Goal: Complete application form

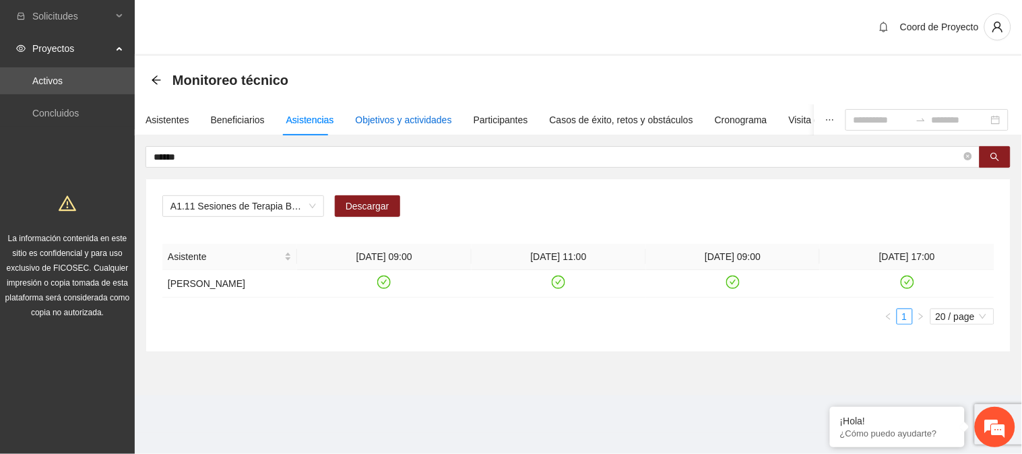
click at [403, 113] on div "Objetivos y actividades" at bounding box center [404, 119] width 96 height 15
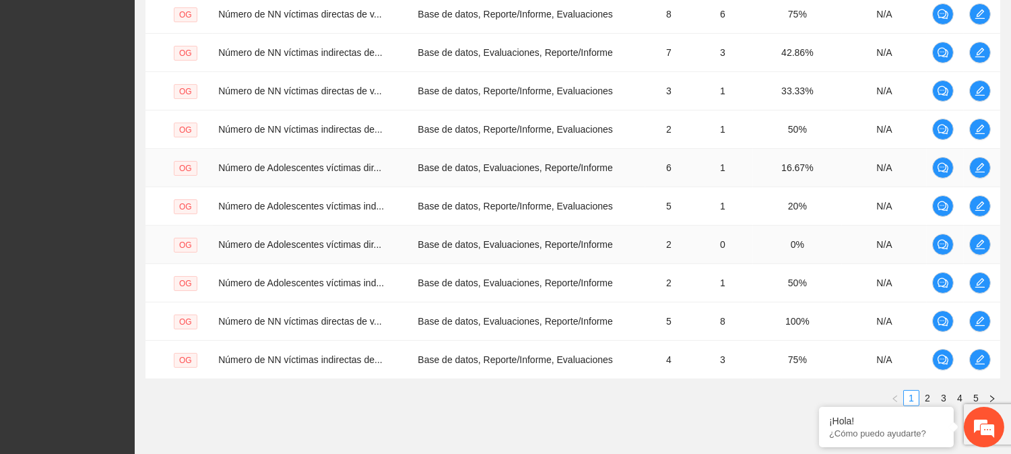
scroll to position [426, 0]
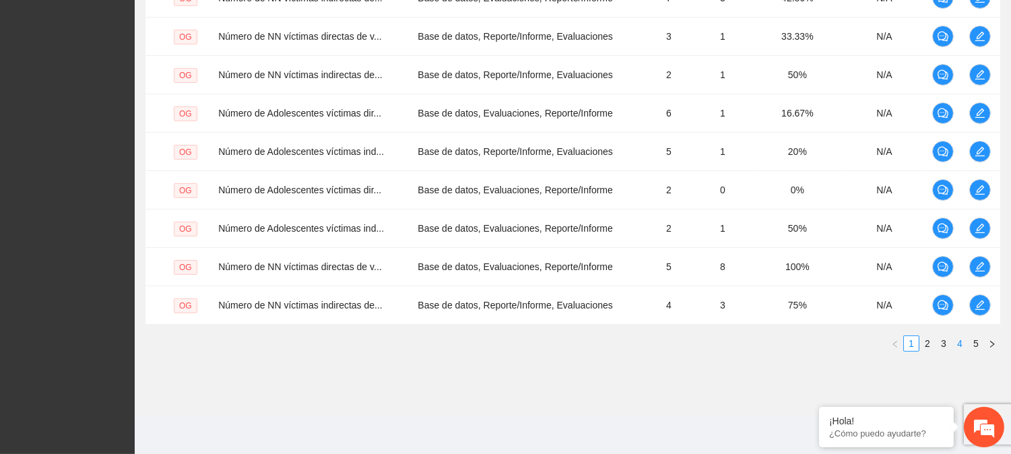
click at [960, 344] on link "4" at bounding box center [959, 343] width 15 height 15
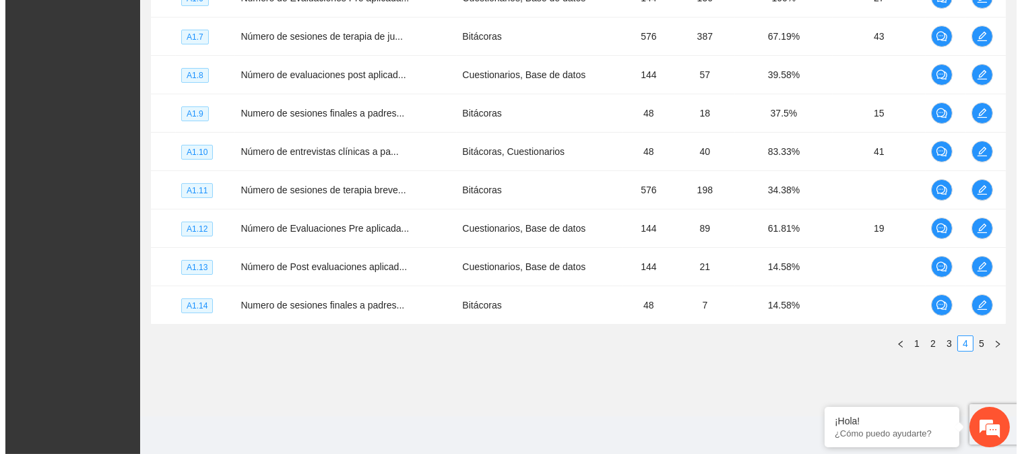
scroll to position [352, 0]
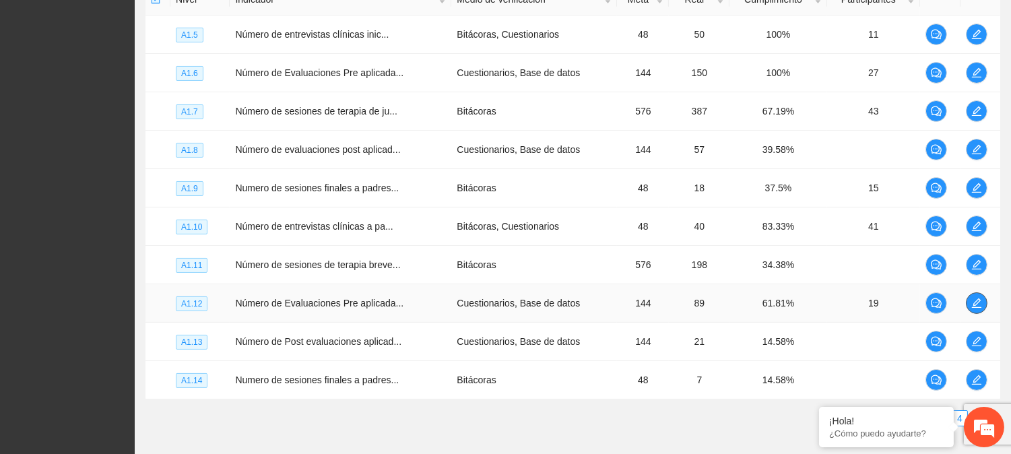
click at [971, 300] on icon "edit" at bounding box center [976, 303] width 11 height 11
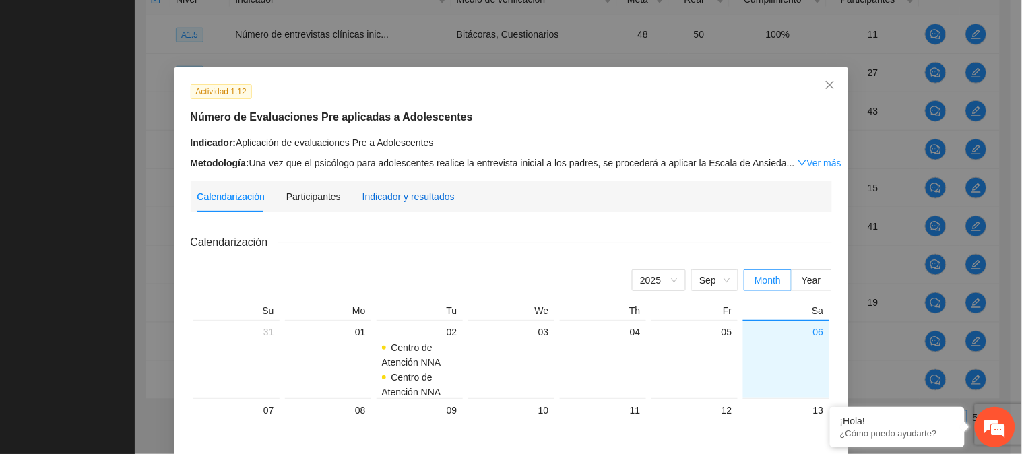
click at [399, 197] on div "Indicador y resultados" at bounding box center [408, 196] width 92 height 15
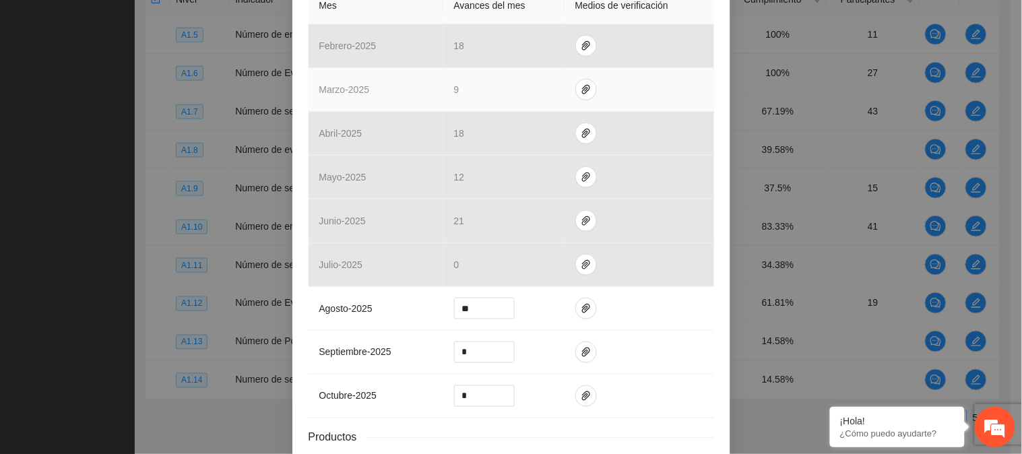
scroll to position [423, 0]
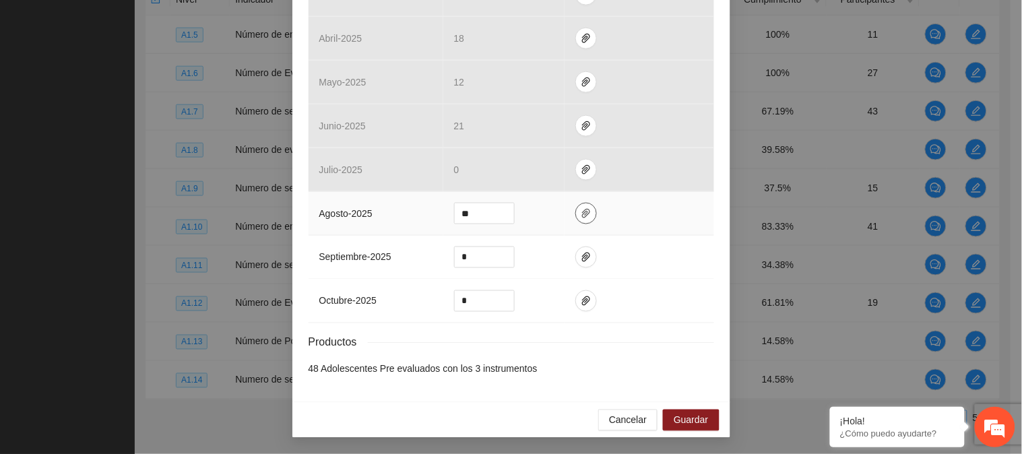
click at [580, 211] on icon "paper-clip" at bounding box center [585, 213] width 11 height 11
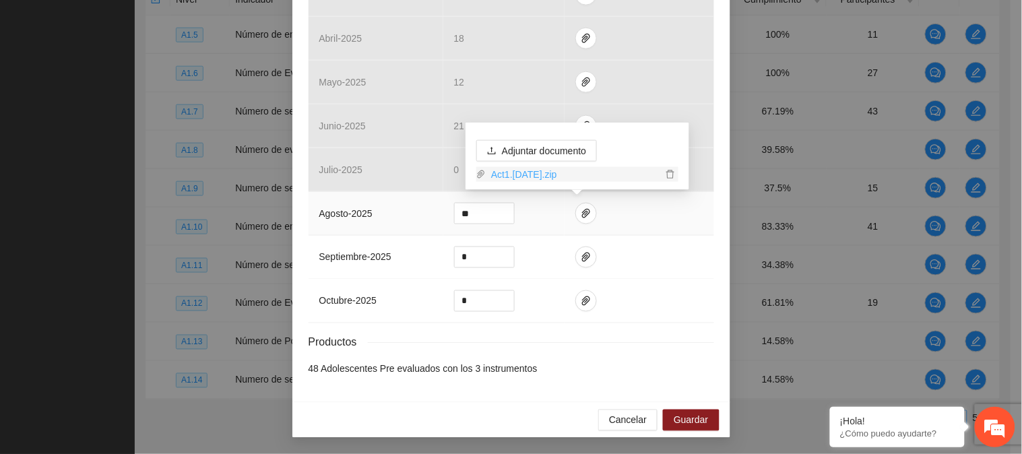
click at [548, 170] on link "Act1.[DATE].zip" at bounding box center [574, 174] width 176 height 15
click at [696, 415] on span "Guardar" at bounding box center [690, 420] width 34 height 15
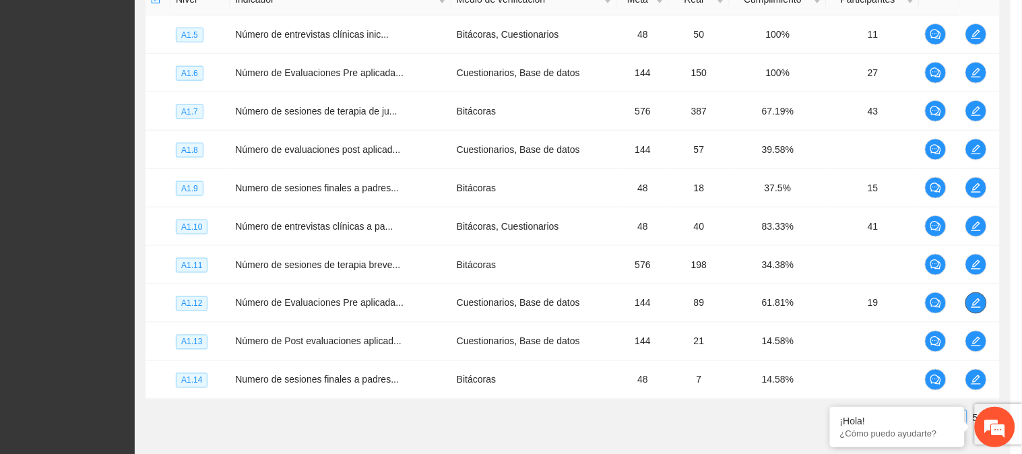
scroll to position [0, 0]
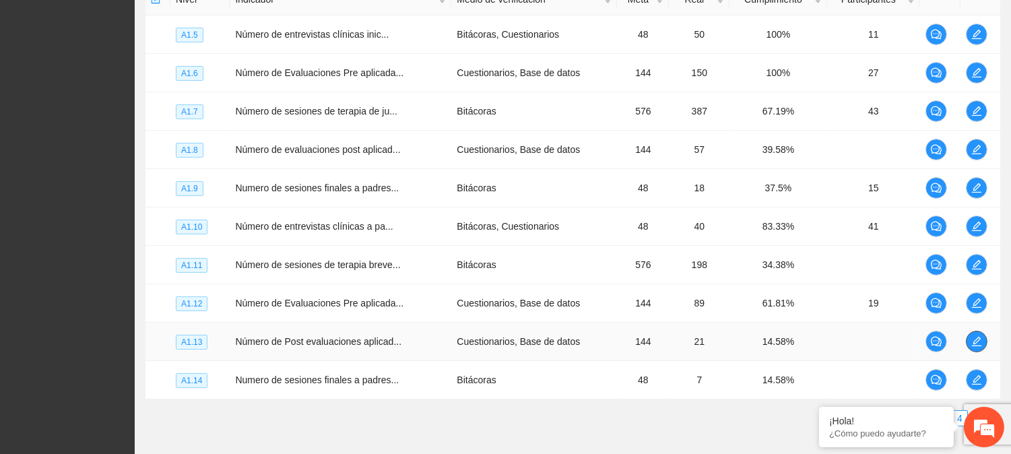
click at [974, 336] on icon "edit" at bounding box center [976, 341] width 11 height 11
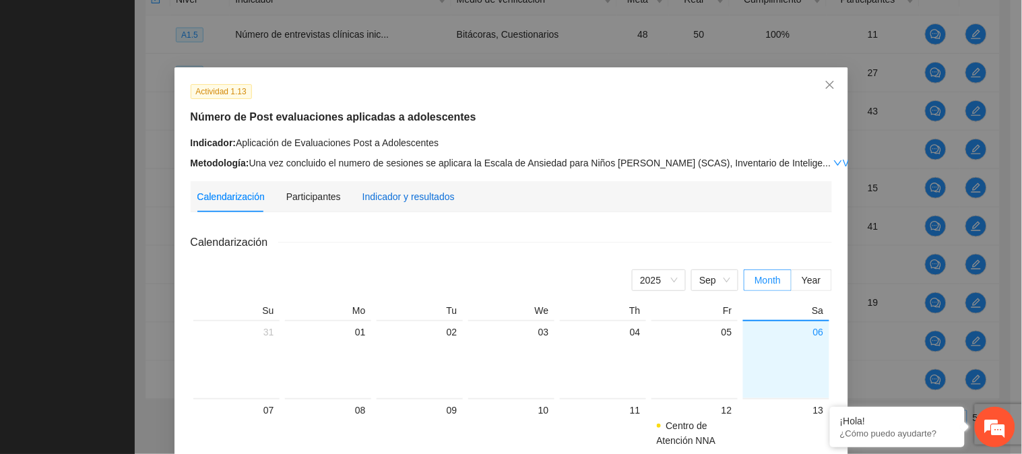
click at [380, 196] on div "Indicador y resultados" at bounding box center [408, 196] width 92 height 15
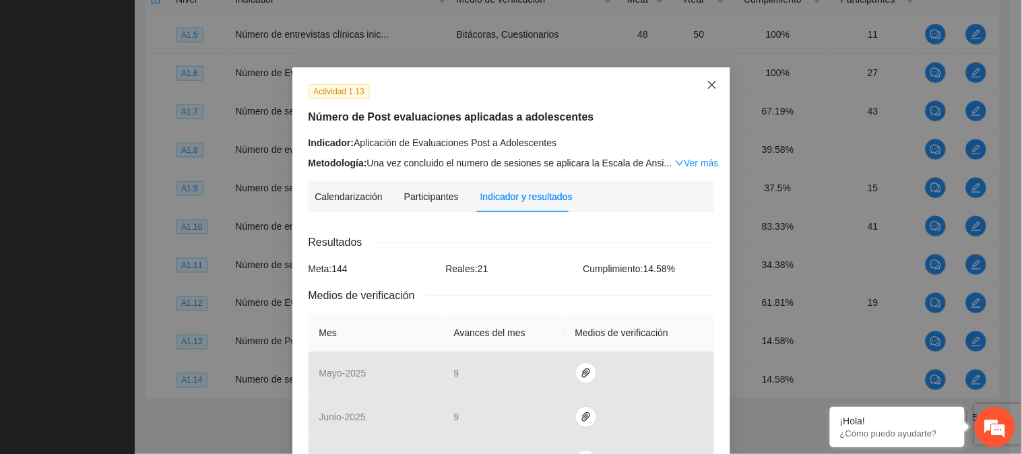
click at [707, 83] on icon "close" at bounding box center [711, 85] width 8 height 8
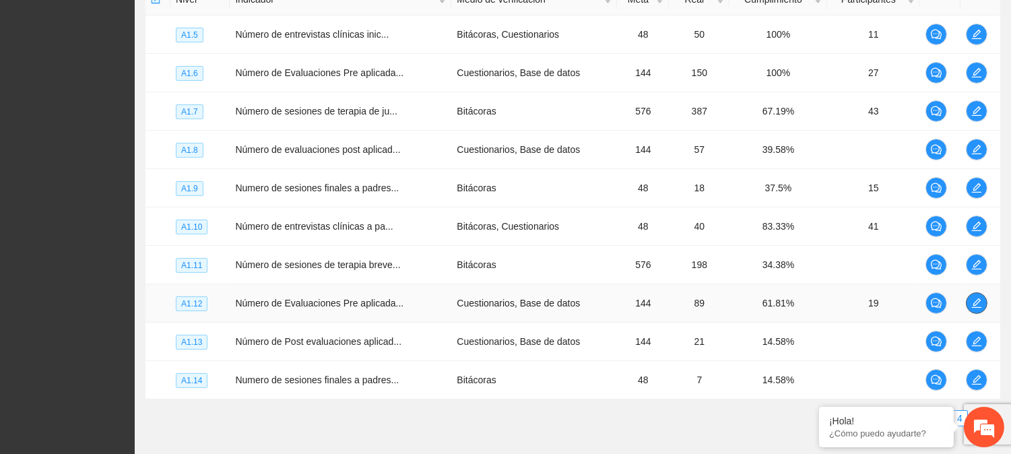
click at [978, 300] on icon "edit" at bounding box center [976, 303] width 11 height 11
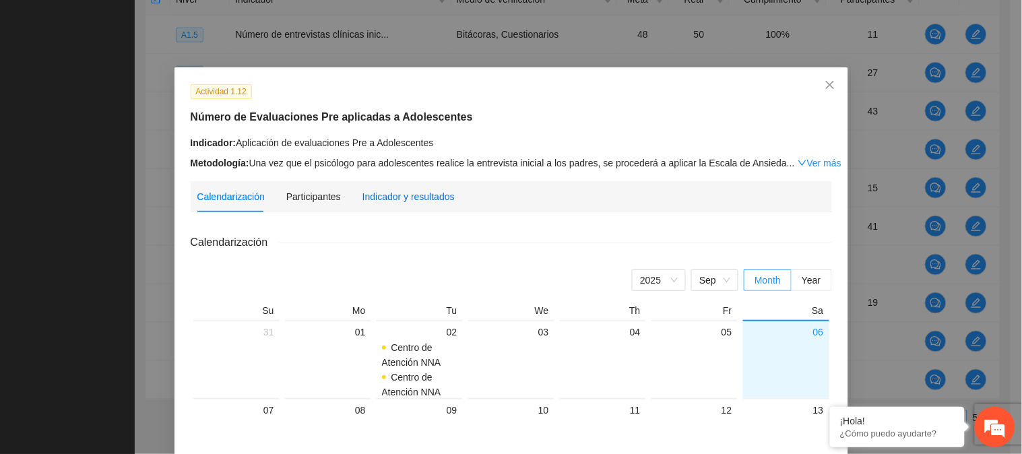
click at [435, 197] on div "Indicador y resultados" at bounding box center [408, 196] width 92 height 15
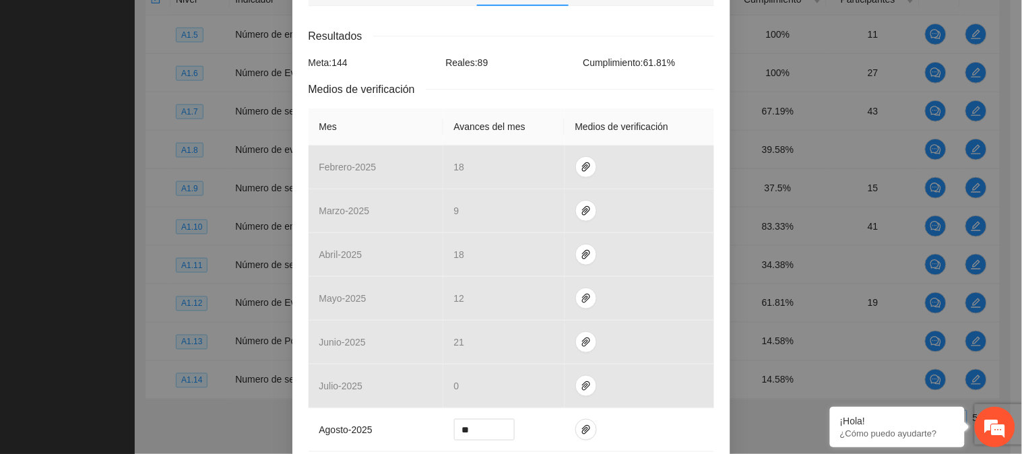
scroll to position [299, 0]
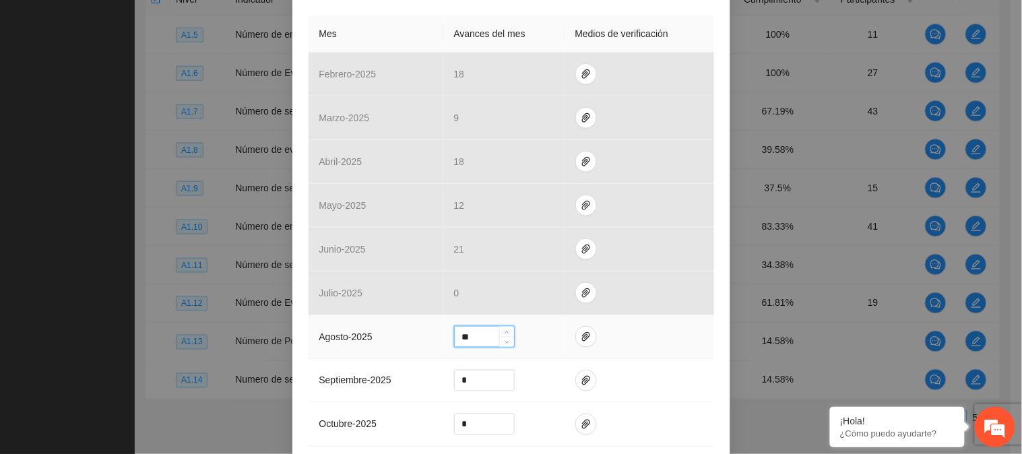
drag, startPoint x: 477, startPoint y: 335, endPoint x: 454, endPoint y: 335, distance: 22.9
click at [455, 335] on input "**" at bounding box center [484, 337] width 59 height 20
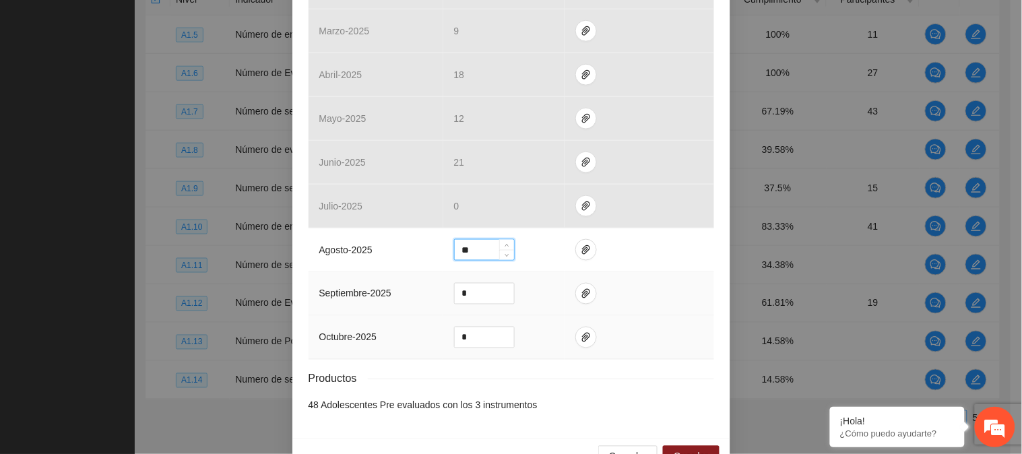
scroll to position [423, 0]
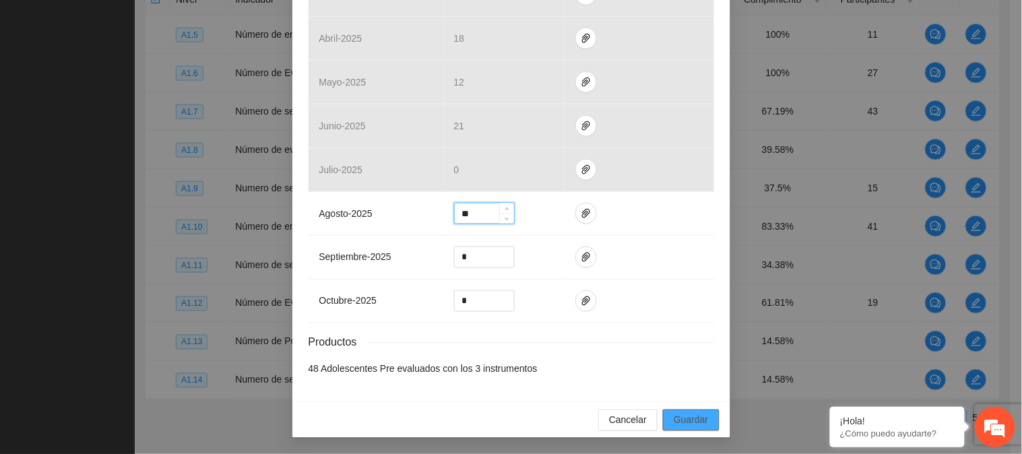
type input "**"
click at [695, 419] on span "Guardar" at bounding box center [690, 420] width 34 height 15
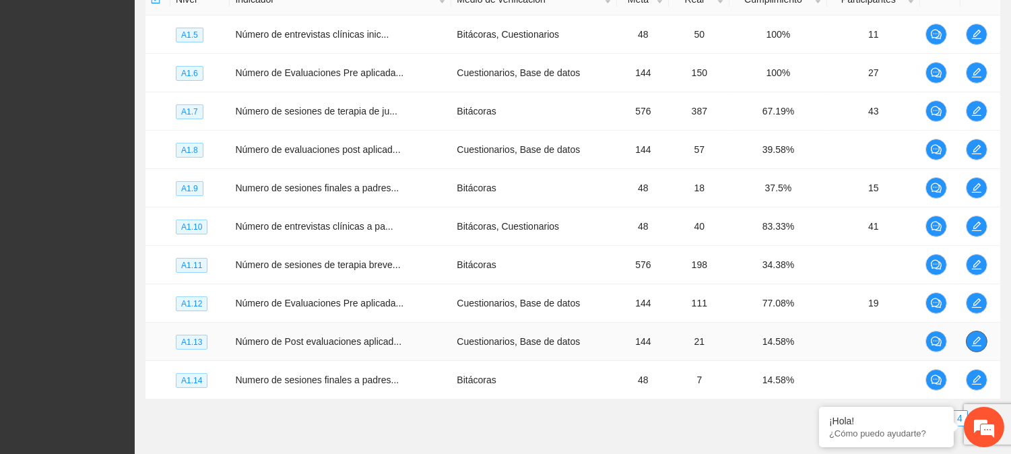
click at [980, 339] on icon "edit" at bounding box center [976, 341] width 11 height 11
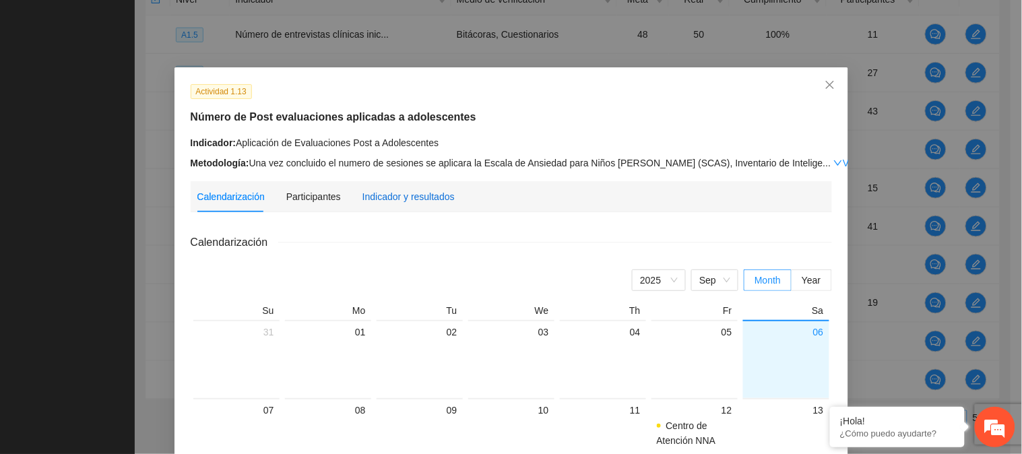
click at [420, 200] on div "Indicador y resultados" at bounding box center [408, 196] width 92 height 15
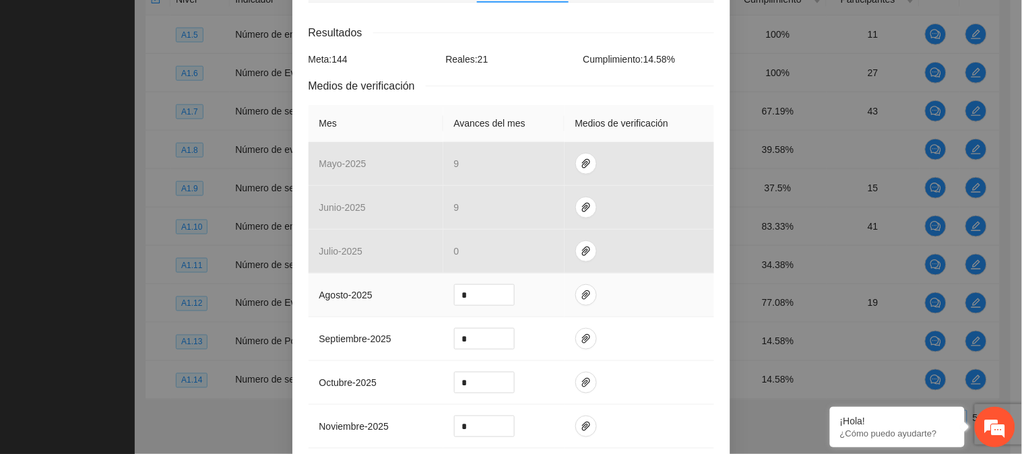
scroll to position [299, 0]
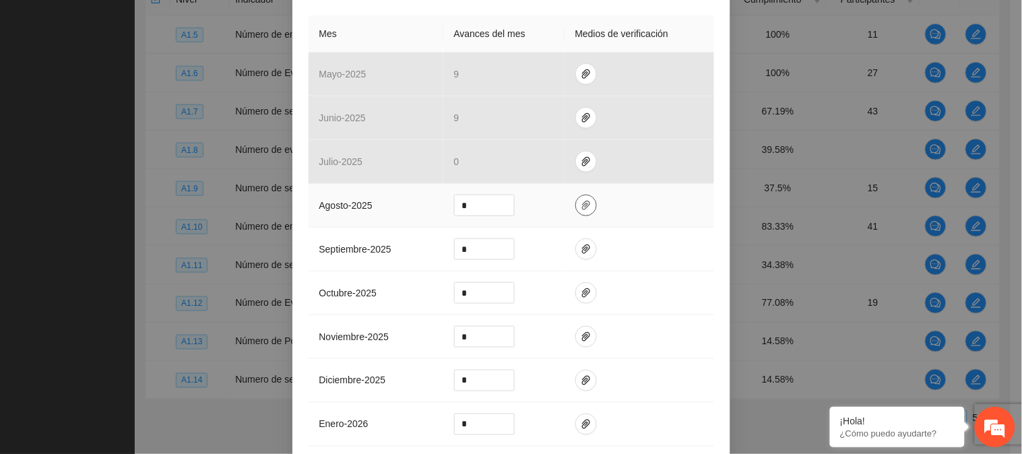
click at [582, 206] on icon "paper-clip" at bounding box center [586, 205] width 8 height 9
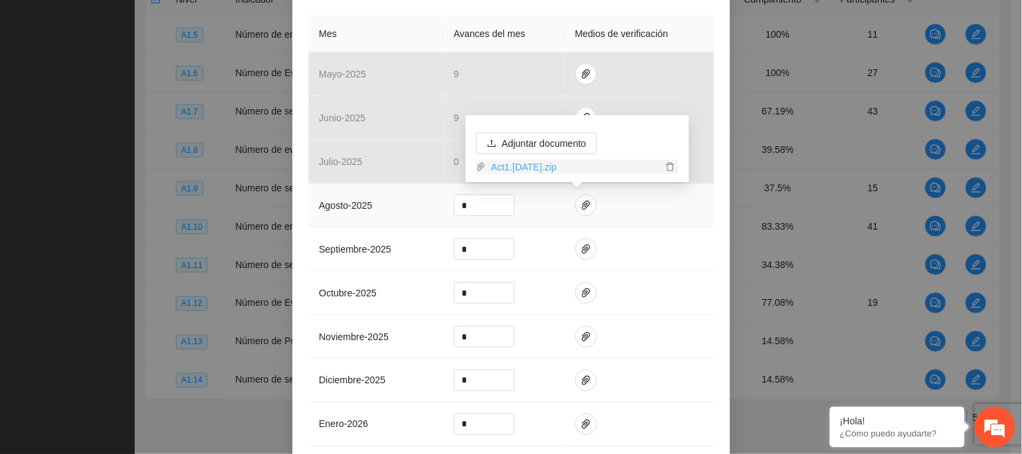
click at [566, 167] on link "Act1.[DATE].zip" at bounding box center [574, 167] width 176 height 15
click at [703, 281] on td at bounding box center [638, 293] width 149 height 44
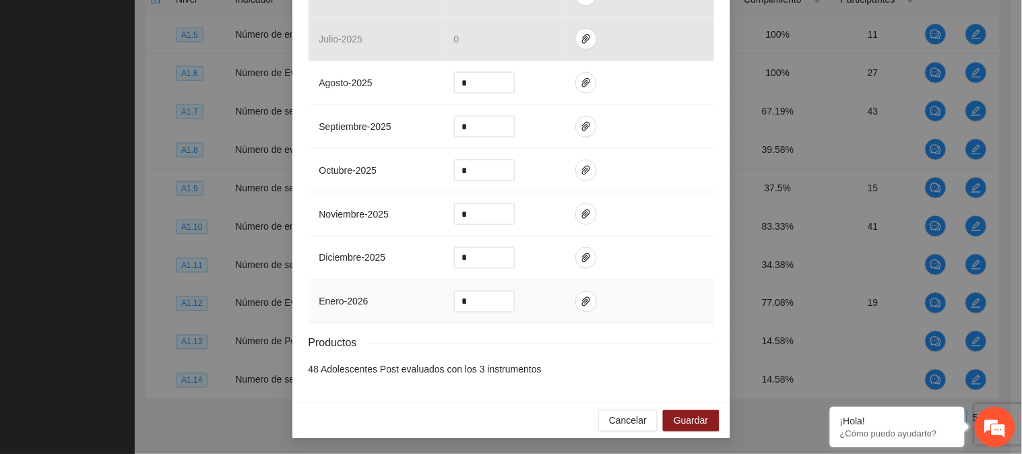
scroll to position [423, 0]
click at [695, 422] on span "Guardar" at bounding box center [690, 420] width 34 height 15
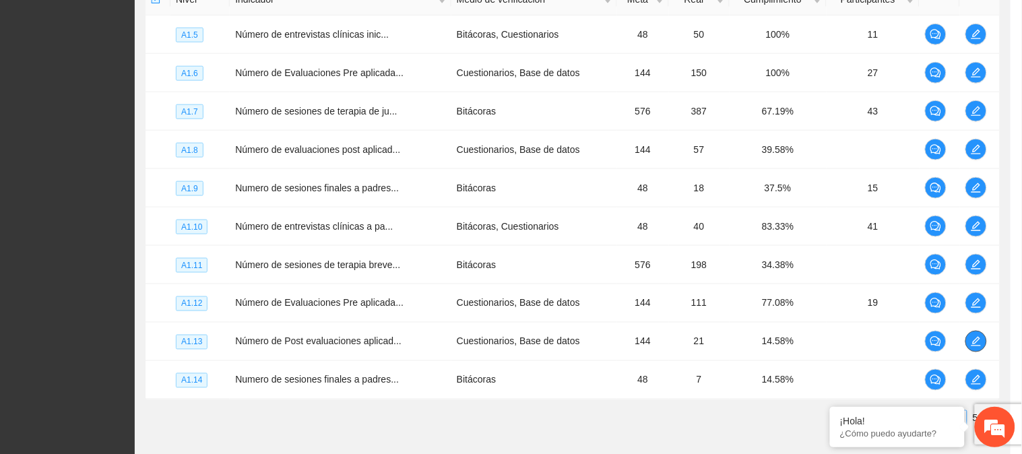
scroll to position [0, 0]
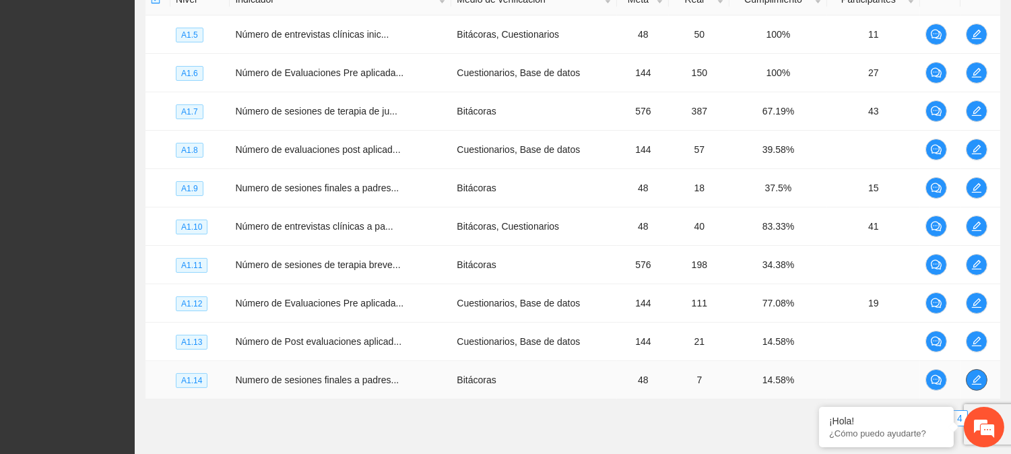
click at [984, 381] on span "edit" at bounding box center [976, 379] width 20 height 11
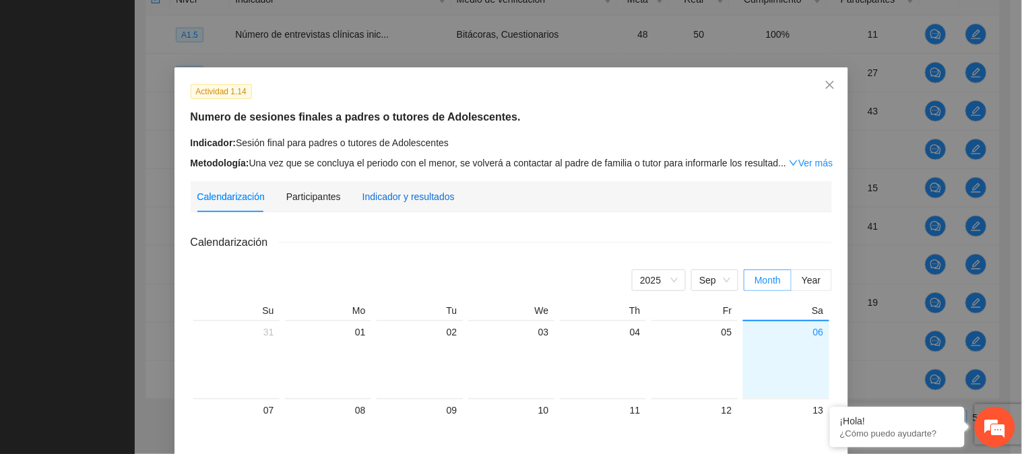
click at [412, 195] on div "Indicador y resultados" at bounding box center [408, 196] width 92 height 15
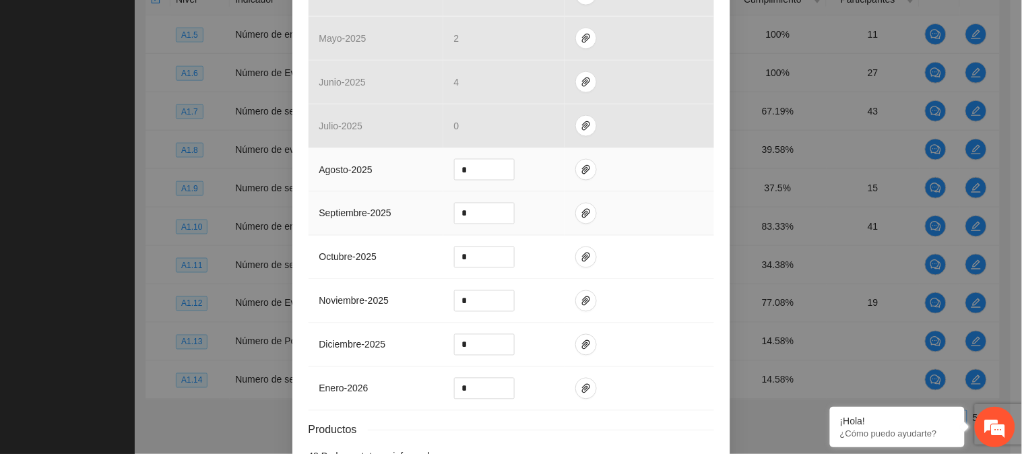
scroll to position [555, 0]
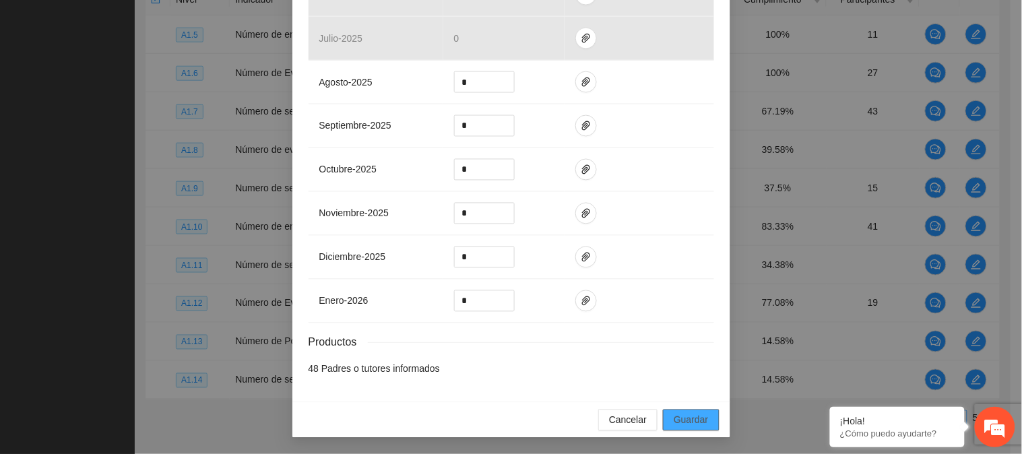
click at [679, 415] on span "Guardar" at bounding box center [690, 420] width 34 height 15
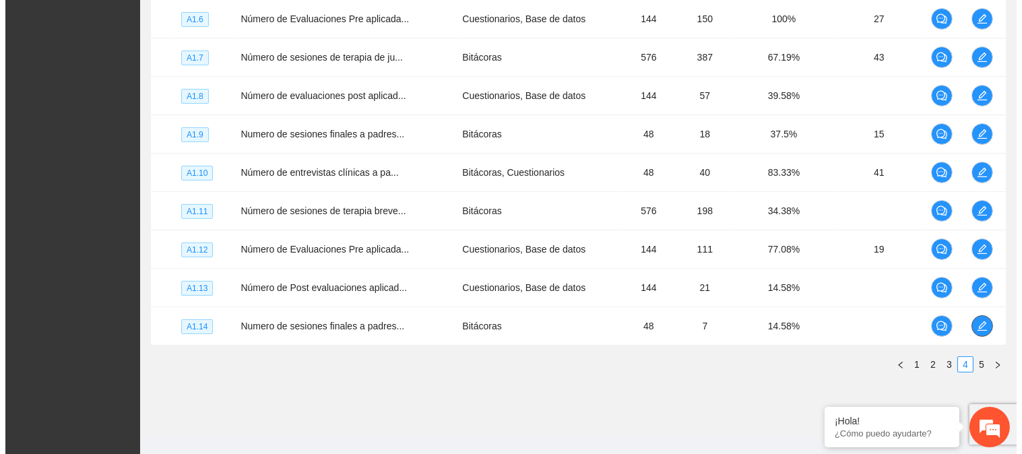
scroll to position [426, 0]
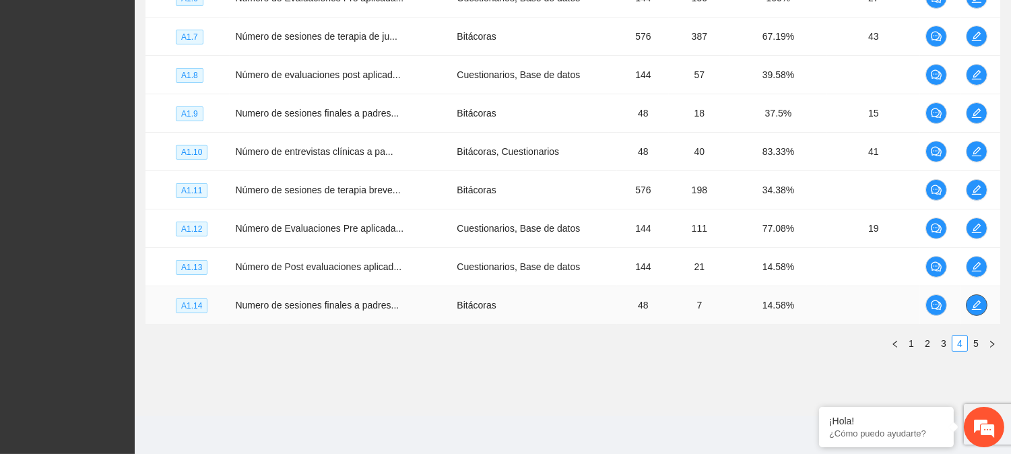
click at [980, 300] on icon "edit" at bounding box center [976, 305] width 11 height 11
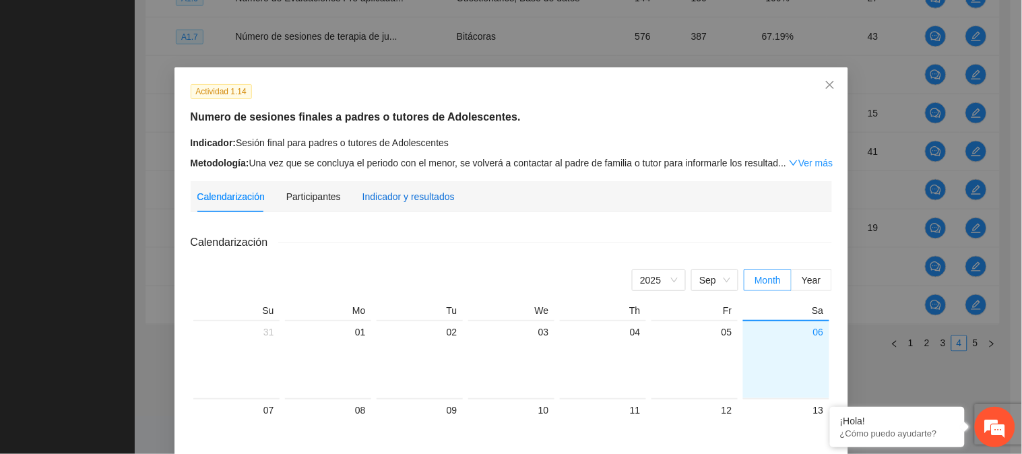
click at [424, 199] on div "Indicador y resultados" at bounding box center [408, 196] width 92 height 15
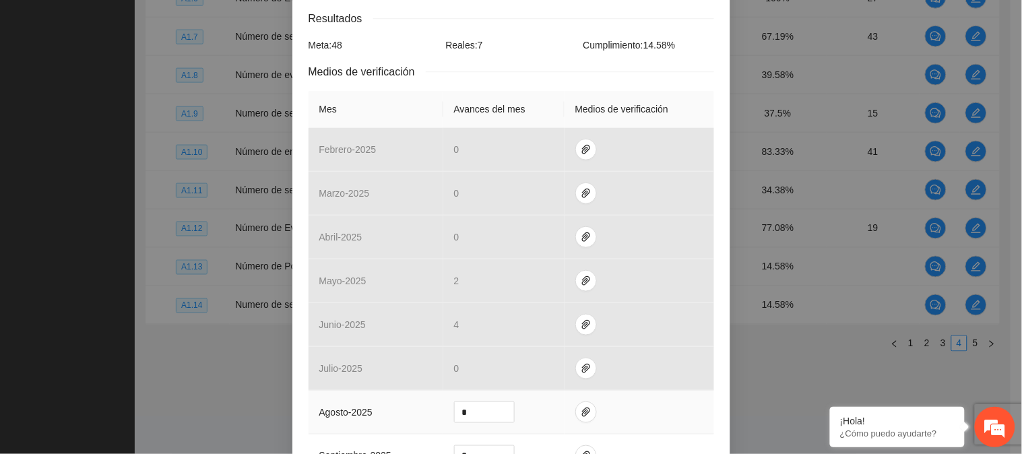
scroll to position [224, 0]
click at [581, 412] on icon "paper-clip" at bounding box center [585, 411] width 11 height 11
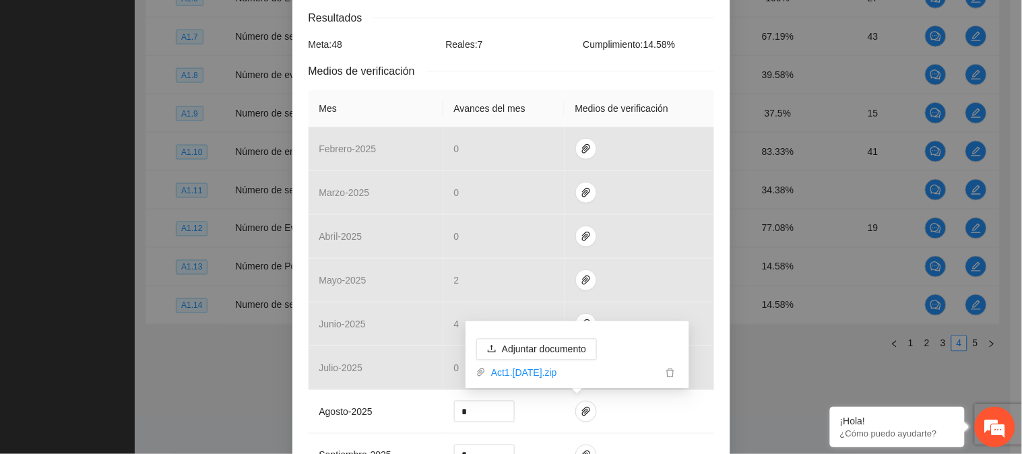
click at [710, 406] on div "Actividad 1.14 Numero de sesiones finales a padres o tutores de Adolescentes. I…" at bounding box center [511, 287] width 438 height 888
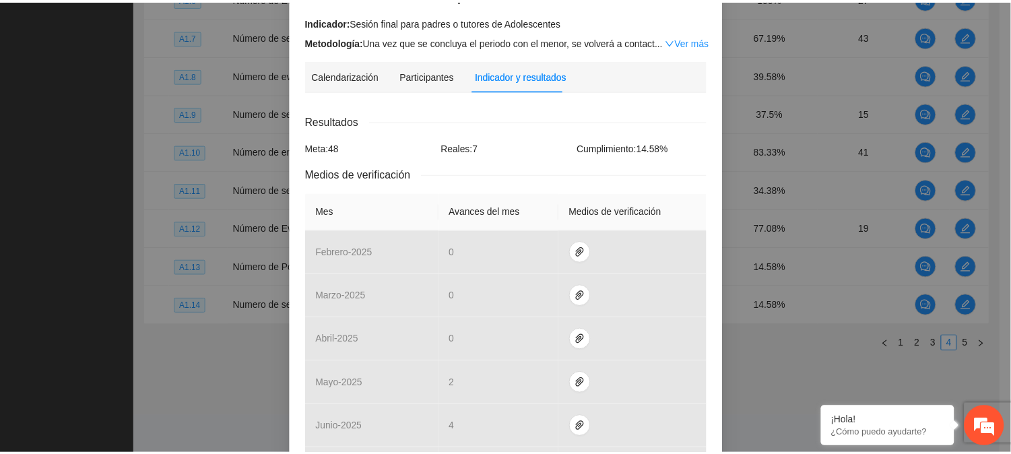
scroll to position [0, 0]
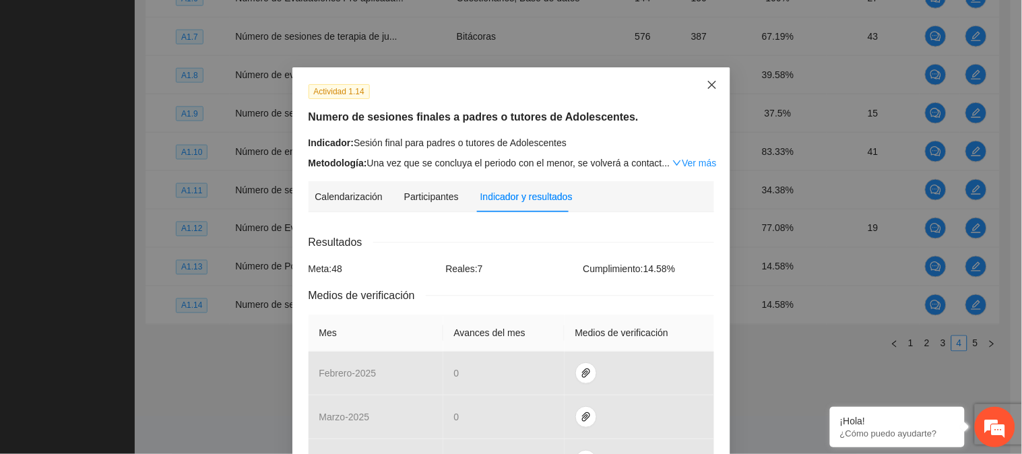
click at [706, 86] on icon "close" at bounding box center [711, 84] width 11 height 11
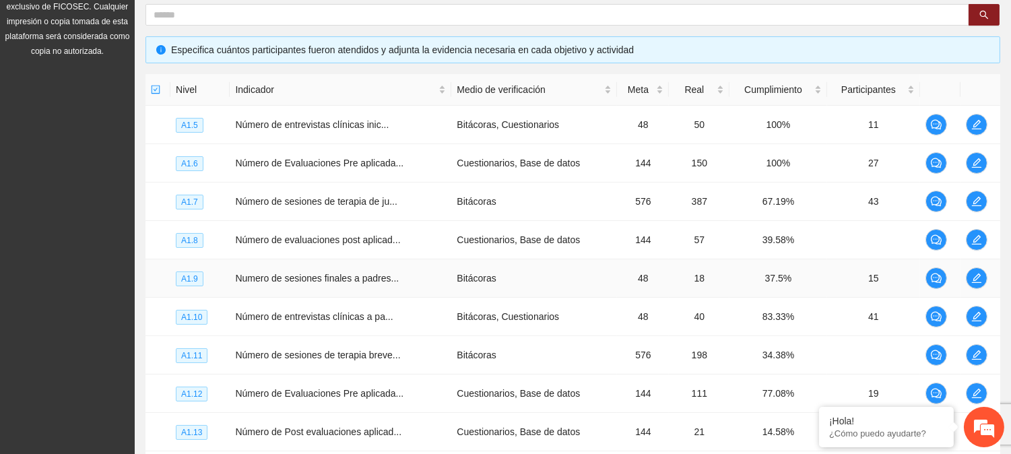
scroll to position [426, 0]
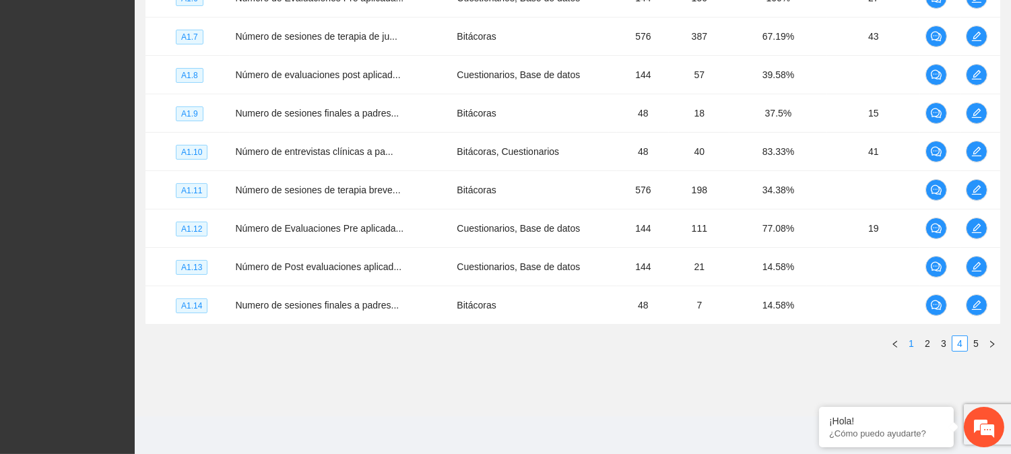
click at [911, 344] on link "1" at bounding box center [911, 343] width 15 height 15
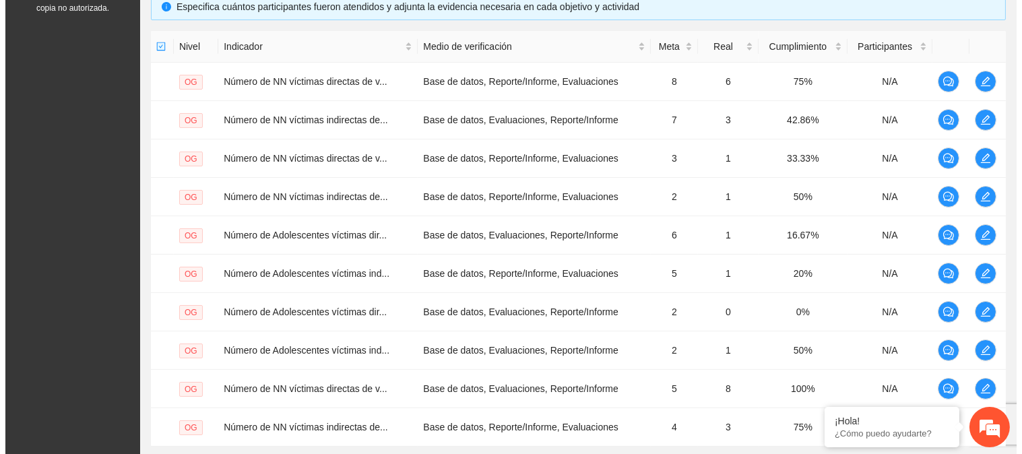
scroll to position [202, 0]
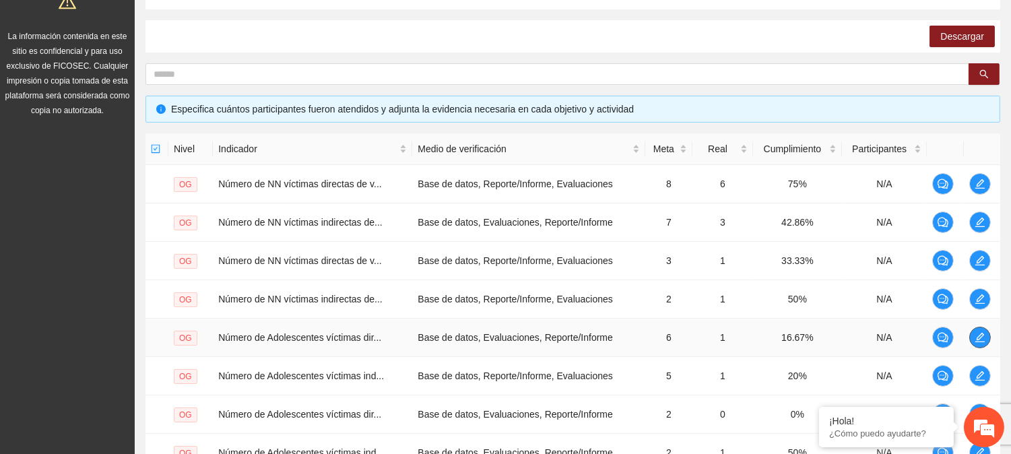
click at [982, 333] on icon "edit" at bounding box center [979, 337] width 9 height 9
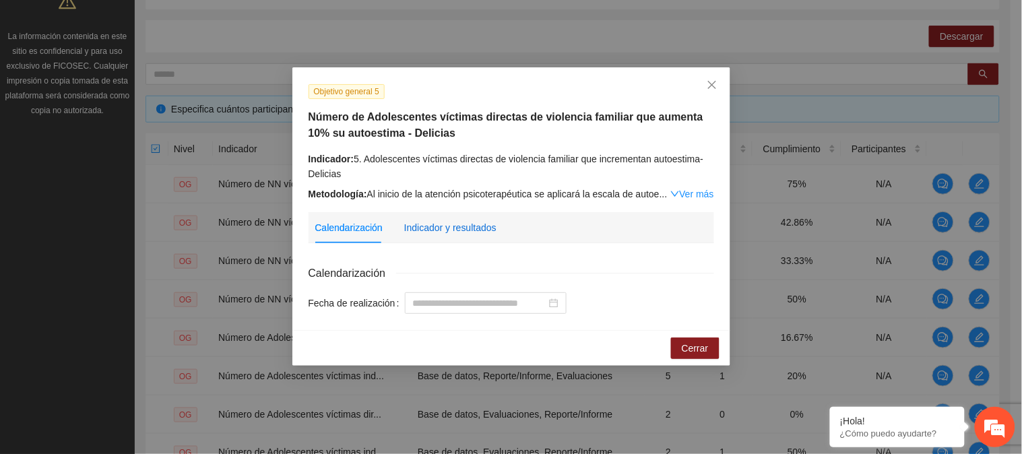
click at [457, 229] on div "Indicador y resultados" at bounding box center [450, 227] width 92 height 15
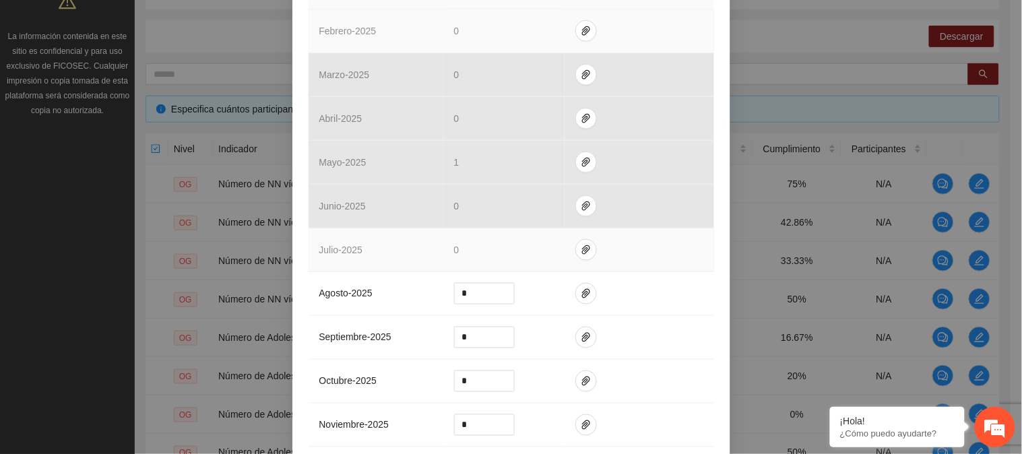
scroll to position [374, 0]
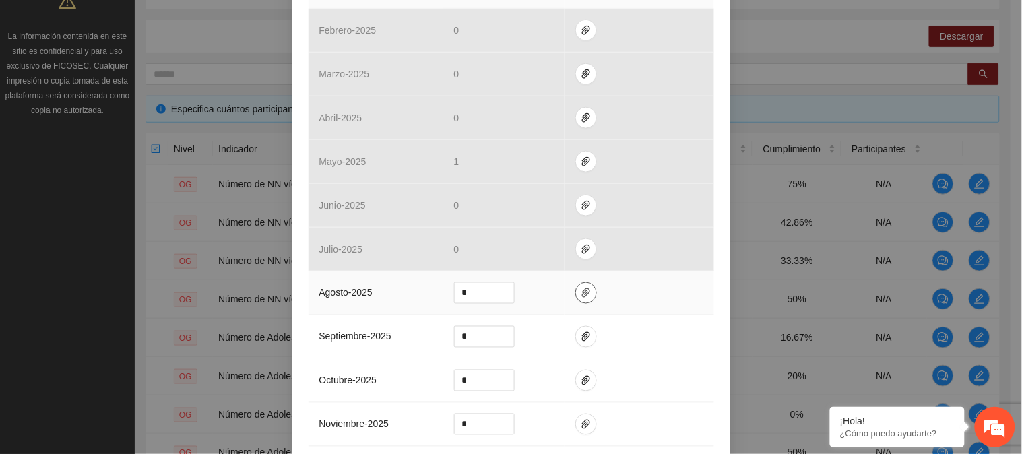
click at [580, 292] on icon "paper-clip" at bounding box center [585, 293] width 11 height 11
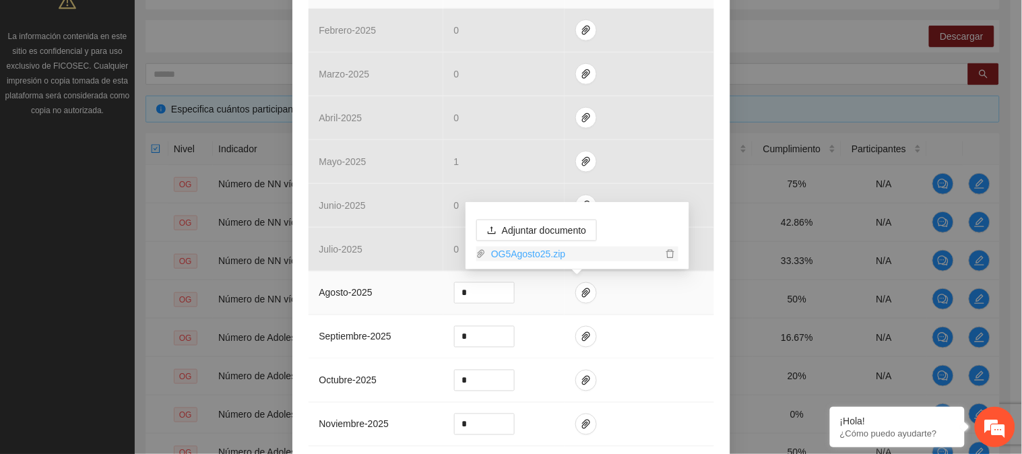
click at [542, 251] on link "OG5Agosto25.zip" at bounding box center [574, 253] width 176 height 15
drag, startPoint x: 467, startPoint y: 294, endPoint x: 386, endPoint y: 305, distance: 81.6
click at [386, 305] on tr "agosto - 2025 *" at bounding box center [510, 293] width 405 height 44
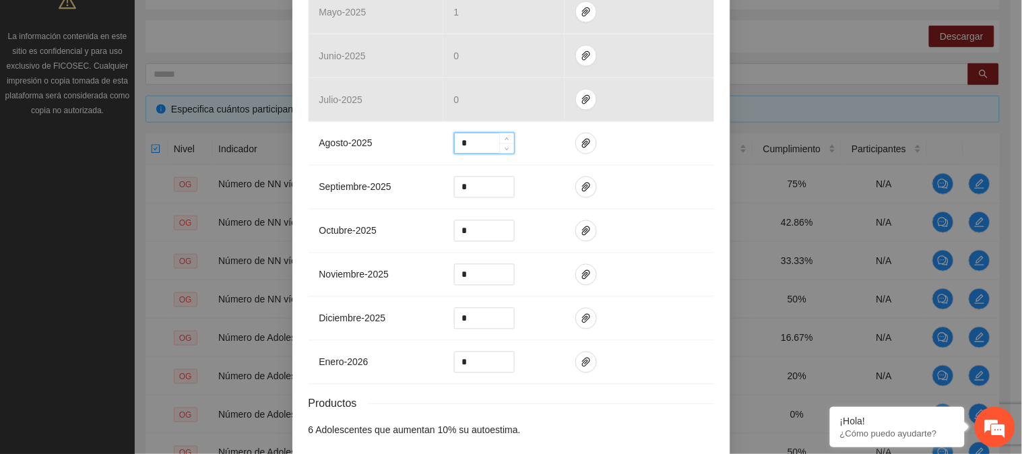
scroll to position [587, 0]
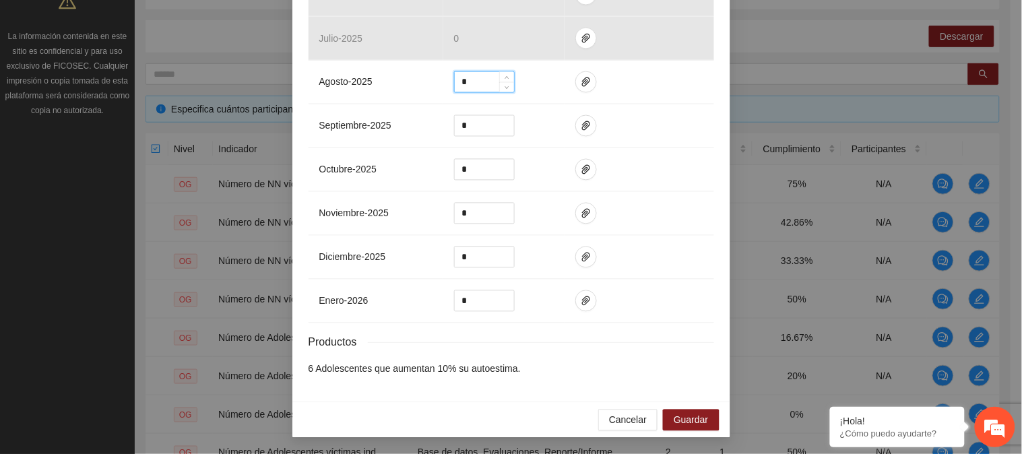
type input "*"
click at [687, 418] on span "Guardar" at bounding box center [690, 420] width 34 height 15
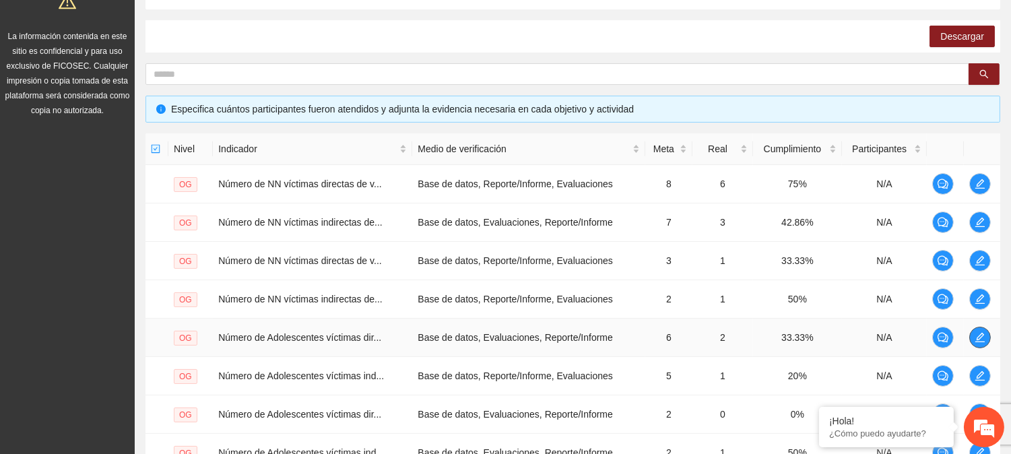
click at [981, 334] on icon "edit" at bounding box center [979, 337] width 11 height 11
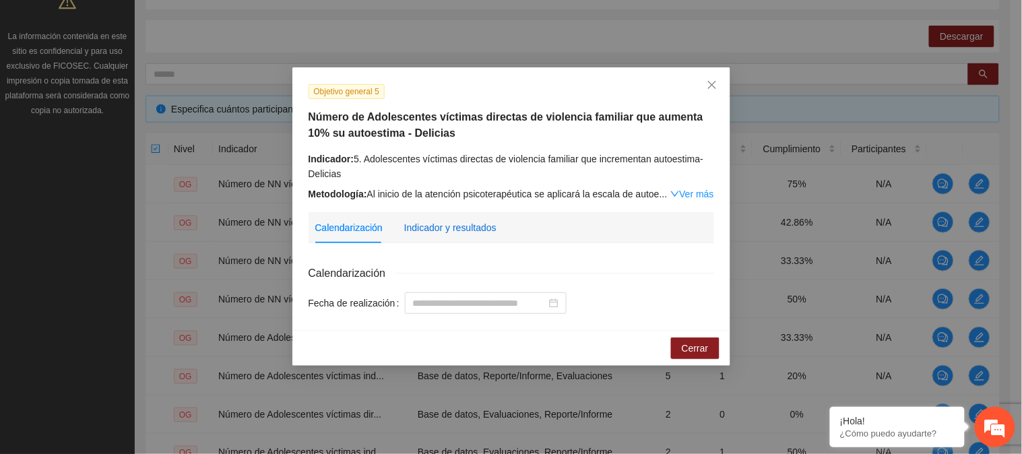
click at [471, 226] on div "Indicador y resultados" at bounding box center [450, 227] width 92 height 15
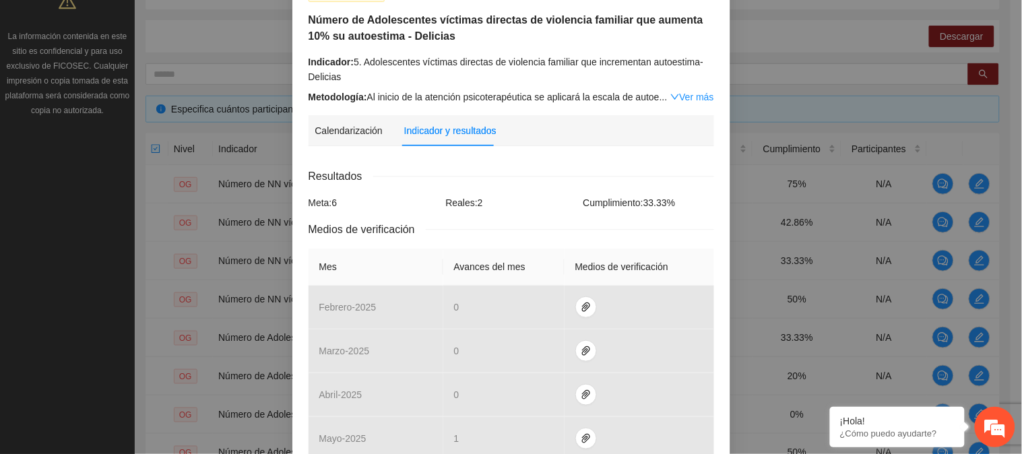
scroll to position [75, 0]
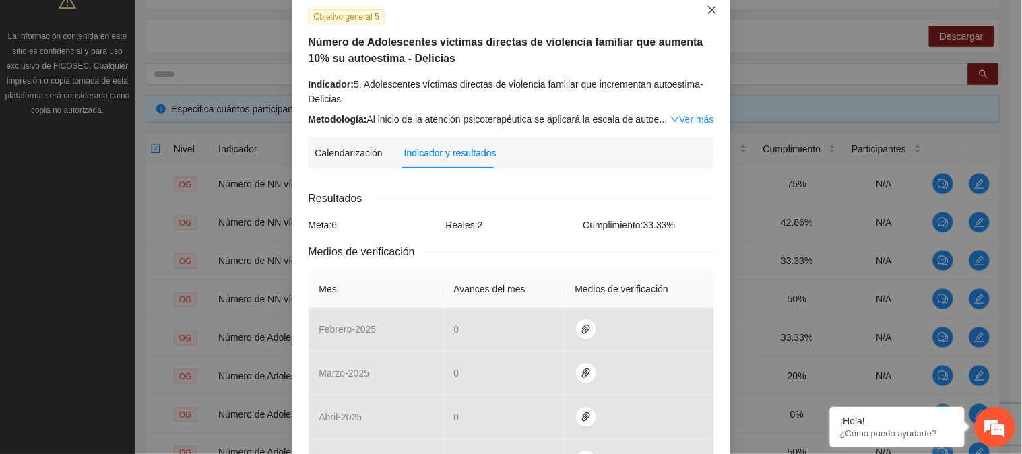
click at [706, 11] on icon "close" at bounding box center [711, 10] width 11 height 11
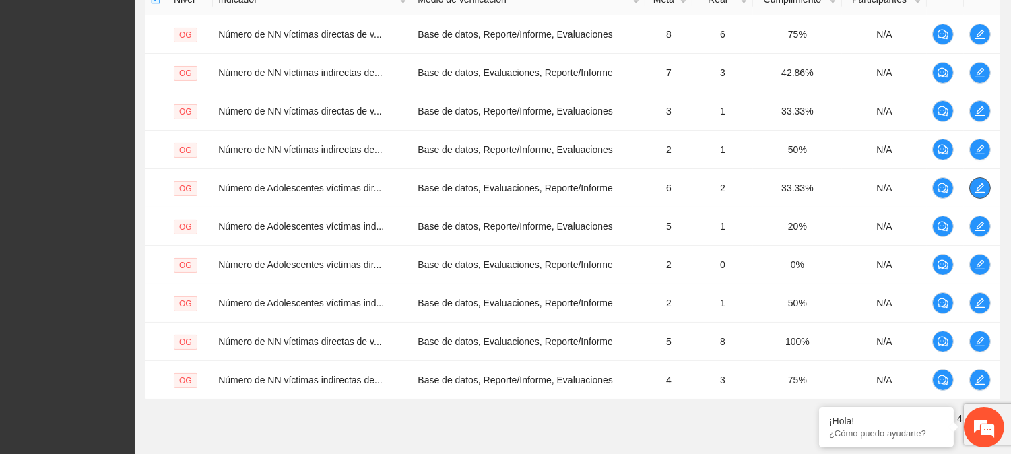
scroll to position [426, 0]
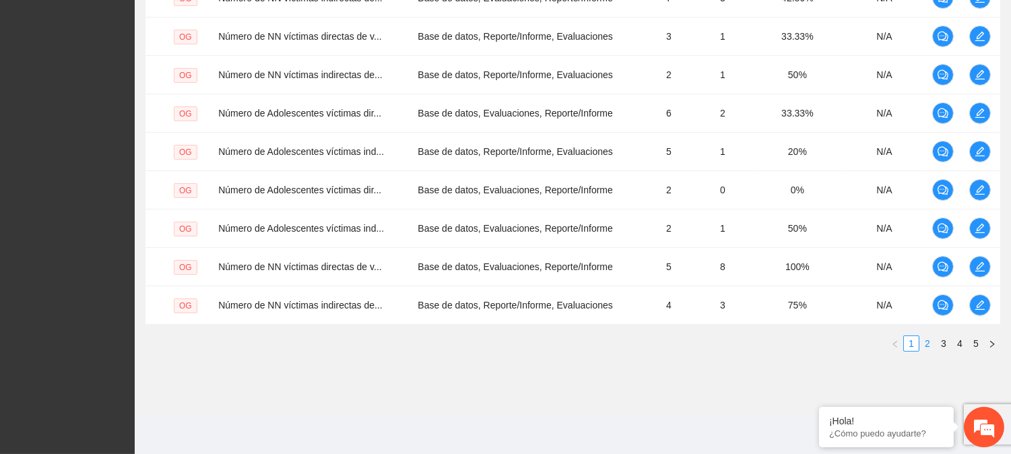
click at [931, 341] on link "2" at bounding box center [927, 343] width 15 height 15
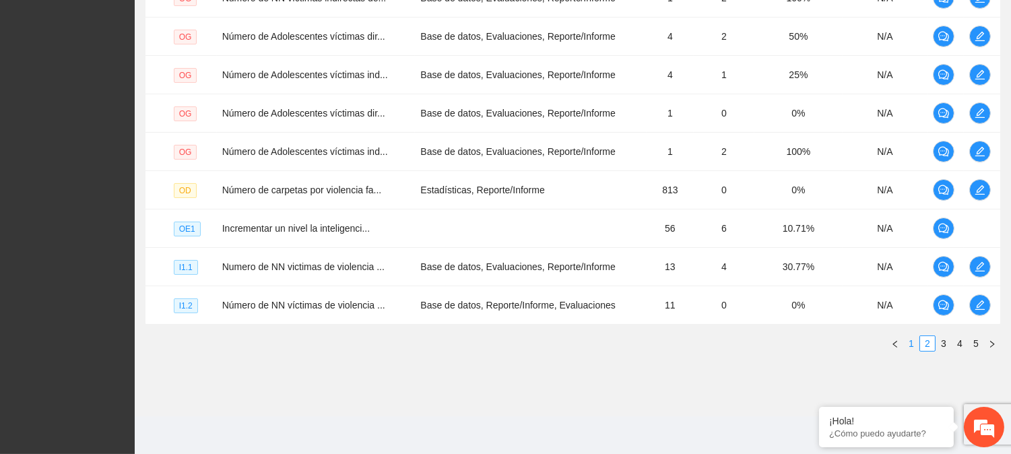
click at [916, 338] on link "1" at bounding box center [911, 343] width 15 height 15
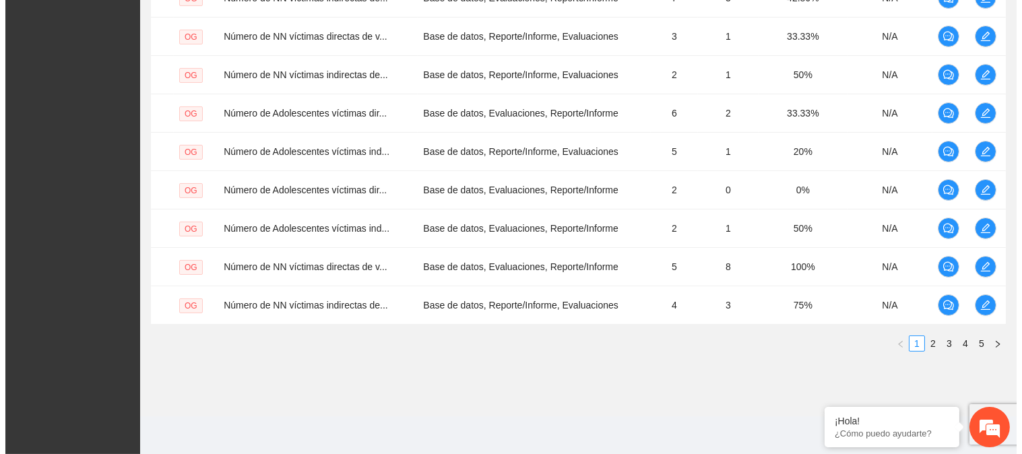
scroll to position [277, 0]
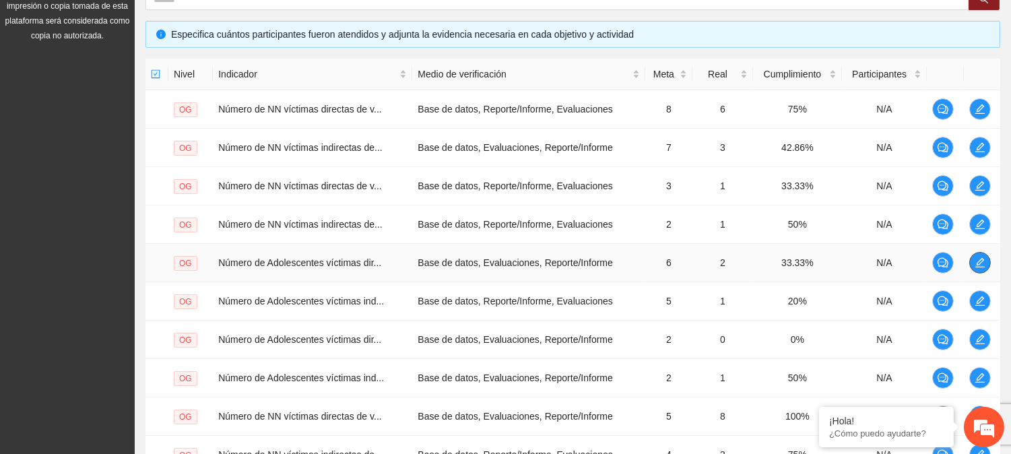
click at [974, 261] on icon "edit" at bounding box center [979, 262] width 11 height 11
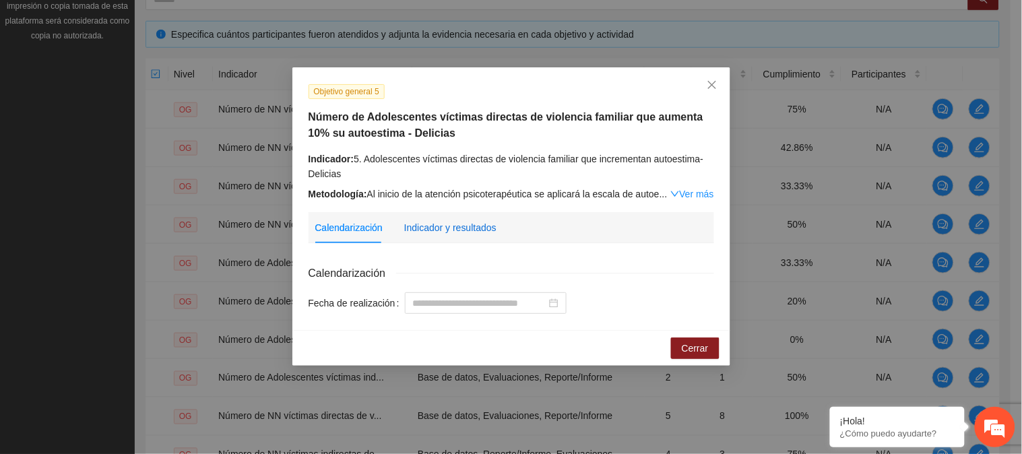
click at [416, 223] on div "Indicador y resultados" at bounding box center [450, 227] width 92 height 15
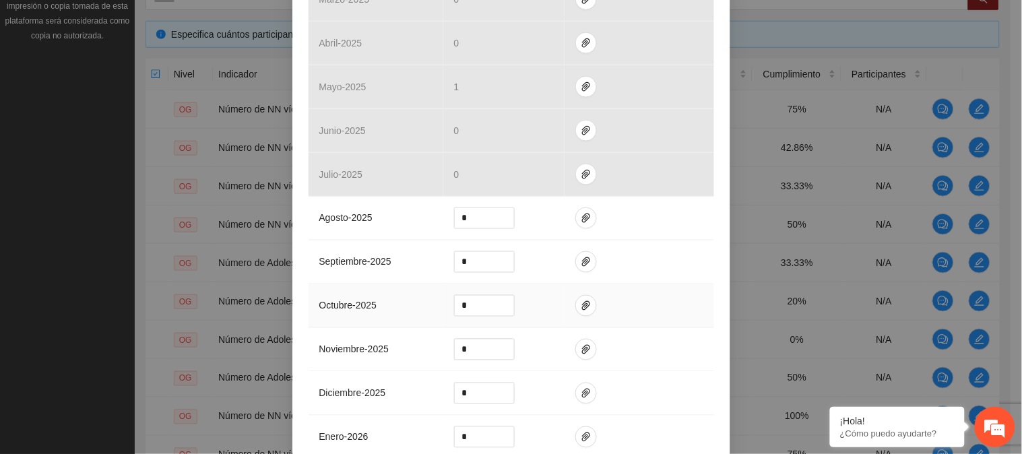
scroll to position [587, 0]
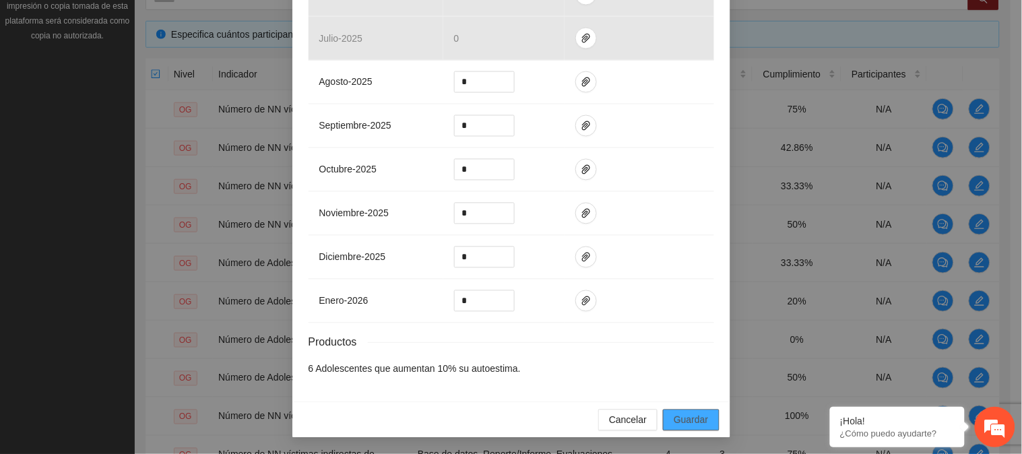
click at [678, 422] on span "Guardar" at bounding box center [690, 420] width 34 height 15
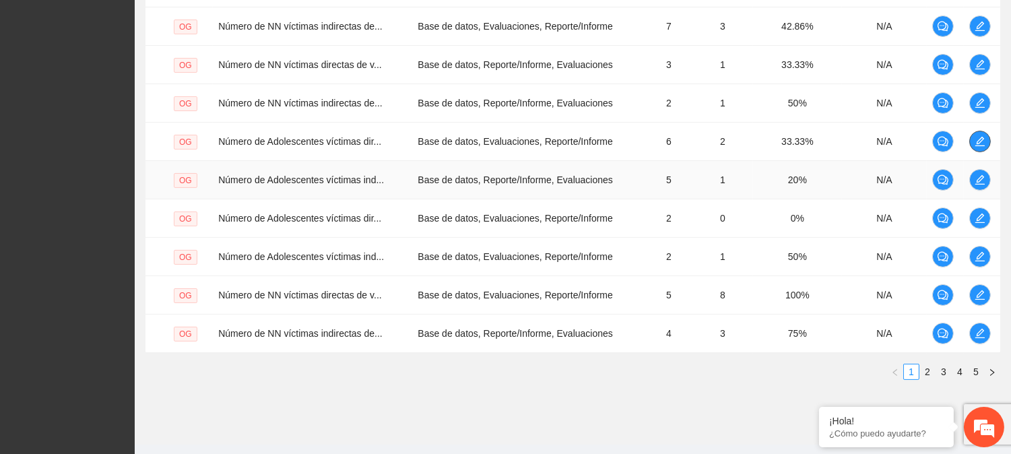
scroll to position [426, 0]
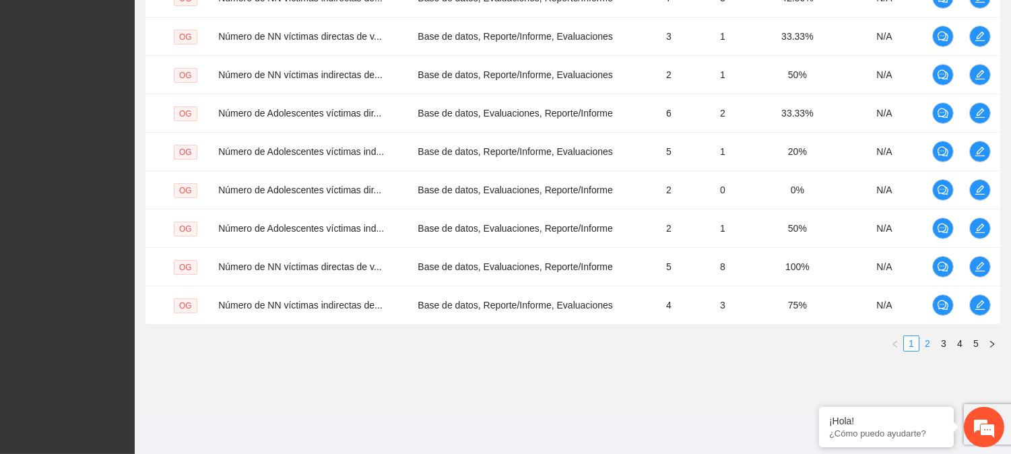
click at [921, 346] on link "2" at bounding box center [927, 343] width 15 height 15
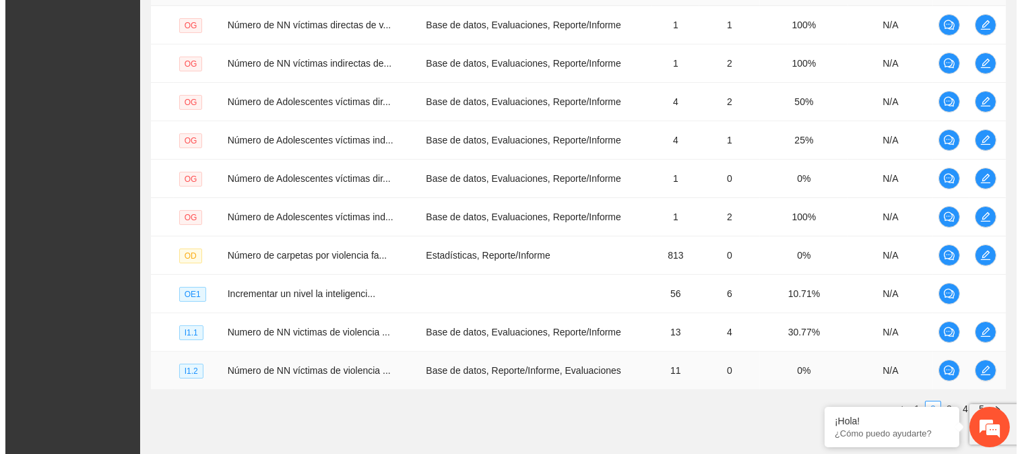
scroll to position [277, 0]
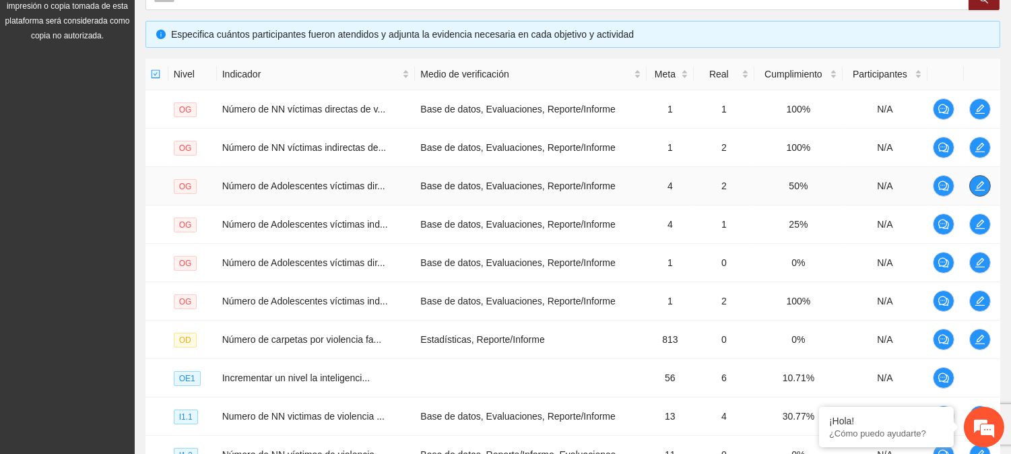
click at [980, 183] on icon "edit" at bounding box center [979, 185] width 9 height 9
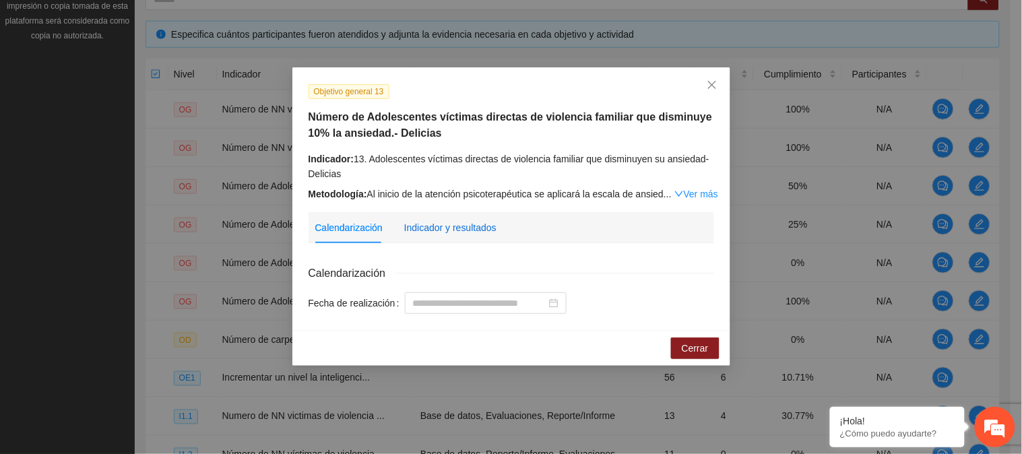
click at [467, 226] on div "Indicador y resultados" at bounding box center [450, 227] width 92 height 15
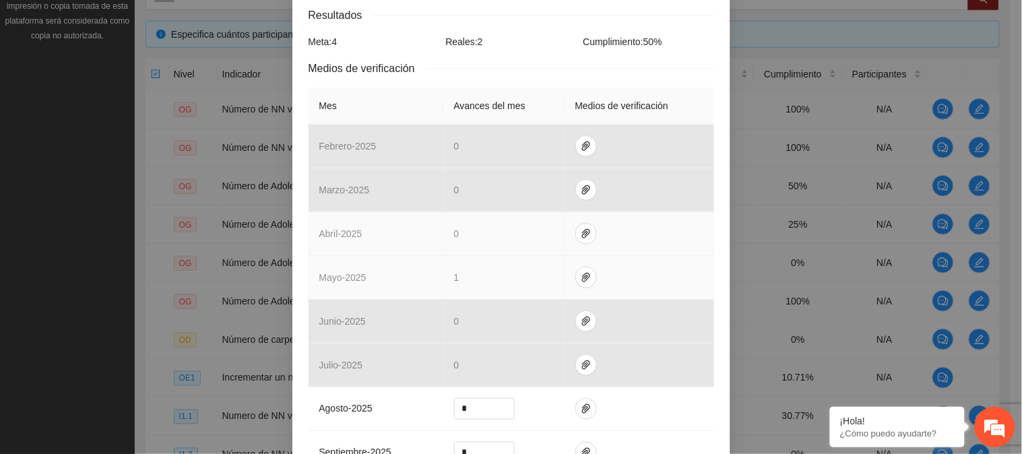
scroll to position [299, 0]
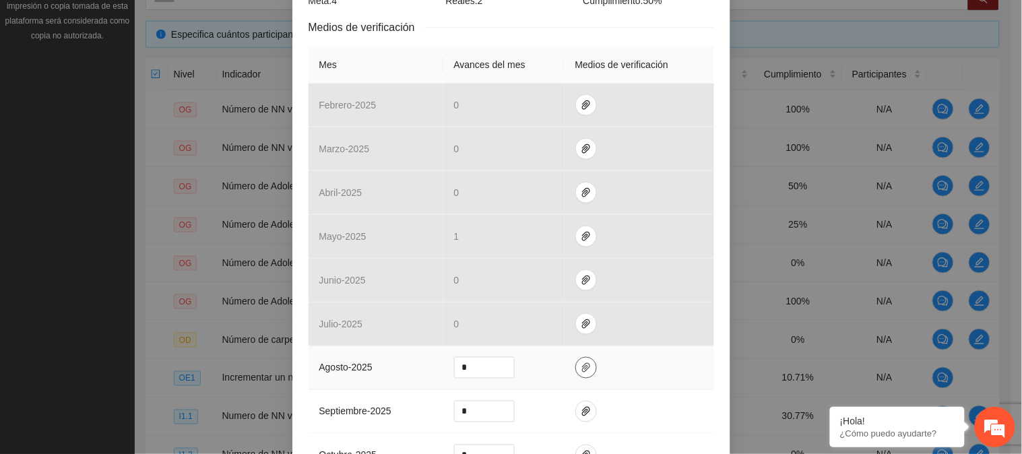
click at [582, 370] on icon "paper-clip" at bounding box center [586, 367] width 8 height 9
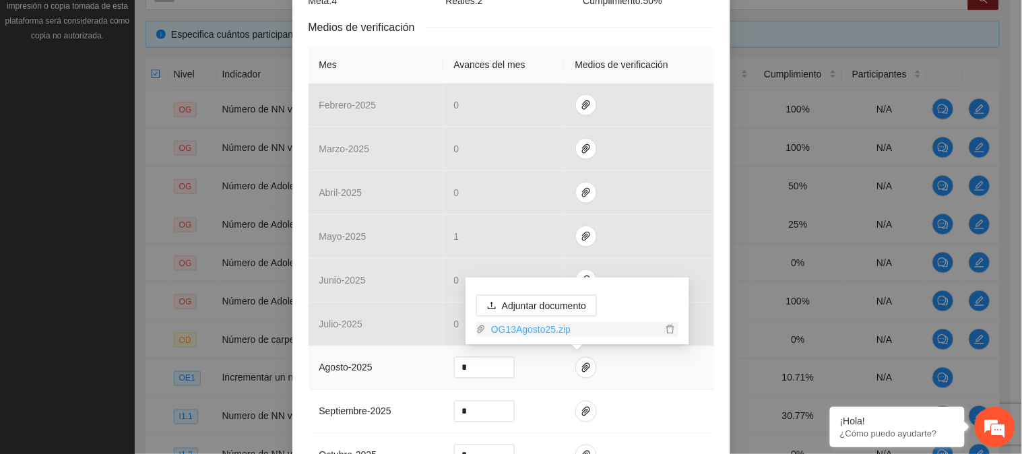
click at [534, 331] on link "OG13Agosto25.zip" at bounding box center [574, 329] width 176 height 15
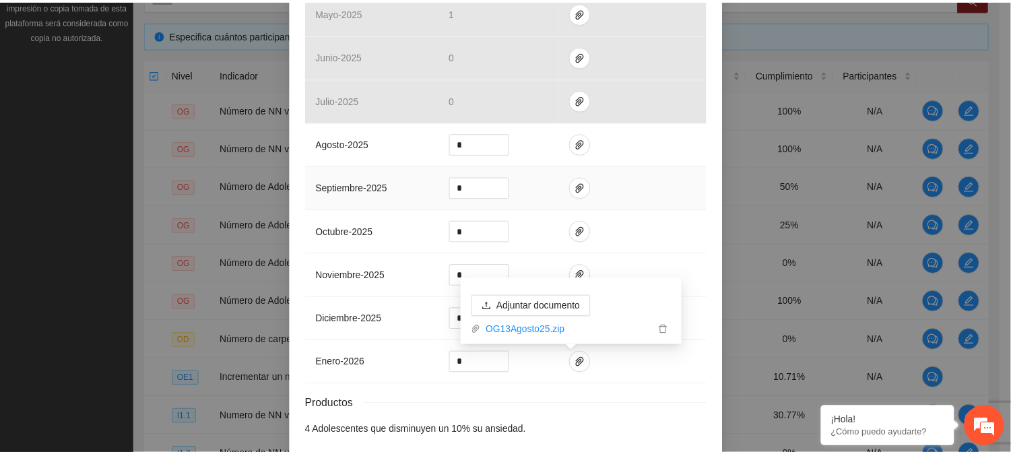
scroll to position [587, 0]
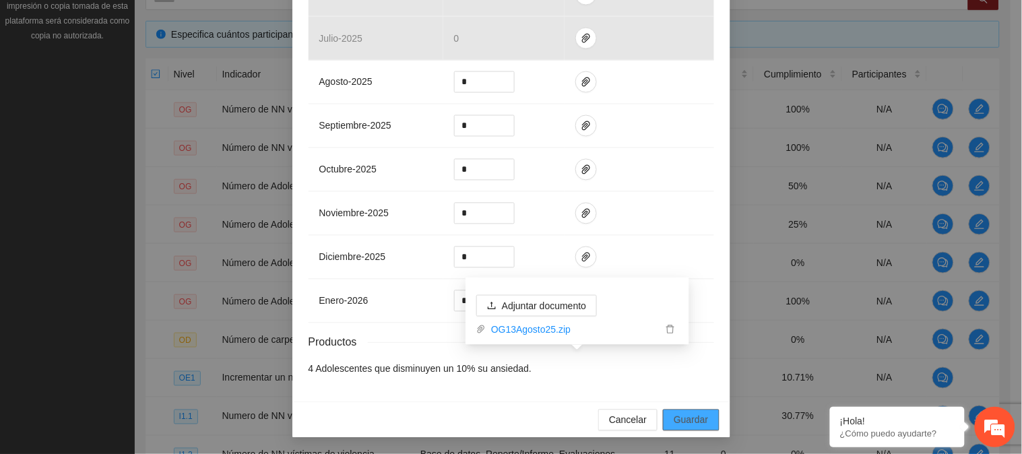
click at [694, 422] on span "Guardar" at bounding box center [690, 420] width 34 height 15
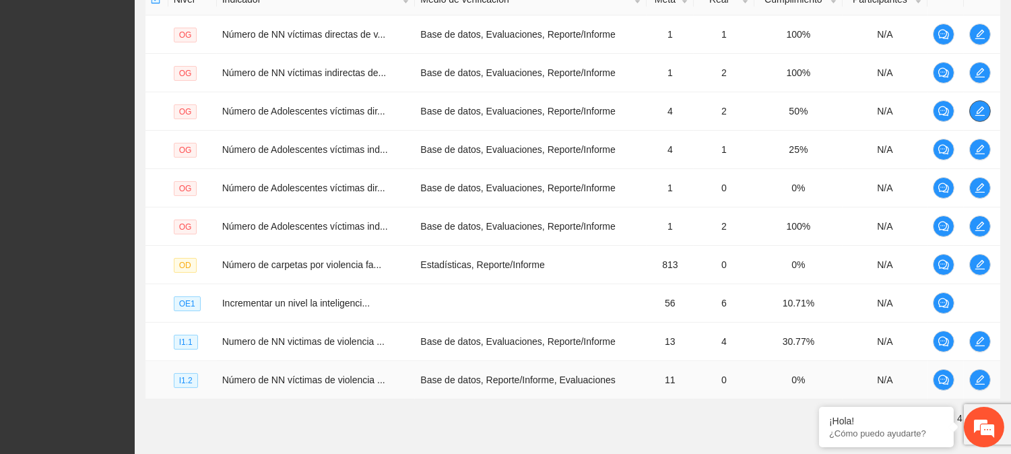
scroll to position [426, 0]
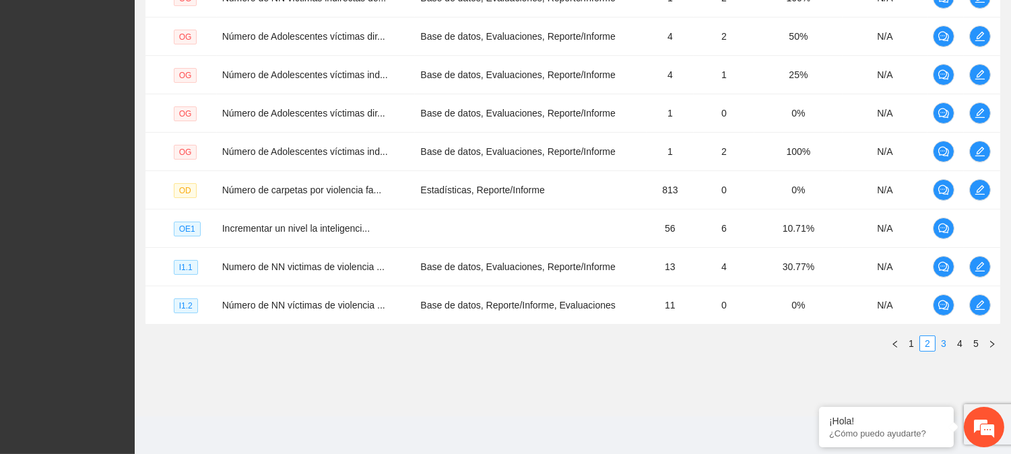
click at [947, 341] on link "3" at bounding box center [943, 343] width 15 height 15
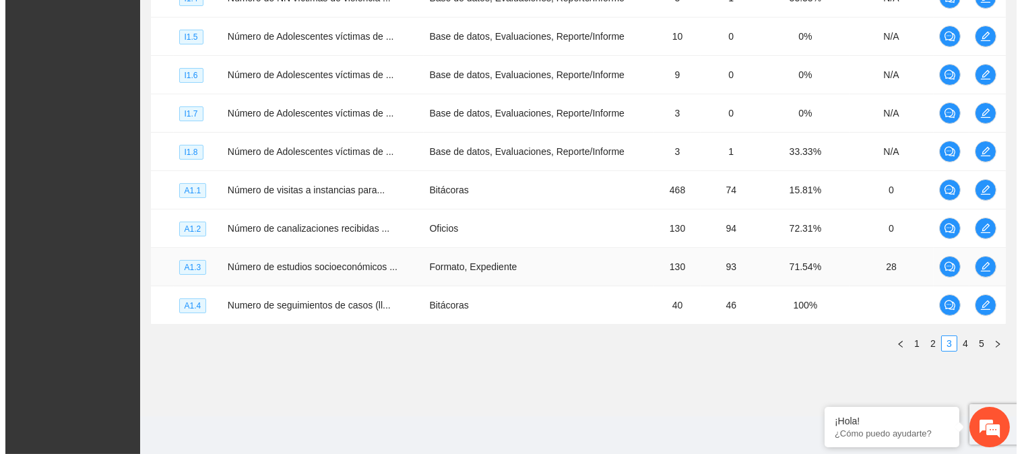
scroll to position [277, 0]
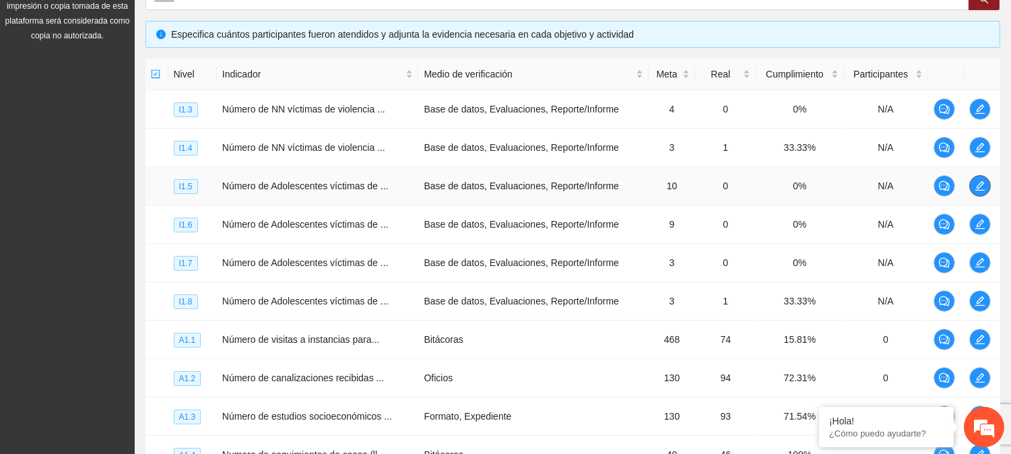
click at [973, 184] on span "edit" at bounding box center [980, 185] width 20 height 11
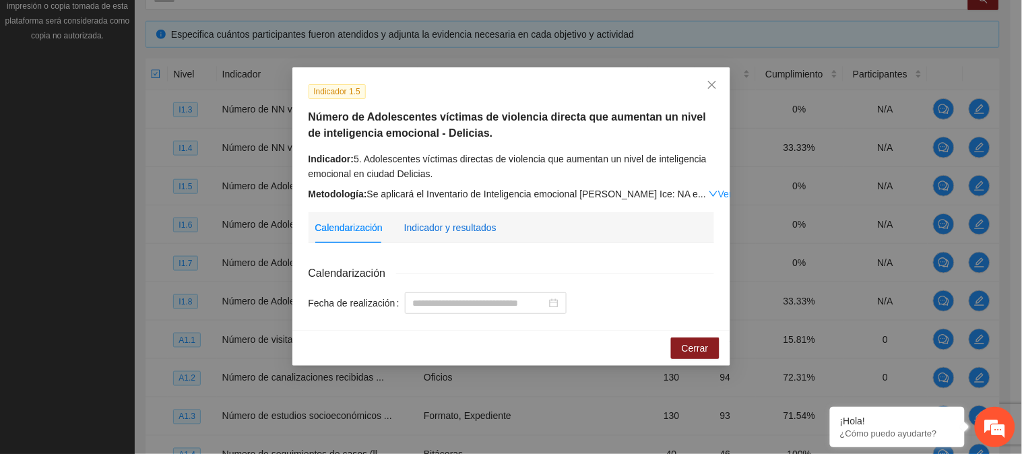
click at [465, 226] on div "Indicador y resultados" at bounding box center [450, 227] width 92 height 15
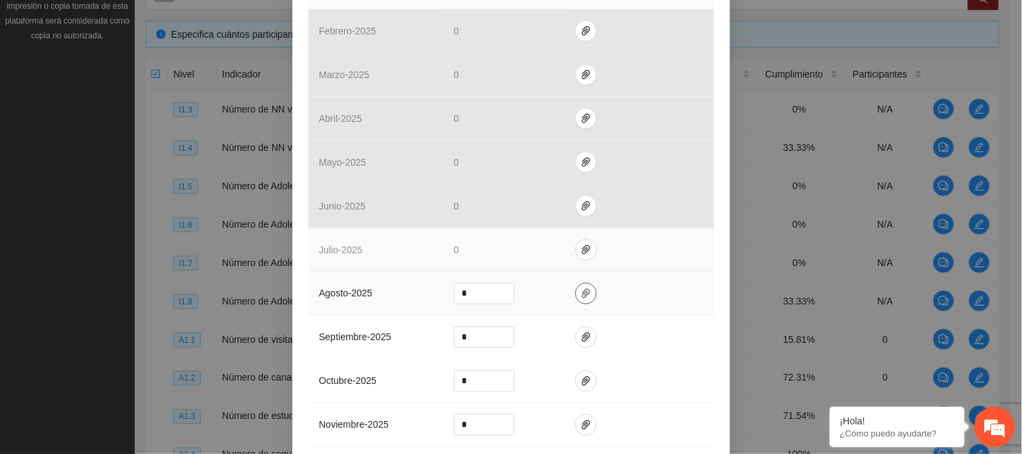
scroll to position [374, 0]
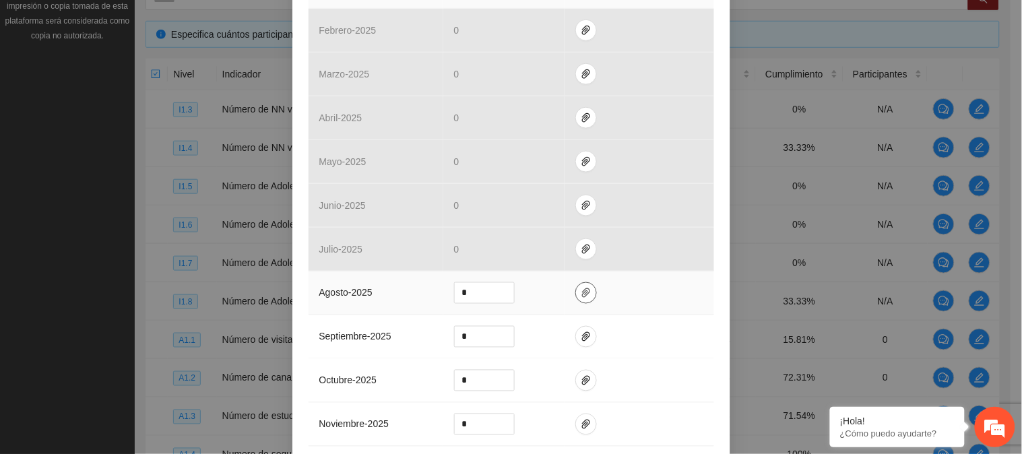
click at [587, 296] on span "paper-clip" at bounding box center [586, 293] width 20 height 11
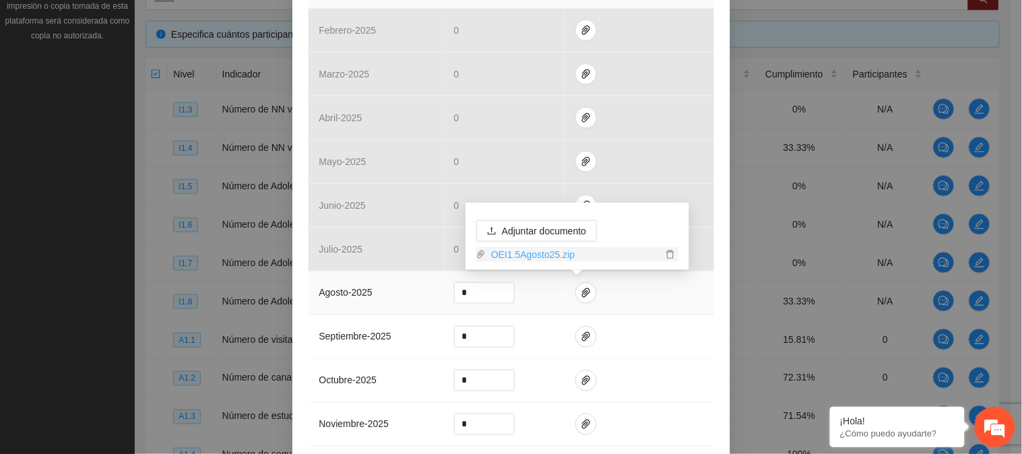
click at [521, 253] on link "OEI1.5Agosto25.zip" at bounding box center [574, 254] width 176 height 15
click at [716, 325] on div "Indicador 1.5 Número de Adolescentes víctimas de violencia directa que aumentan…" at bounding box center [511, 161] width 438 height 934
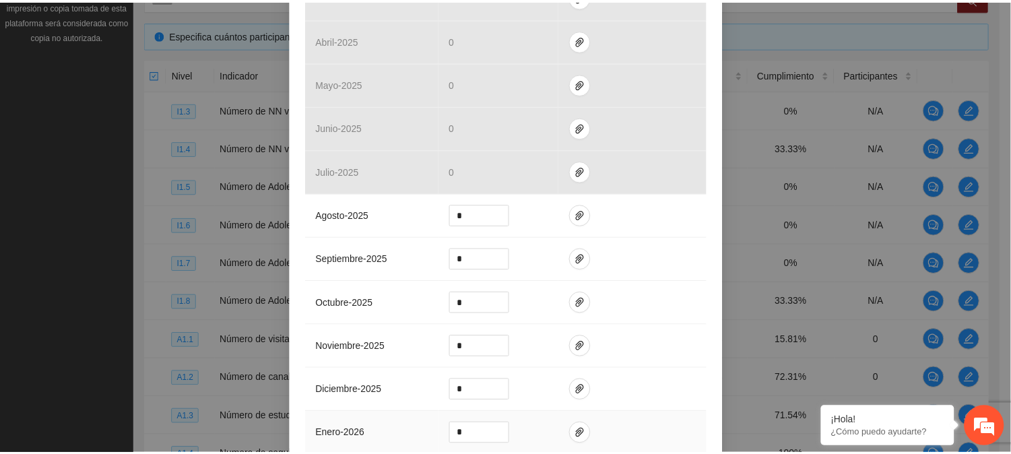
scroll to position [601, 0]
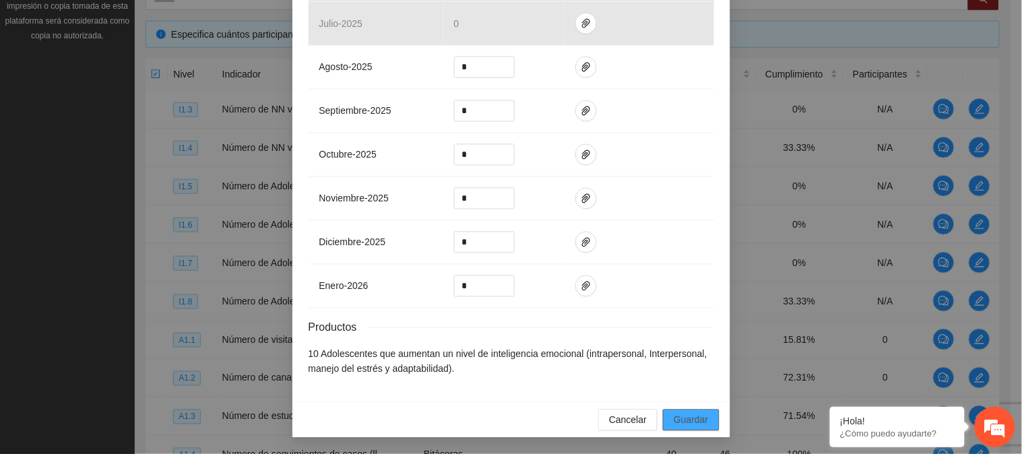
click at [668, 413] on button "Guardar" at bounding box center [691, 420] width 56 height 22
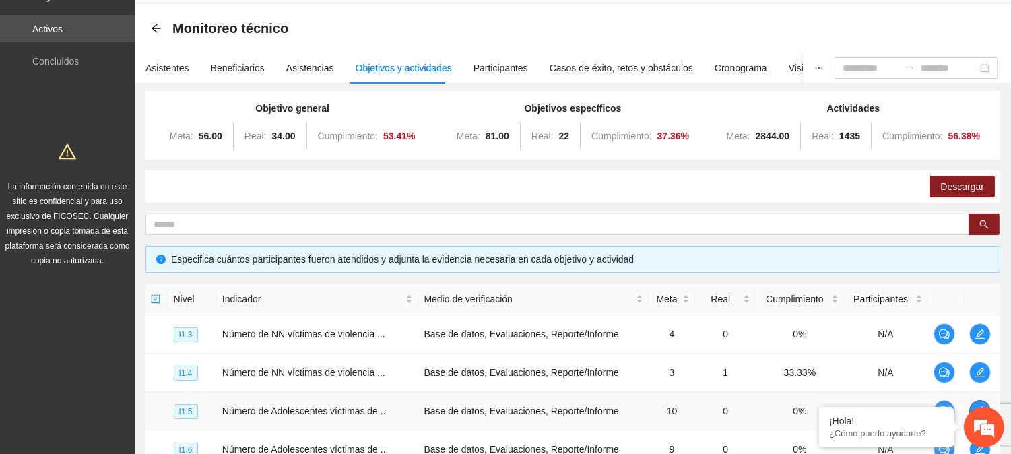
scroll to position [0, 0]
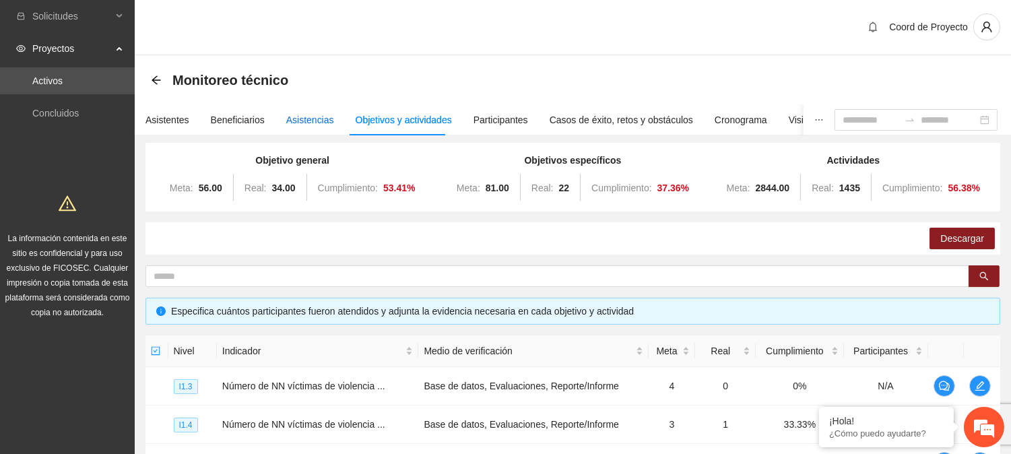
click at [313, 122] on div "Asistencias" at bounding box center [310, 119] width 48 height 15
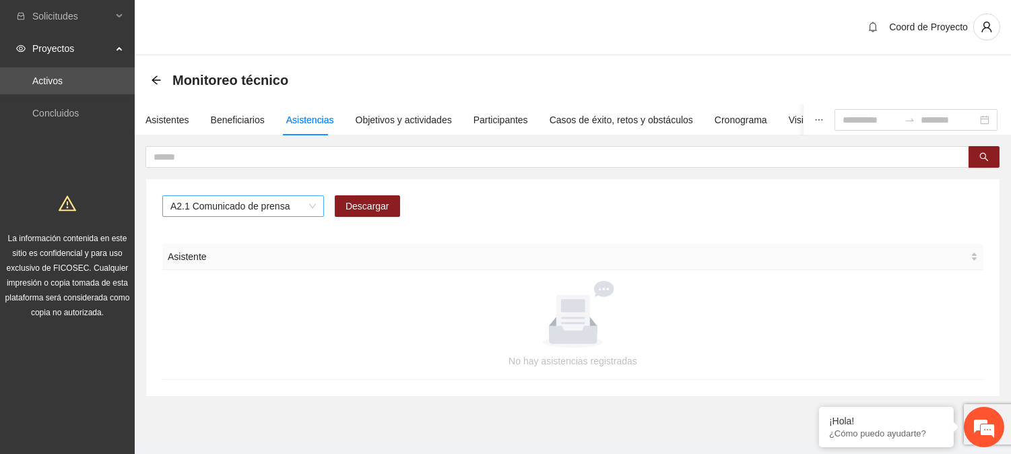
click at [308, 205] on span "A2.1 Comunicado de prensa" at bounding box center [242, 206] width 145 height 20
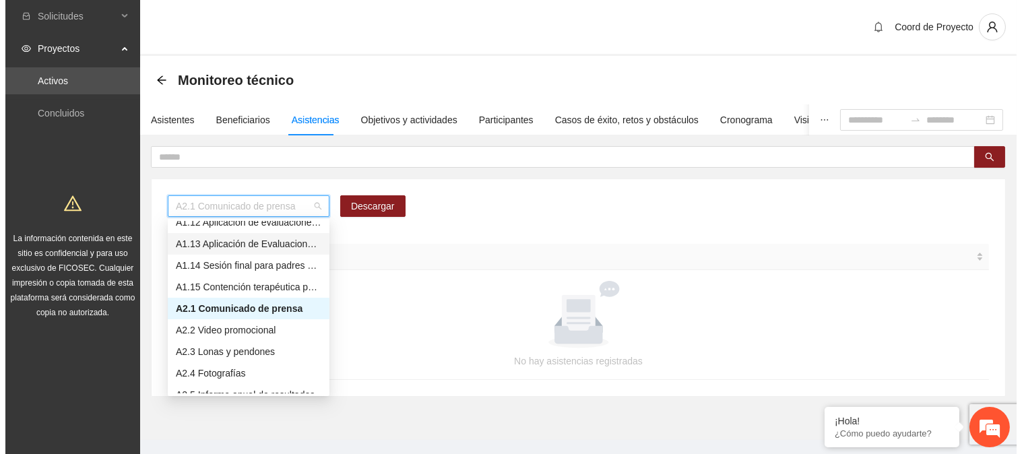
scroll to position [172, 0]
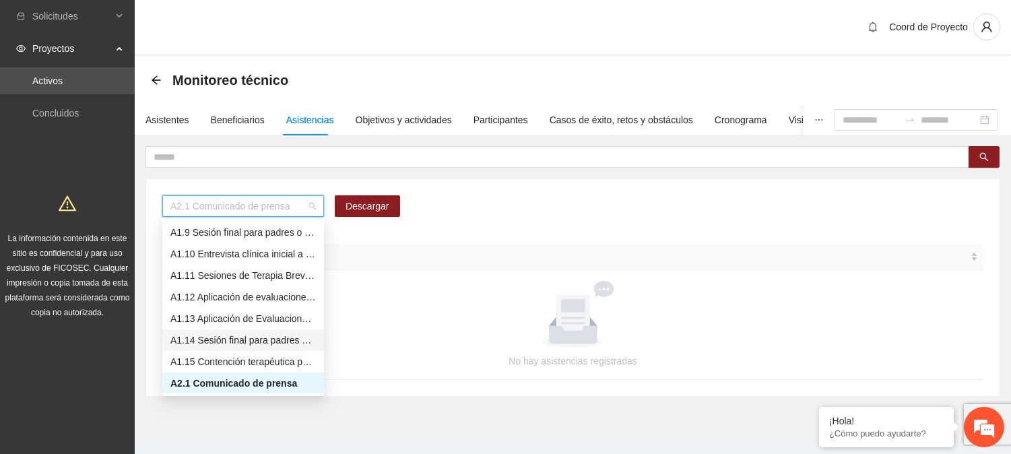
click at [260, 339] on div "A1.14 Sesión final para padres o tutores de Adolescentes" at bounding box center [242, 340] width 145 height 15
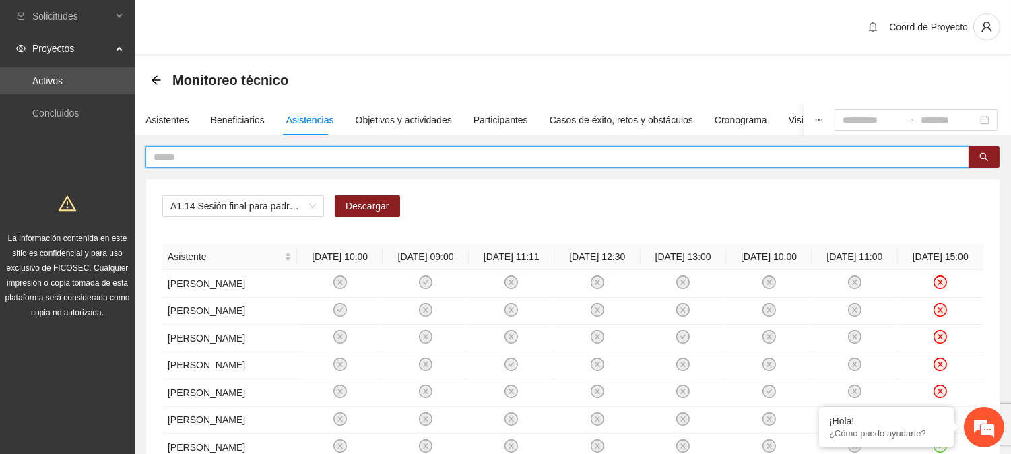
click at [255, 153] on input "text" at bounding box center [552, 156] width 797 height 15
type input "*"
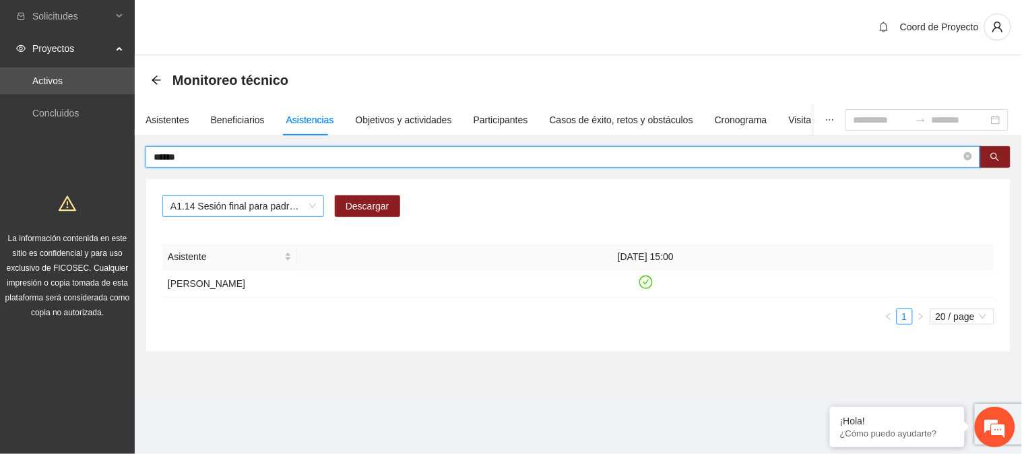
click at [313, 207] on span "A1.14 Sesión final para padres o tutores de Adolescentes" at bounding box center [242, 206] width 145 height 20
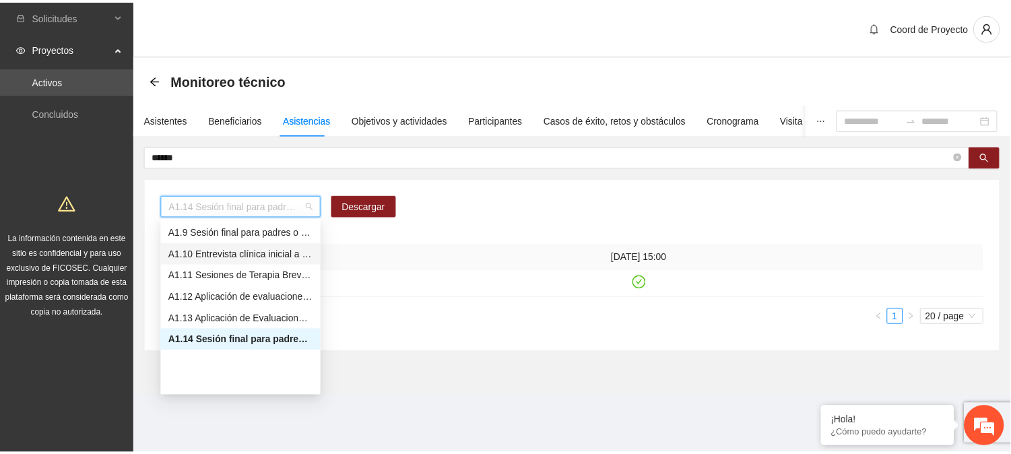
scroll to position [97, 0]
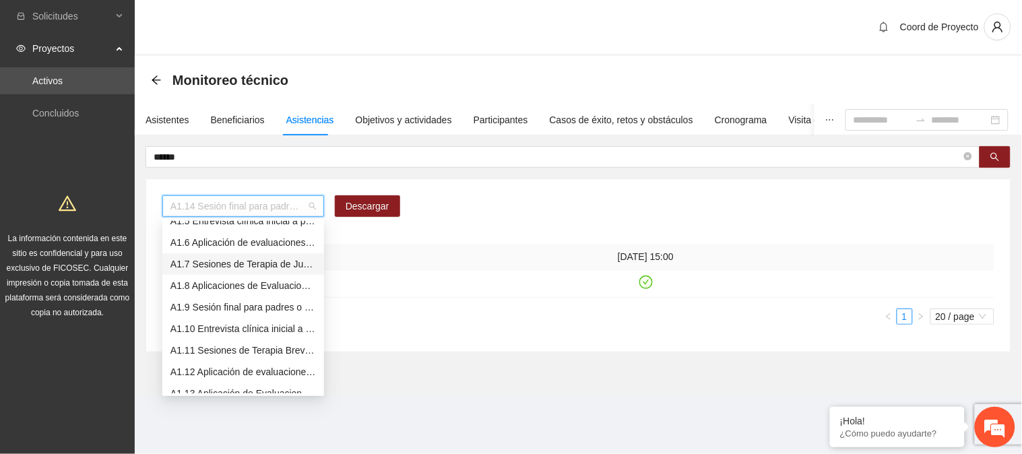
click at [283, 259] on div "A1.7 Sesiones de Terapia de Juego para niños y niñas" at bounding box center [242, 264] width 145 height 15
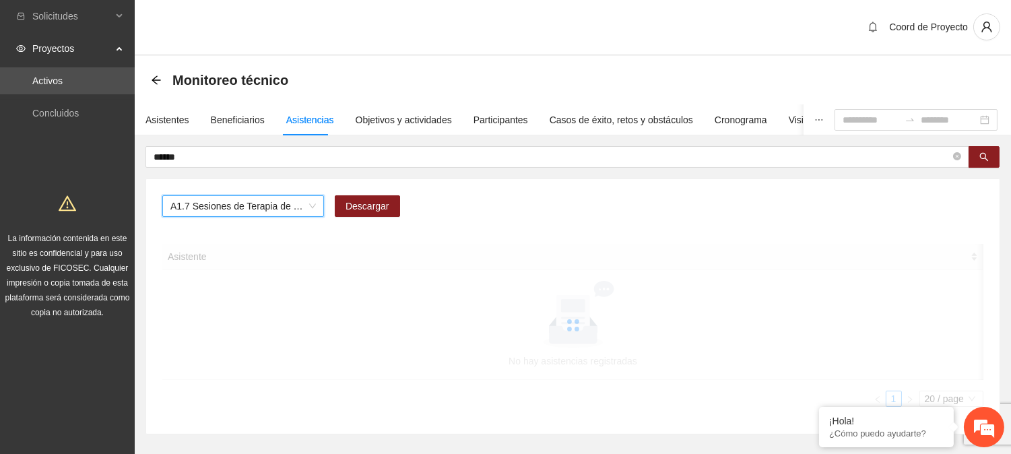
click at [290, 198] on span "A1.7 Sesiones de Terapia de Juego para niños y niñas" at bounding box center [242, 206] width 145 height 20
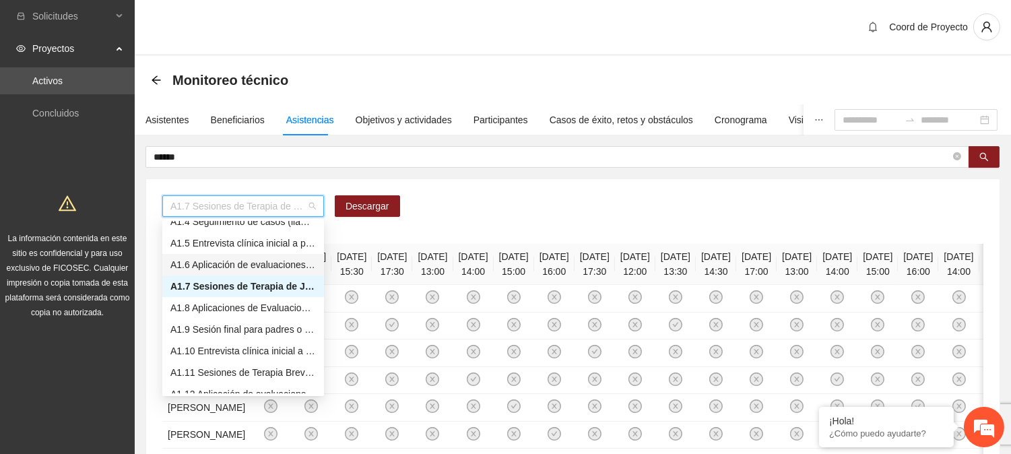
scroll to position [149, 0]
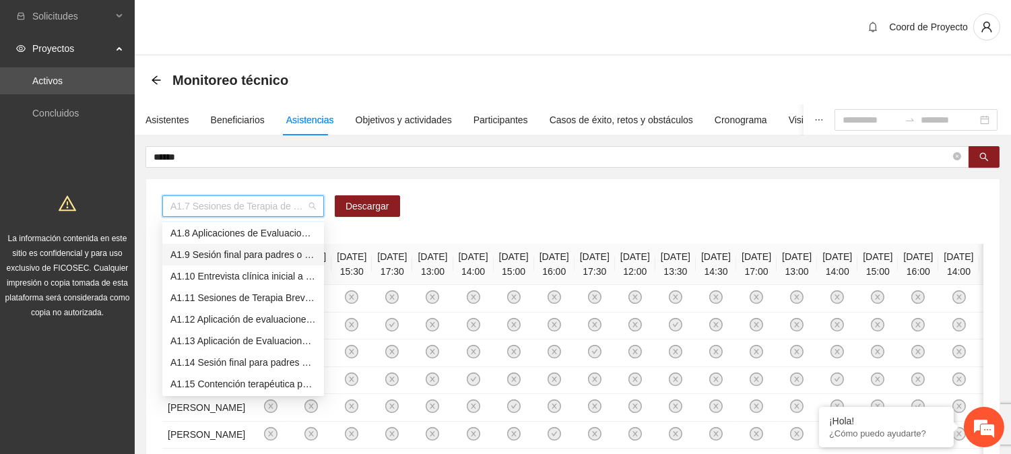
click at [281, 253] on div "A1.9 Sesión final para padres o tutores de NN" at bounding box center [242, 254] width 145 height 15
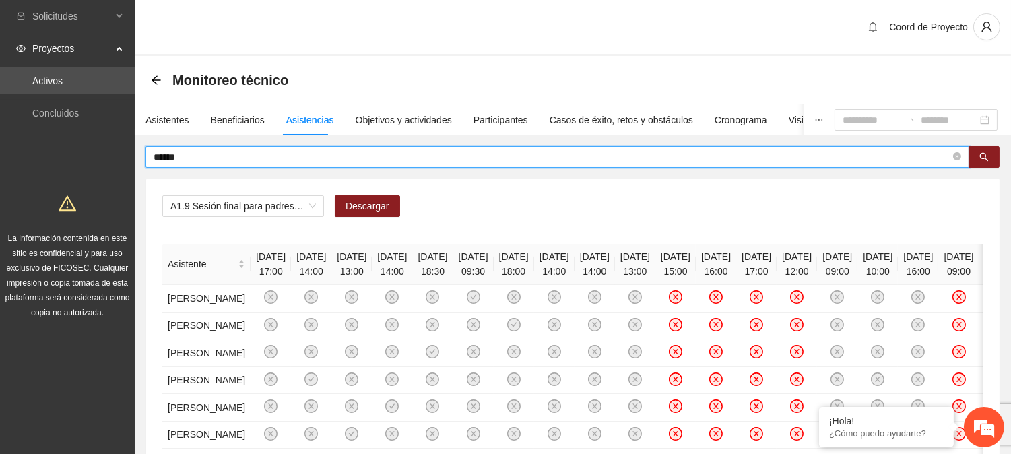
drag, startPoint x: 207, startPoint y: 158, endPoint x: 160, endPoint y: 157, distance: 46.5
click at [160, 157] on input "******" at bounding box center [552, 156] width 797 height 15
type input "*"
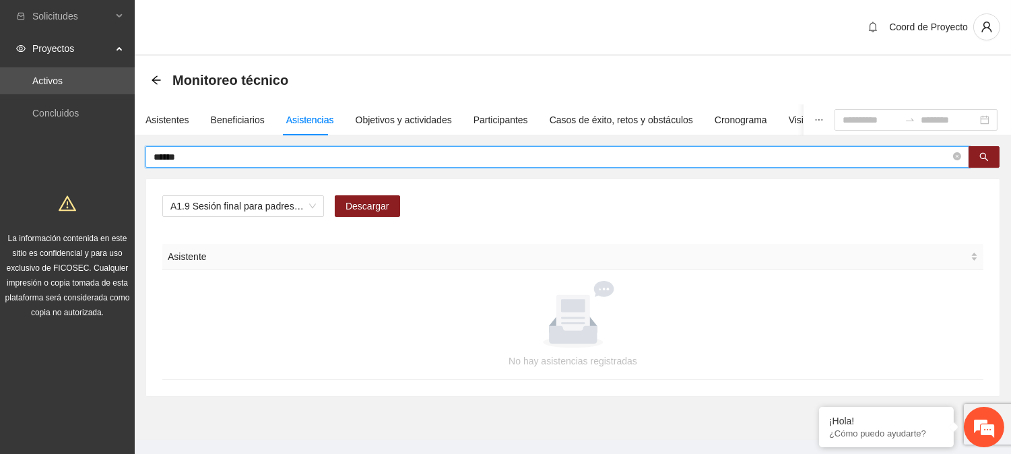
type input "******"
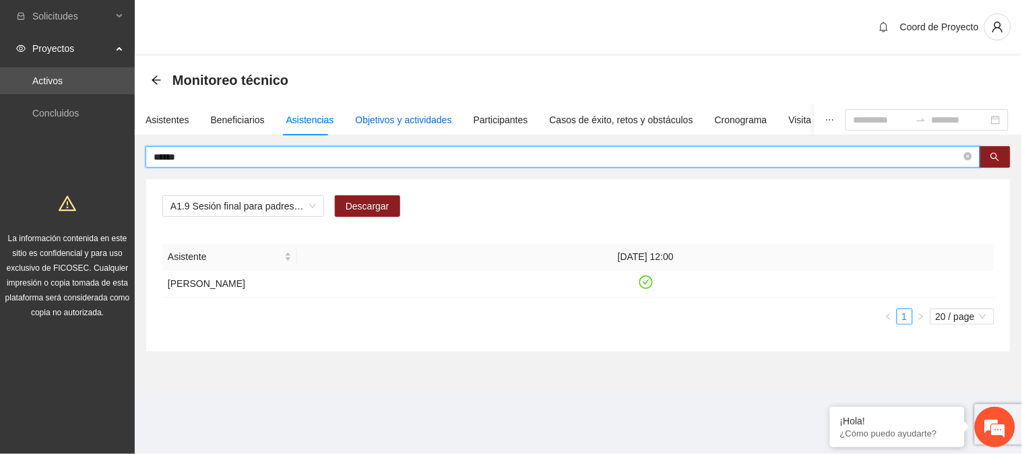
click at [377, 116] on div "Objetivos y actividades" at bounding box center [404, 119] width 96 height 15
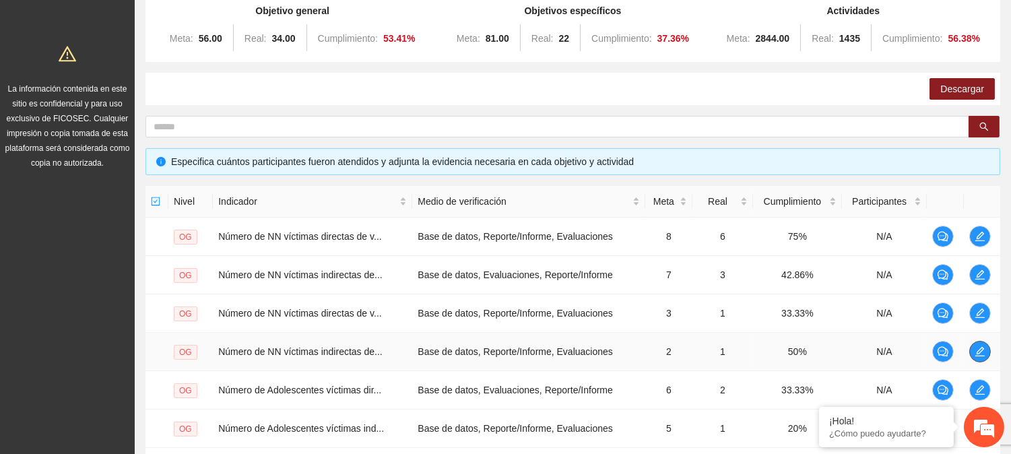
click at [980, 346] on icon "edit" at bounding box center [979, 351] width 11 height 11
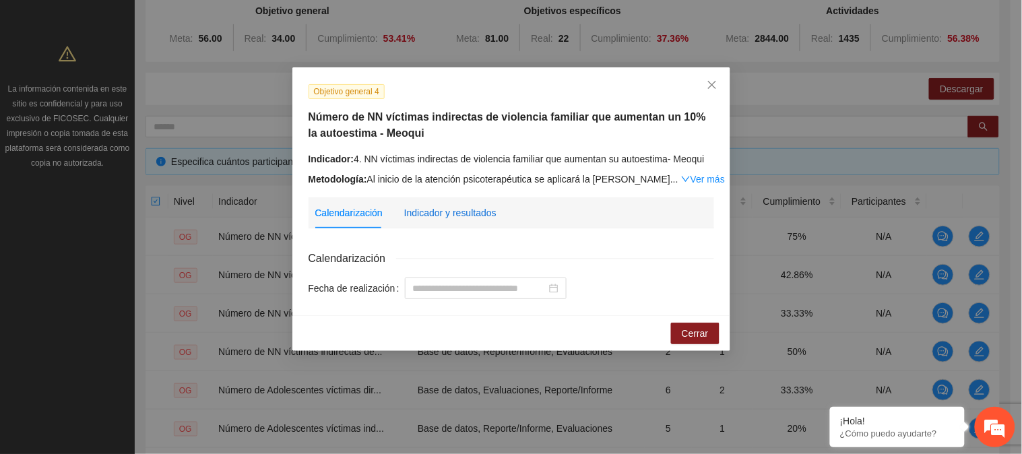
click at [418, 210] on div "Indicador y resultados" at bounding box center [450, 212] width 92 height 15
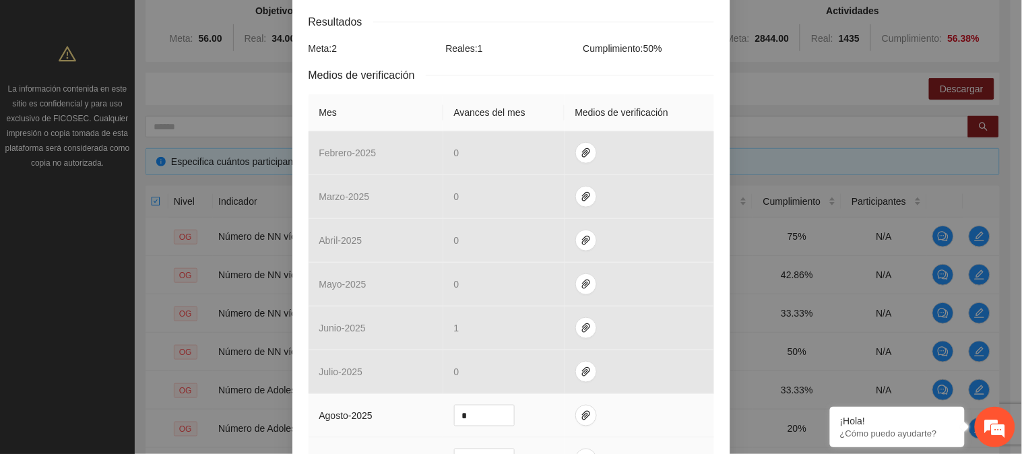
scroll to position [299, 0]
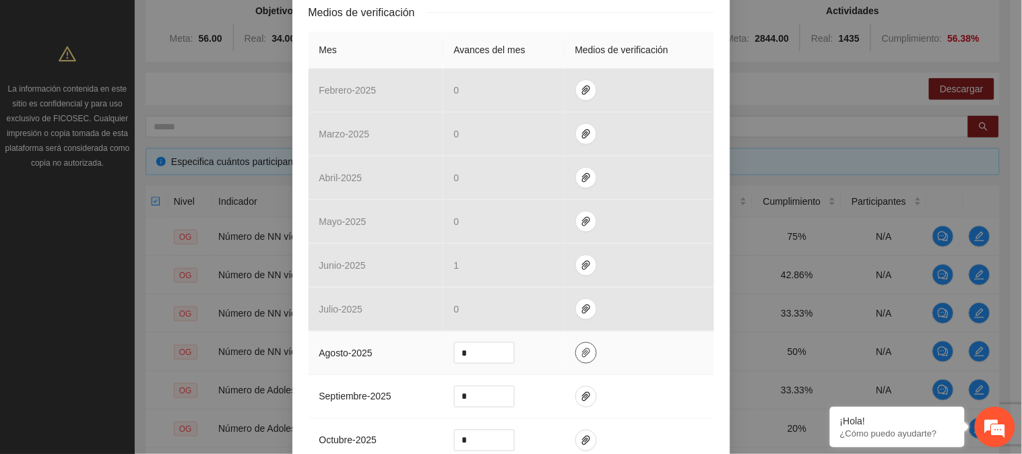
click at [582, 349] on icon "paper-clip" at bounding box center [586, 352] width 8 height 9
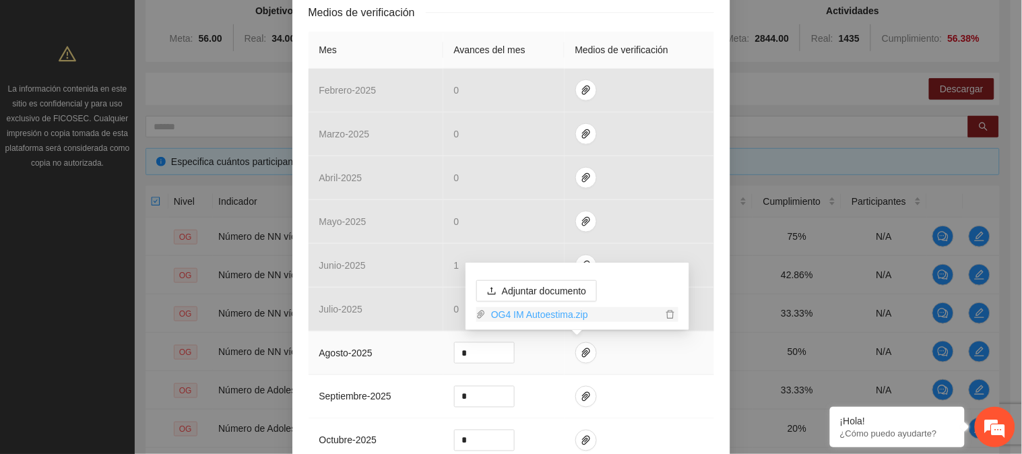
click at [550, 314] on link "OG4 IM Autoestima.zip" at bounding box center [574, 314] width 176 height 15
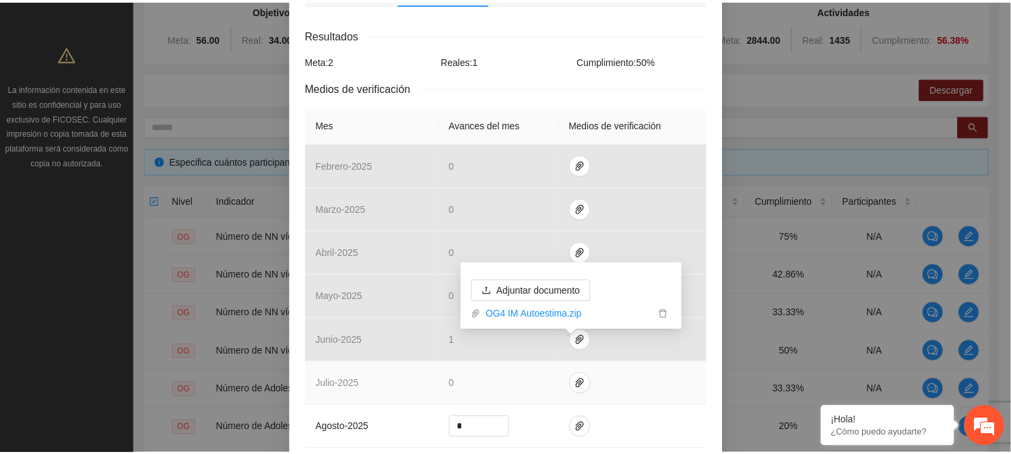
scroll to position [0, 0]
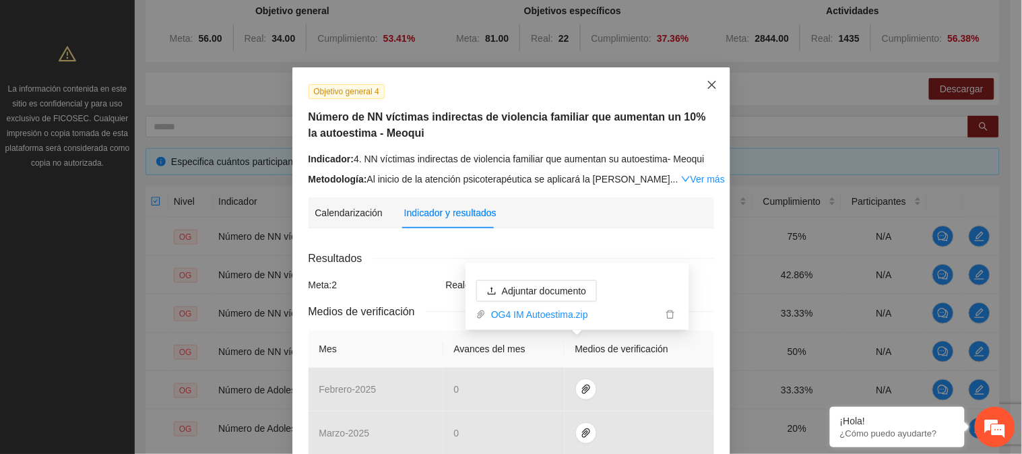
click at [706, 81] on icon "close" at bounding box center [711, 84] width 11 height 11
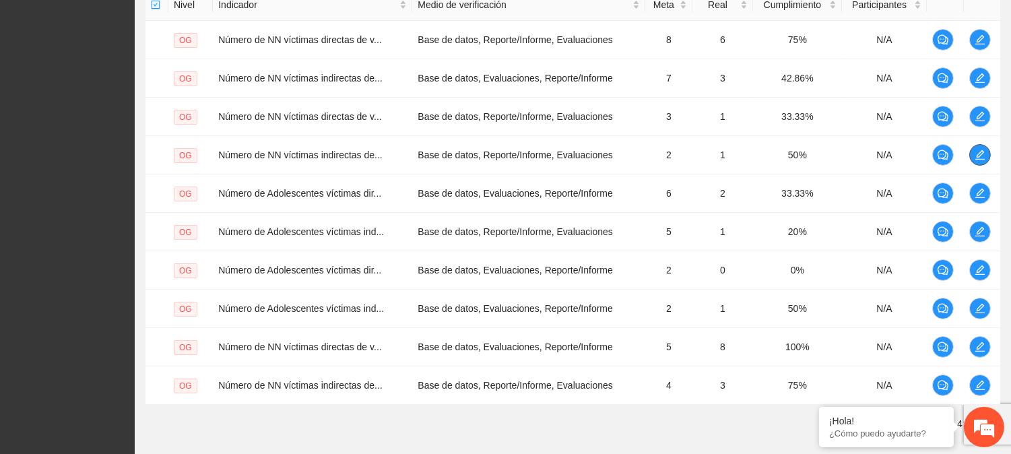
scroll to position [426, 0]
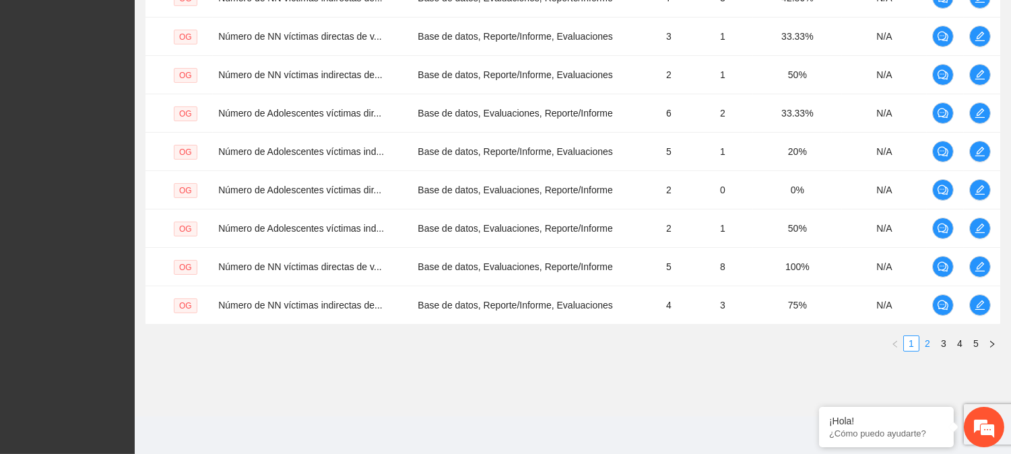
click at [930, 339] on link "2" at bounding box center [927, 343] width 15 height 15
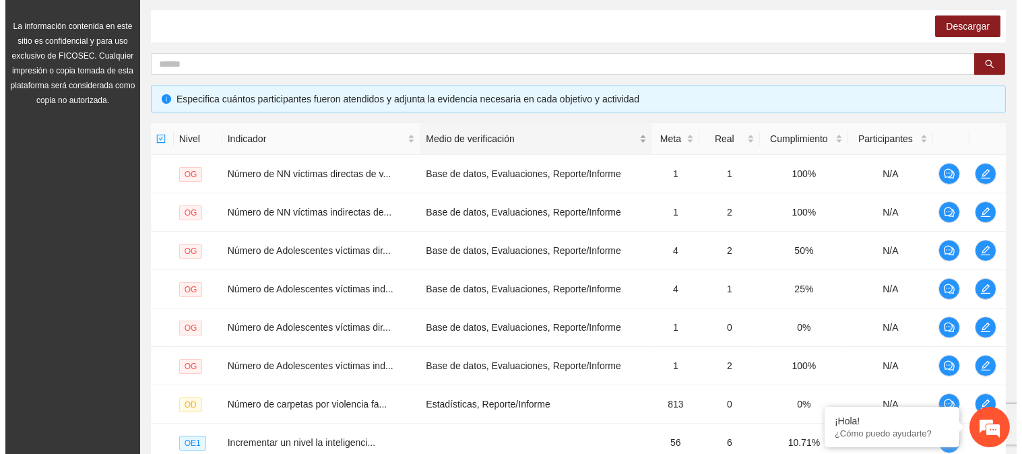
scroll to position [127, 0]
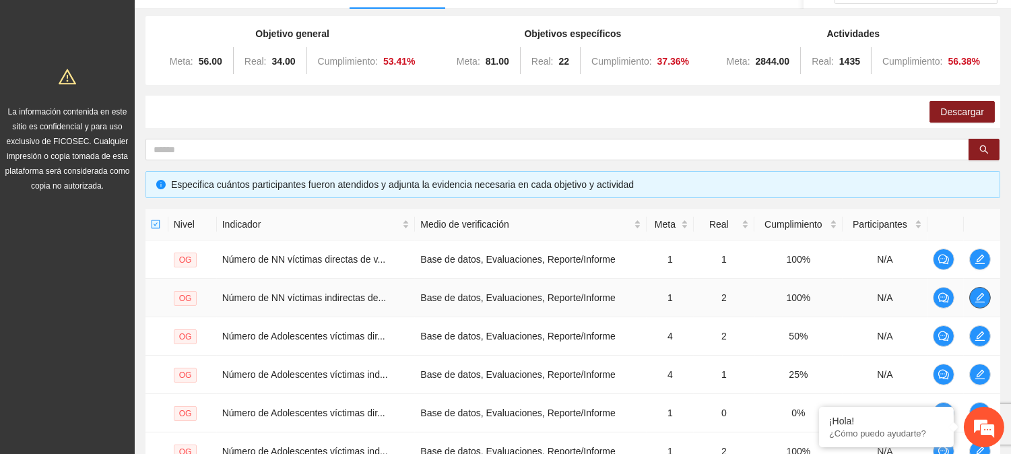
click at [974, 296] on icon "edit" at bounding box center [979, 297] width 11 height 11
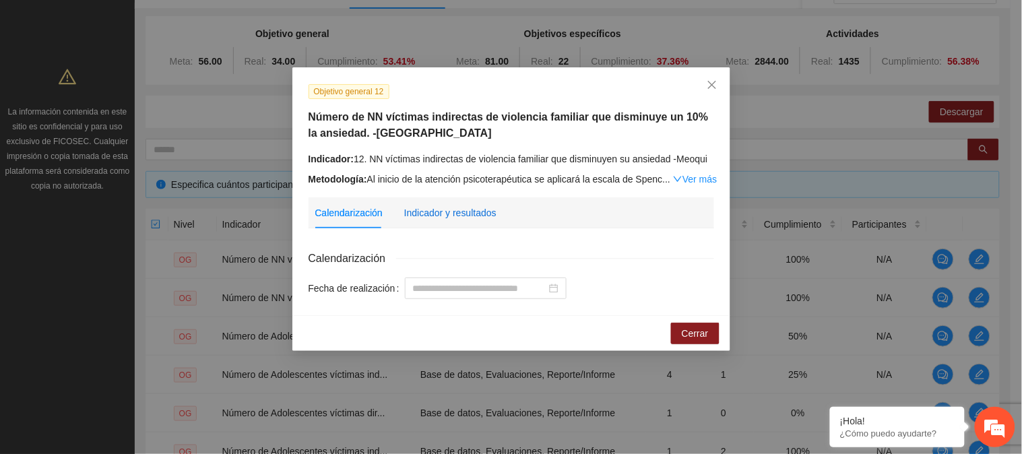
click at [461, 211] on div "Indicador y resultados" at bounding box center [450, 212] width 92 height 15
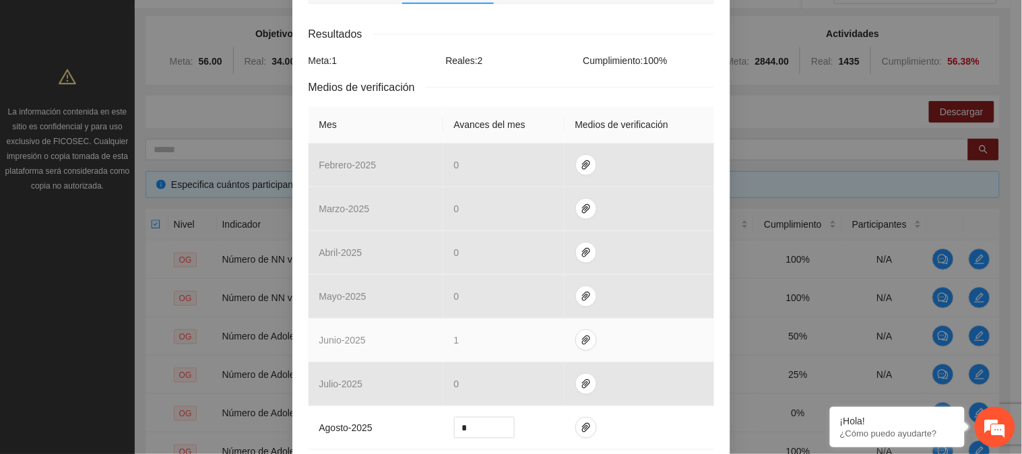
scroll to position [299, 0]
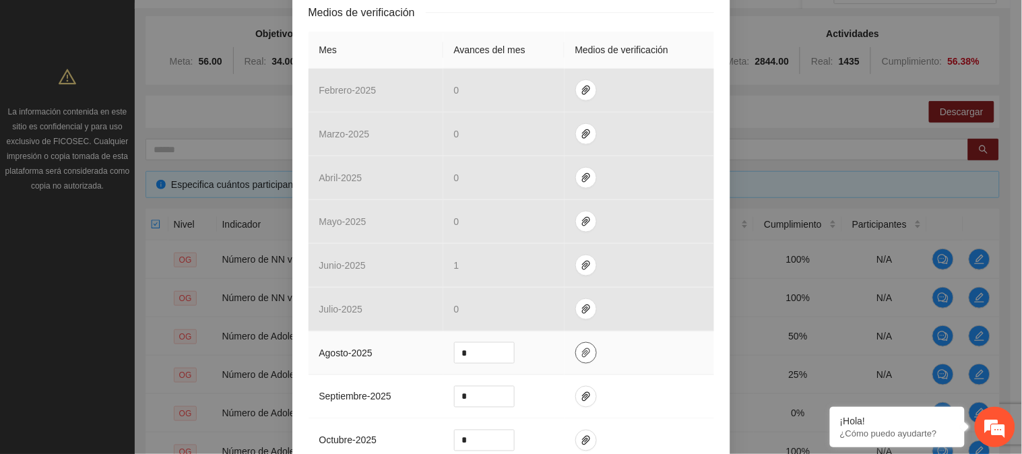
click at [576, 360] on button "button" at bounding box center [586, 353] width 22 height 22
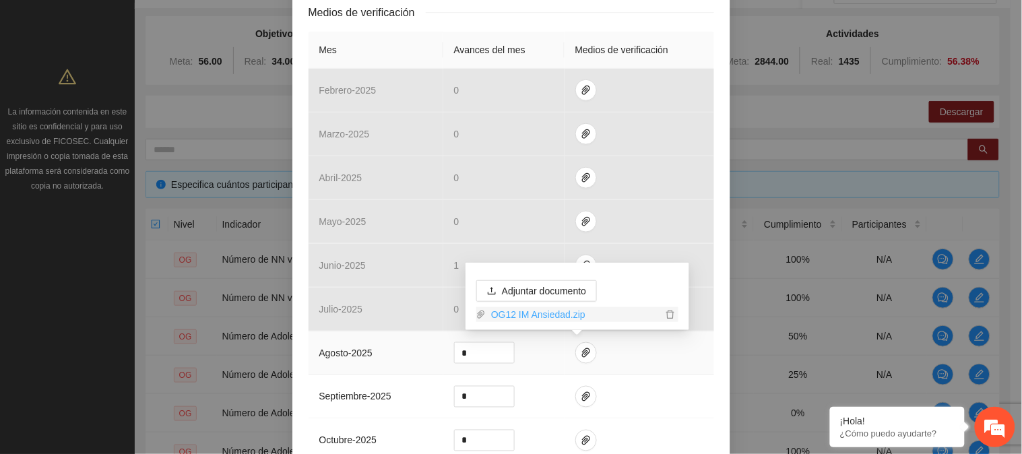
click at [558, 312] on link "OG12 IM Ansiedad.zip" at bounding box center [574, 314] width 176 height 15
click at [719, 166] on div "Objetivo general 12 Número de NN víctimas indirectas de violencia familiar que …" at bounding box center [511, 220] width 438 height 904
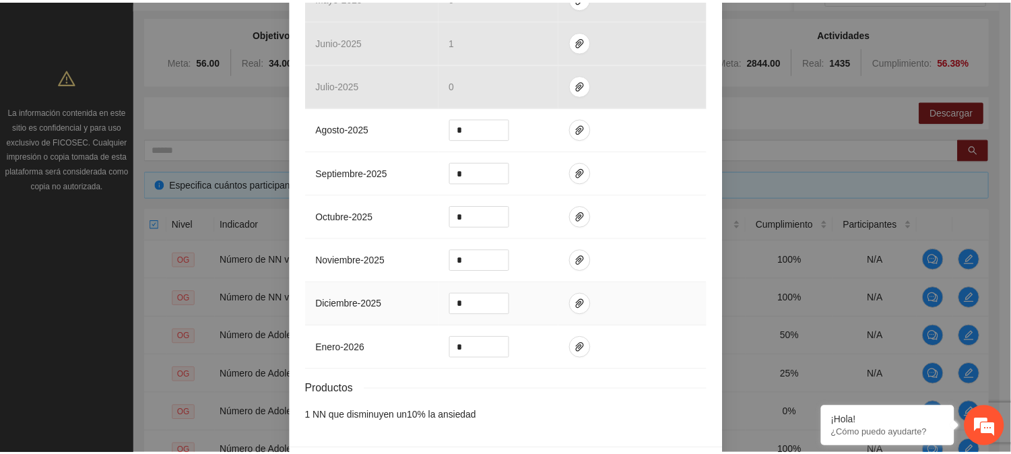
scroll to position [571, 0]
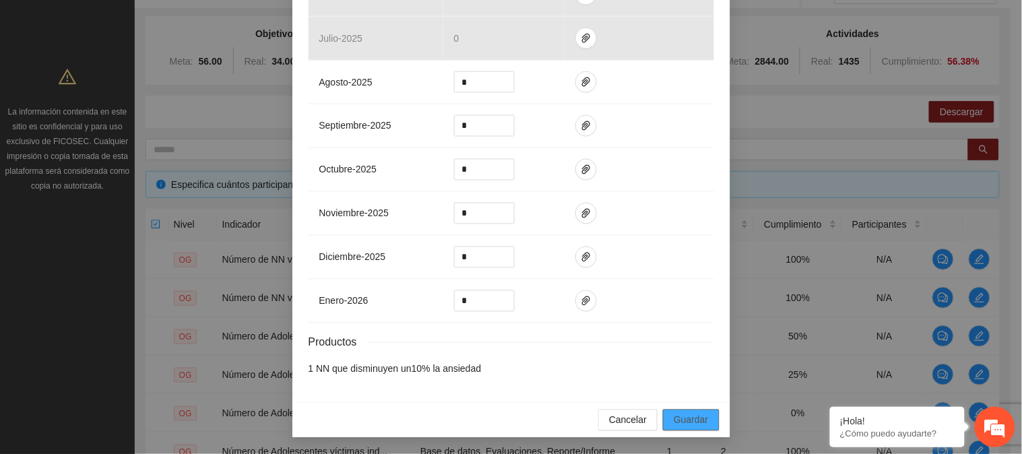
click at [697, 413] on span "Guardar" at bounding box center [690, 420] width 34 height 15
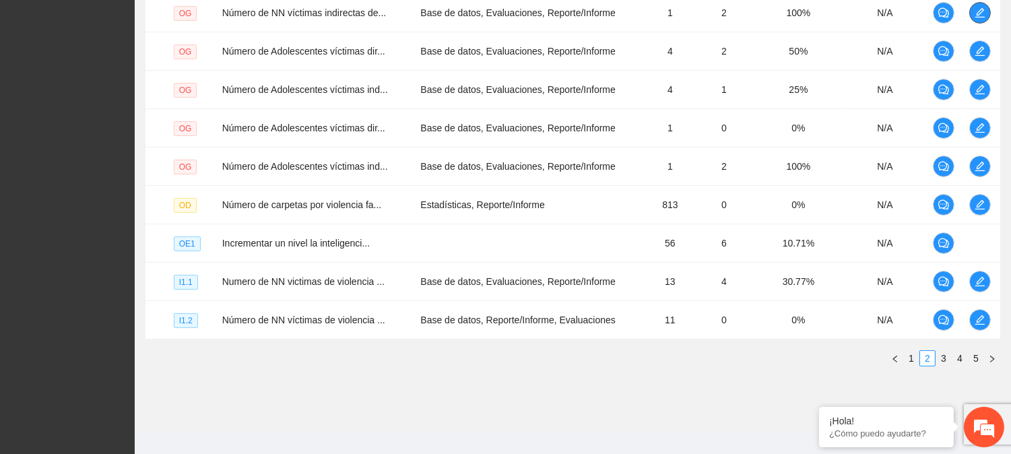
scroll to position [426, 0]
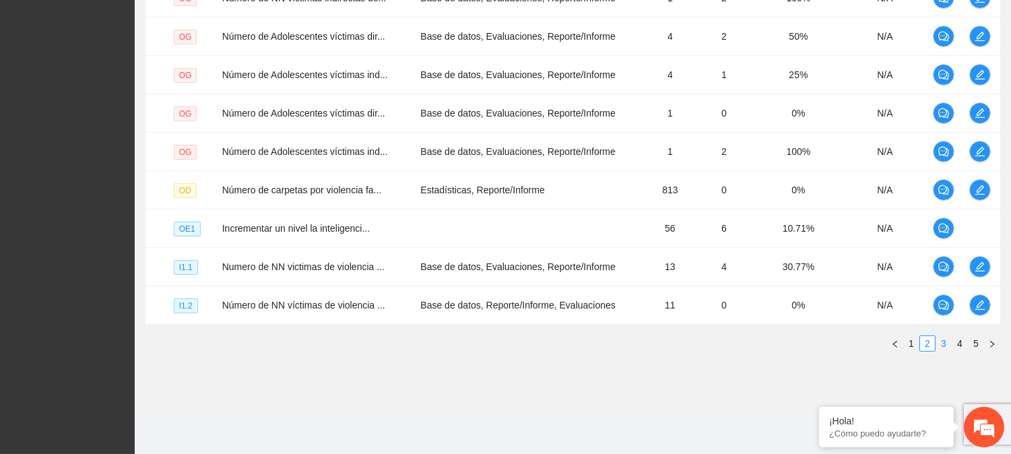
click at [943, 344] on link "3" at bounding box center [943, 343] width 15 height 15
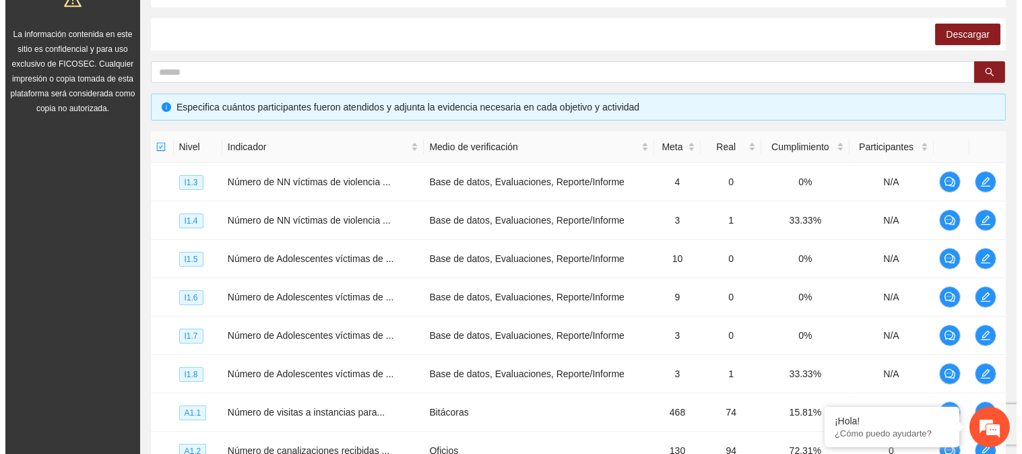
scroll to position [202, 0]
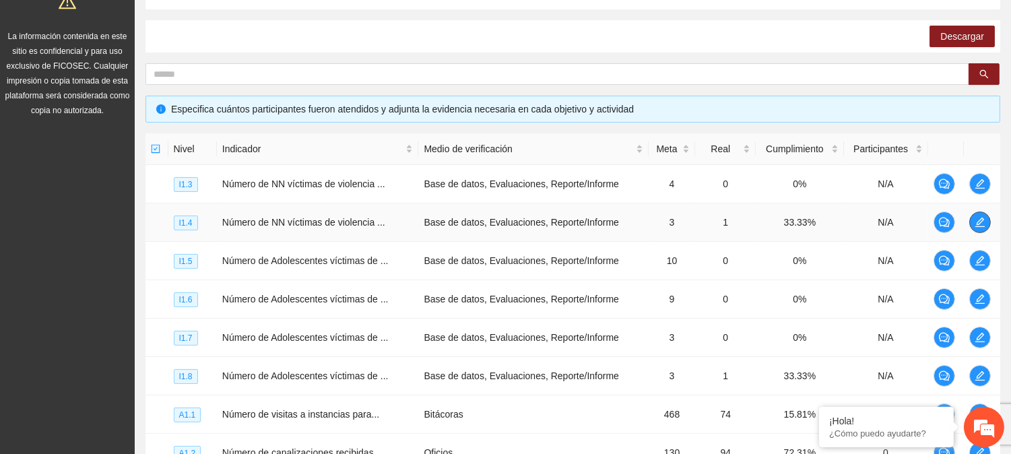
click at [978, 220] on icon "edit" at bounding box center [979, 222] width 11 height 11
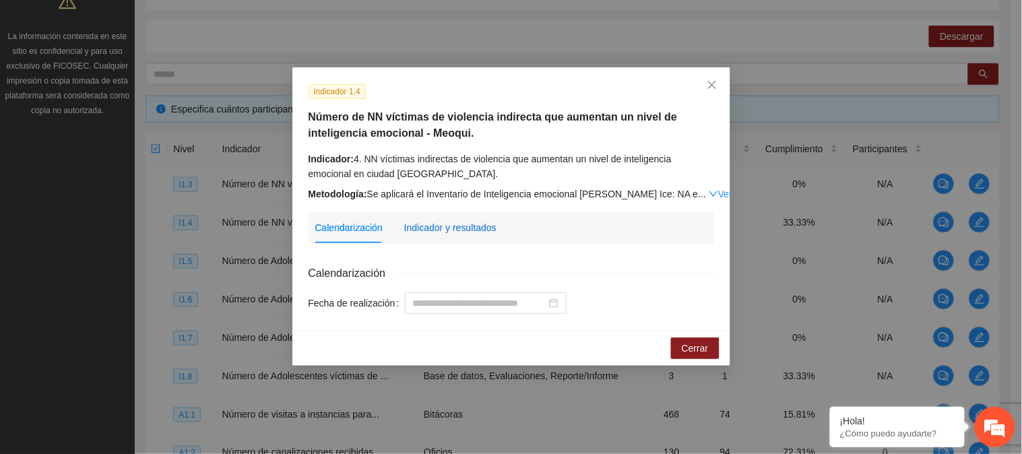
click at [492, 227] on div "Indicador y resultados" at bounding box center [450, 227] width 92 height 15
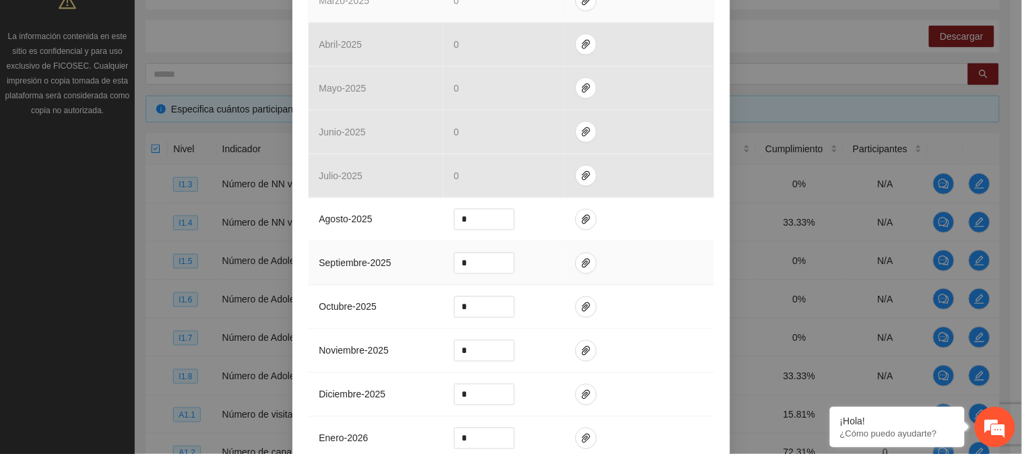
scroll to position [448, 0]
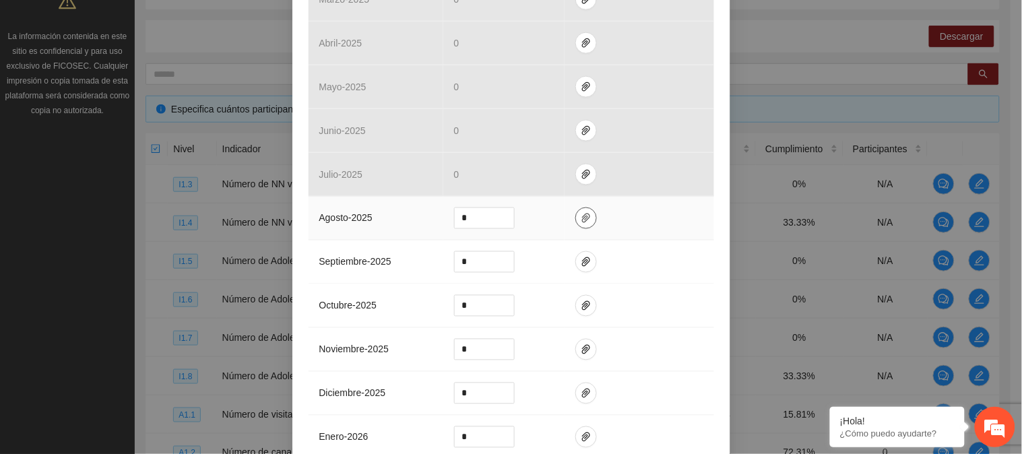
click at [582, 223] on icon "paper-clip" at bounding box center [586, 217] width 8 height 9
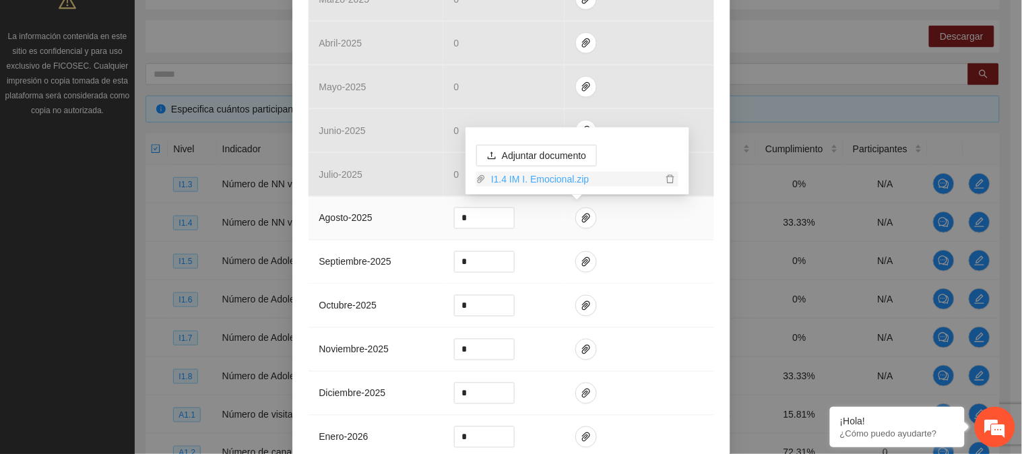
click at [570, 180] on link "I1.4 IM I. Emocional.zip" at bounding box center [574, 179] width 176 height 15
click at [696, 278] on td at bounding box center [638, 262] width 149 height 44
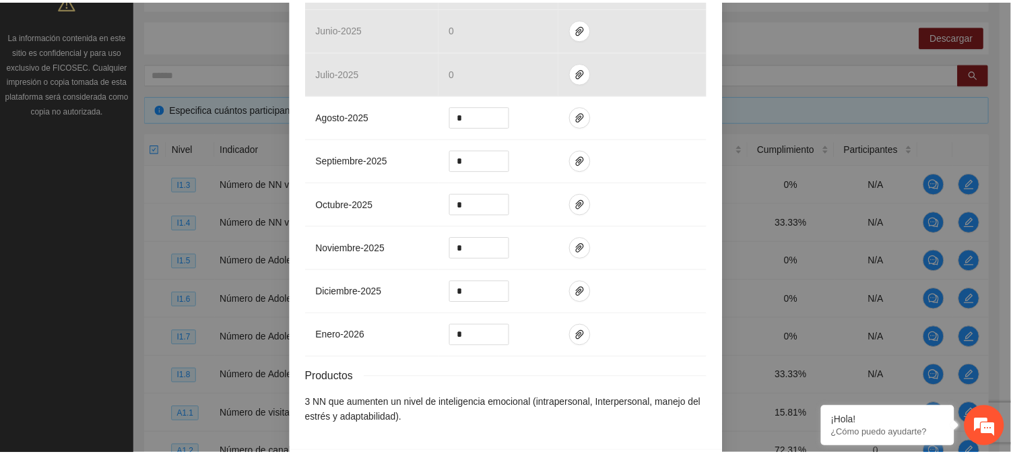
scroll to position [601, 0]
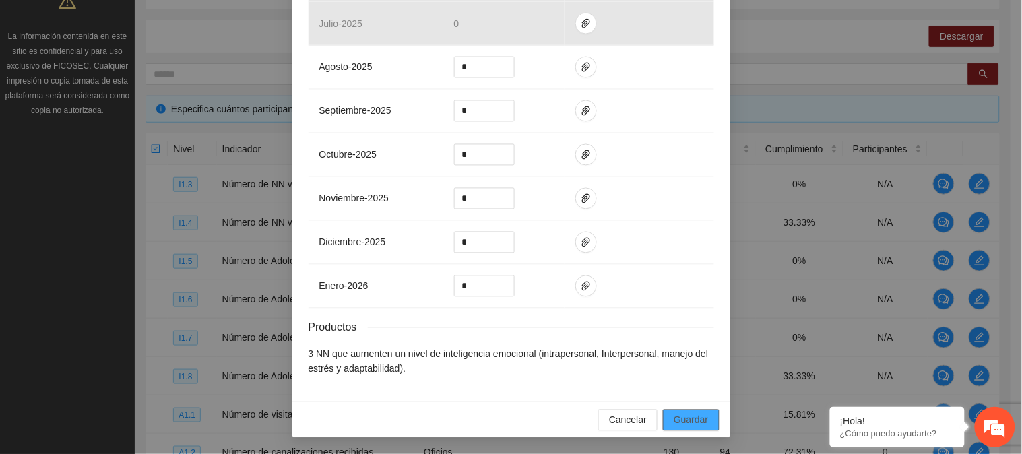
click at [681, 426] on span "Guardar" at bounding box center [690, 420] width 34 height 15
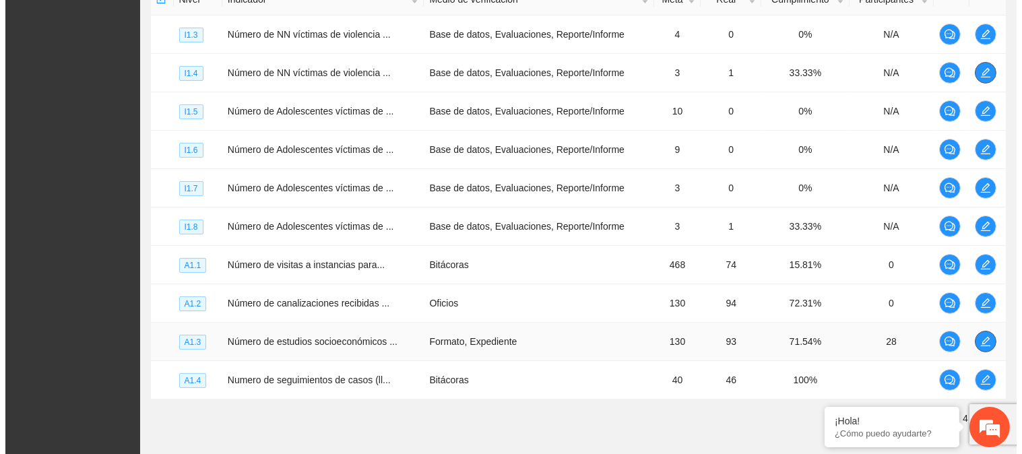
scroll to position [426, 0]
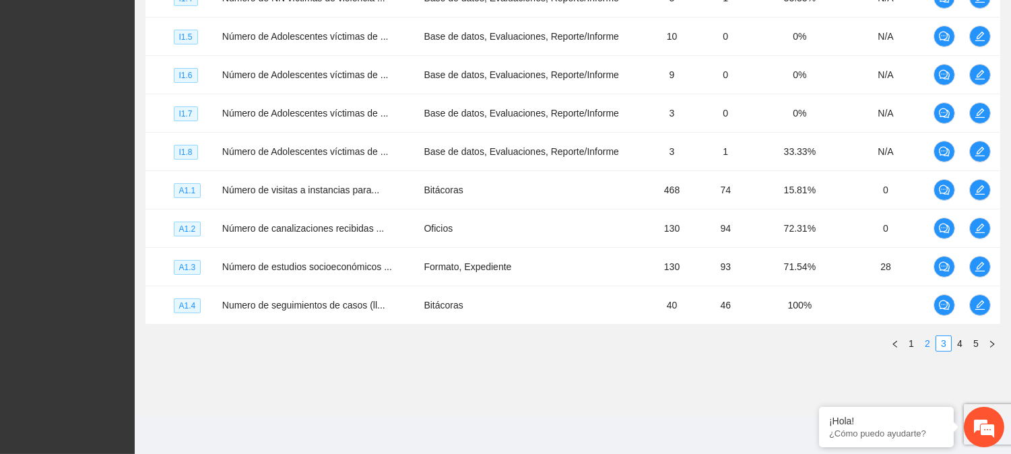
click at [927, 349] on link "2" at bounding box center [927, 343] width 15 height 15
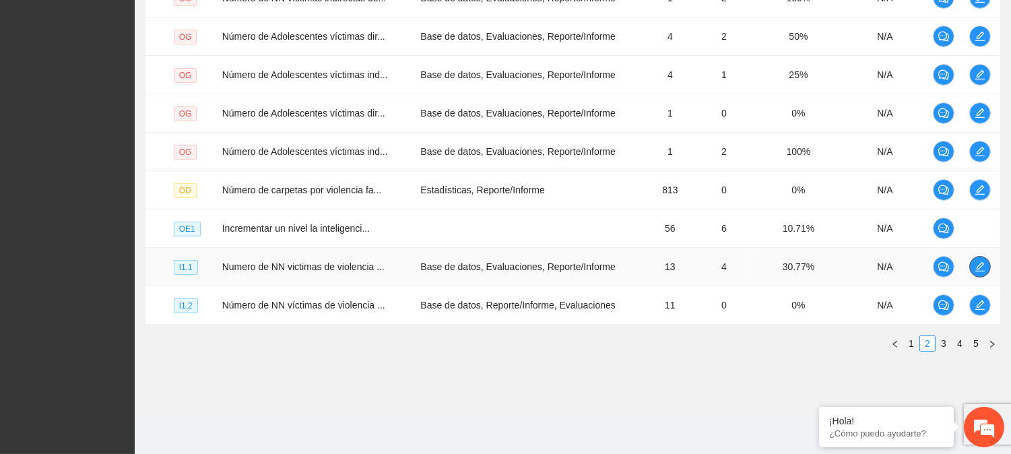
click at [983, 263] on icon "edit" at bounding box center [979, 266] width 11 height 11
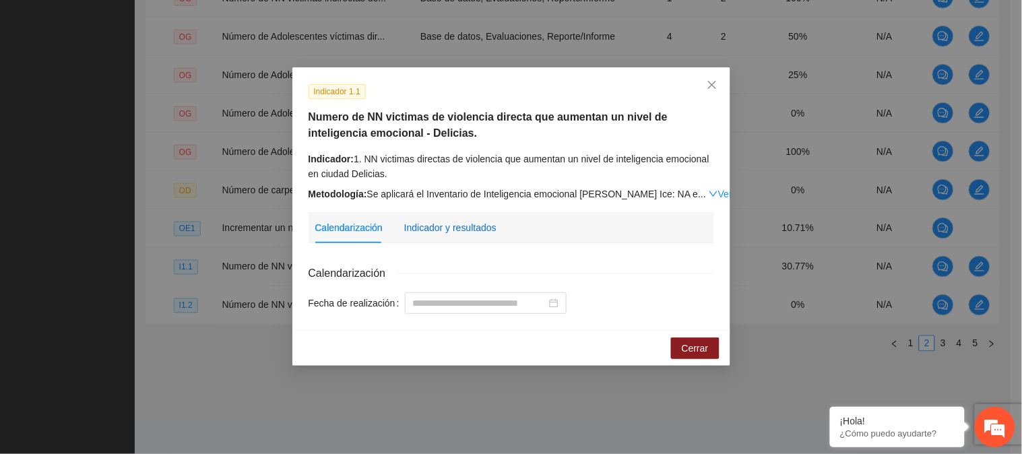
click at [430, 224] on div "Indicador y resultados" at bounding box center [450, 227] width 92 height 15
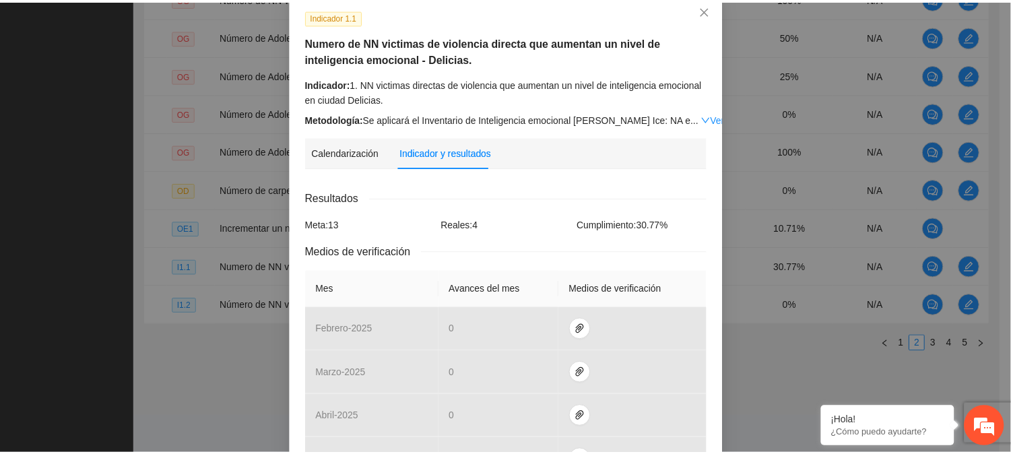
scroll to position [0, 0]
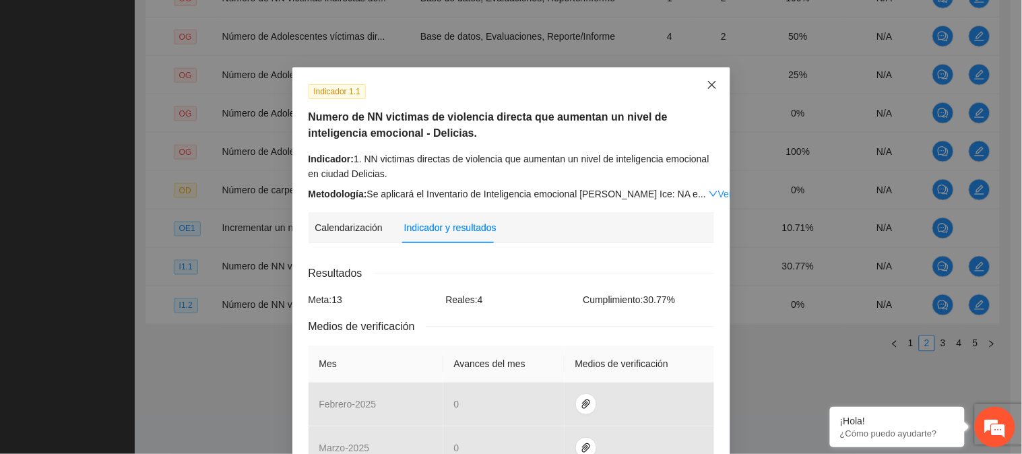
click at [706, 83] on icon "close" at bounding box center [711, 84] width 11 height 11
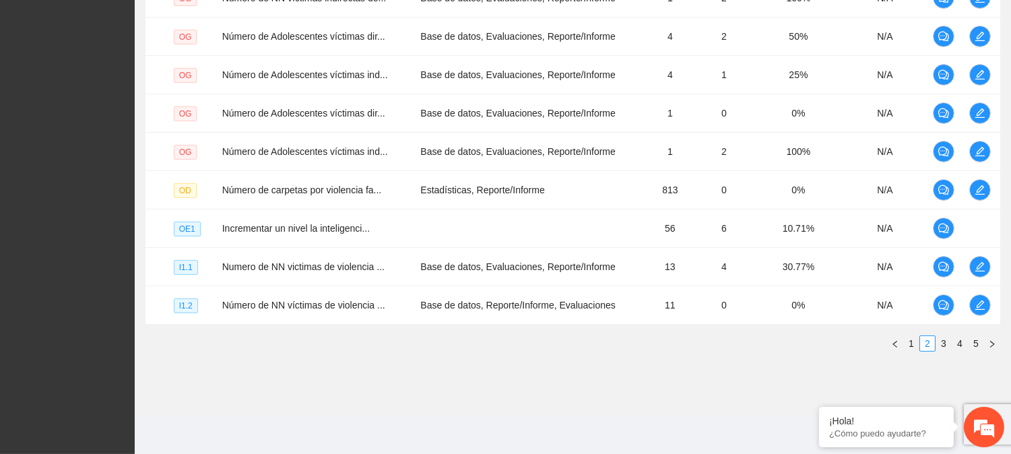
click at [422, 372] on div "Objetivo general Meta: 56.00 Real: 34.00 Cumplimiento: 53.41 % Objetivos especí…" at bounding box center [573, 46] width 876 height 653
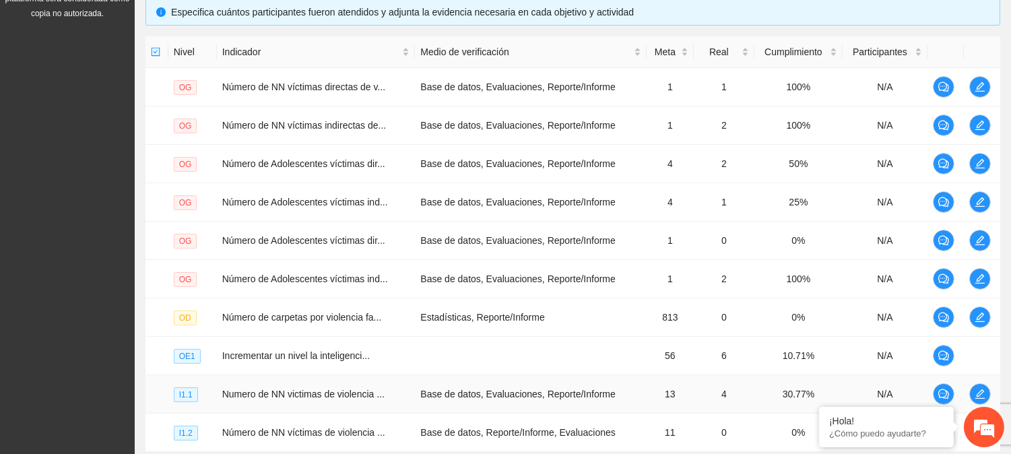
scroll to position [426, 0]
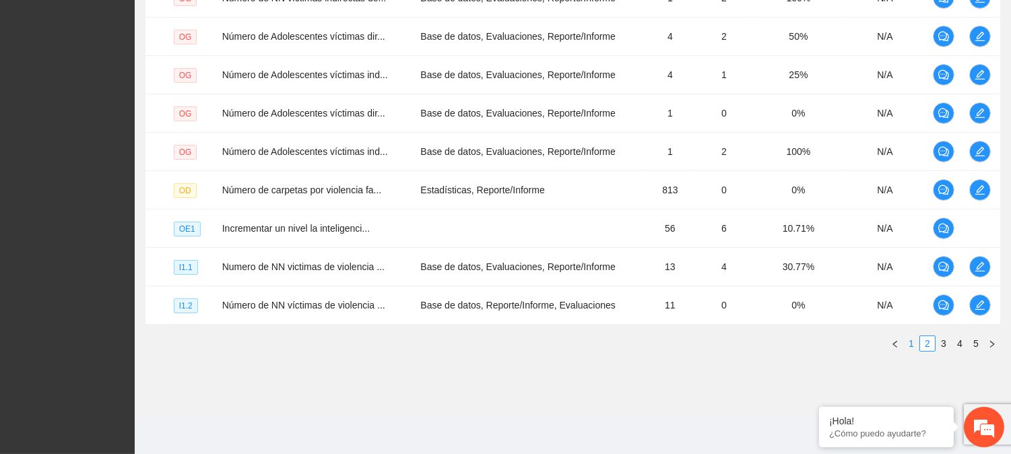
click at [913, 344] on link "1" at bounding box center [911, 343] width 15 height 15
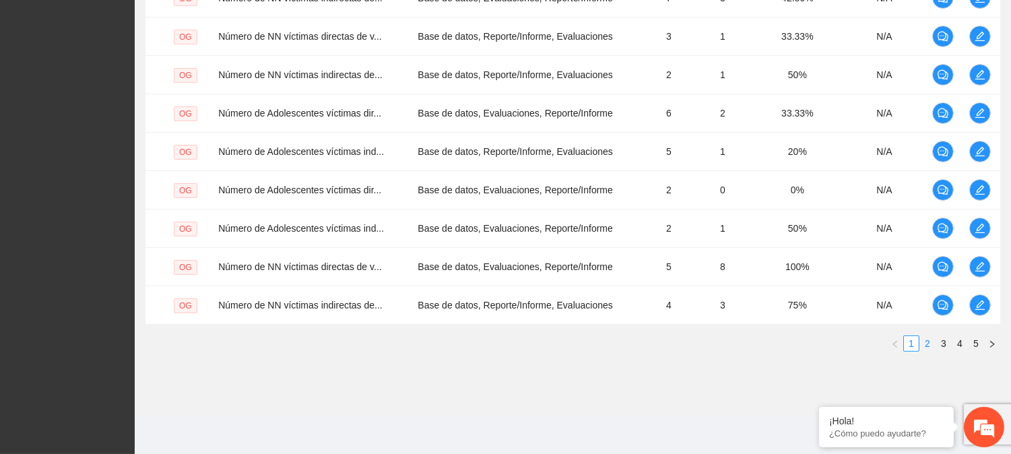
click at [921, 347] on link "2" at bounding box center [927, 343] width 15 height 15
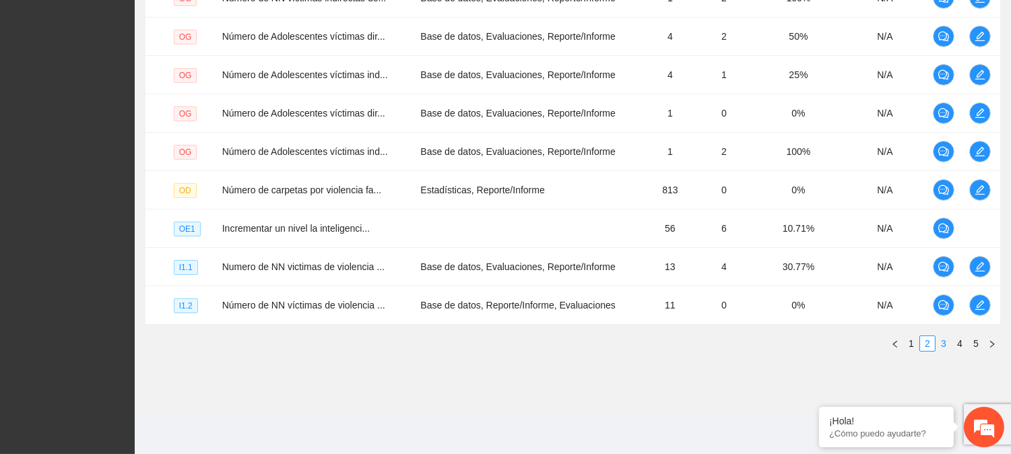
click at [946, 346] on link "3" at bounding box center [943, 343] width 15 height 15
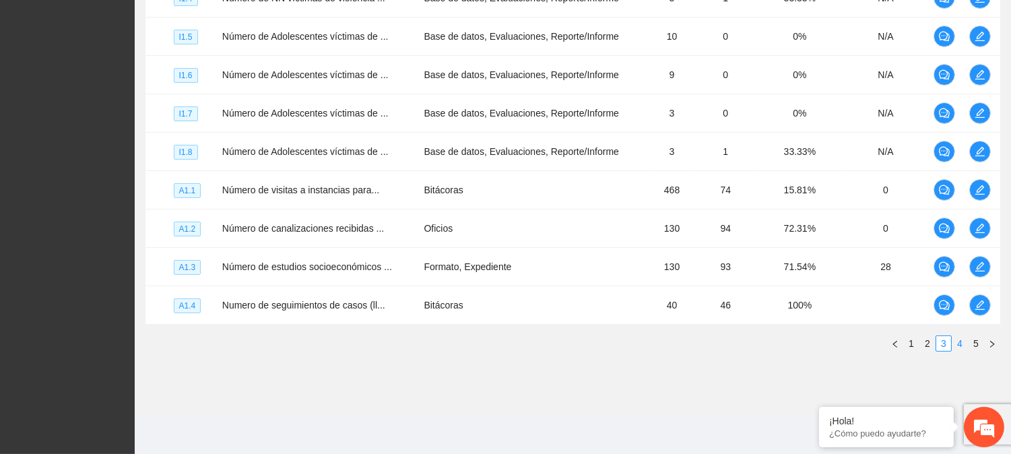
click at [959, 343] on link "4" at bounding box center [959, 343] width 15 height 15
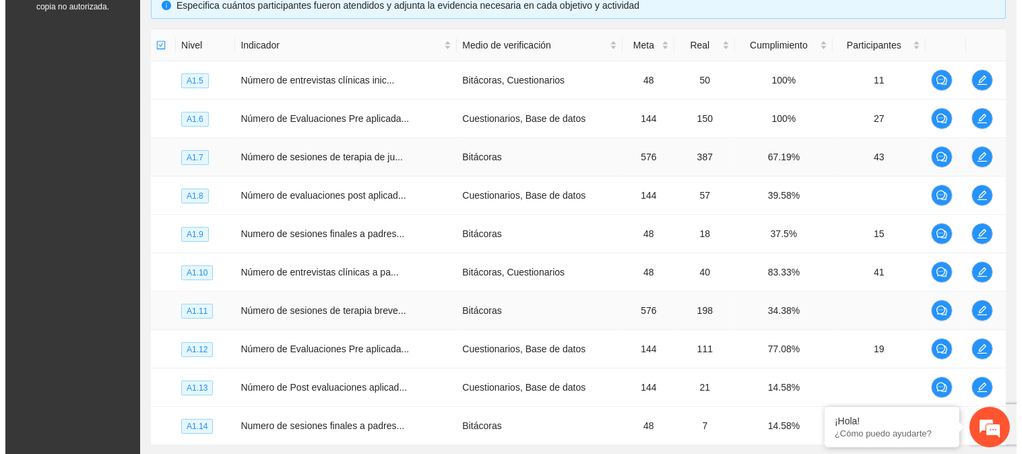
scroll to position [277, 0]
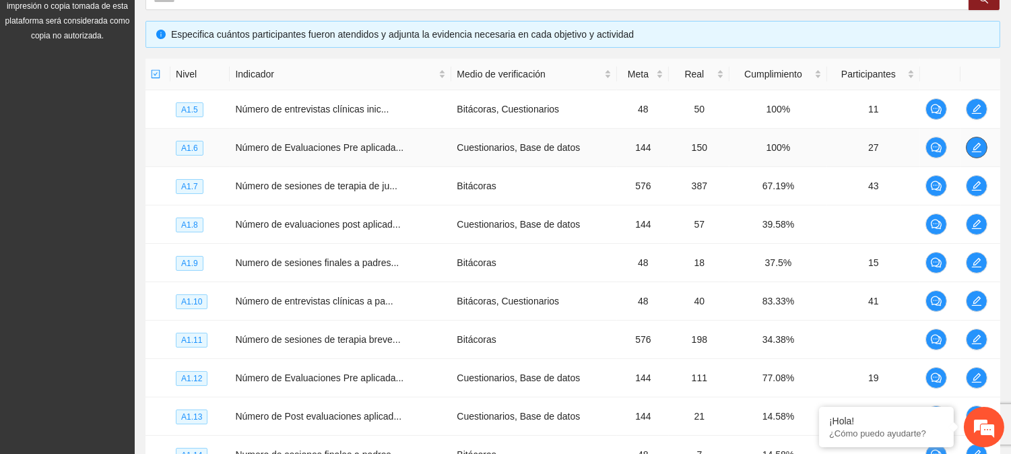
click at [972, 142] on icon "edit" at bounding box center [976, 147] width 11 height 11
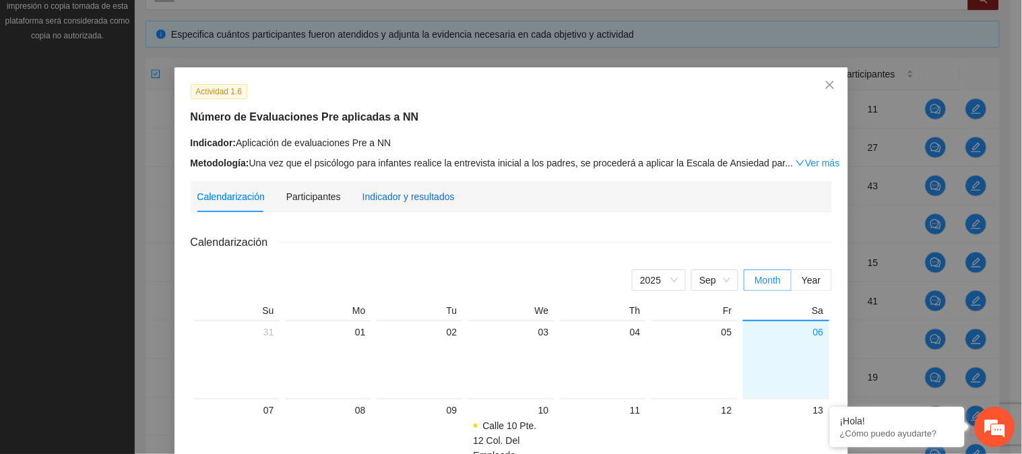
click at [402, 199] on div "Indicador y resultados" at bounding box center [408, 196] width 92 height 15
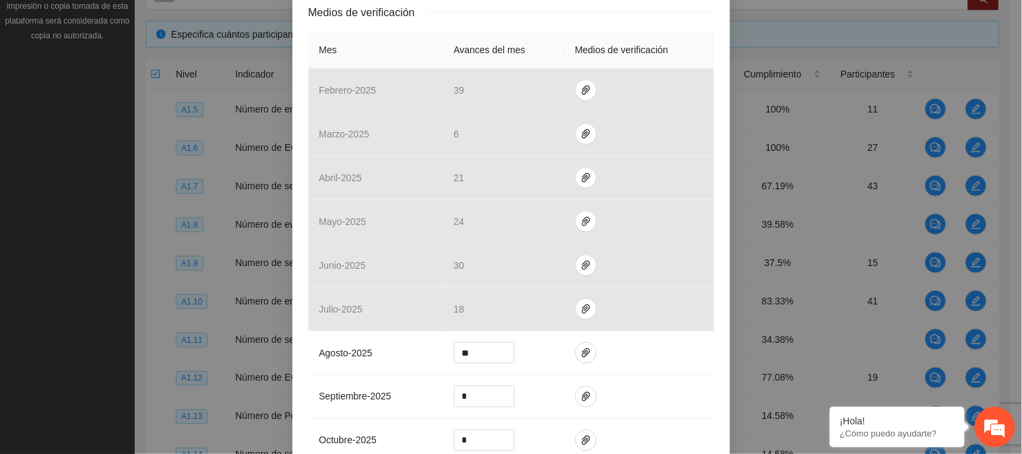
scroll to position [299, 0]
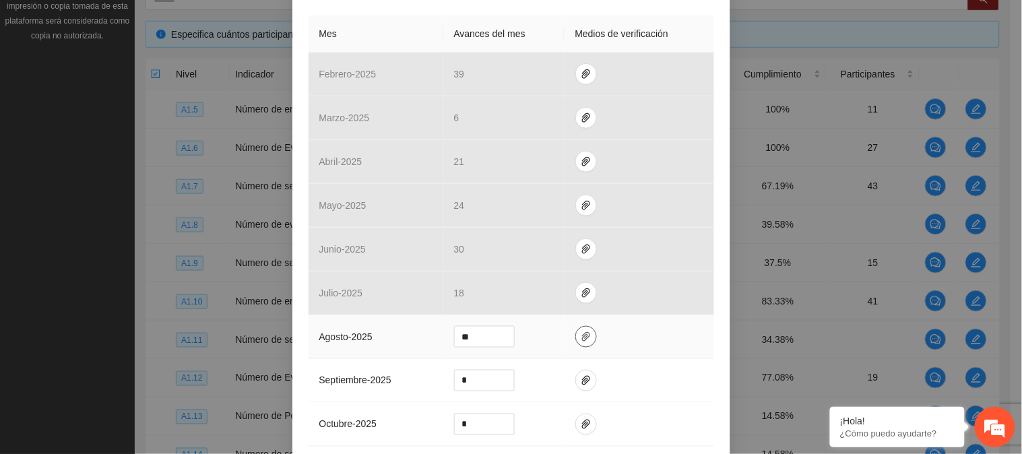
click at [576, 343] on button "button" at bounding box center [586, 337] width 22 height 22
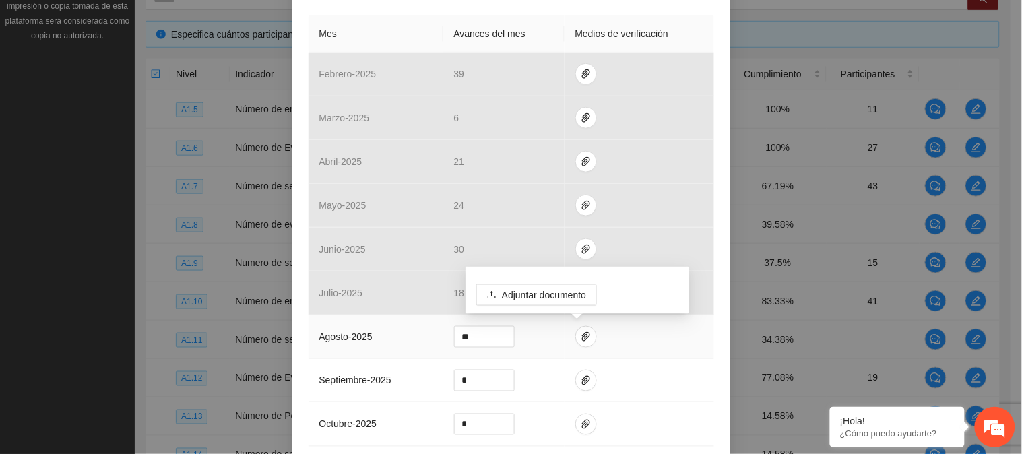
click at [707, 327] on td at bounding box center [638, 337] width 149 height 44
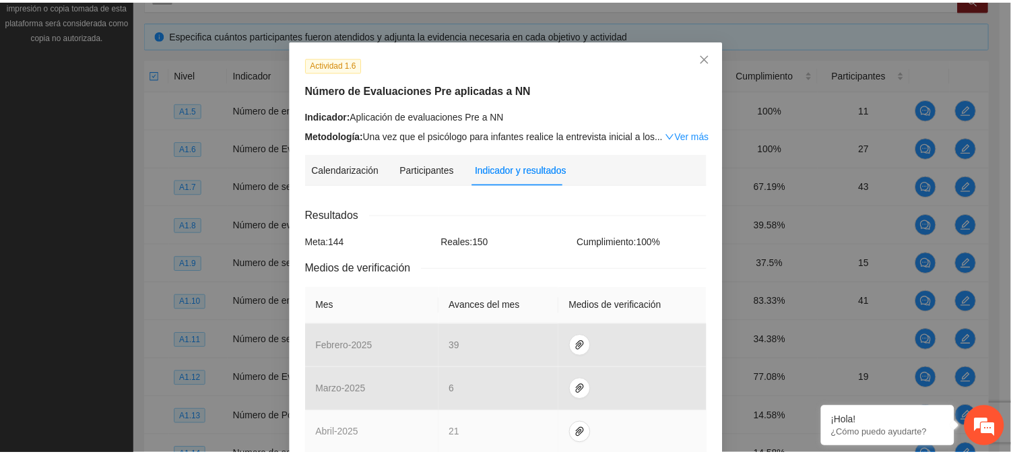
scroll to position [0, 0]
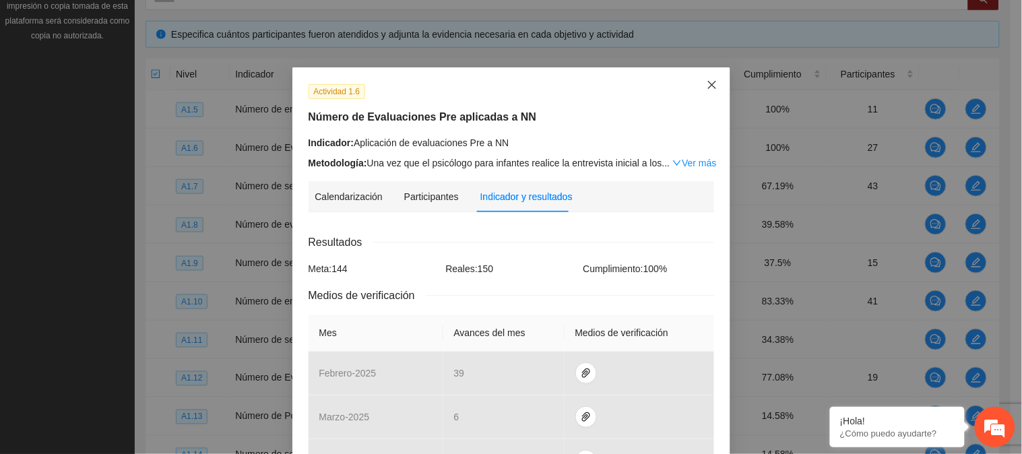
click at [706, 83] on icon "close" at bounding box center [711, 84] width 11 height 11
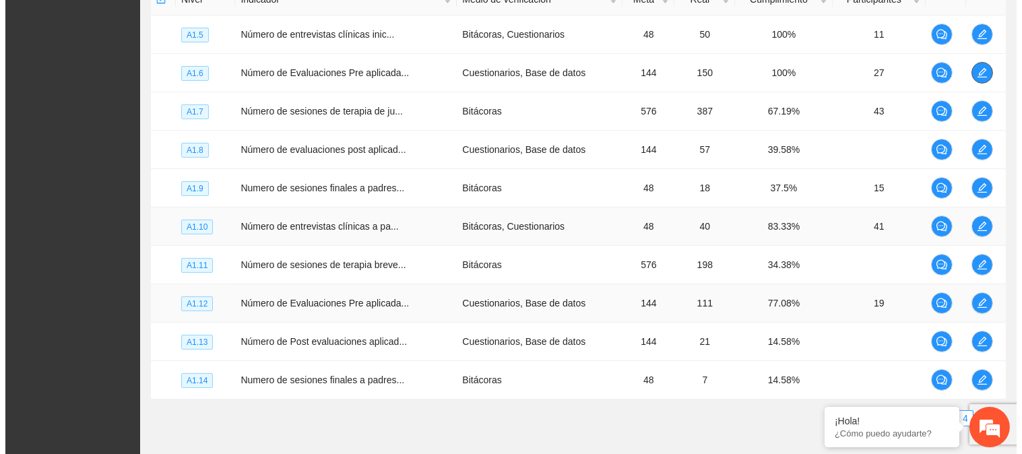
scroll to position [277, 0]
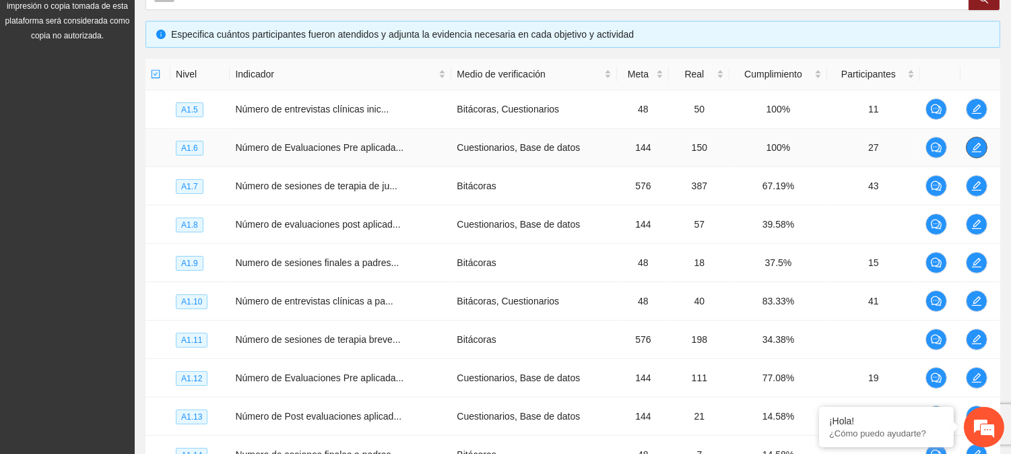
click at [975, 147] on icon "edit" at bounding box center [976, 147] width 11 height 11
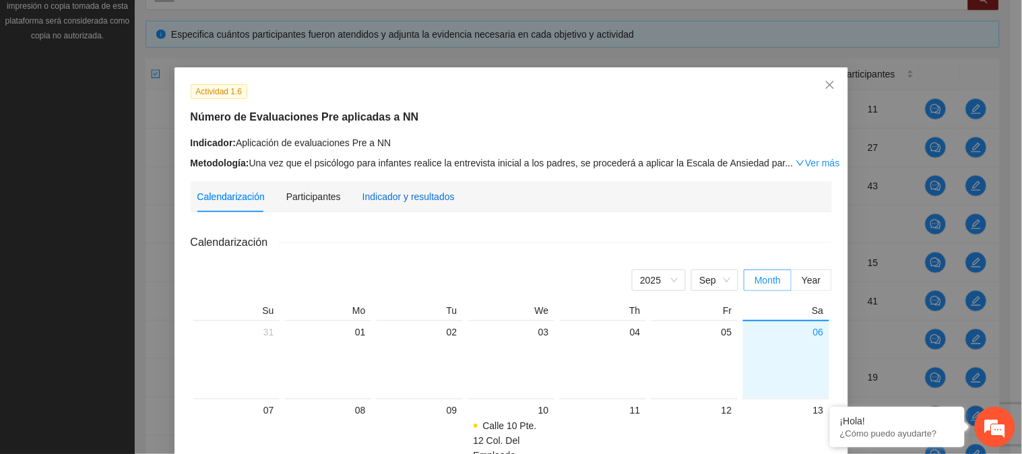
click at [395, 197] on div "Indicador y resultados" at bounding box center [408, 196] width 92 height 15
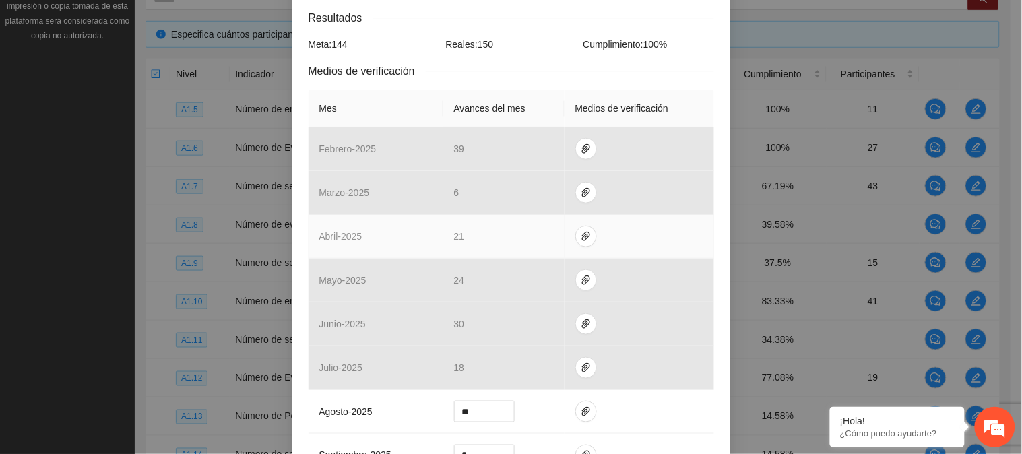
scroll to position [299, 0]
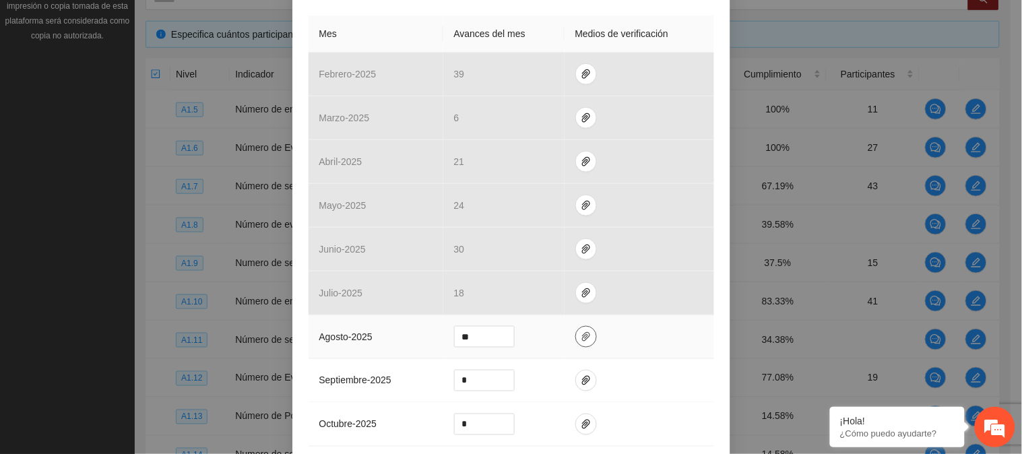
click at [582, 337] on icon "paper-clip" at bounding box center [586, 336] width 8 height 9
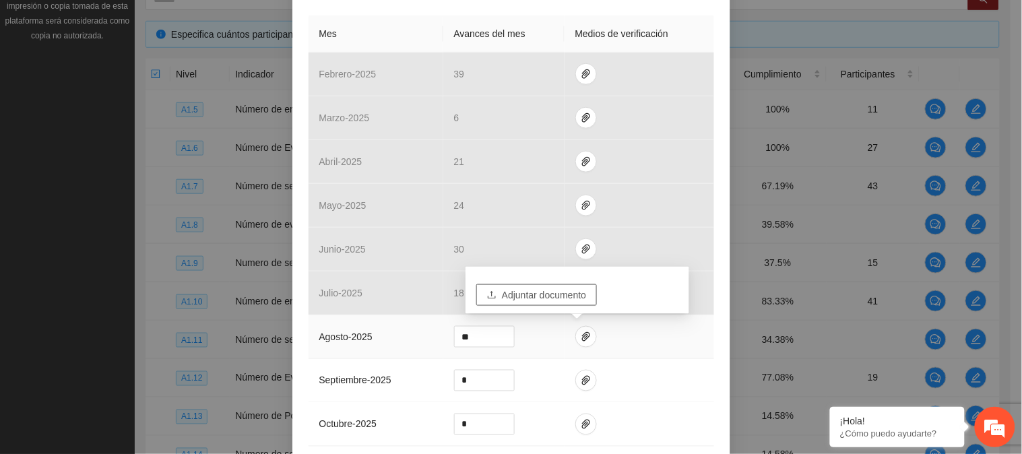
click at [568, 293] on span "Adjuntar documento" at bounding box center [544, 295] width 84 height 15
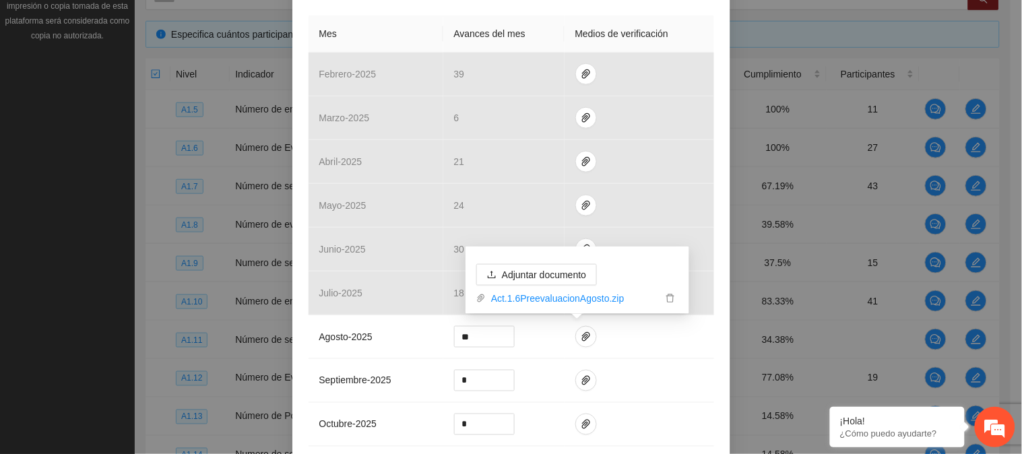
click at [712, 368] on div "Actividad 1.6 Número de Evaluaciones Pre aplicadas a NN Indicador: Aplicación d…" at bounding box center [511, 146] width 438 height 757
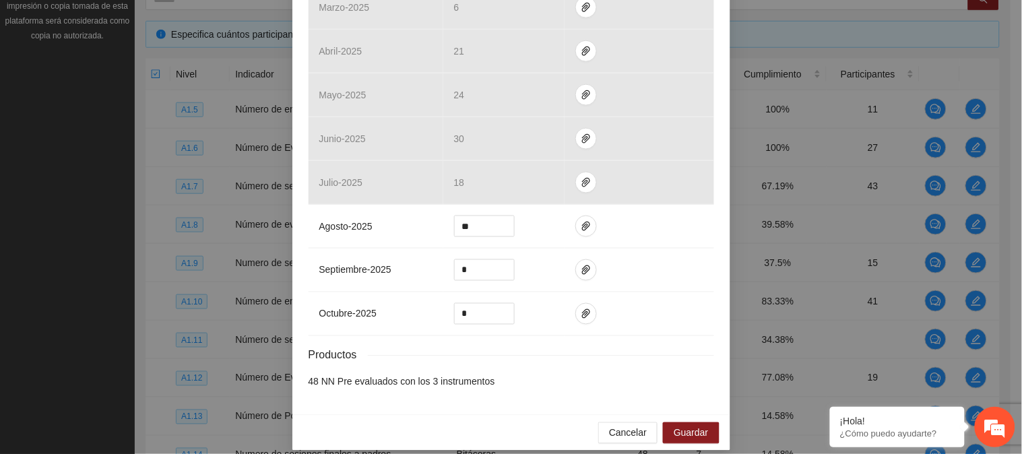
scroll to position [423, 0]
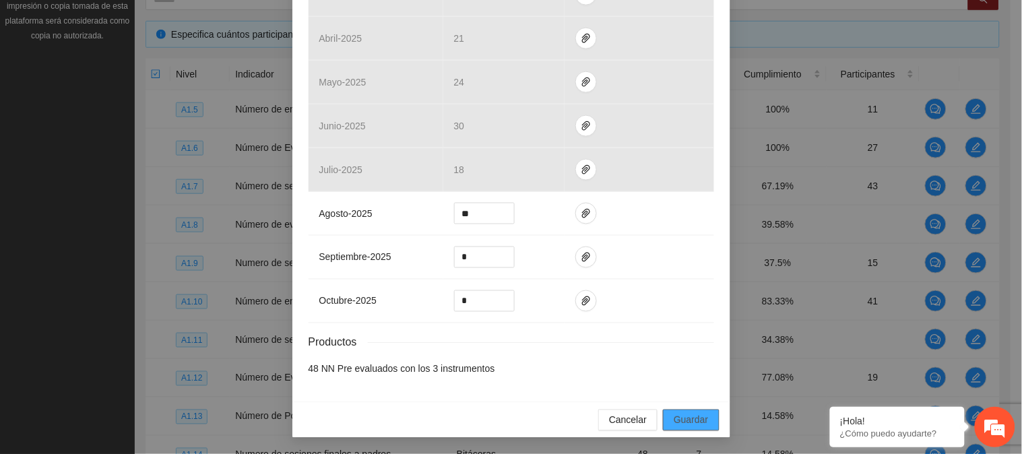
click at [665, 420] on button "Guardar" at bounding box center [691, 420] width 56 height 22
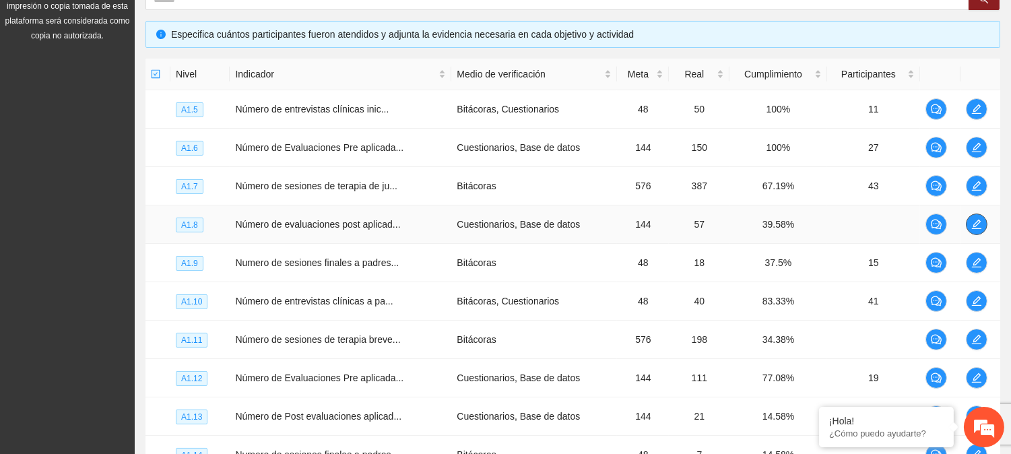
click at [976, 222] on icon "edit" at bounding box center [976, 224] width 11 height 11
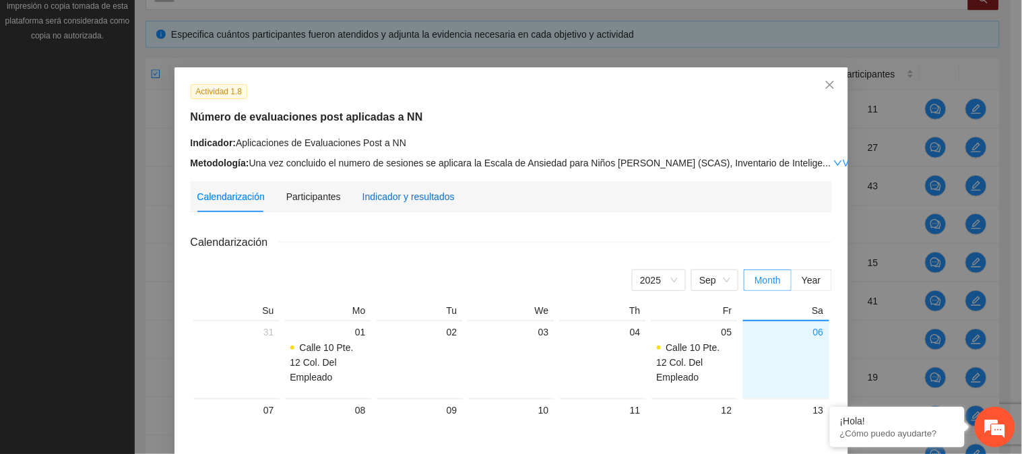
click at [408, 190] on div "Indicador y resultados" at bounding box center [408, 196] width 92 height 15
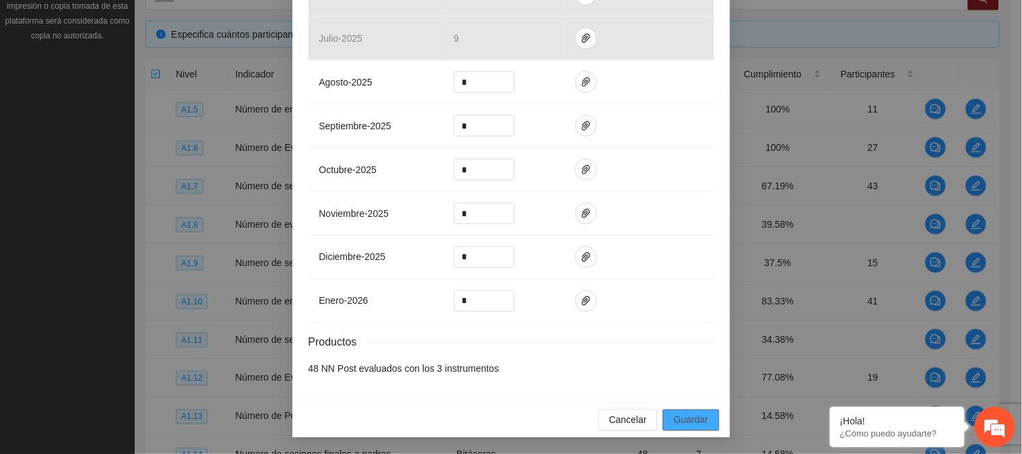
click at [684, 422] on span "Guardar" at bounding box center [690, 420] width 34 height 15
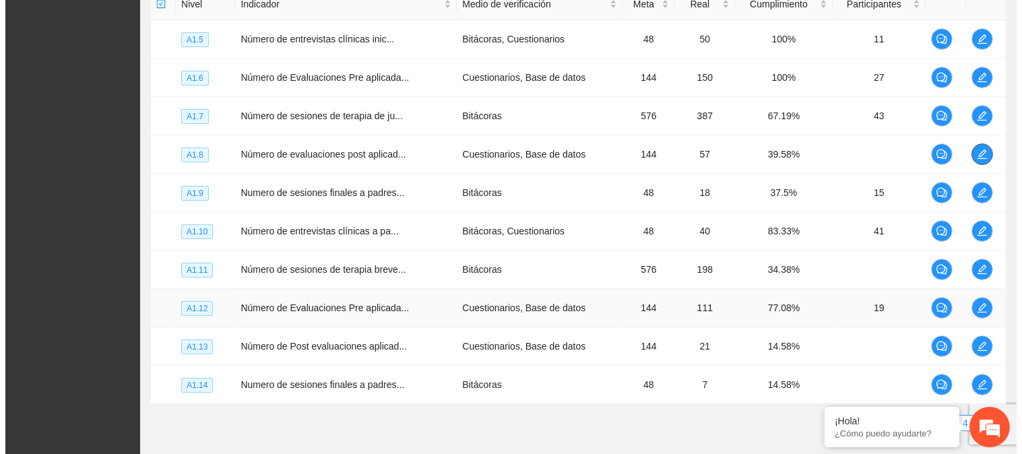
scroll to position [277, 0]
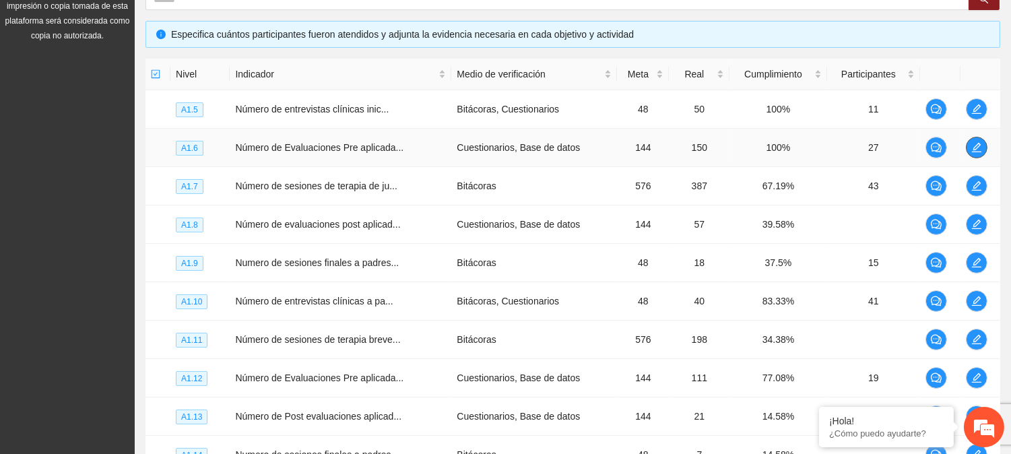
click at [980, 145] on icon "edit" at bounding box center [976, 147] width 11 height 11
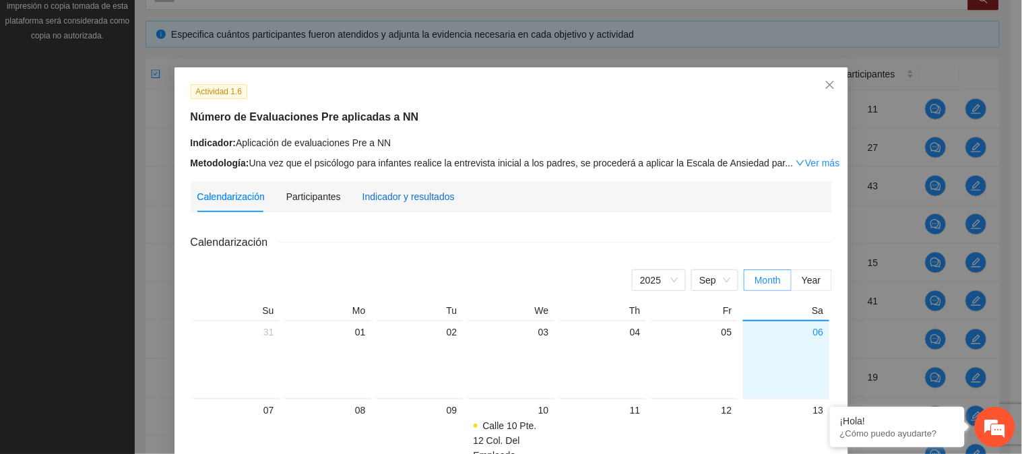
click at [399, 201] on div "Indicador y resultados" at bounding box center [408, 196] width 92 height 15
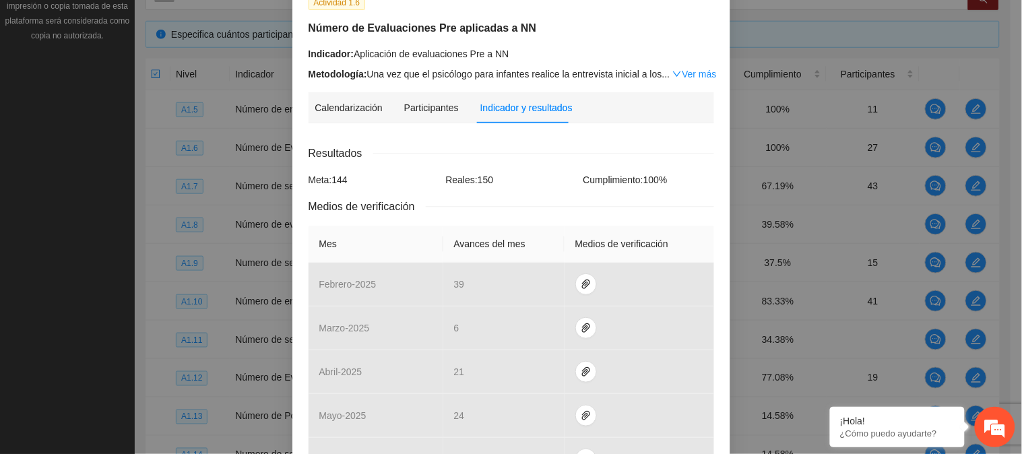
scroll to position [224, 0]
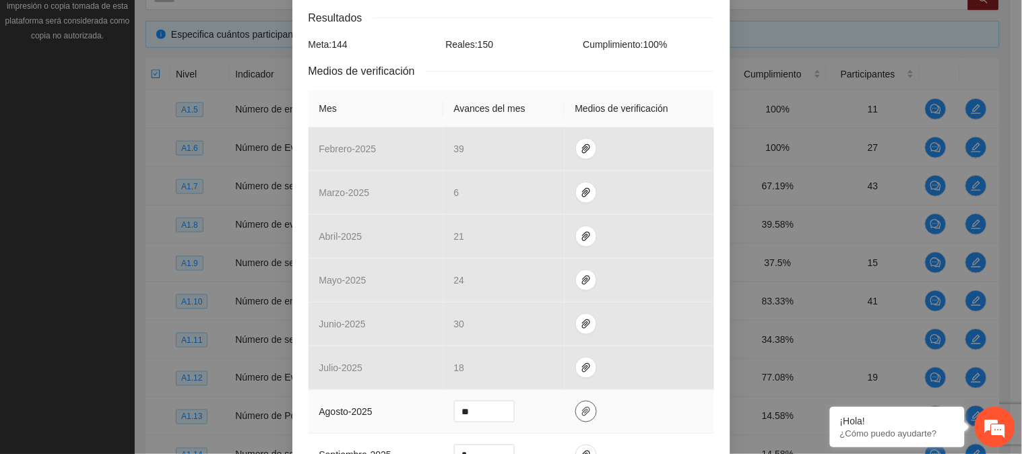
click at [582, 414] on icon "paper-clip" at bounding box center [586, 411] width 8 height 9
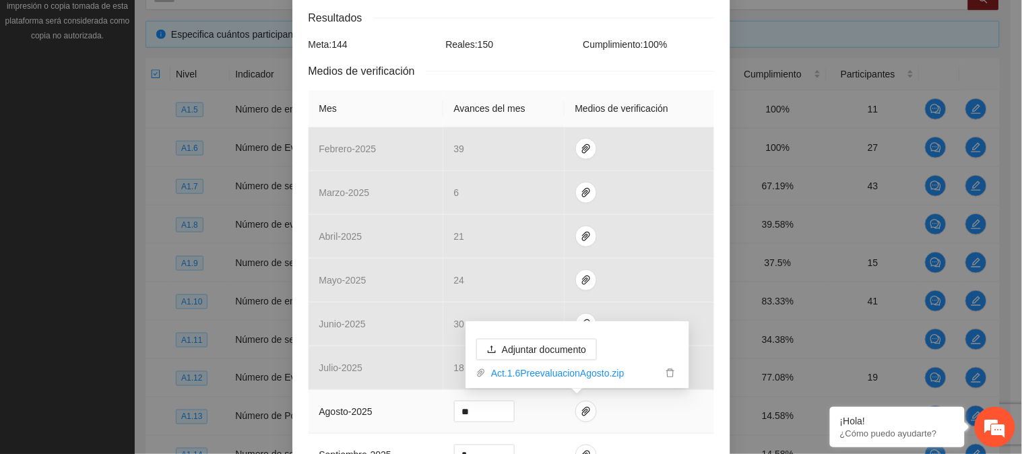
click at [704, 393] on td at bounding box center [638, 412] width 149 height 44
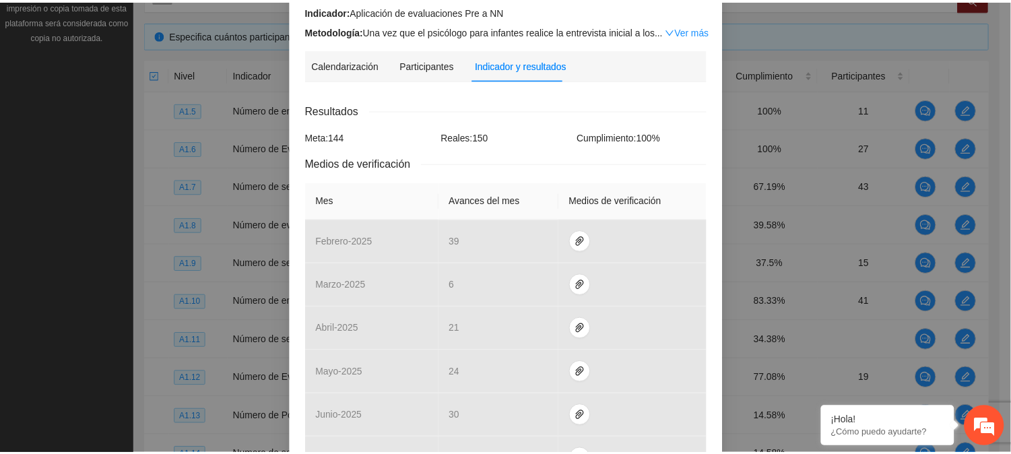
scroll to position [0, 0]
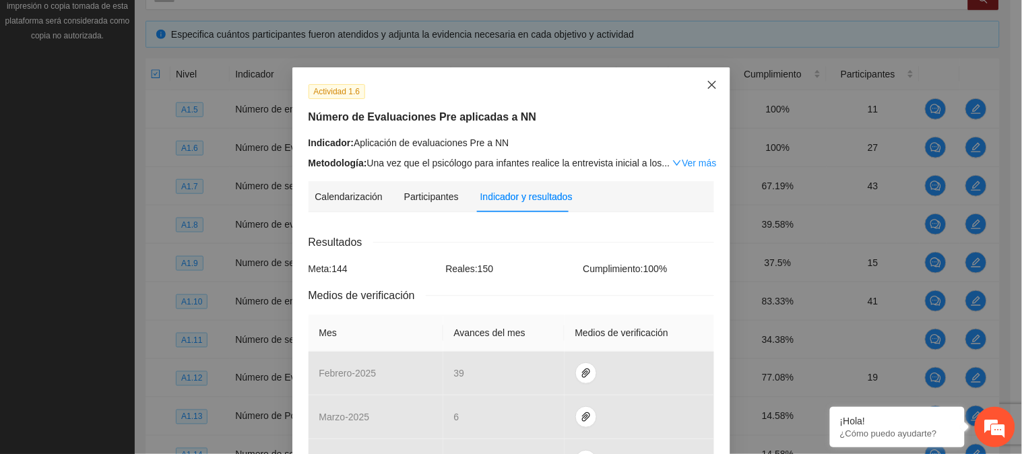
click at [708, 73] on span "Close" at bounding box center [712, 85] width 36 height 36
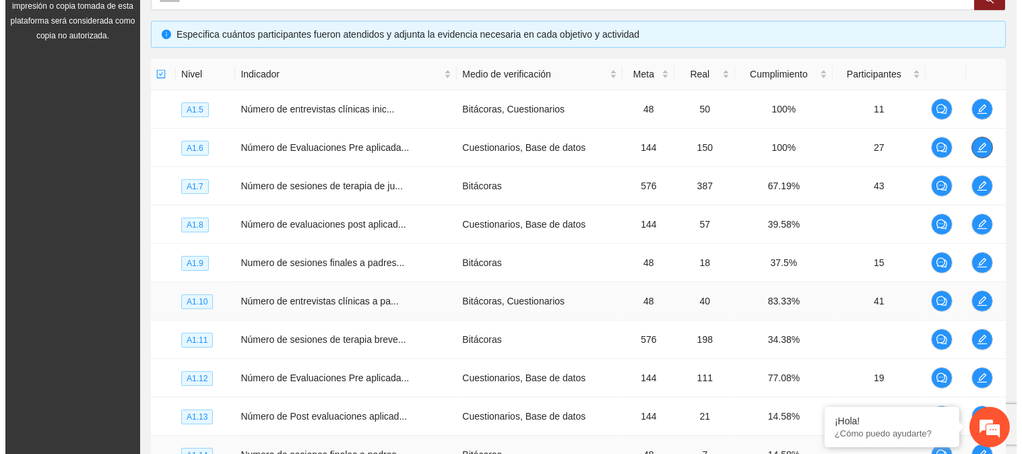
scroll to position [202, 0]
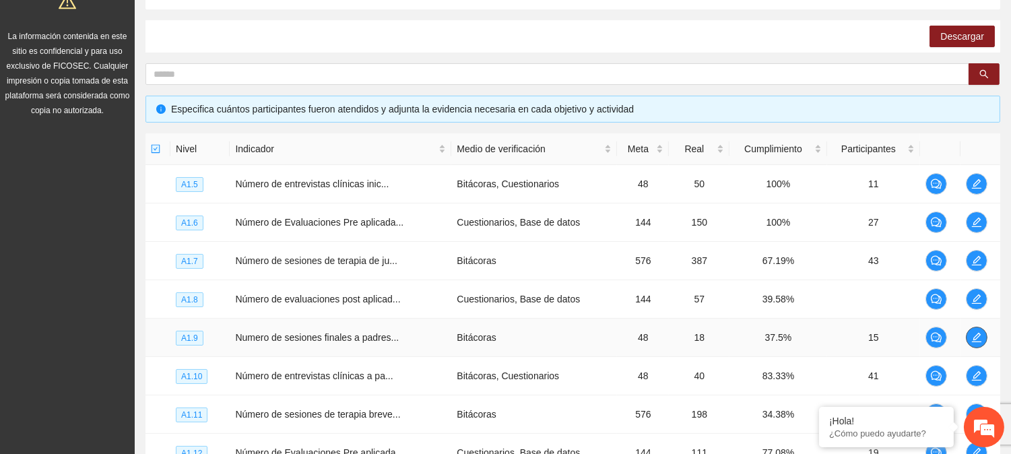
click at [979, 338] on icon "edit" at bounding box center [976, 337] width 11 height 11
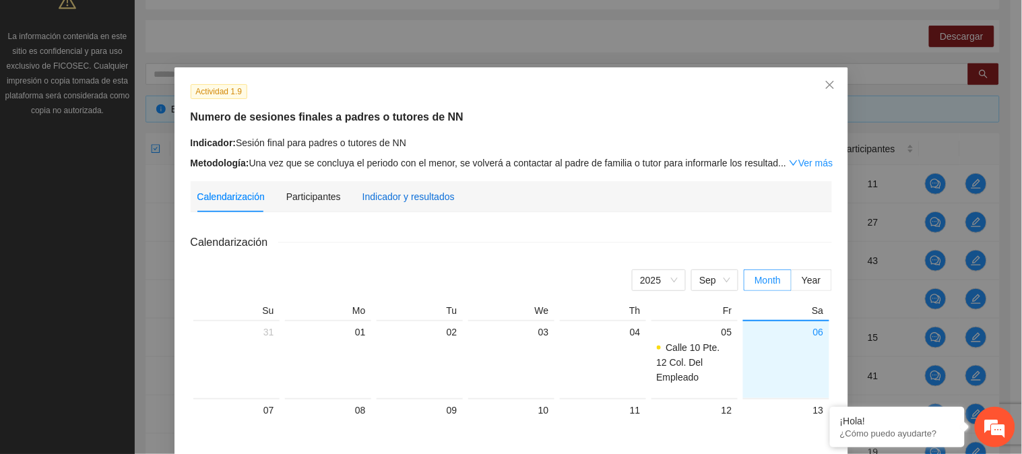
click at [362, 194] on div "Indicador y resultados" at bounding box center [408, 196] width 92 height 15
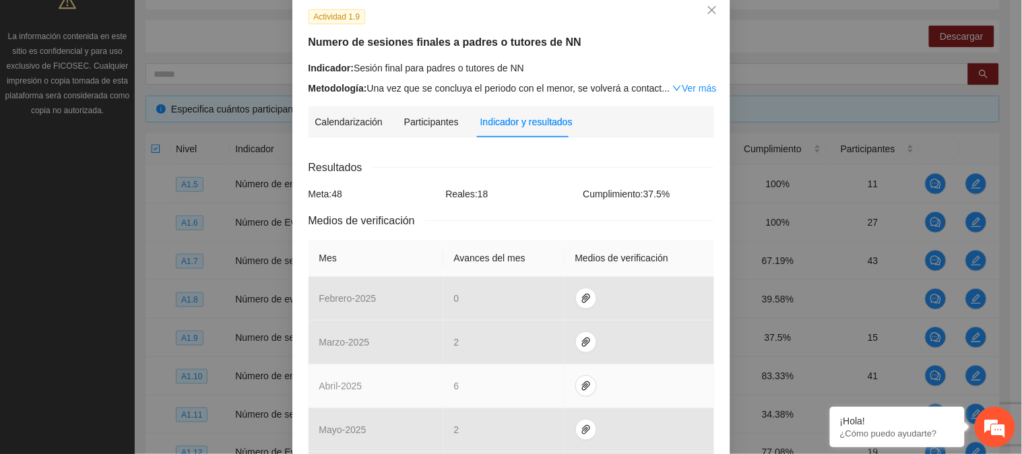
scroll to position [0, 0]
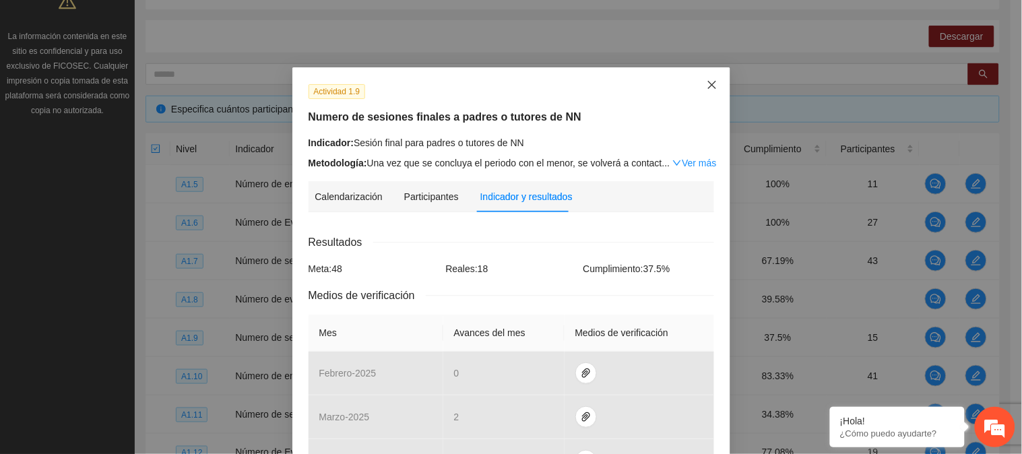
click at [706, 86] on icon "close" at bounding box center [711, 84] width 11 height 11
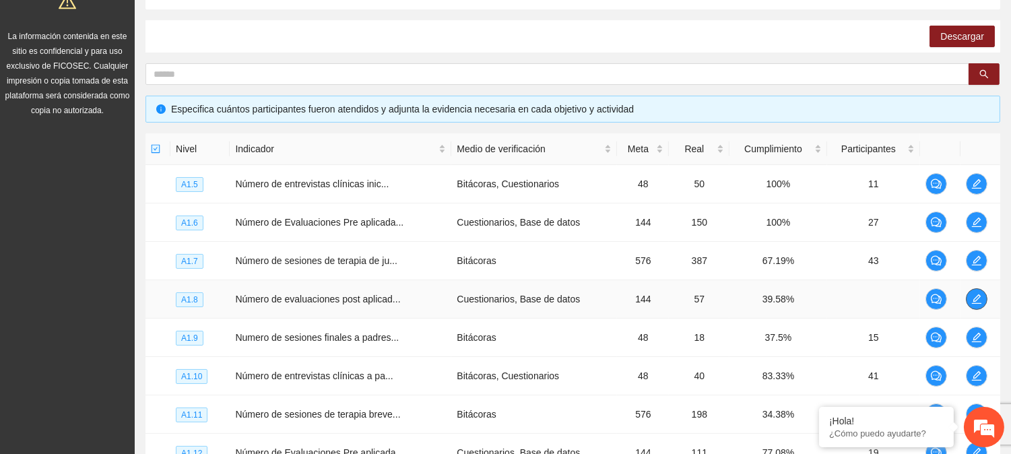
click at [974, 292] on button "button" at bounding box center [977, 299] width 22 height 22
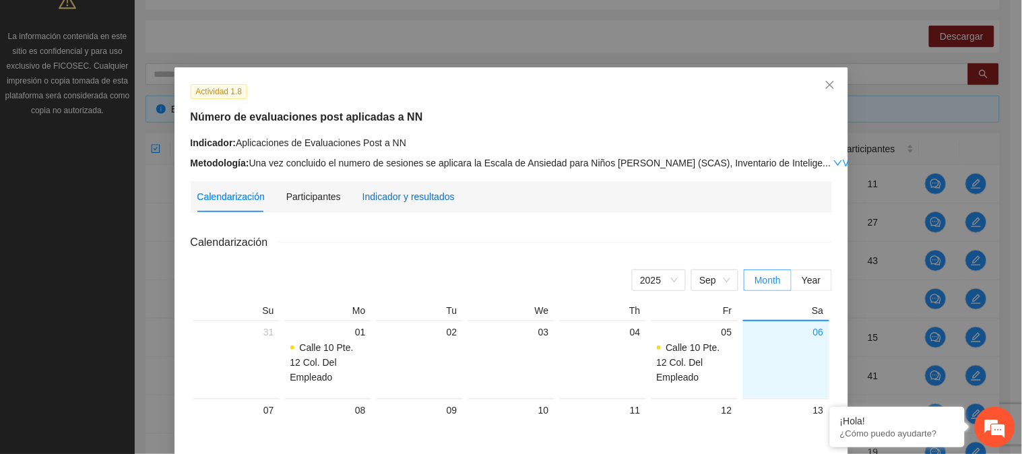
click at [397, 193] on div "Indicador y resultados" at bounding box center [408, 196] width 92 height 15
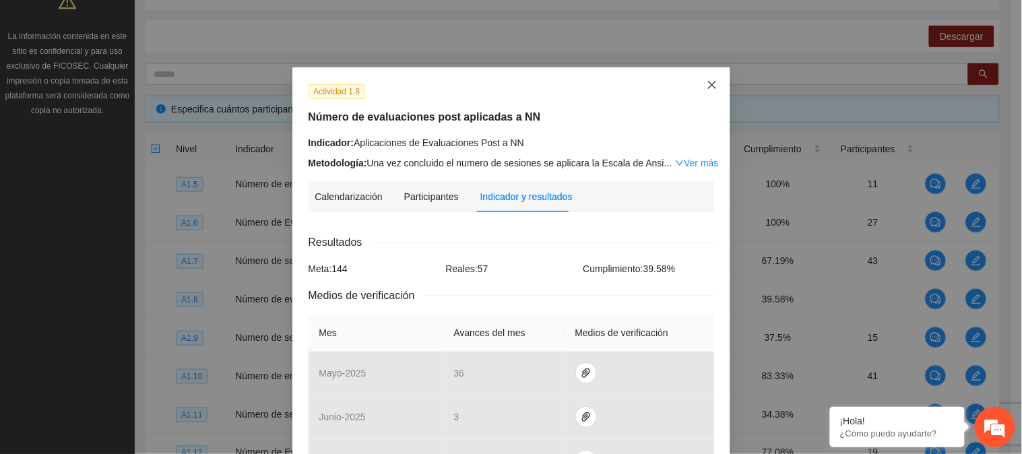
click at [694, 82] on span "Close" at bounding box center [712, 85] width 36 height 36
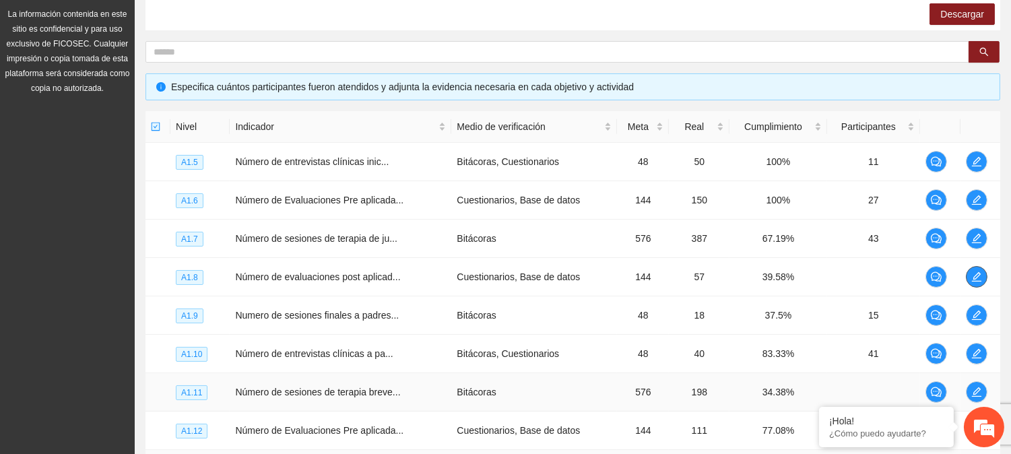
scroll to position [426, 0]
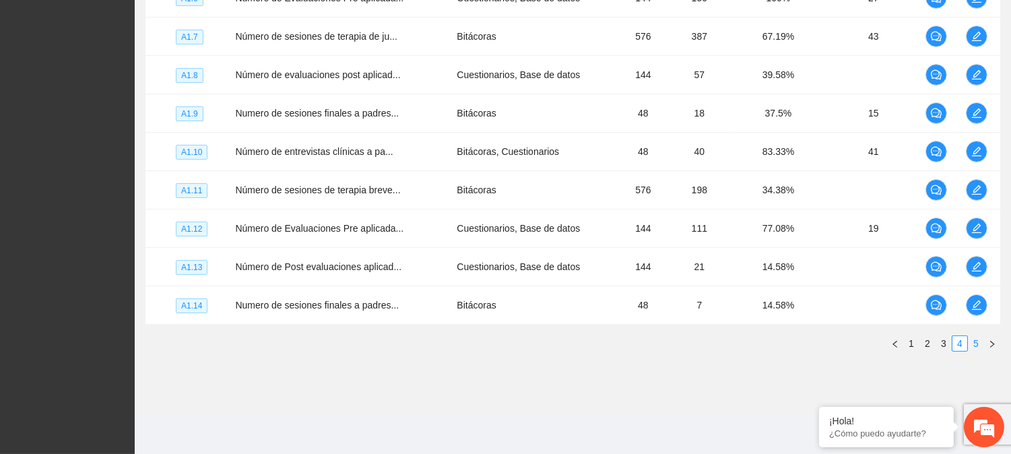
click at [972, 344] on link "5" at bounding box center [975, 343] width 15 height 15
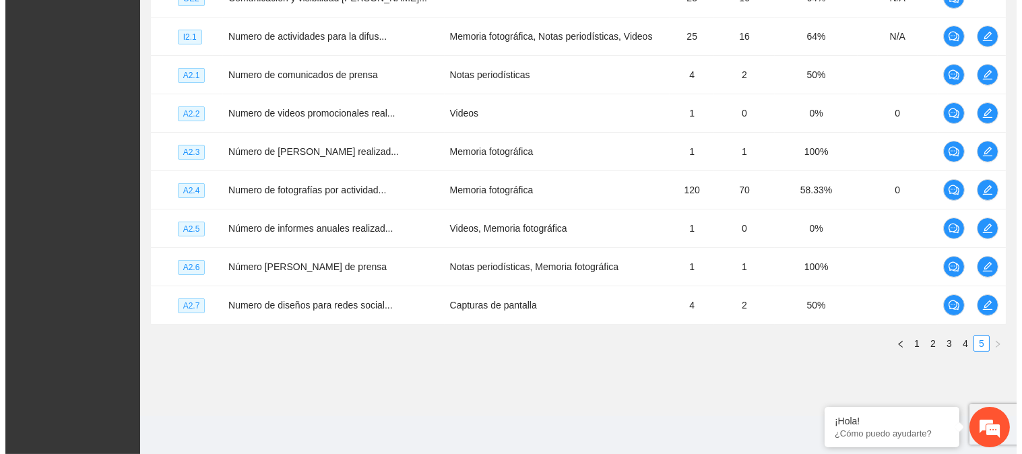
scroll to position [202, 0]
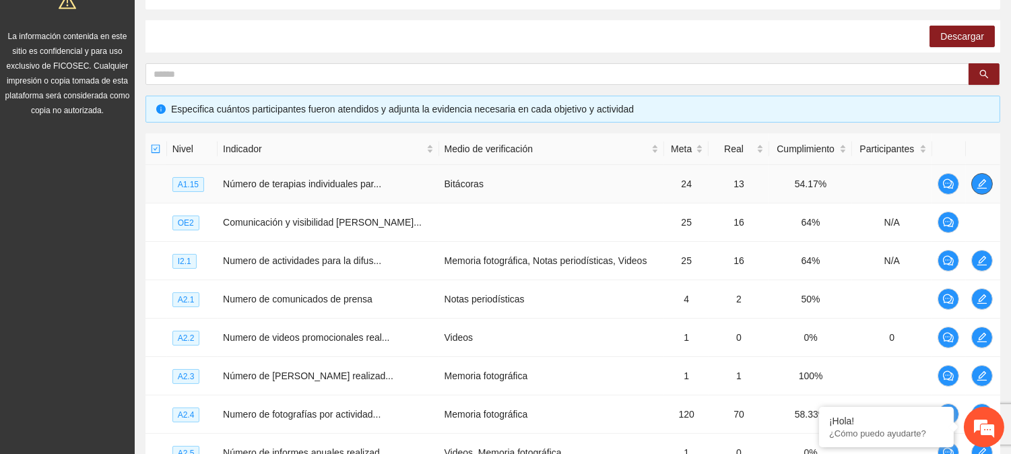
click at [985, 183] on icon "edit" at bounding box center [981, 183] width 11 height 11
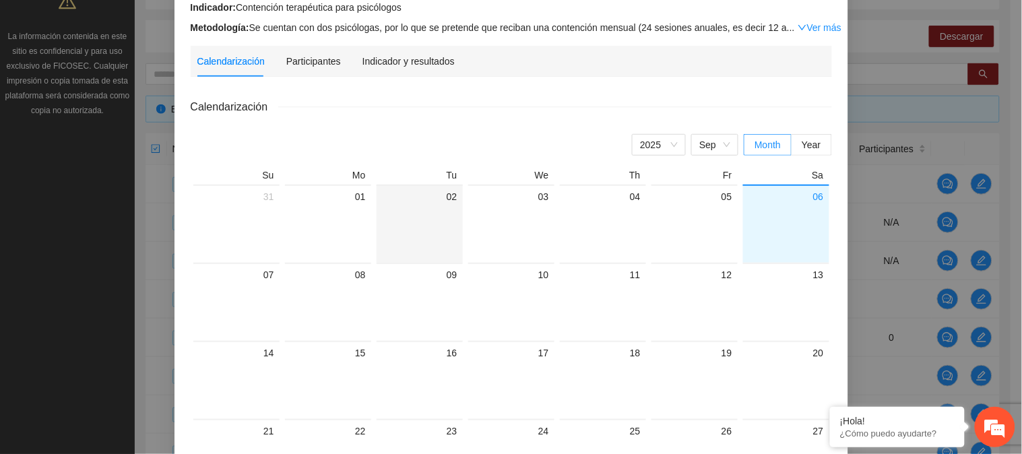
scroll to position [75, 0]
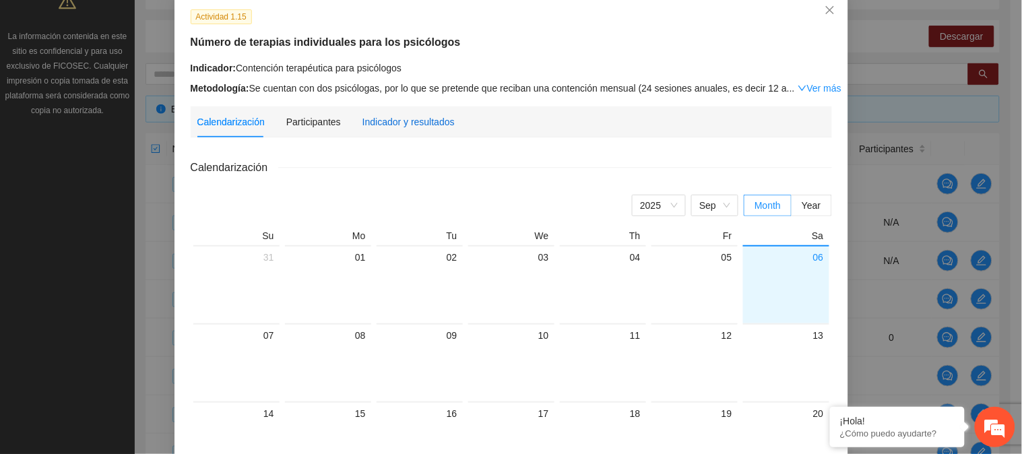
click at [405, 128] on div "Indicador y resultados" at bounding box center [408, 121] width 92 height 15
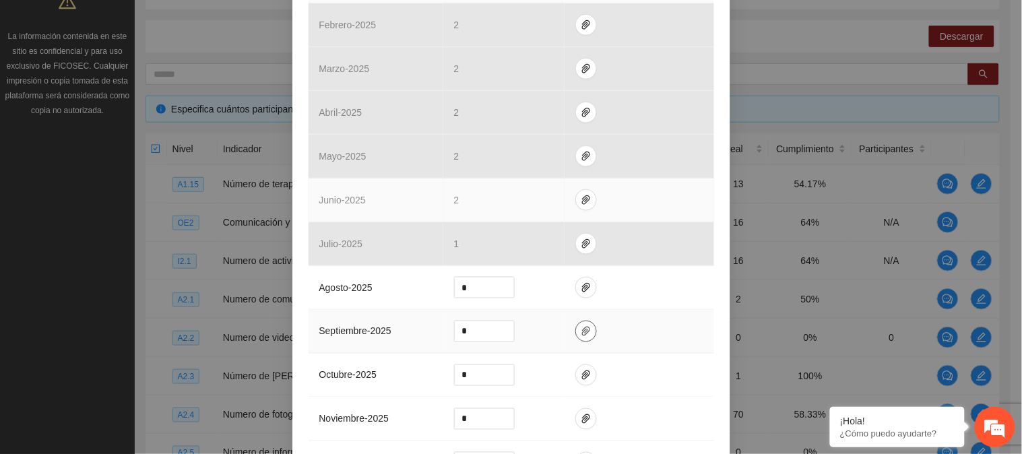
scroll to position [374, 0]
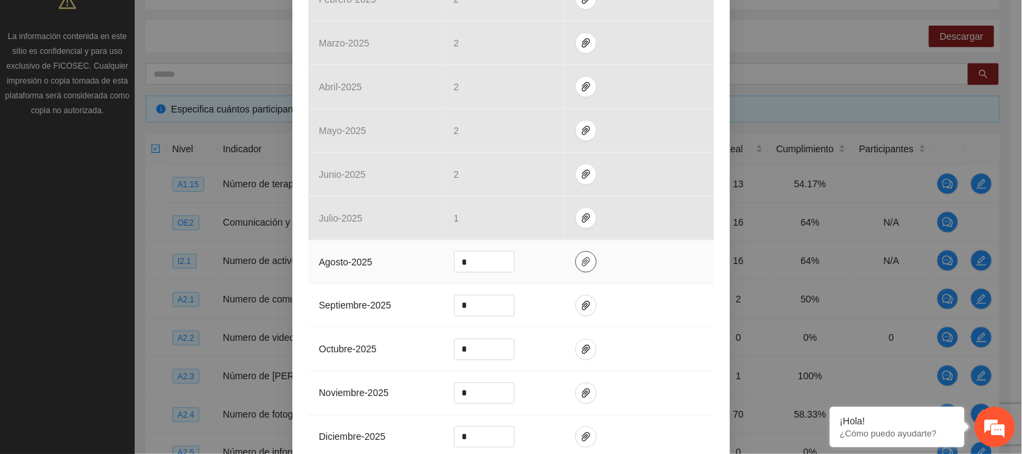
click at [582, 264] on icon "paper-clip" at bounding box center [586, 261] width 8 height 9
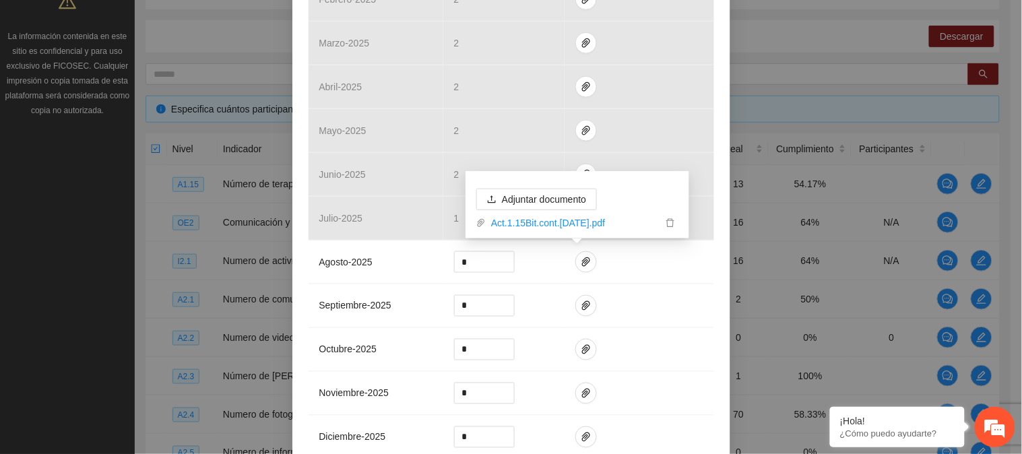
click at [714, 279] on div "Actividad 1.15 Número de terapias individuales para los psicólogos Indicador: C…" at bounding box center [511, 138] width 438 height 888
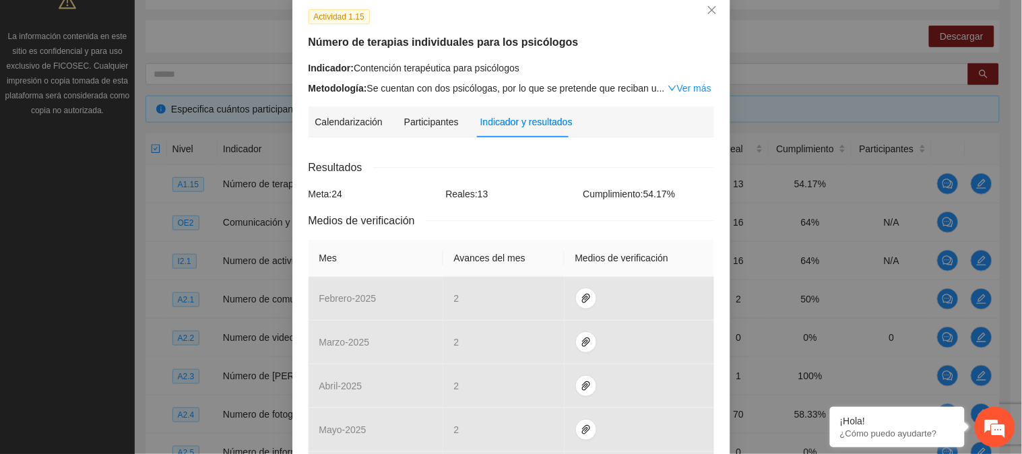
scroll to position [0, 0]
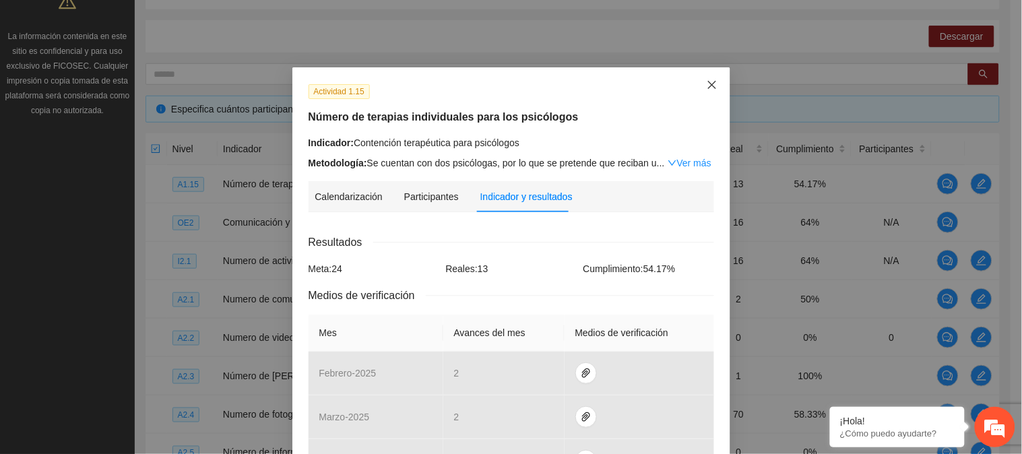
click at [706, 88] on icon "close" at bounding box center [711, 84] width 11 height 11
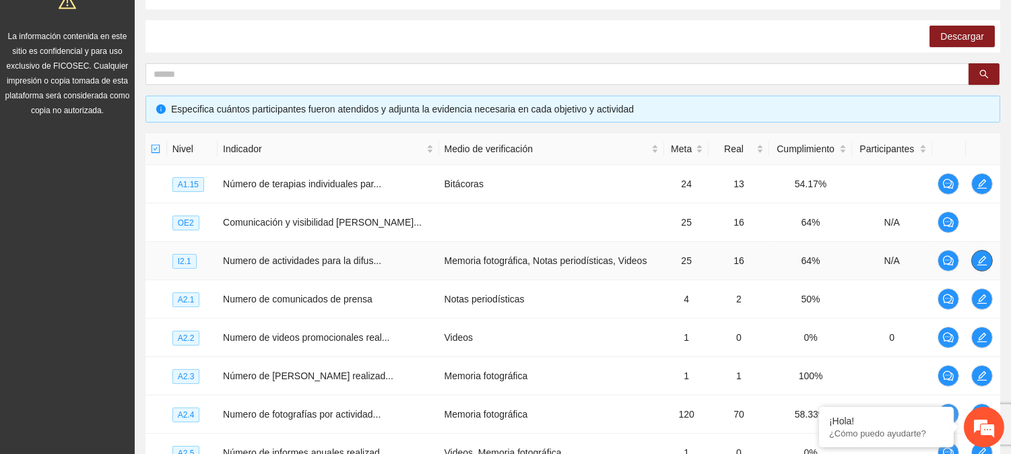
click at [983, 257] on icon "edit" at bounding box center [981, 260] width 11 height 11
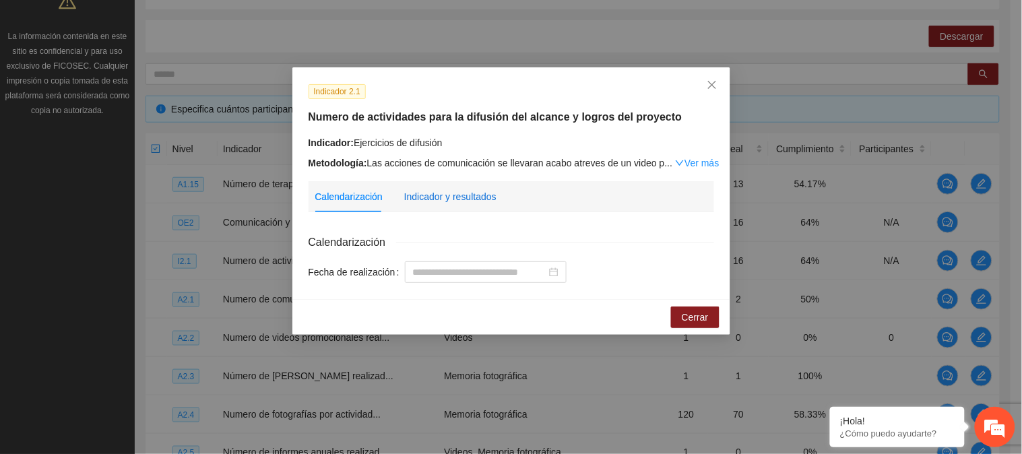
click at [448, 200] on div "Indicador y resultados" at bounding box center [450, 196] width 92 height 15
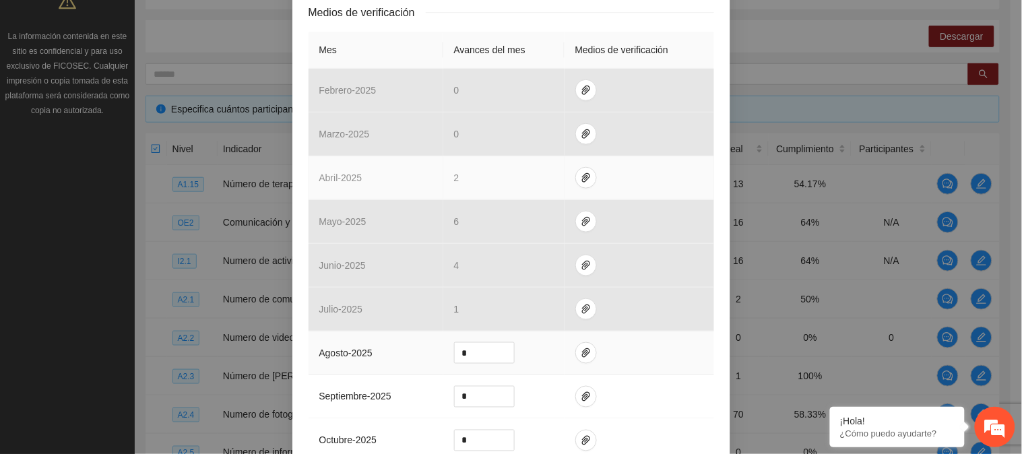
scroll to position [299, 0]
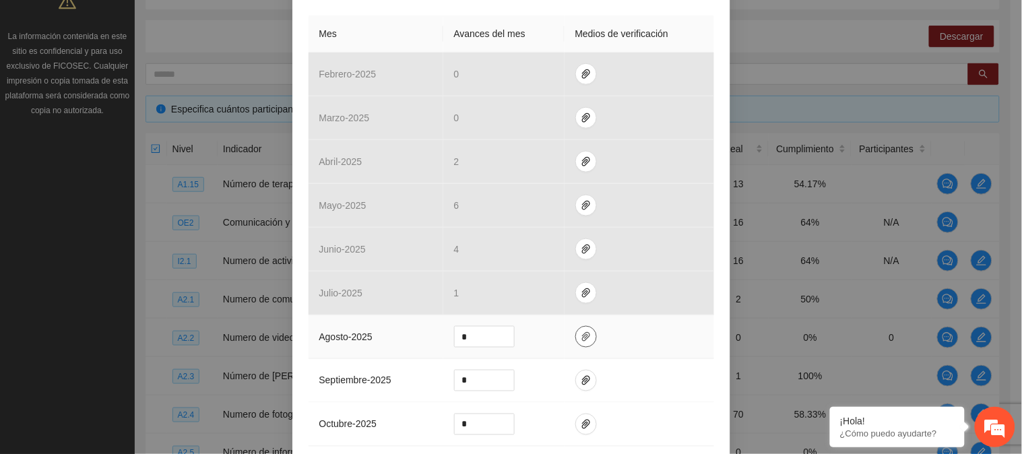
click at [582, 335] on icon "paper-clip" at bounding box center [586, 336] width 8 height 9
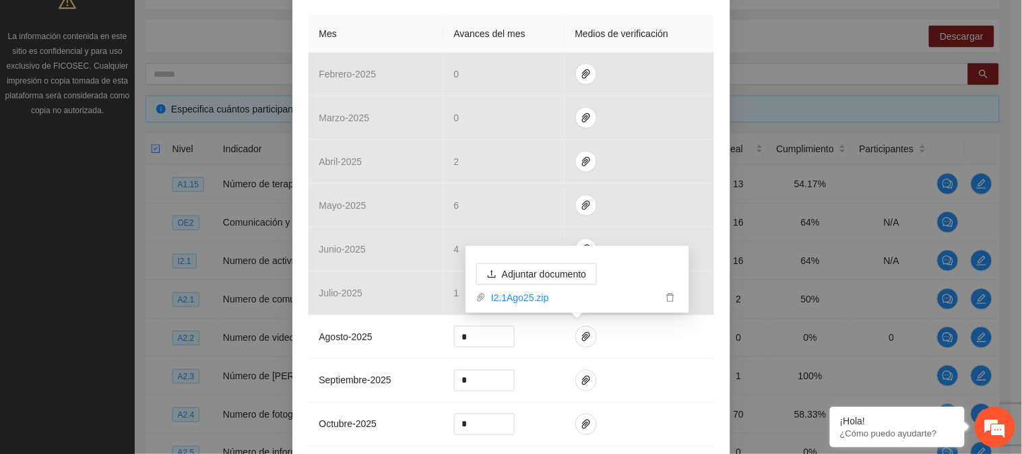
click at [714, 345] on div "Indicador 2.1 Numero de actividades para la difusión del alcance y logros del p…" at bounding box center [511, 212] width 438 height 888
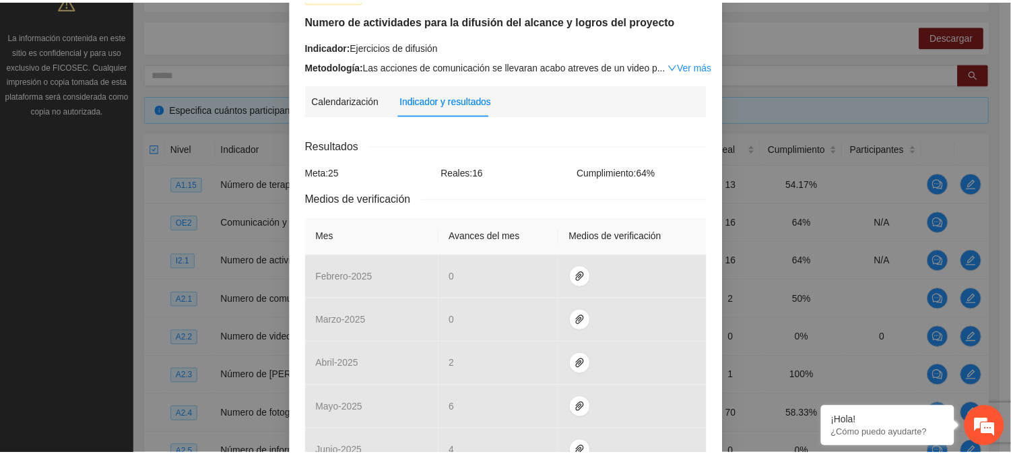
scroll to position [0, 0]
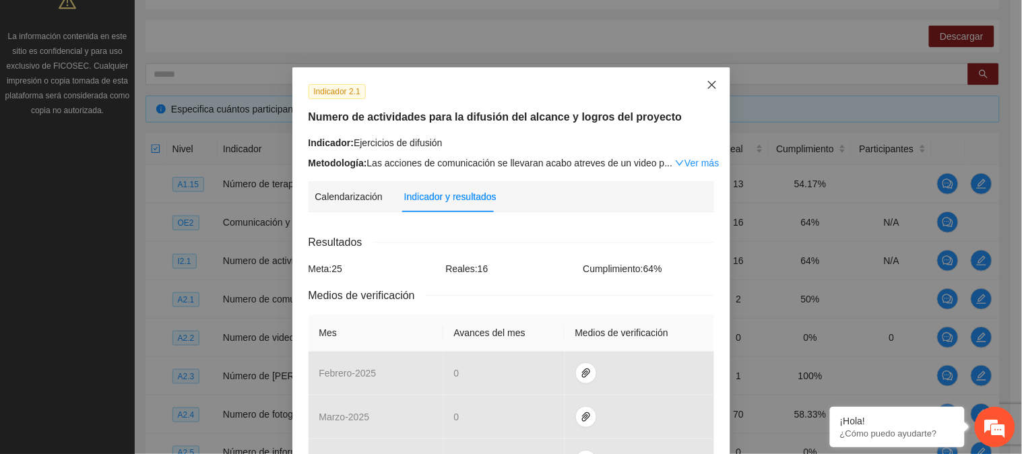
click at [707, 79] on icon "close" at bounding box center [711, 84] width 11 height 11
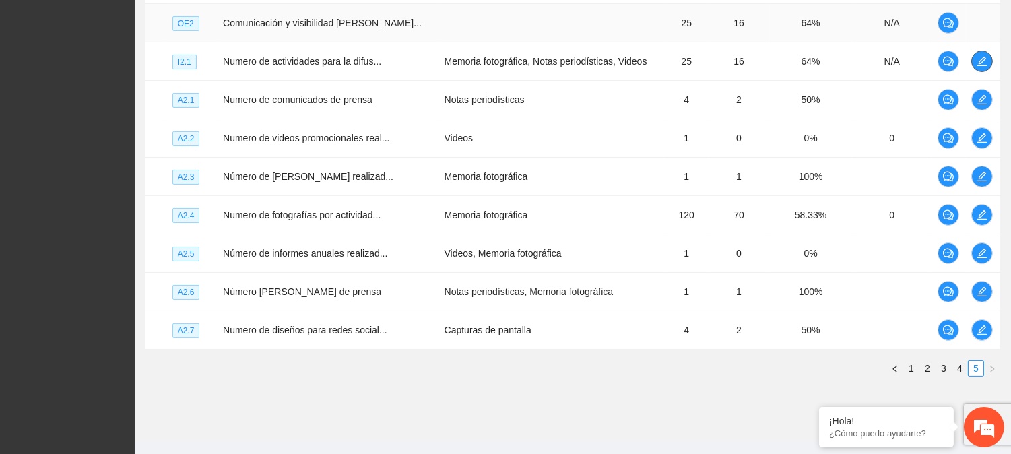
scroll to position [426, 0]
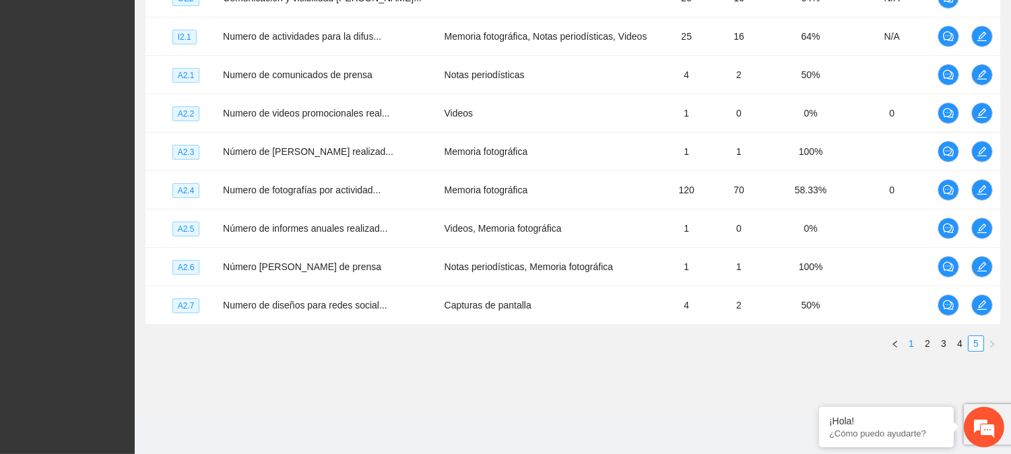
click at [916, 341] on link "1" at bounding box center [911, 343] width 15 height 15
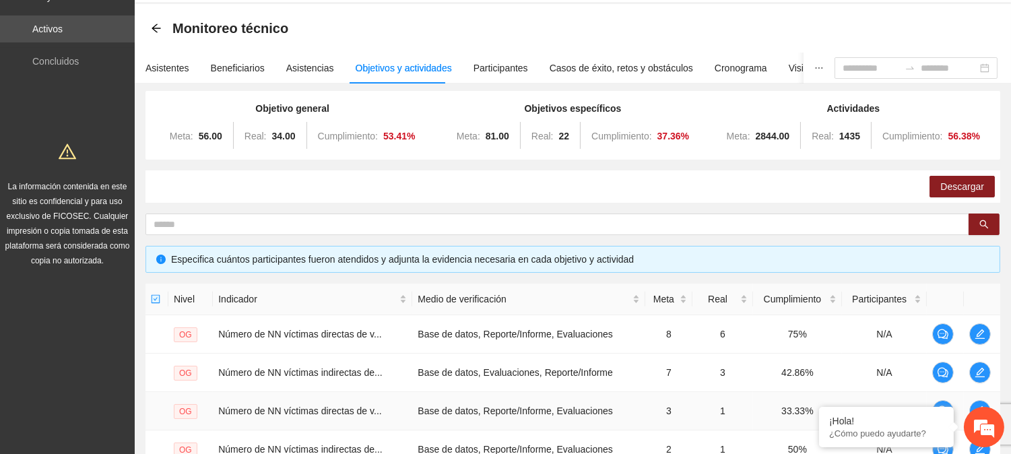
scroll to position [0, 0]
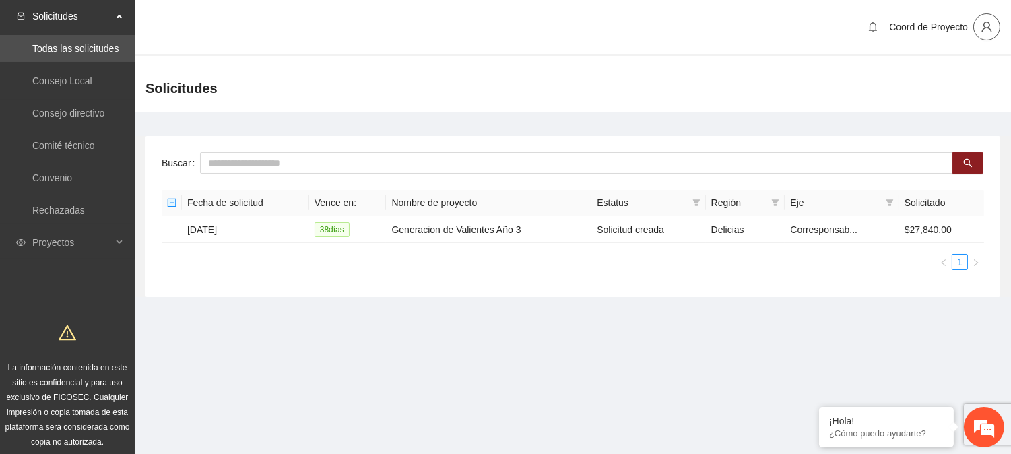
click at [986, 27] on icon "user" at bounding box center [986, 27] width 12 height 12
click at [918, 78] on span "Cerrar sesión" at bounding box center [951, 77] width 85 height 15
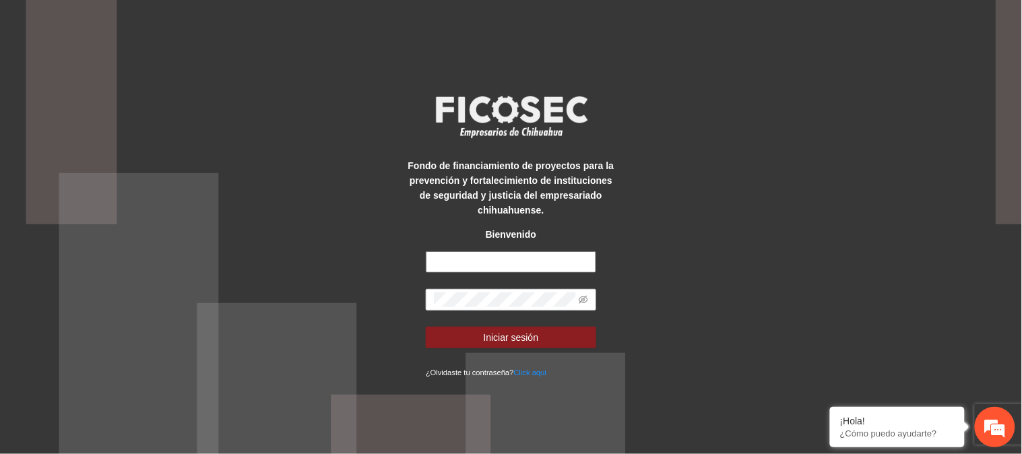
click at [535, 261] on input "text" at bounding box center [511, 262] width 170 height 22
click at [546, 256] on input "text" at bounding box center [511, 262] width 170 height 22
type input "**********"
click at [542, 264] on input "text" at bounding box center [511, 262] width 170 height 22
type input "**********"
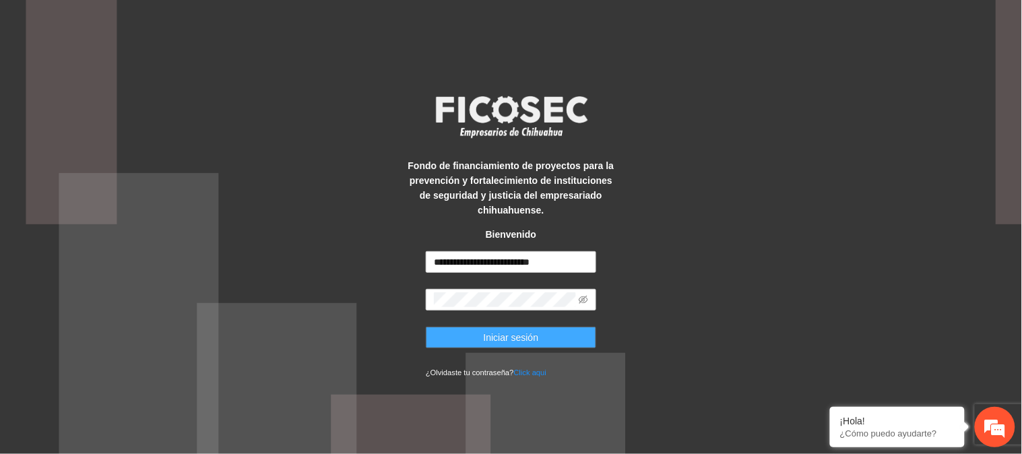
click at [540, 341] on button "Iniciar sesión" at bounding box center [511, 338] width 170 height 22
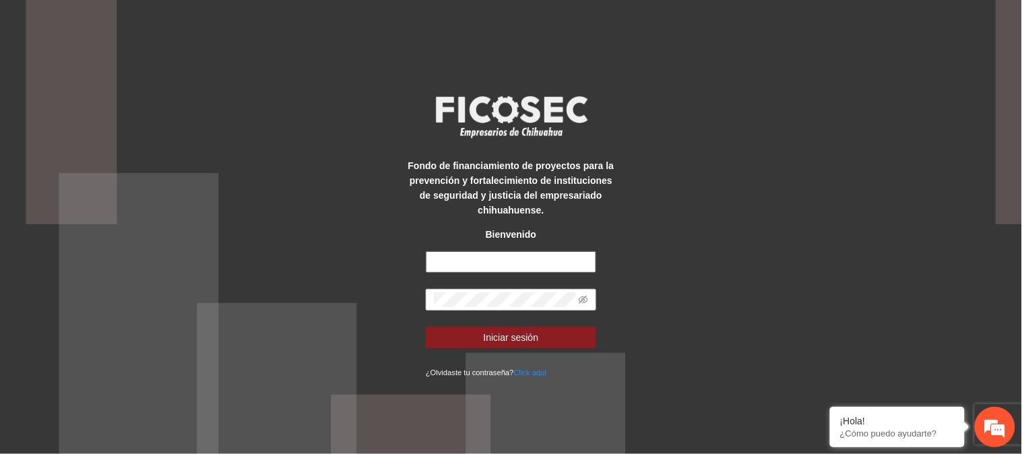
click at [459, 259] on input "text" at bounding box center [511, 262] width 170 height 22
type input "**********"
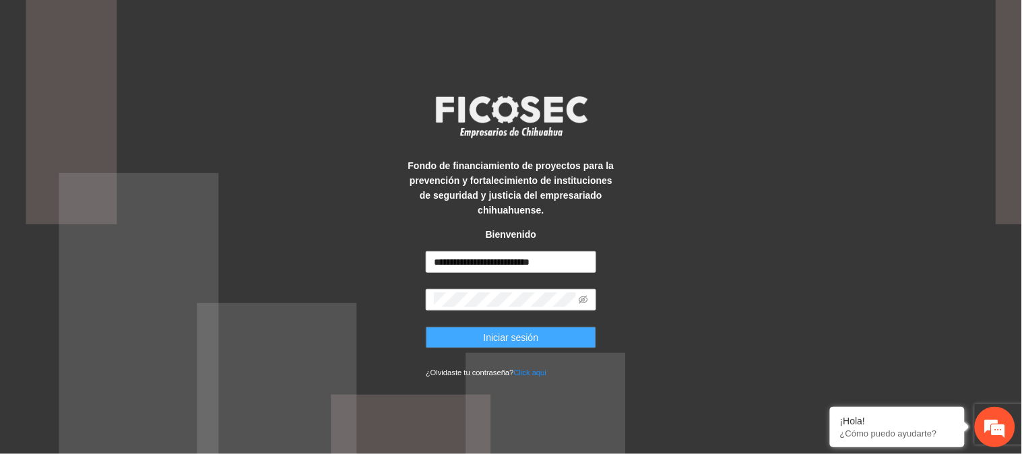
click at [496, 340] on span "Iniciar sesión" at bounding box center [511, 337] width 55 height 15
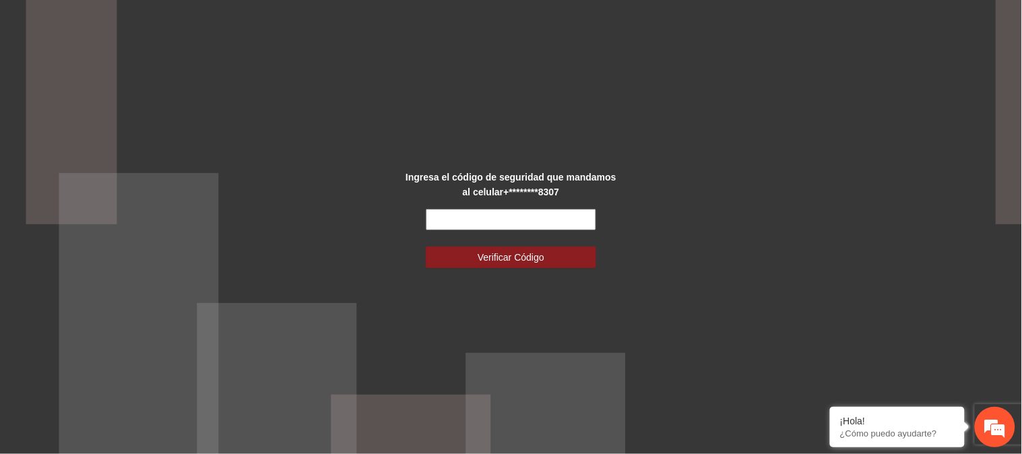
click at [522, 218] on input "text" at bounding box center [511, 220] width 170 height 22
type input "******"
click at [526, 259] on span "Verificar Código" at bounding box center [510, 257] width 67 height 15
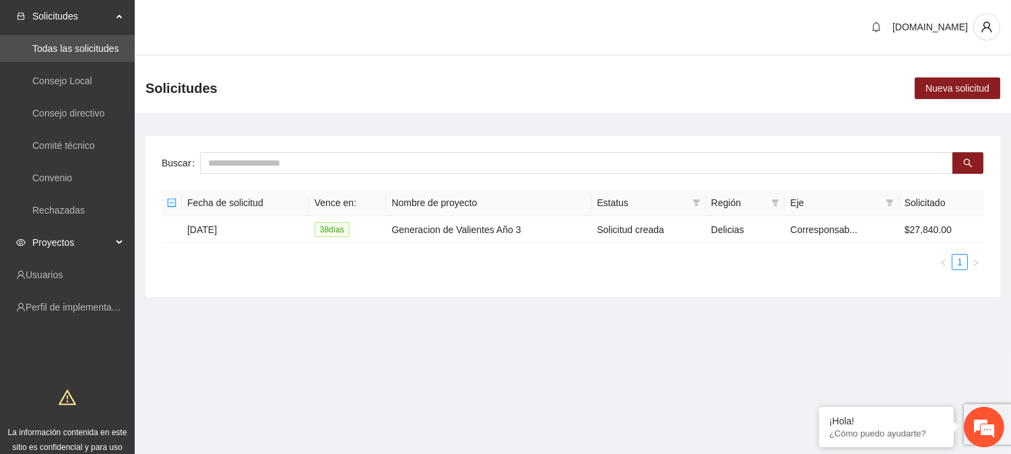
click at [59, 232] on span "Proyectos" at bounding box center [71, 242] width 79 height 27
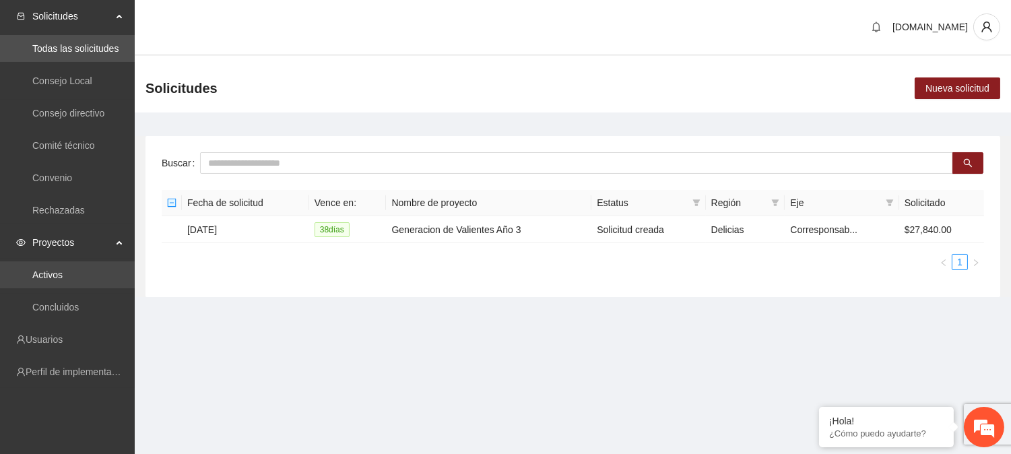
click at [59, 269] on link "Activos" at bounding box center [47, 274] width 30 height 11
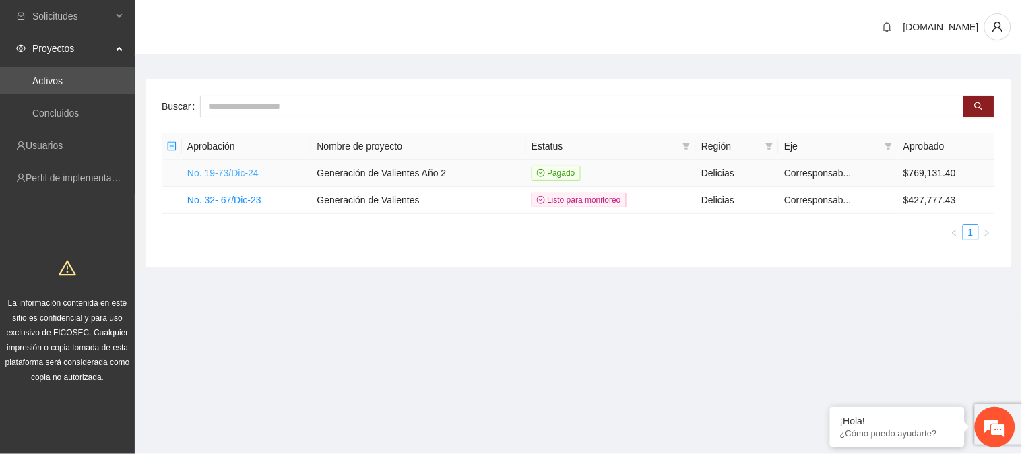
click at [246, 177] on link "No. 19-73/Dic-24" at bounding box center [222, 173] width 71 height 11
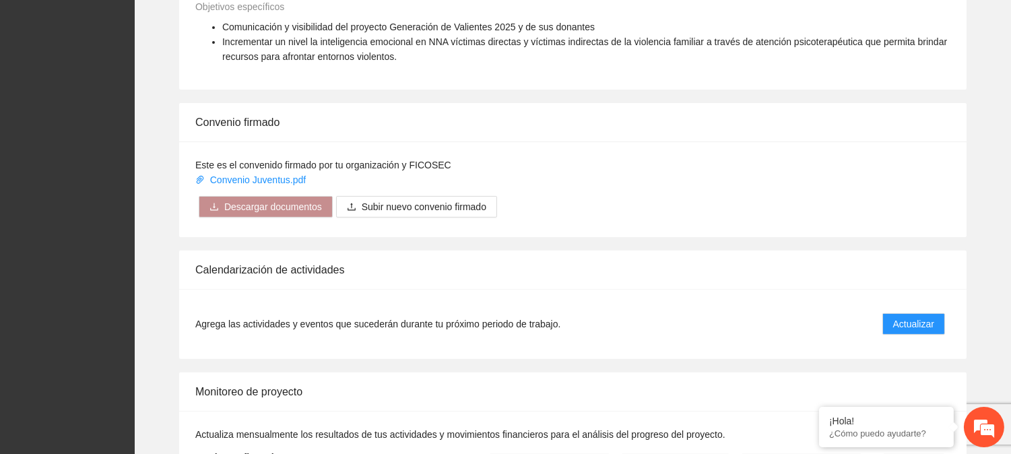
scroll to position [1122, 0]
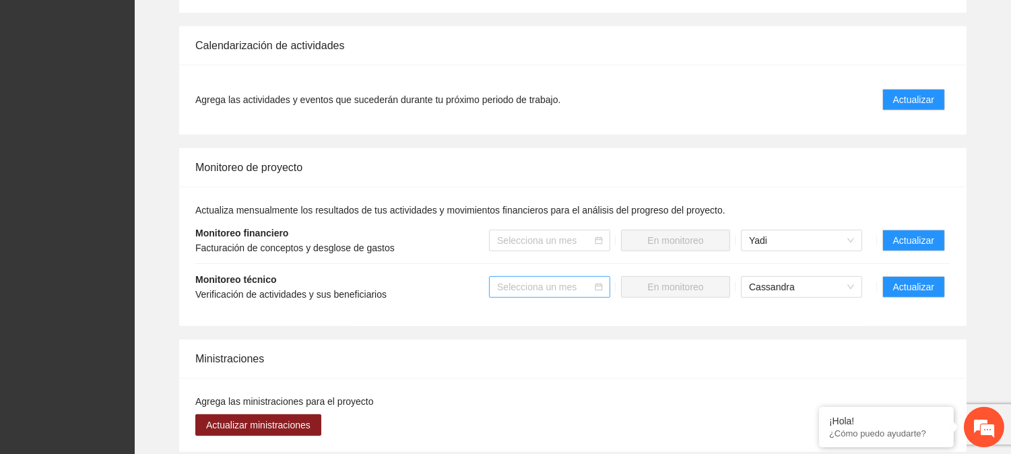
click at [569, 284] on input "search" at bounding box center [545, 287] width 96 height 20
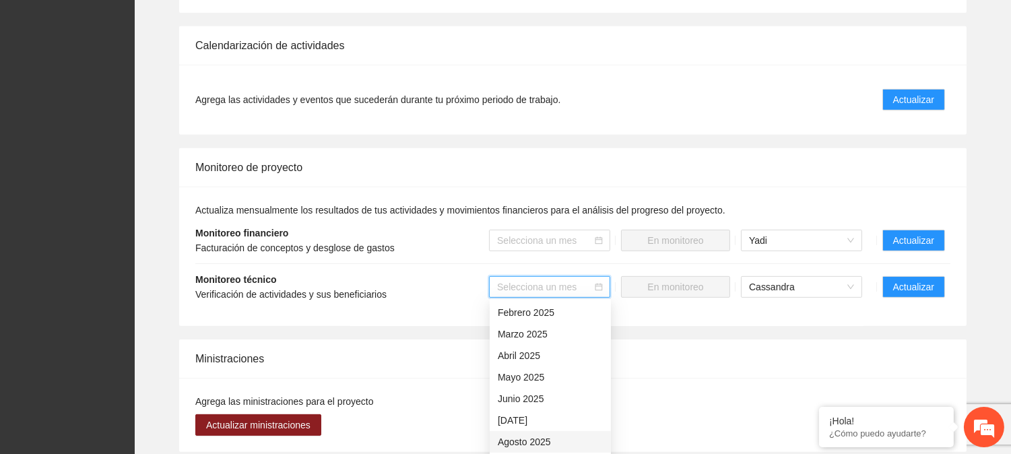
click at [534, 438] on div "Agosto 2025" at bounding box center [550, 441] width 105 height 15
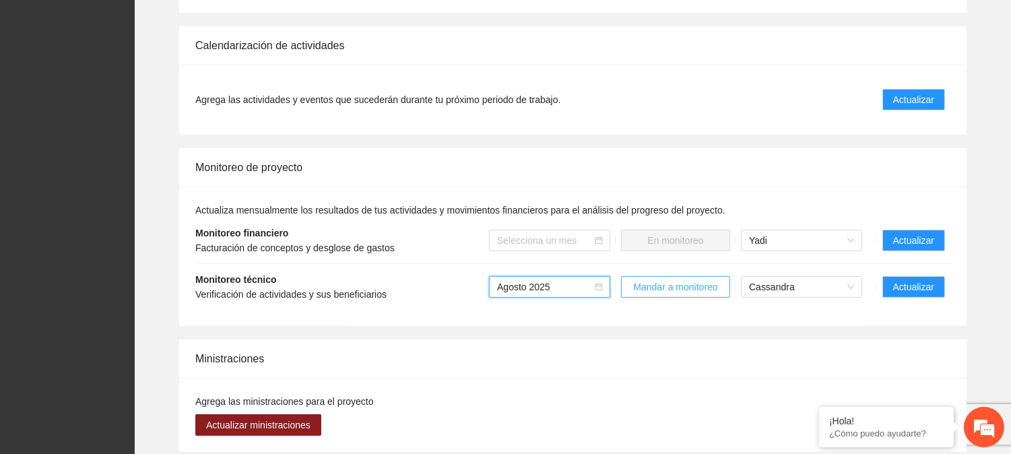
click at [663, 288] on span "Mandar a monitoreo" at bounding box center [675, 286] width 84 height 15
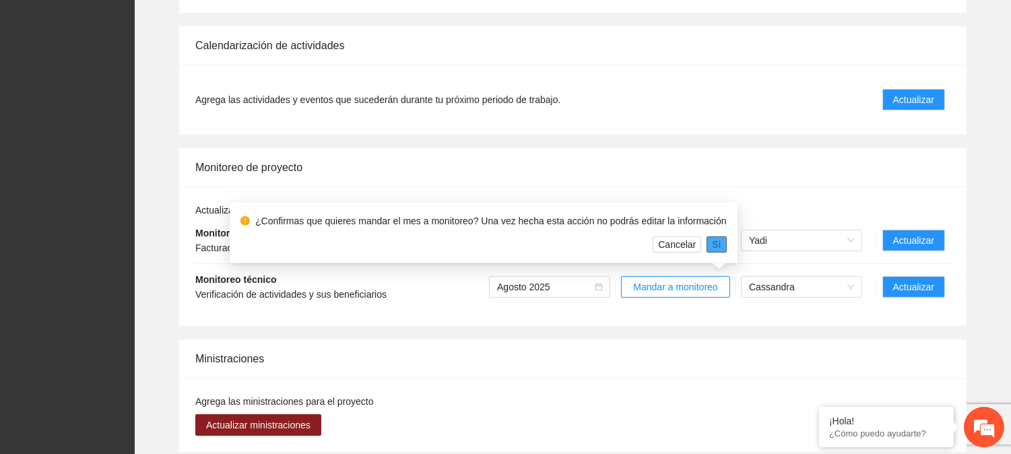
click at [712, 246] on span "Sí" at bounding box center [716, 244] width 9 height 15
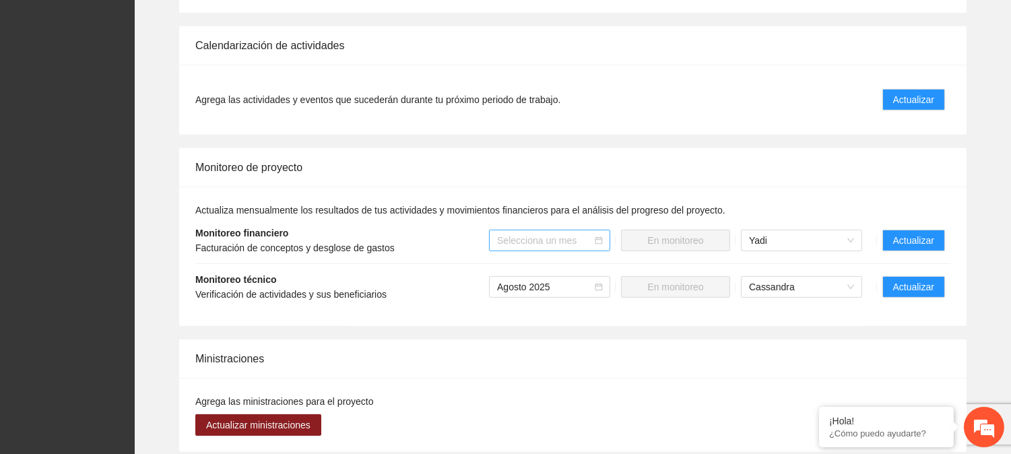
click at [560, 238] on input "search" at bounding box center [545, 240] width 96 height 20
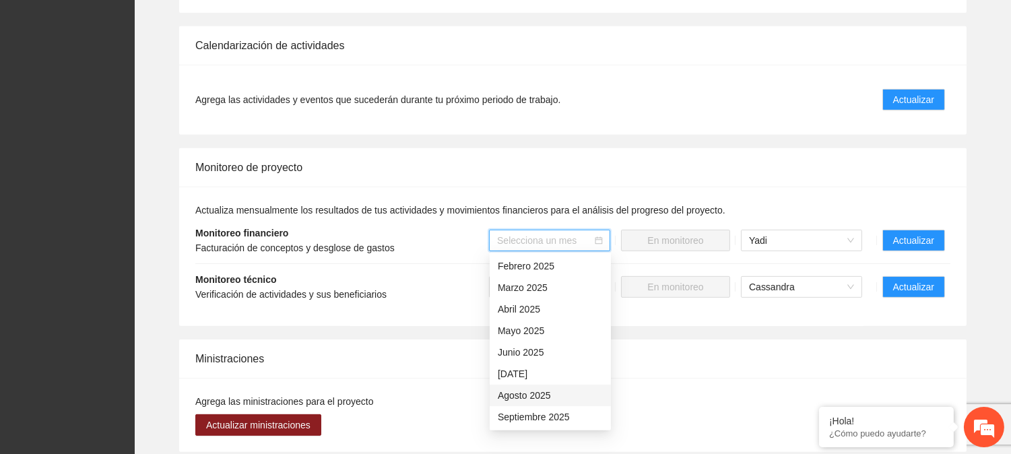
click at [532, 394] on div "Agosto 2025" at bounding box center [550, 395] width 105 height 15
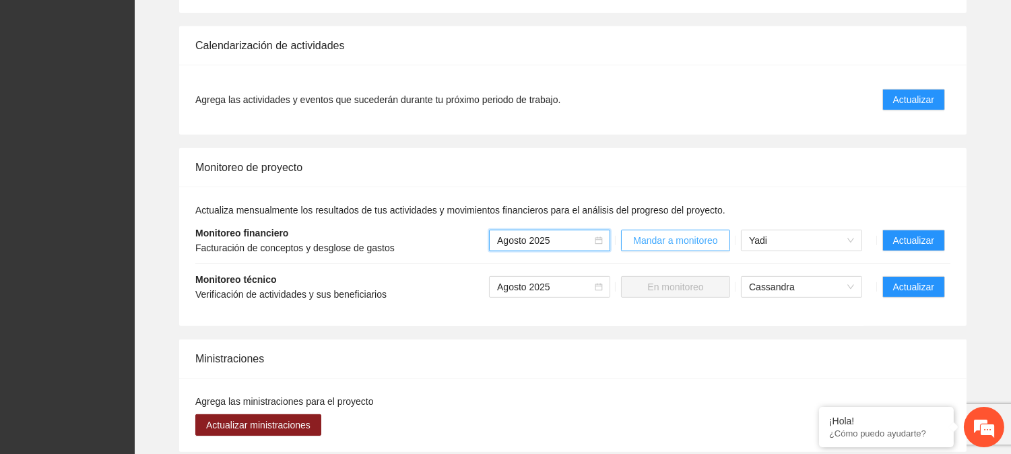
click at [684, 241] on span "Mandar a monitoreo" at bounding box center [675, 240] width 84 height 15
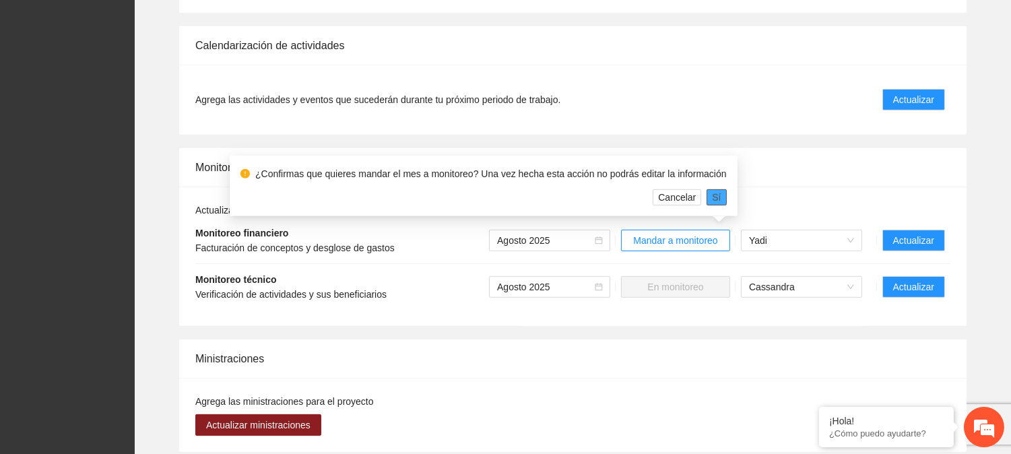
click at [712, 199] on span "Sí" at bounding box center [716, 197] width 9 height 15
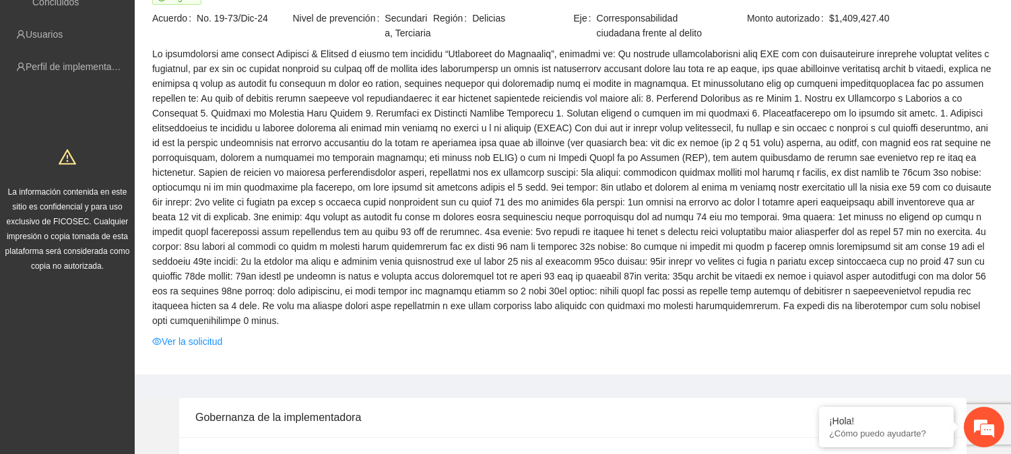
scroll to position [0, 0]
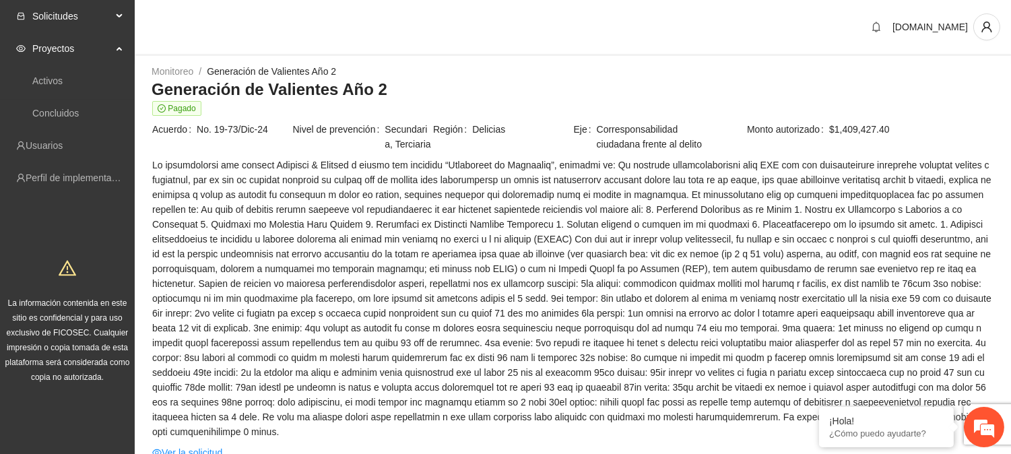
click at [110, 19] on span "Solicitudes" at bounding box center [71, 16] width 79 height 27
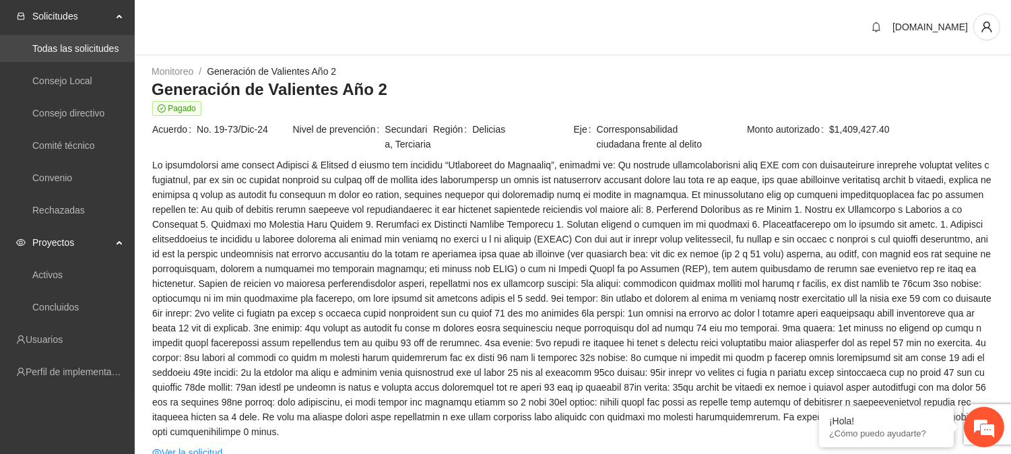
click at [86, 53] on link "Todas las solicitudes" at bounding box center [75, 48] width 86 height 11
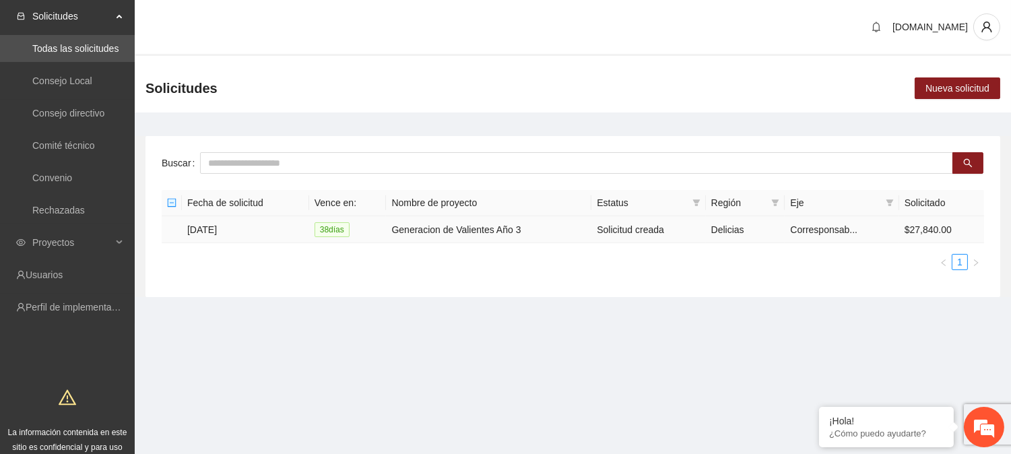
click at [331, 232] on span "38 día s" at bounding box center [331, 229] width 35 height 15
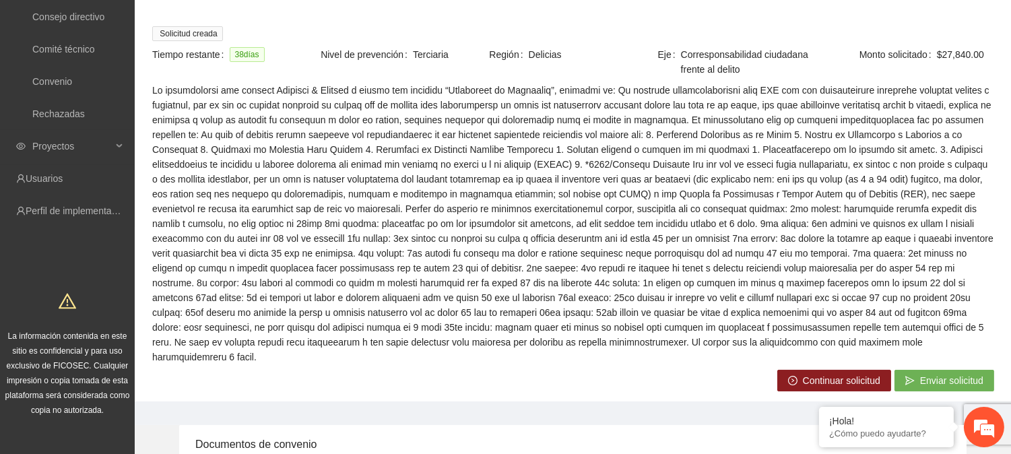
scroll to position [200, 0]
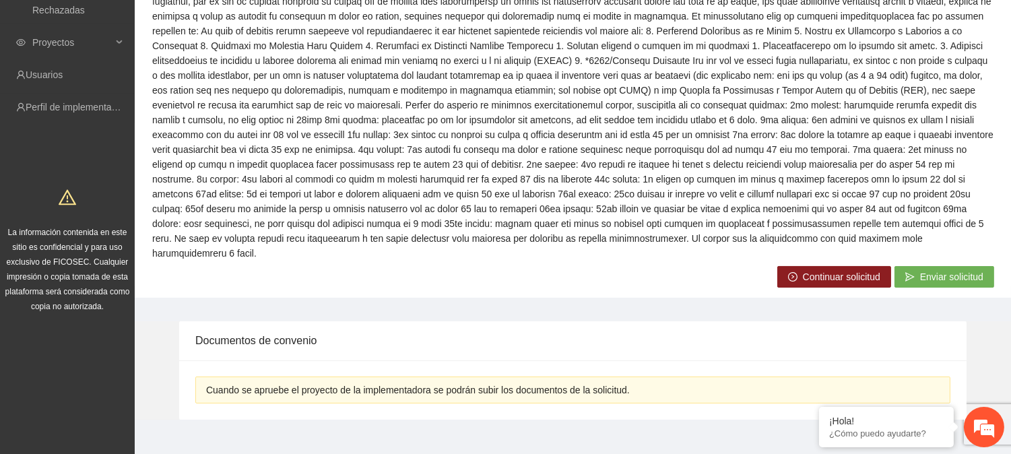
click at [838, 269] on span "Continuar solicitud" at bounding box center [841, 276] width 77 height 15
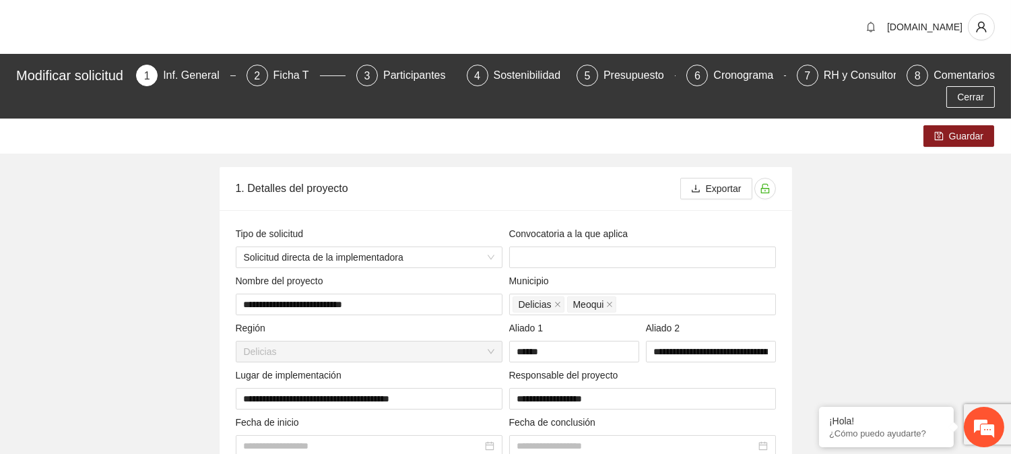
type input "**********"
click at [606, 75] on div "5 Presupuesto" at bounding box center [625, 76] width 99 height 22
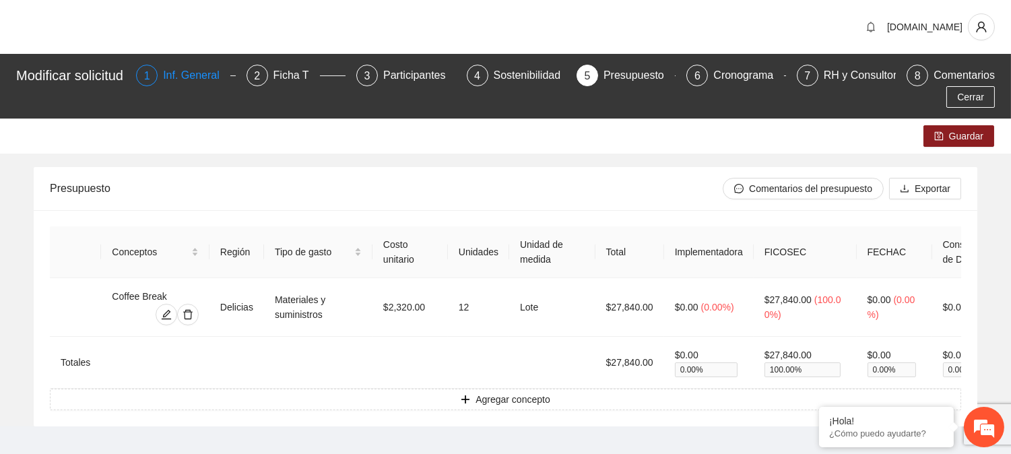
click at [204, 71] on div "Inf. General" at bounding box center [196, 76] width 67 height 22
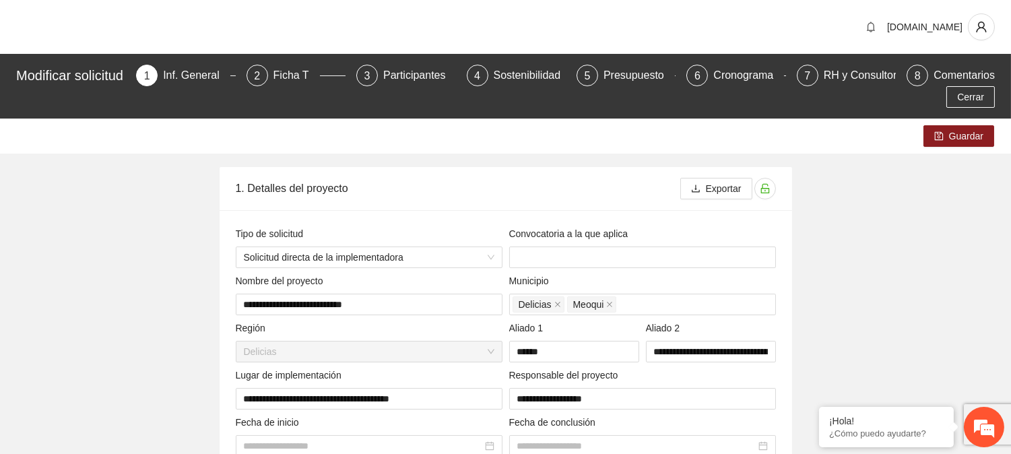
type input "**********"
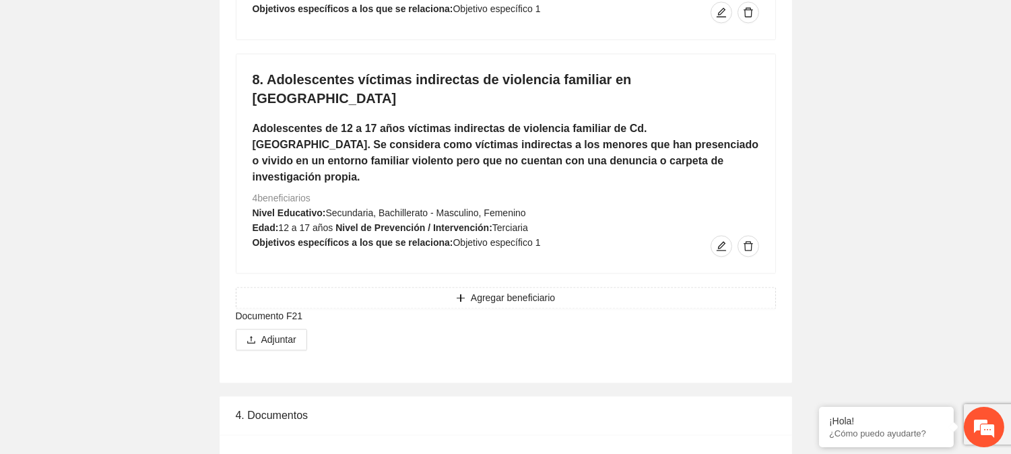
scroll to position [4648, 0]
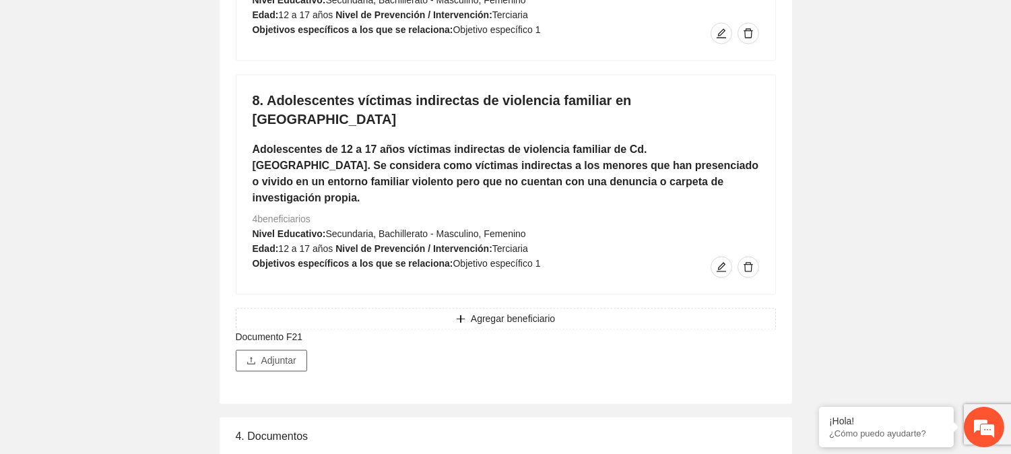
click at [286, 353] on span "Adjuntar" at bounding box center [278, 360] width 35 height 15
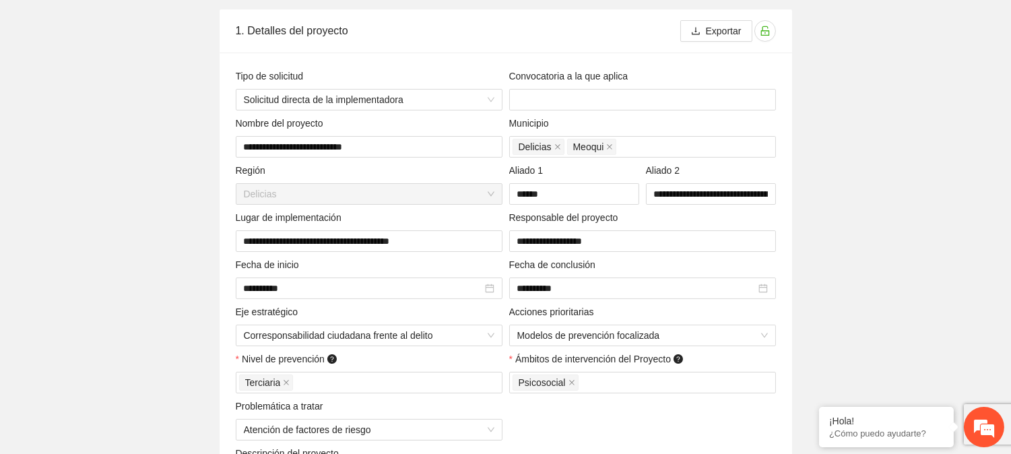
scroll to position [0, 0]
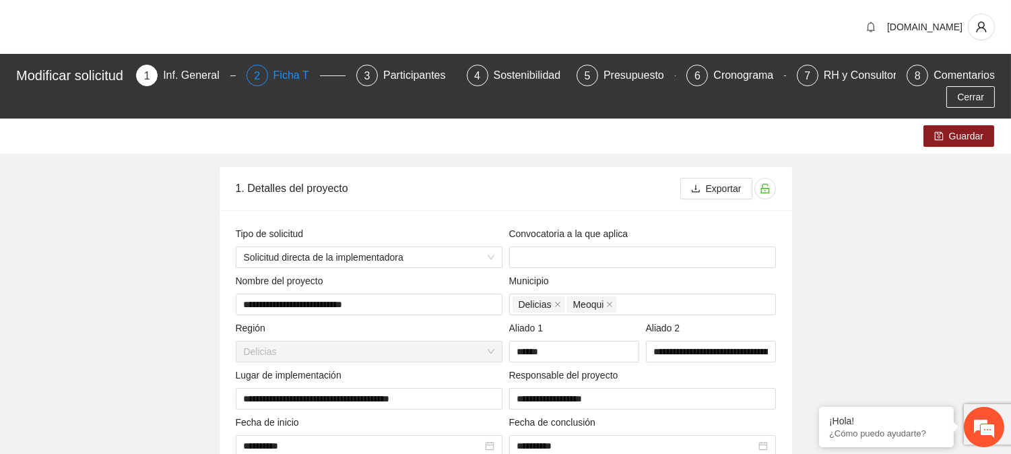
click at [301, 77] on div "Ficha T" at bounding box center [296, 76] width 46 height 22
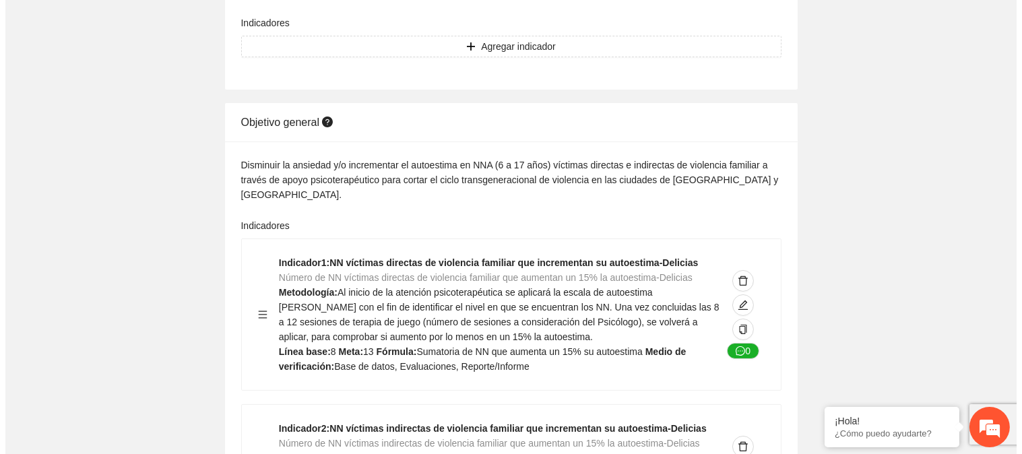
scroll to position [280, 0]
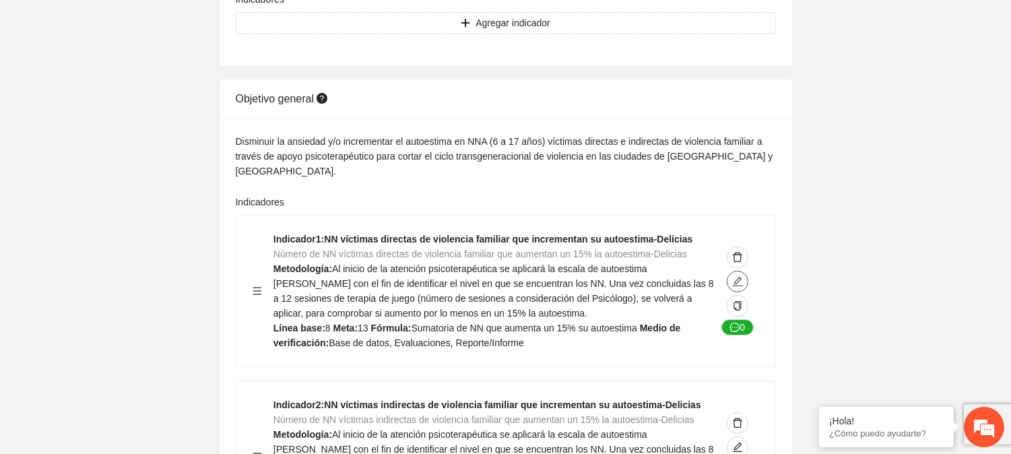
click at [735, 276] on icon "edit" at bounding box center [737, 281] width 11 height 11
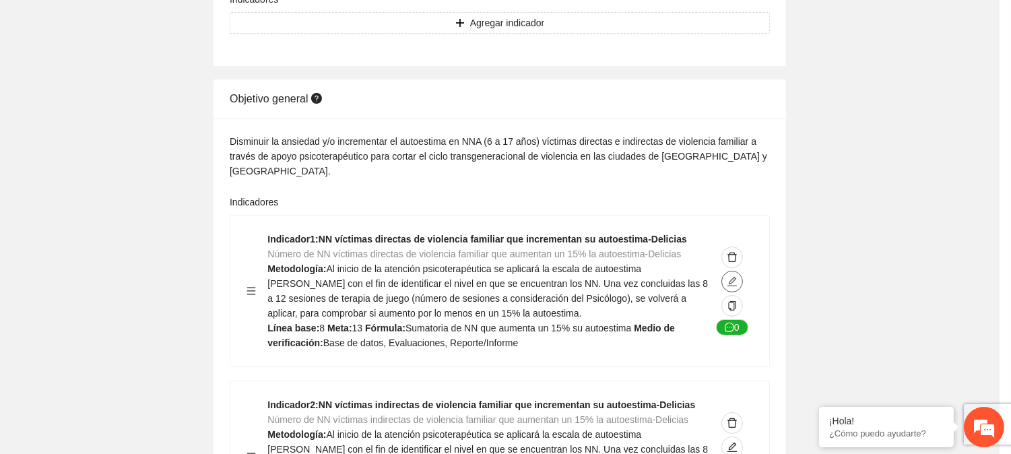
type textarea "*"
type input "**********"
type textarea "*"
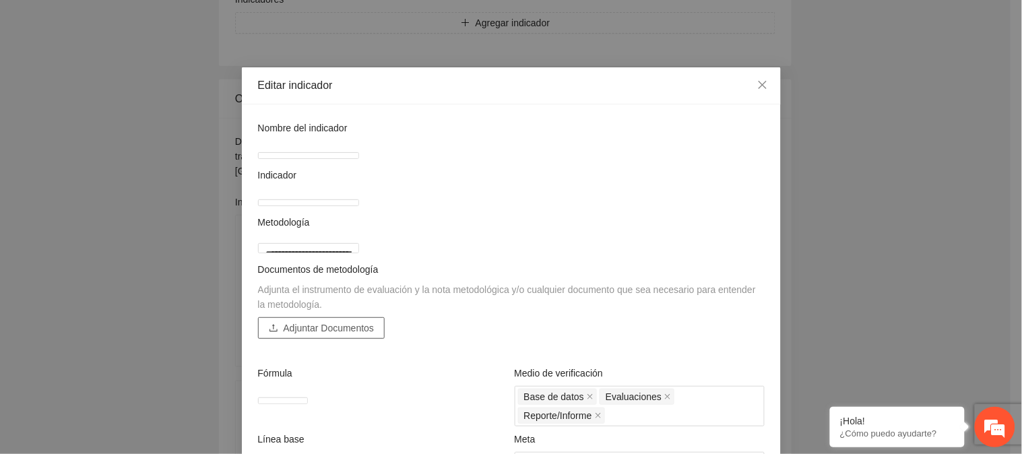
click at [362, 339] on button "Adjuntar Documentos" at bounding box center [321, 328] width 127 height 22
click at [353, 335] on span "Adjuntar Documentos" at bounding box center [329, 328] width 91 height 15
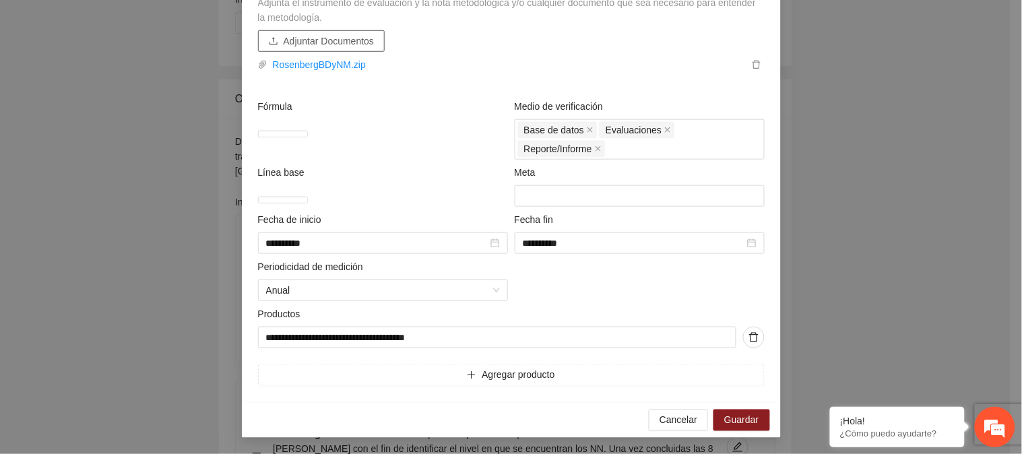
scroll to position [299, 0]
click at [731, 428] on span "Guardar" at bounding box center [741, 420] width 34 height 15
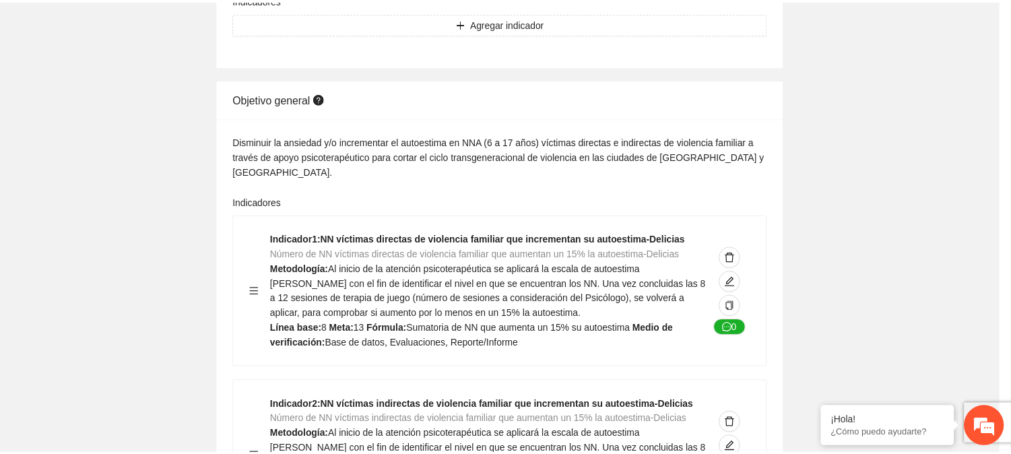
scroll to position [143, 0]
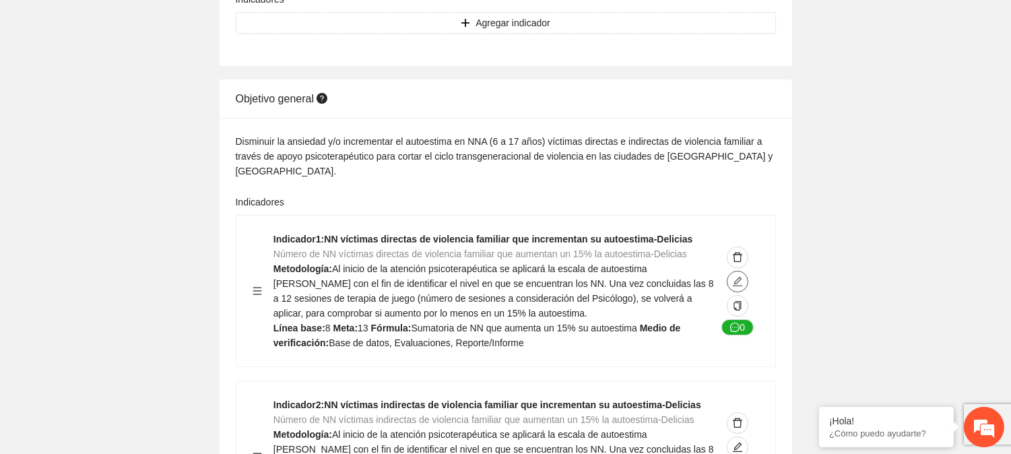
click at [739, 276] on icon "edit" at bounding box center [737, 281] width 11 height 11
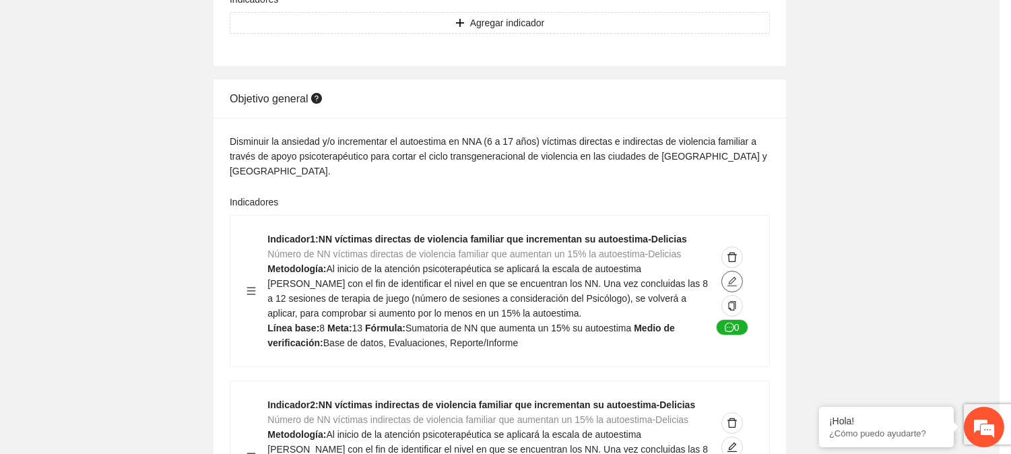
type textarea "*"
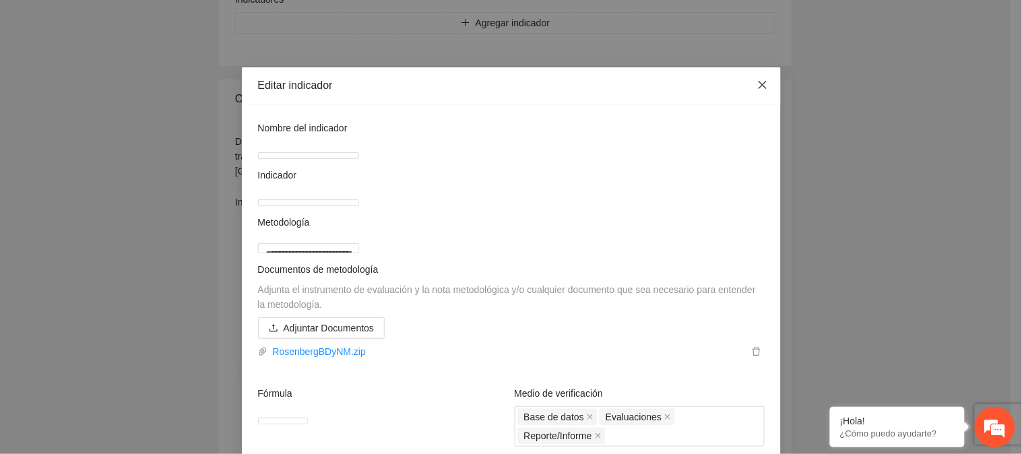
click at [757, 82] on icon "close" at bounding box center [762, 84] width 11 height 11
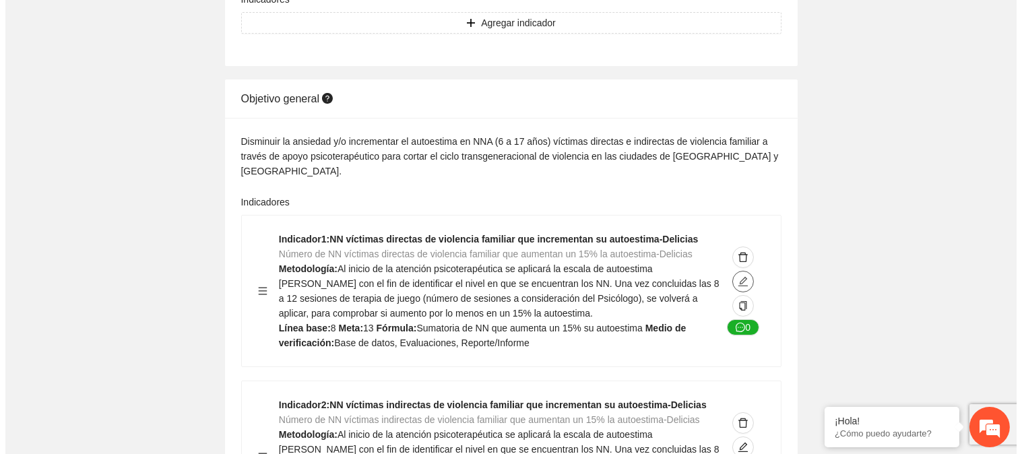
scroll to position [355, 0]
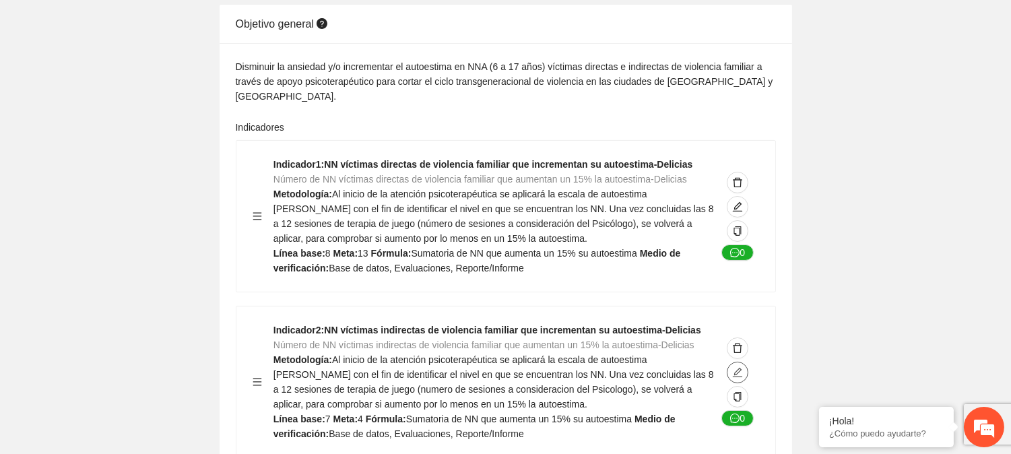
click at [732, 367] on icon "edit" at bounding box center [737, 372] width 11 height 11
type textarea "*"
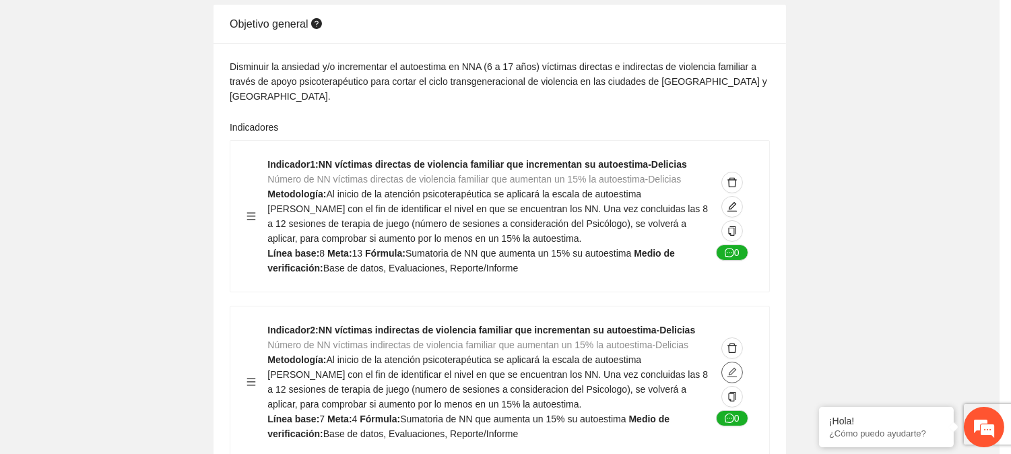
type input "**********"
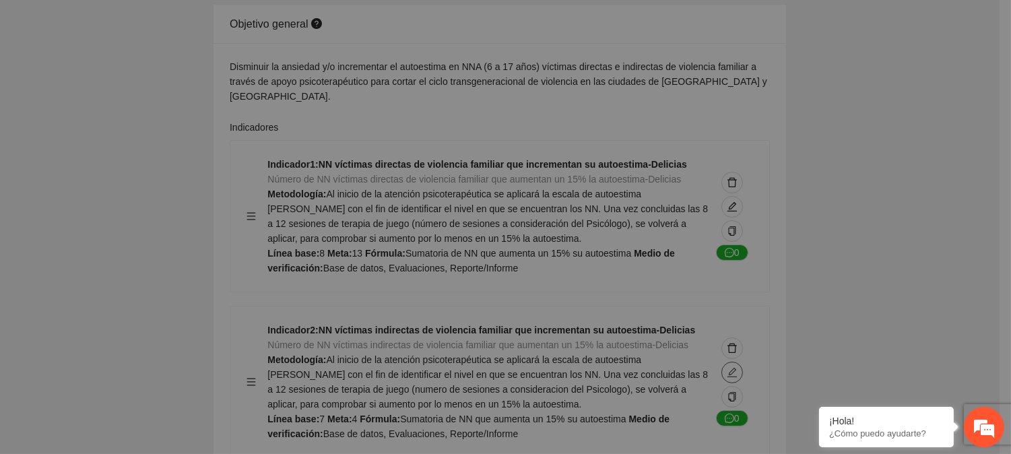
type textarea "*"
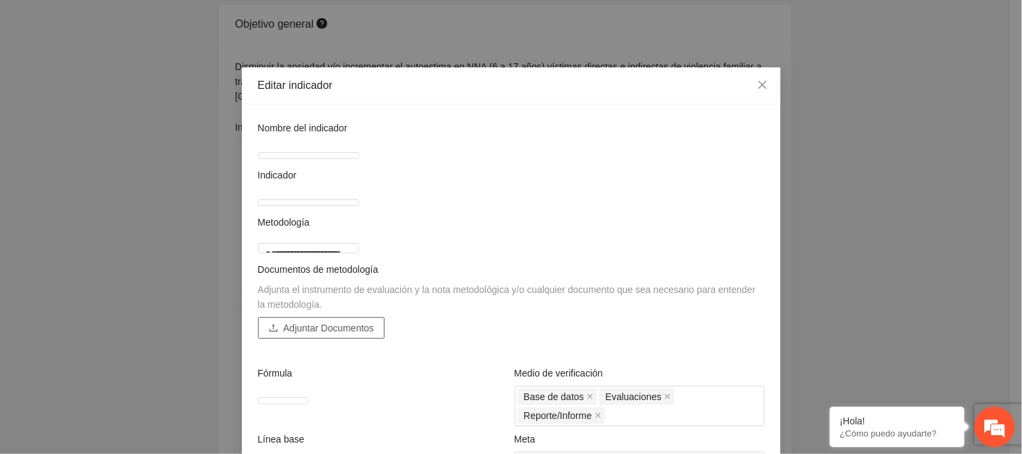
click at [348, 335] on span "Adjuntar Documentos" at bounding box center [329, 328] width 91 height 15
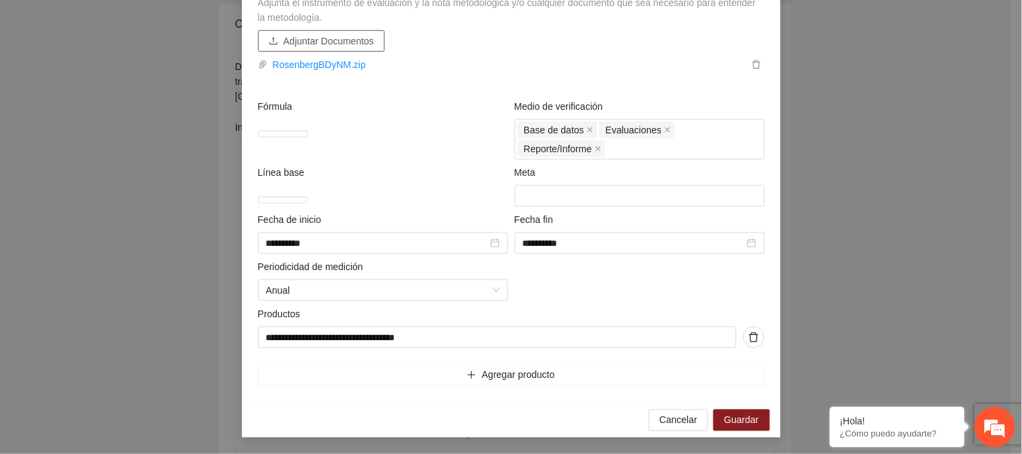
scroll to position [317, 0]
click at [732, 419] on span "Guardar" at bounding box center [741, 420] width 34 height 15
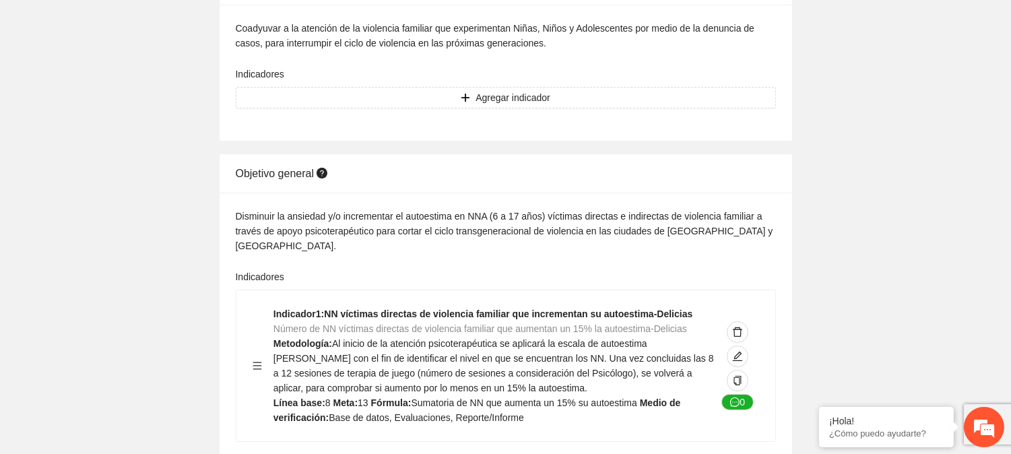
scroll to position [0, 0]
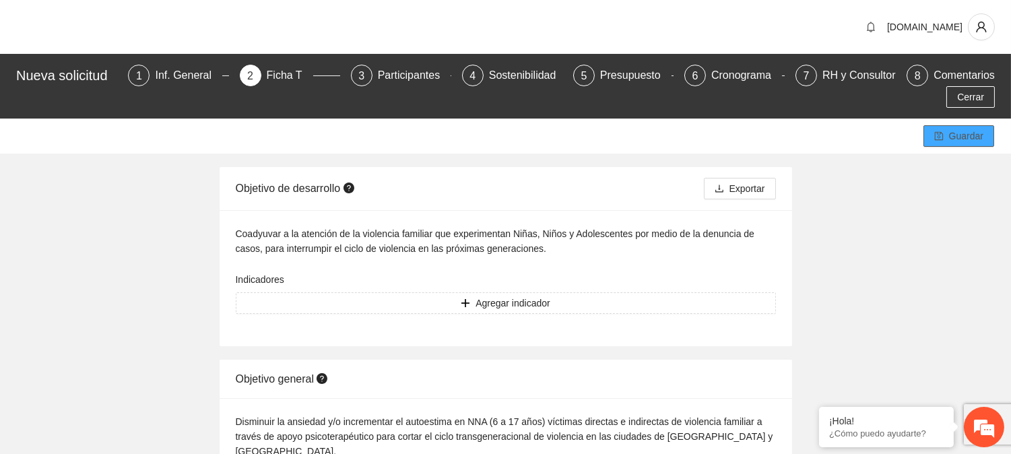
click at [957, 139] on span "Guardar" at bounding box center [966, 136] width 34 height 15
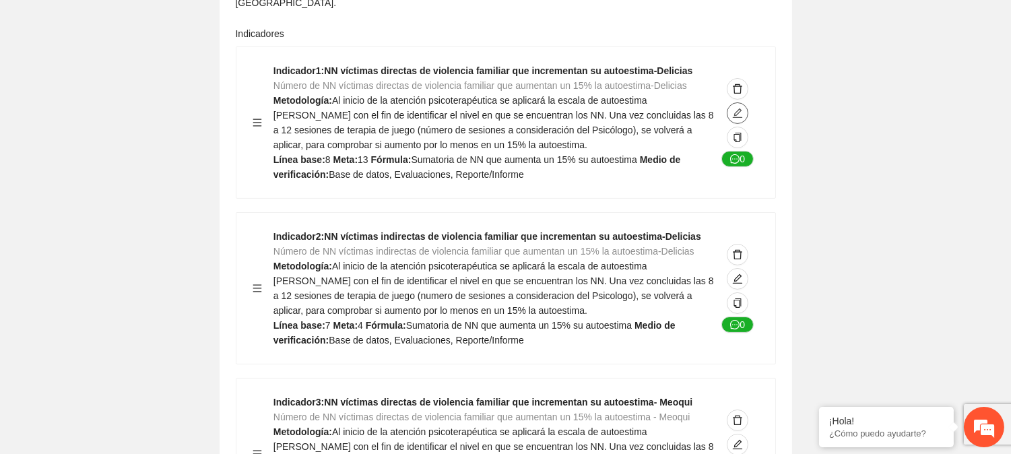
click at [735, 108] on icon "edit" at bounding box center [737, 113] width 11 height 11
type textarea "*"
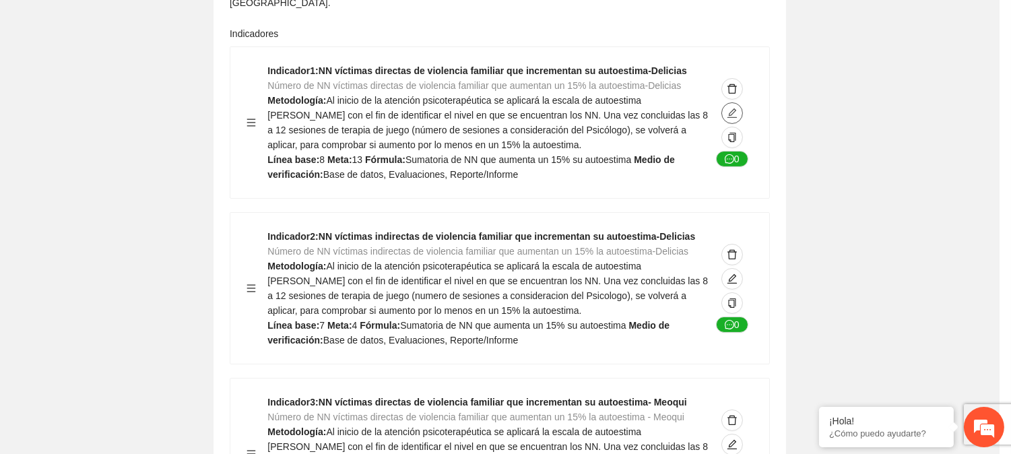
type input "**********"
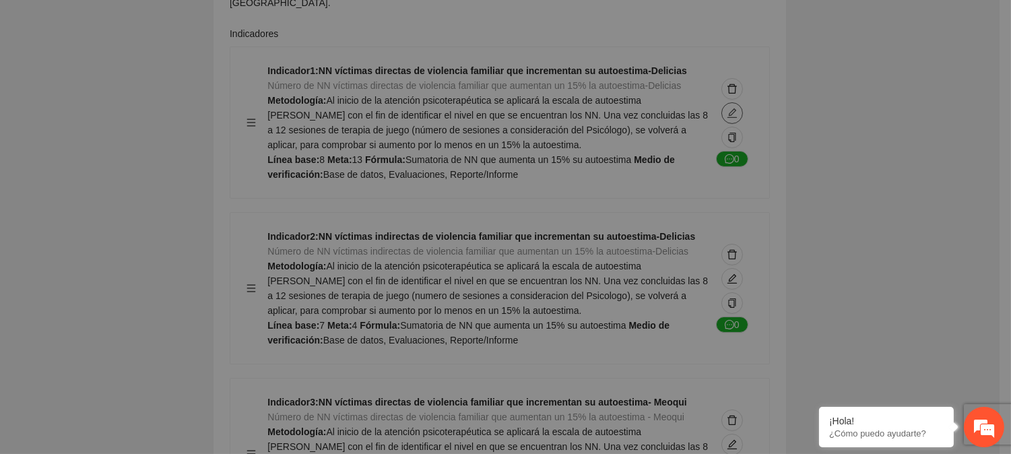
type textarea "*"
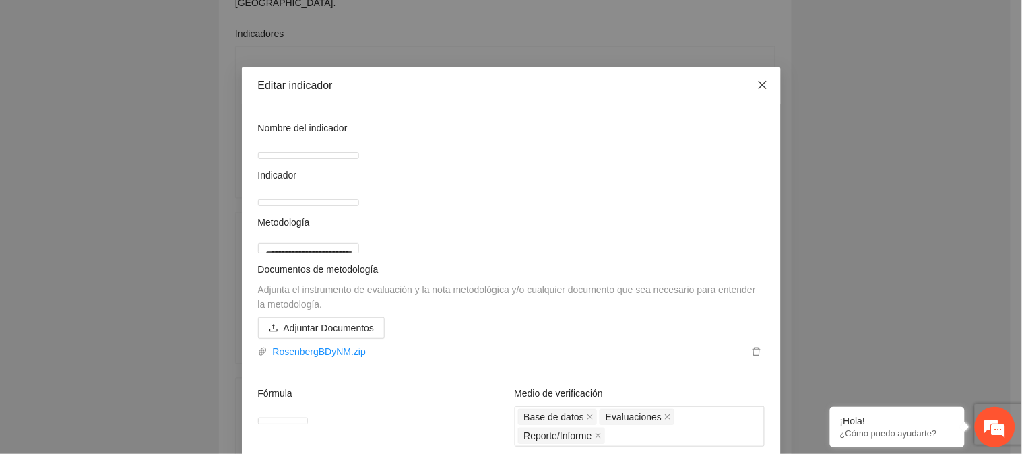
click at [758, 85] on icon "close" at bounding box center [762, 84] width 11 height 11
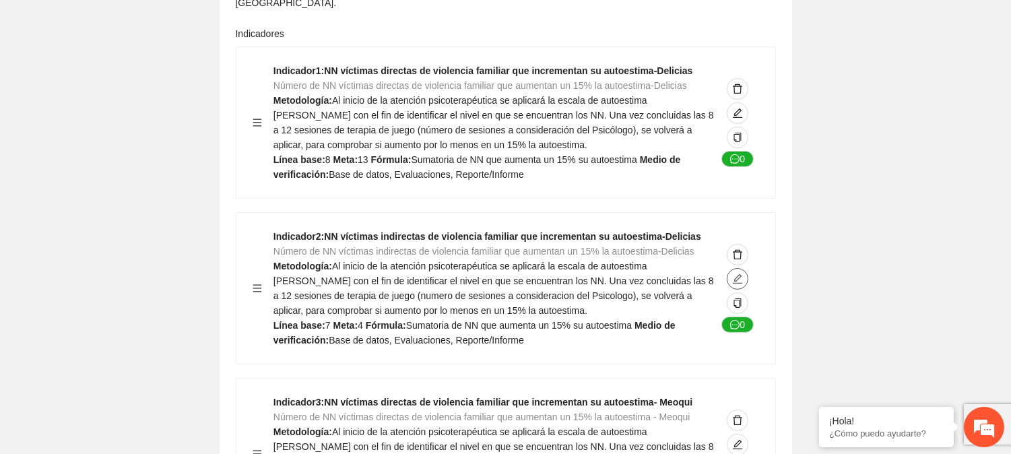
click at [735, 273] on icon "edit" at bounding box center [737, 278] width 11 height 11
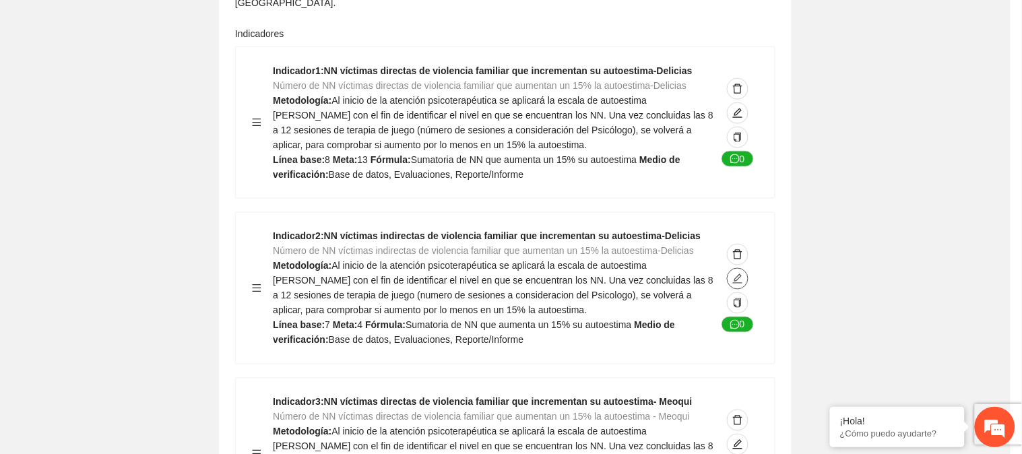
type textarea "*"
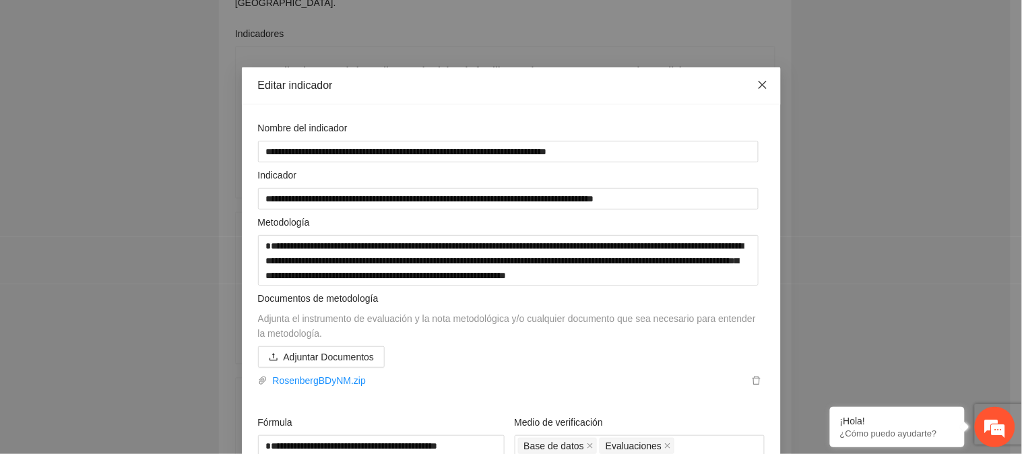
click at [761, 81] on icon "close" at bounding box center [762, 84] width 11 height 11
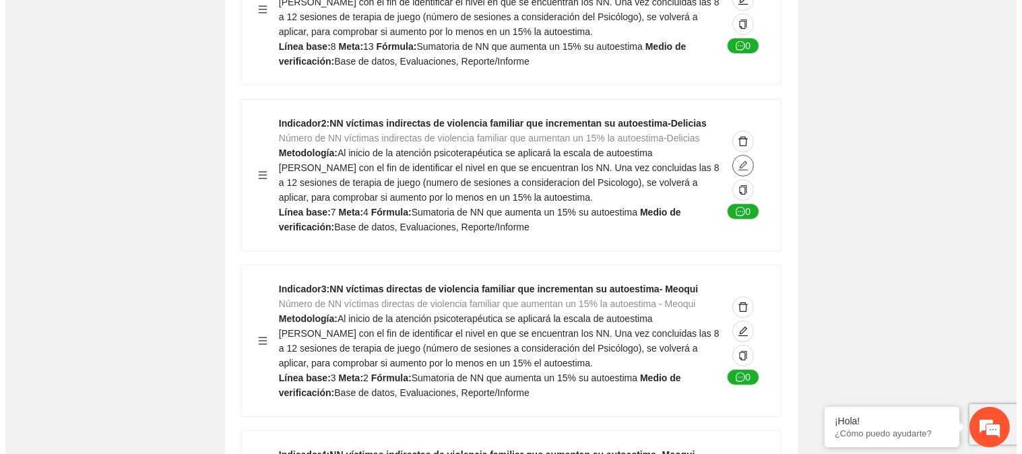
scroll to position [598, 0]
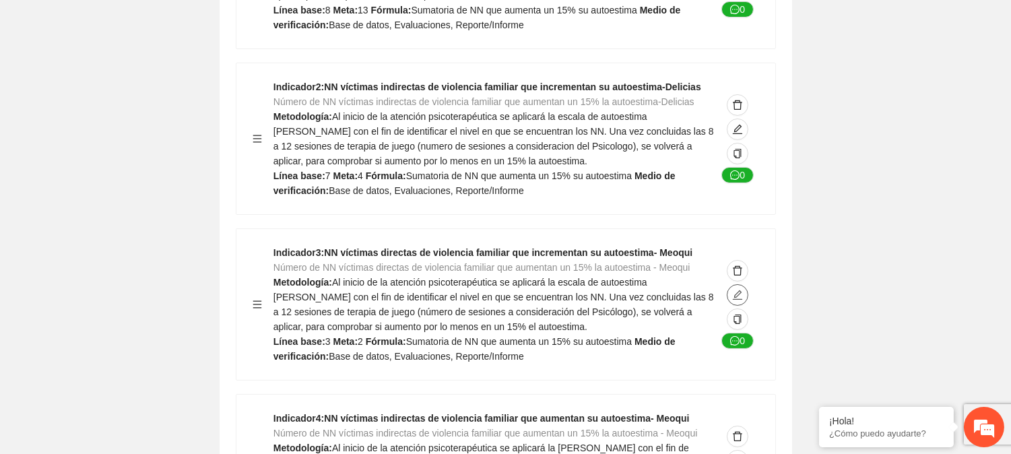
click at [738, 290] on icon "edit" at bounding box center [737, 295] width 11 height 11
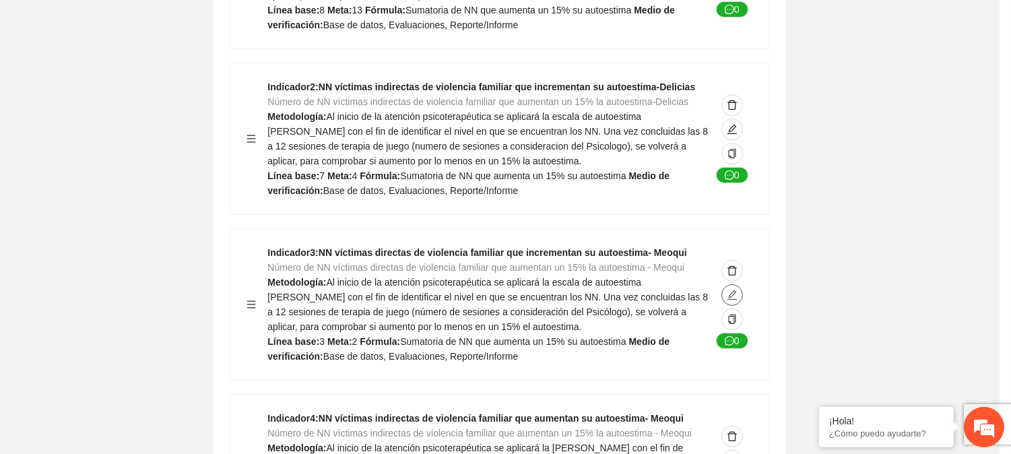
type textarea "*"
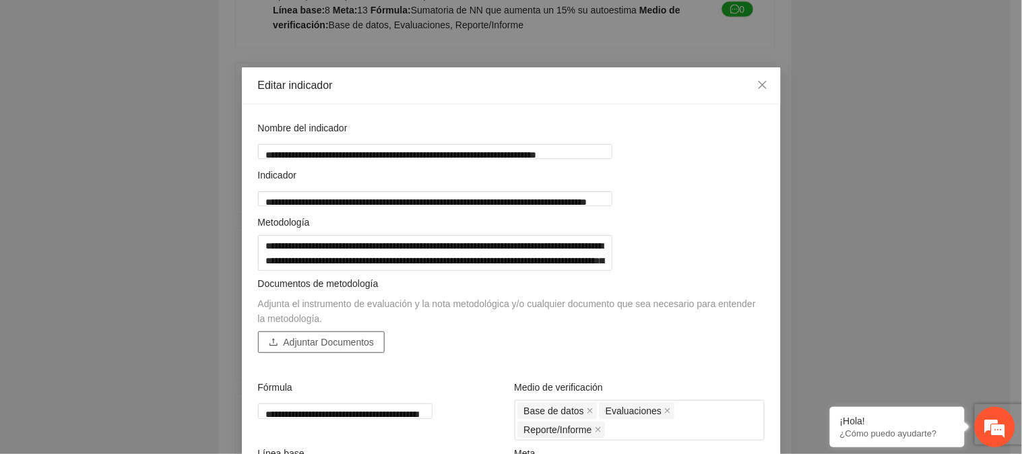
click at [299, 349] on span "Adjuntar Documentos" at bounding box center [329, 342] width 91 height 15
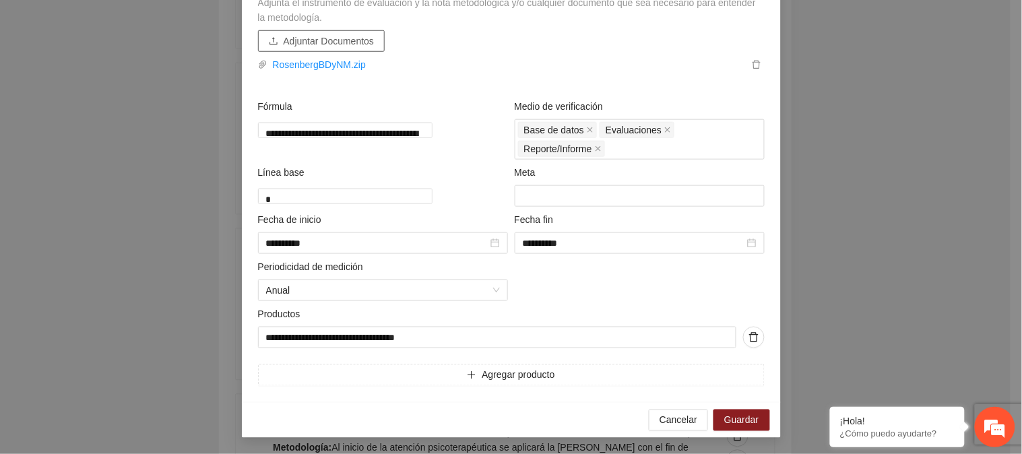
scroll to position [317, 0]
click at [752, 420] on span "Guardar" at bounding box center [741, 420] width 34 height 15
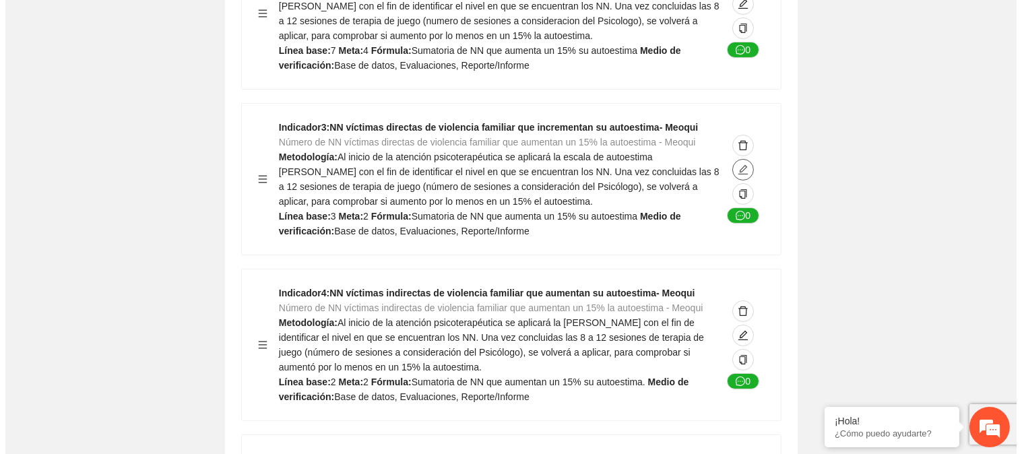
scroll to position [748, 0]
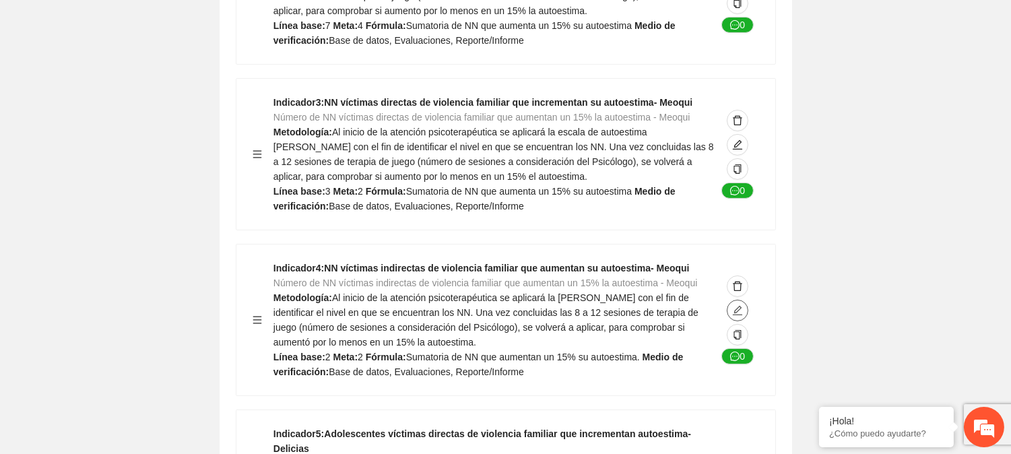
click at [736, 305] on icon "edit" at bounding box center [737, 310] width 11 height 11
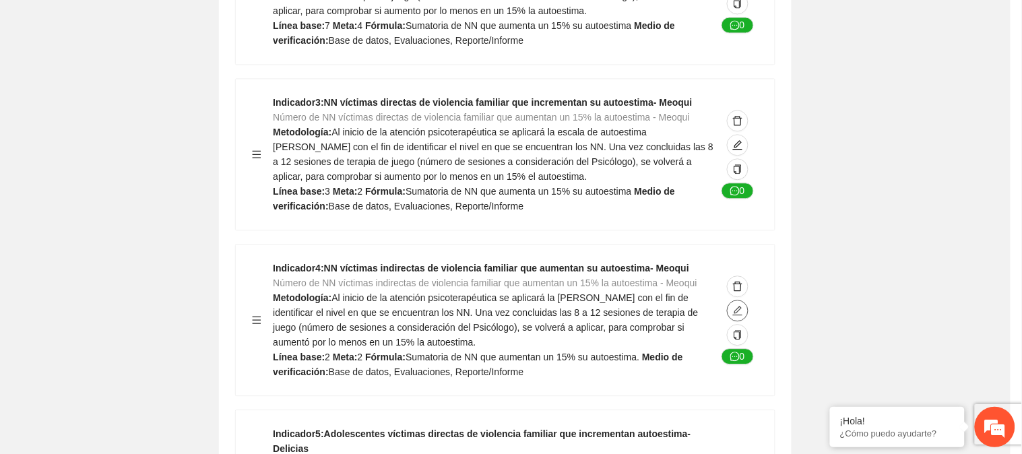
type textarea "*"
type input "**********"
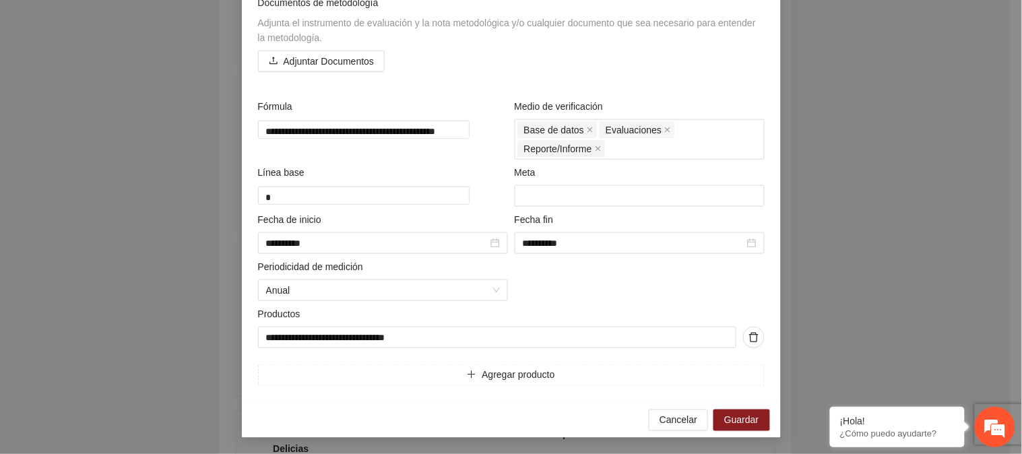
scroll to position [222, 0]
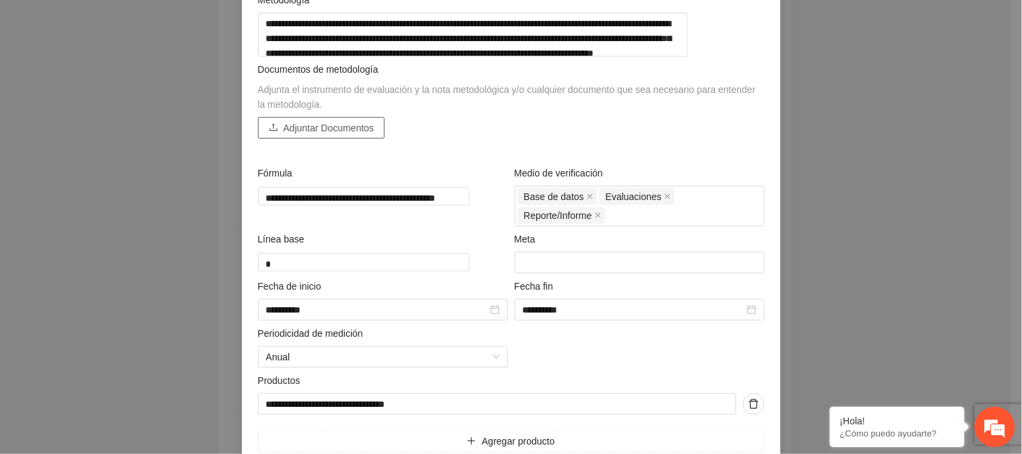
click at [337, 135] on span "Adjuntar Documentos" at bounding box center [329, 128] width 91 height 15
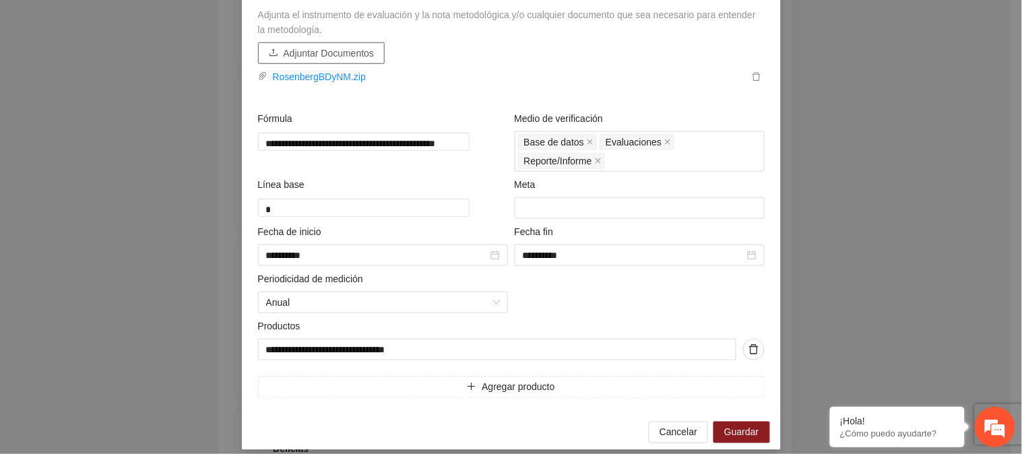
scroll to position [317, 0]
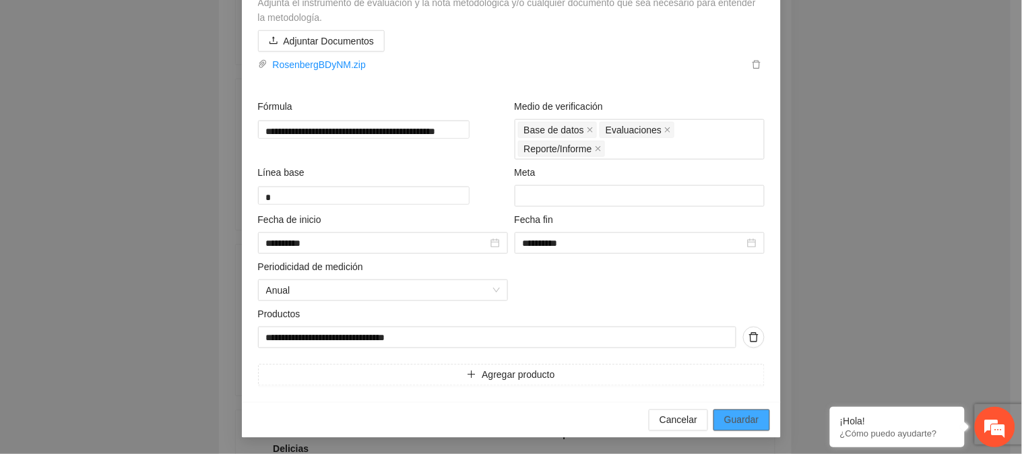
click at [742, 418] on span "Guardar" at bounding box center [741, 420] width 34 height 15
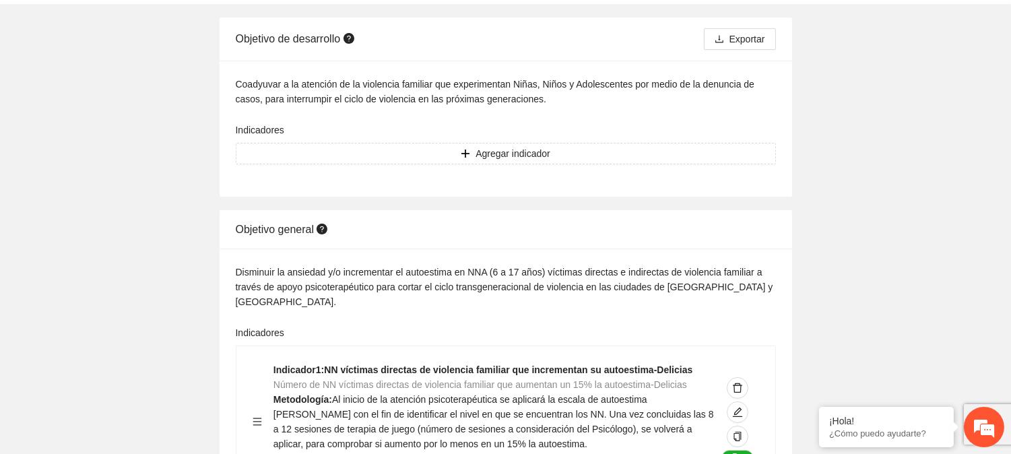
scroll to position [75, 0]
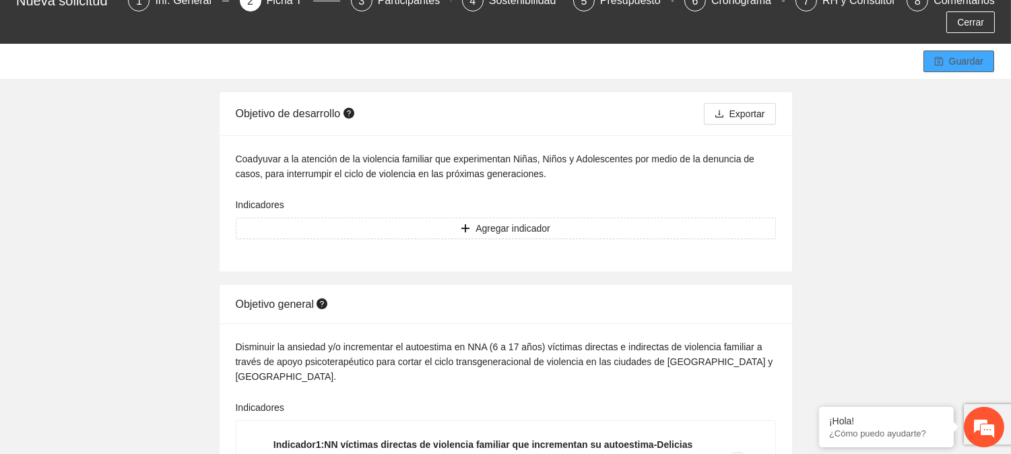
click at [943, 70] on button "Guardar" at bounding box center [958, 62] width 71 height 22
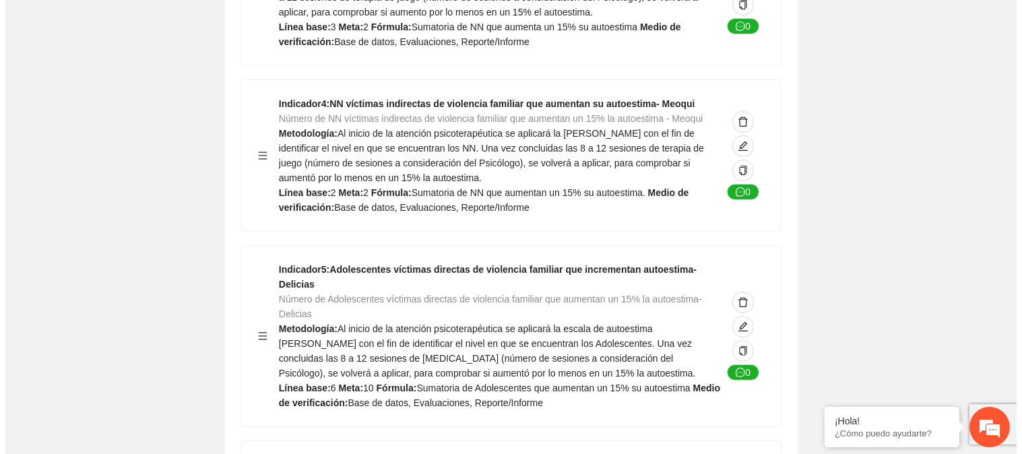
scroll to position [898, 0]
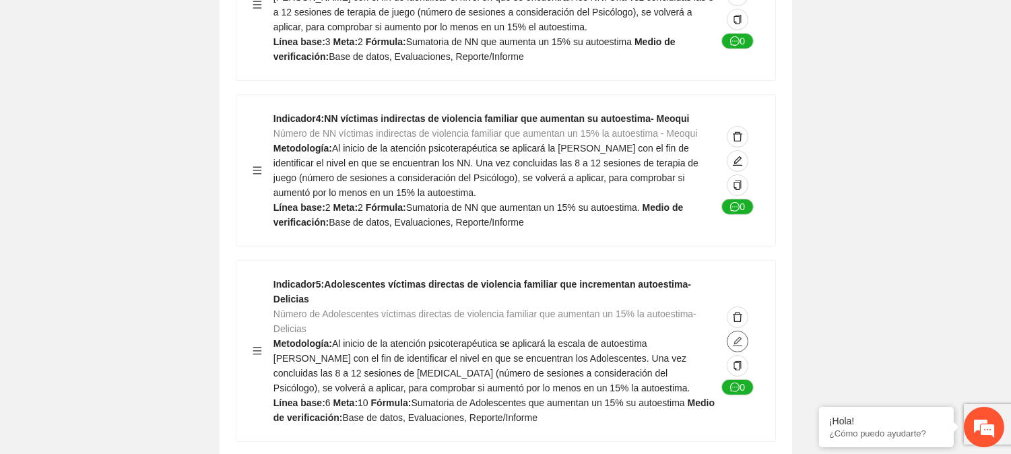
click at [739, 336] on icon "edit" at bounding box center [737, 341] width 11 height 11
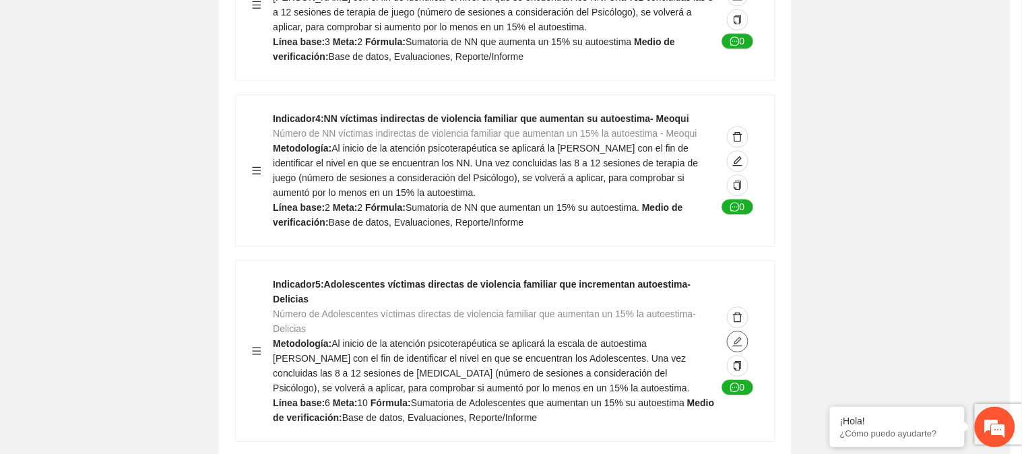
type textarea "*"
type input "**********"
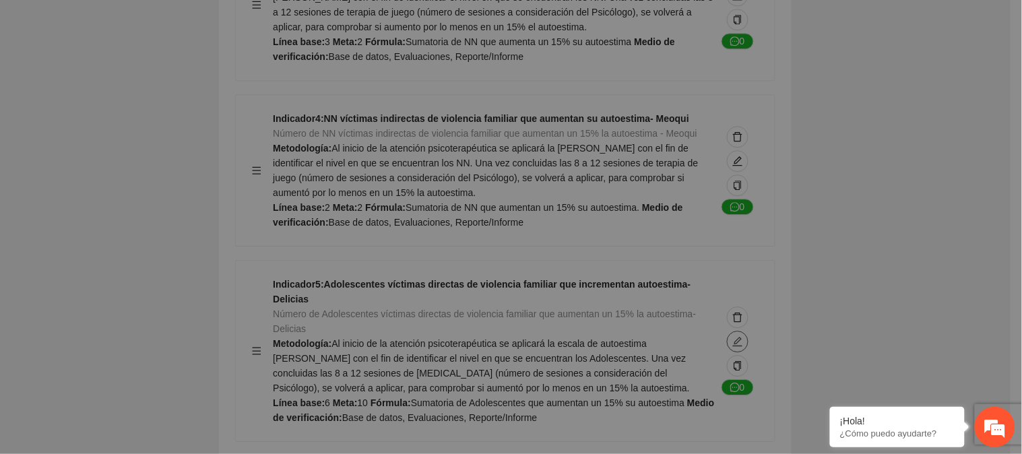
type textarea "*"
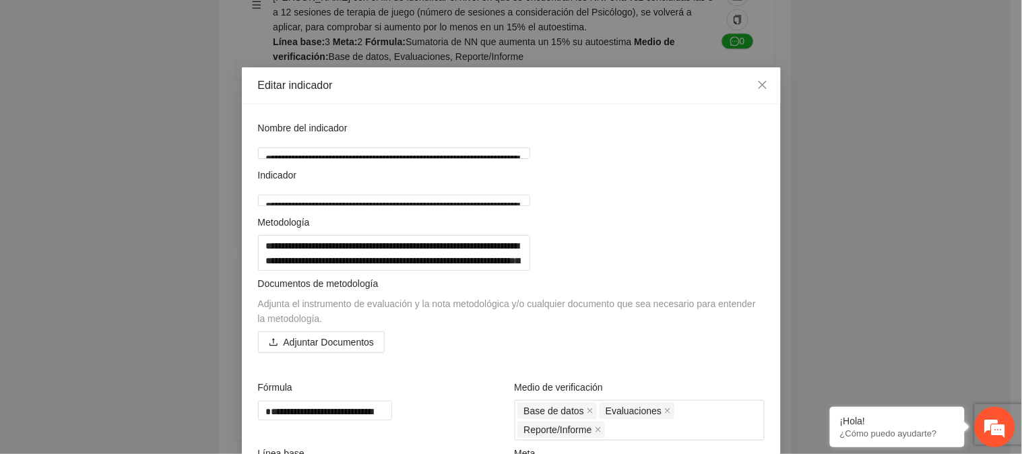
click at [302, 368] on div "Documentos de metodología Adjunta el instrumento de evaluación y la nota metodo…" at bounding box center [511, 322] width 513 height 92
click at [311, 349] on span "Adjuntar Documentos" at bounding box center [329, 342] width 91 height 15
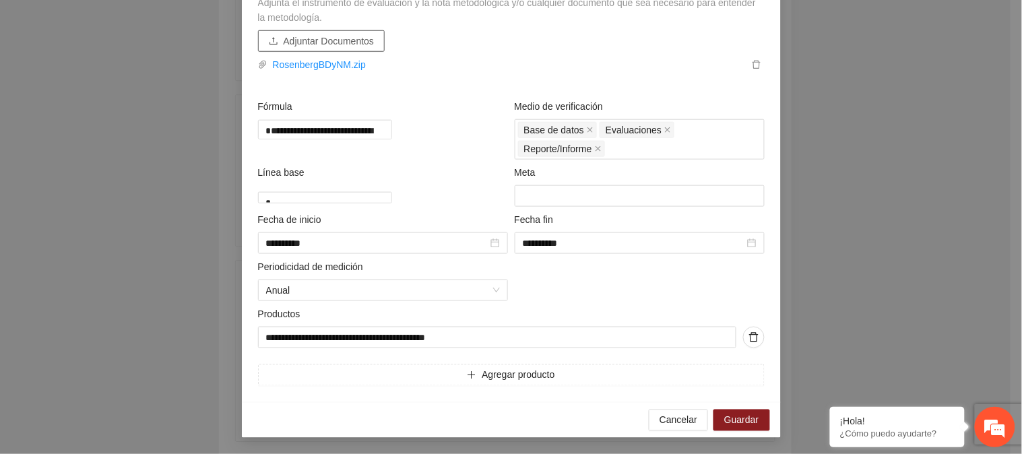
scroll to position [331, 0]
click at [734, 418] on span "Guardar" at bounding box center [741, 420] width 34 height 15
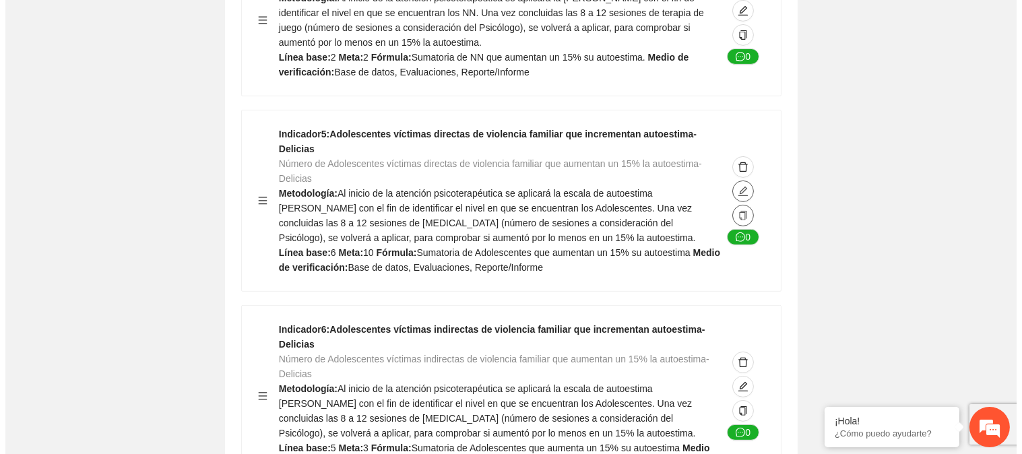
scroll to position [1122, 0]
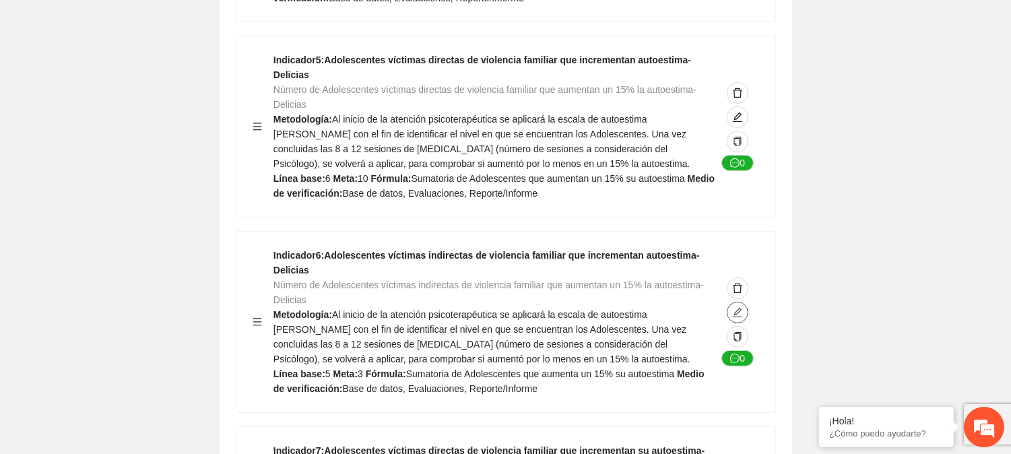
click at [742, 302] on button "button" at bounding box center [738, 313] width 22 height 22
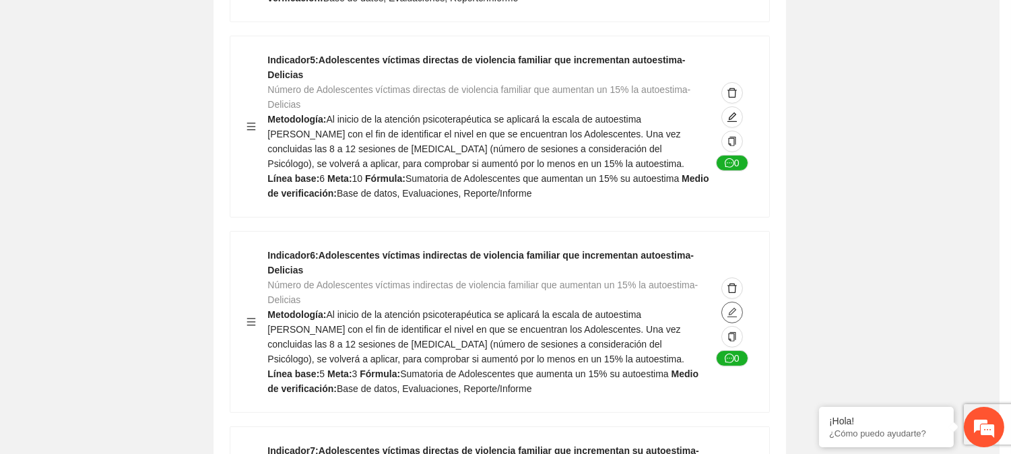
type textarea "*"
type input "**********"
type textarea "*"
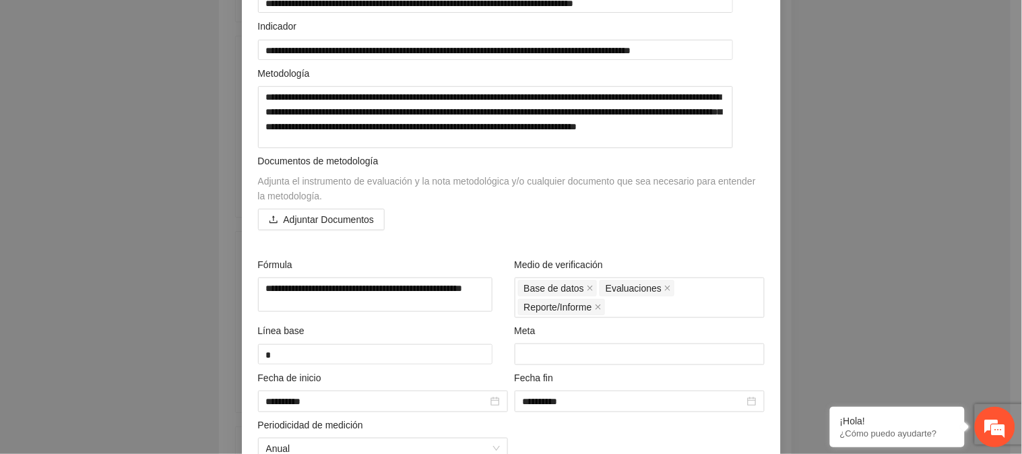
scroll to position [149, 0]
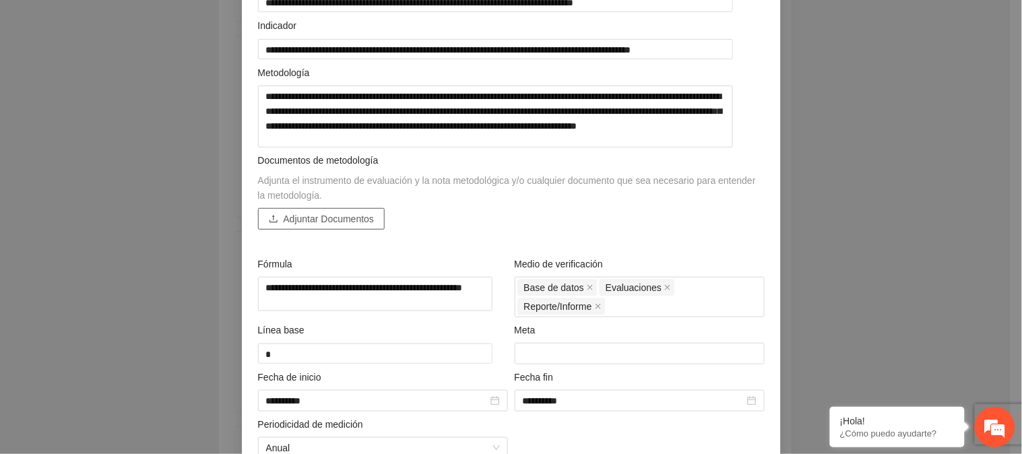
click at [284, 226] on span "Adjuntar Documentos" at bounding box center [329, 218] width 91 height 15
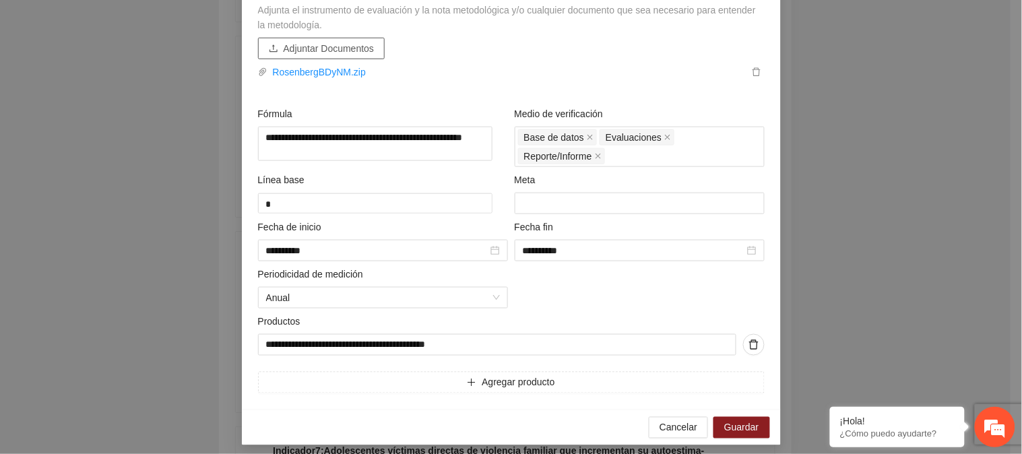
scroll to position [331, 0]
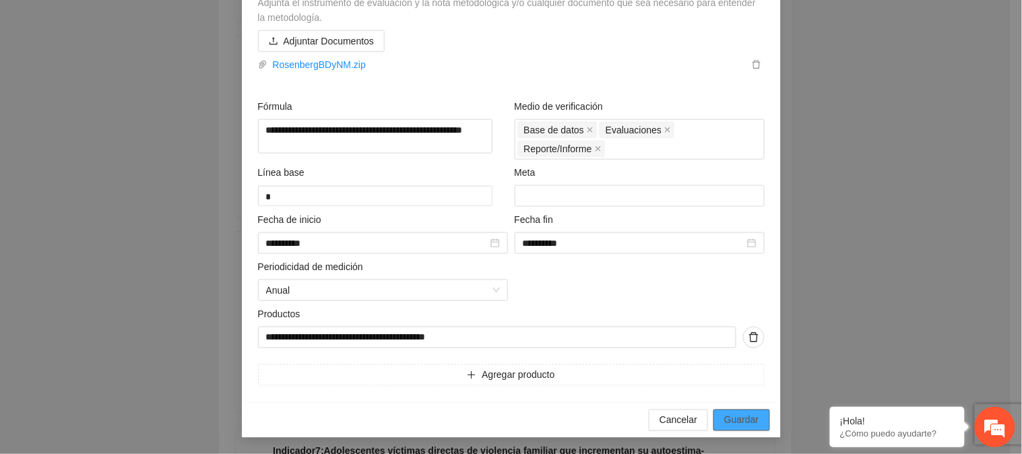
click at [742, 415] on span "Guardar" at bounding box center [741, 420] width 34 height 15
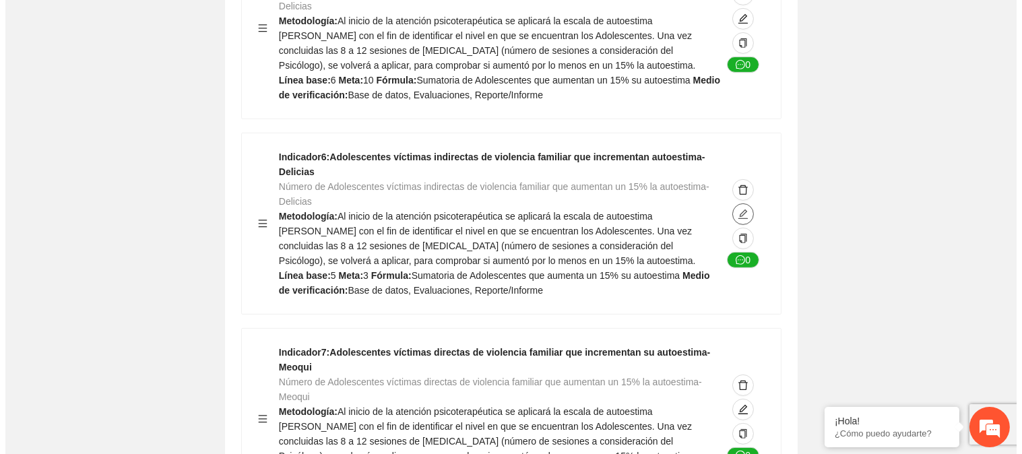
scroll to position [1271, 0]
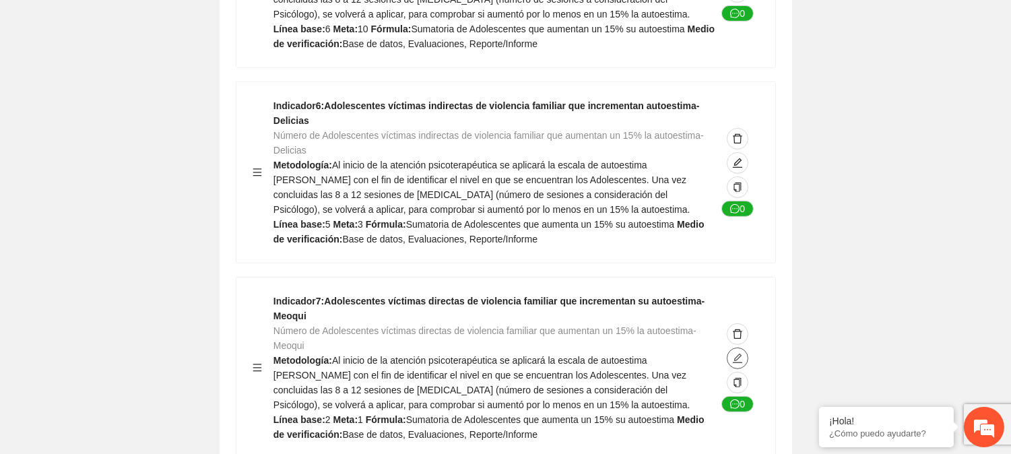
click at [736, 353] on icon "edit" at bounding box center [737, 358] width 11 height 11
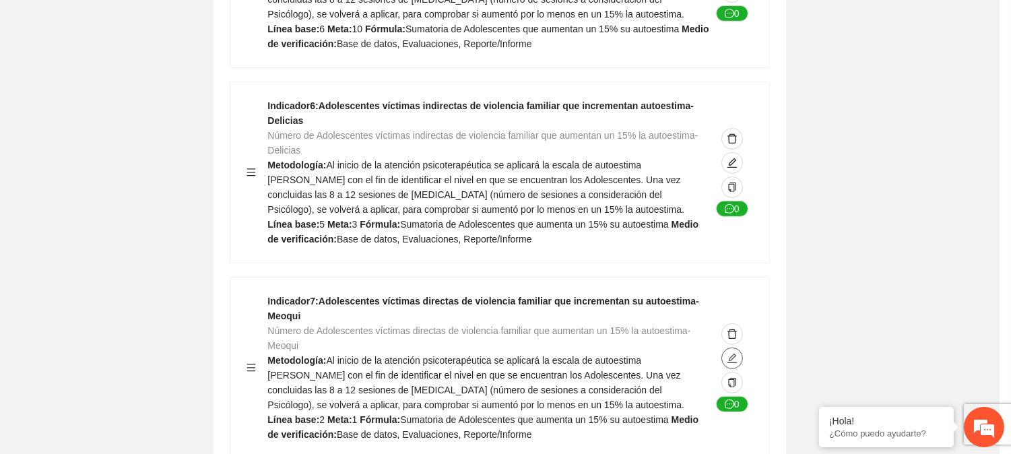
type textarea "*"
type input "**********"
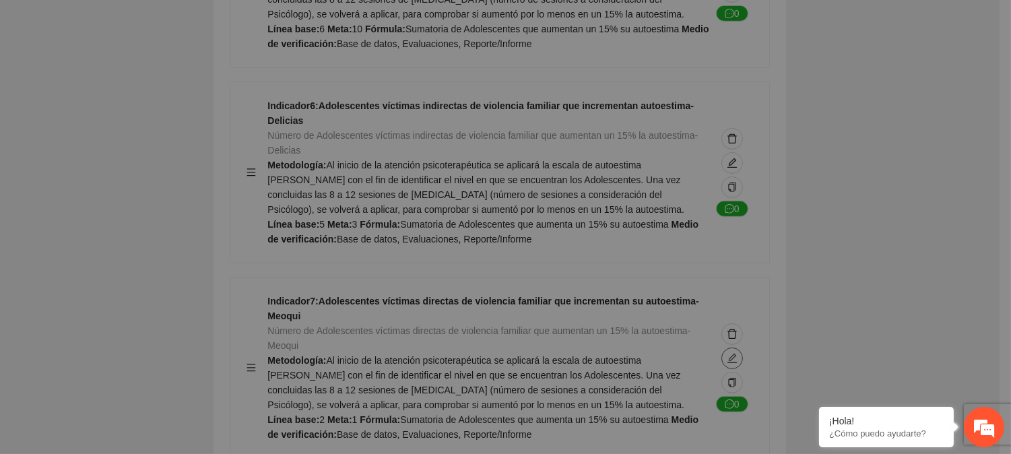
type textarea "*"
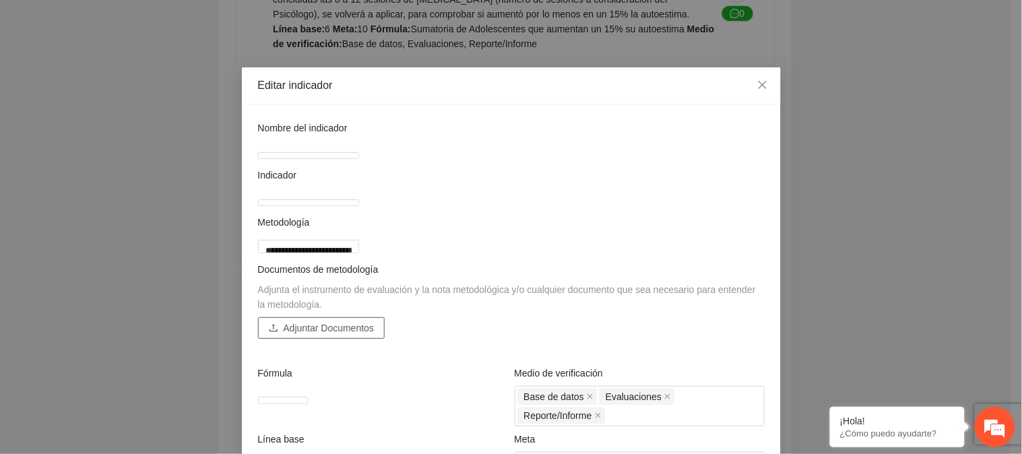
click at [284, 335] on span "Adjuntar Documentos" at bounding box center [329, 328] width 91 height 15
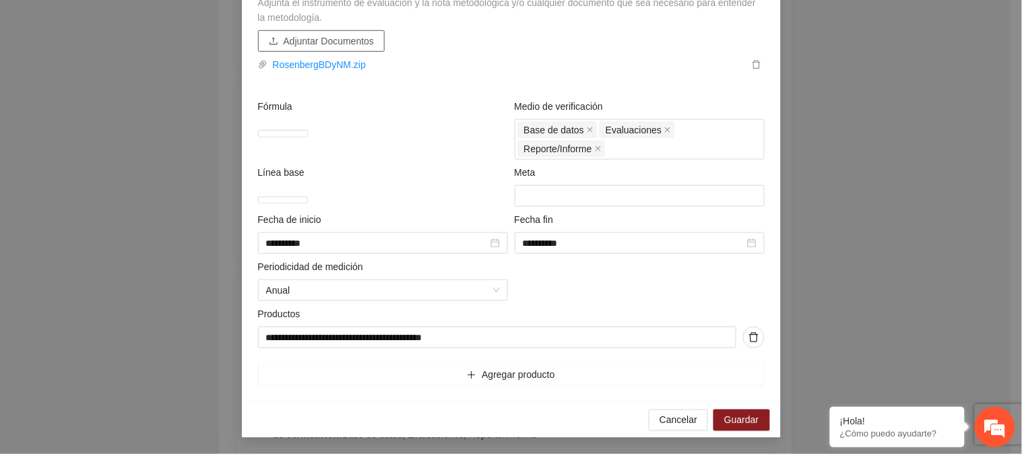
scroll to position [331, 0]
click at [724, 421] on span "Guardar" at bounding box center [741, 420] width 34 height 15
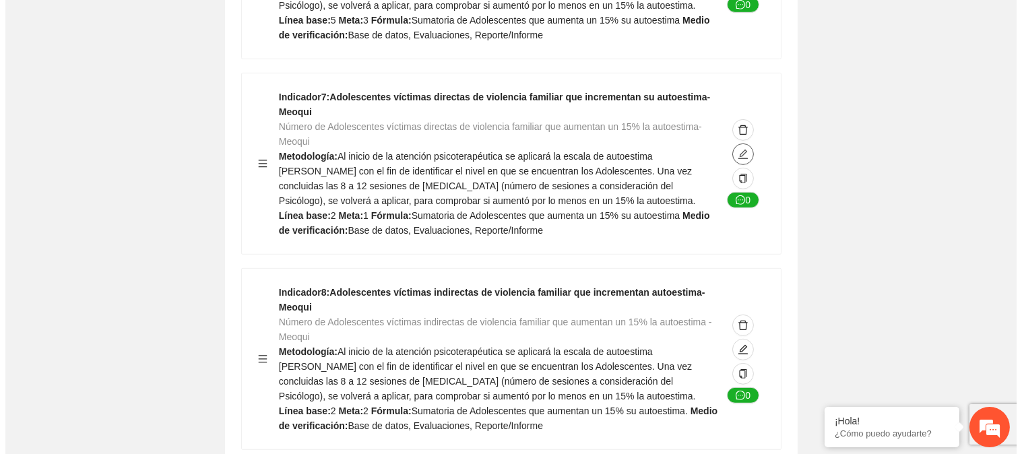
scroll to position [1496, 0]
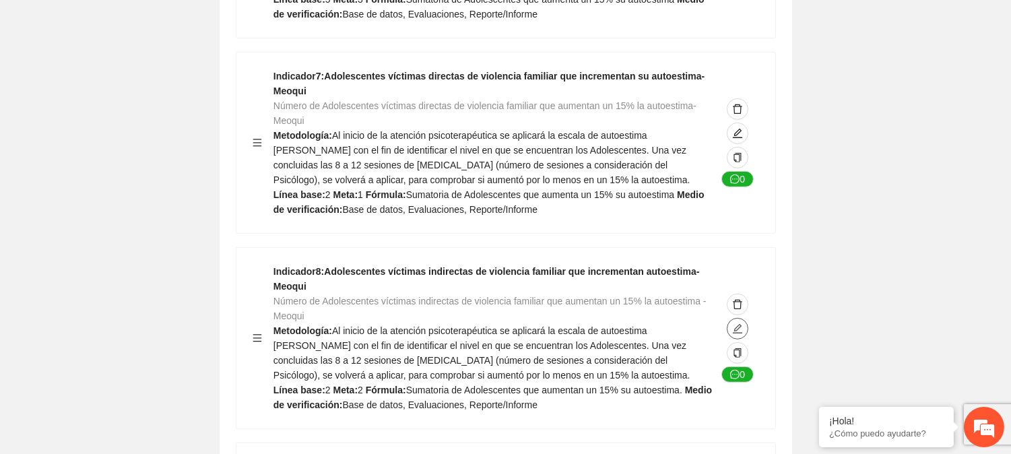
click at [735, 323] on icon "edit" at bounding box center [737, 328] width 11 height 11
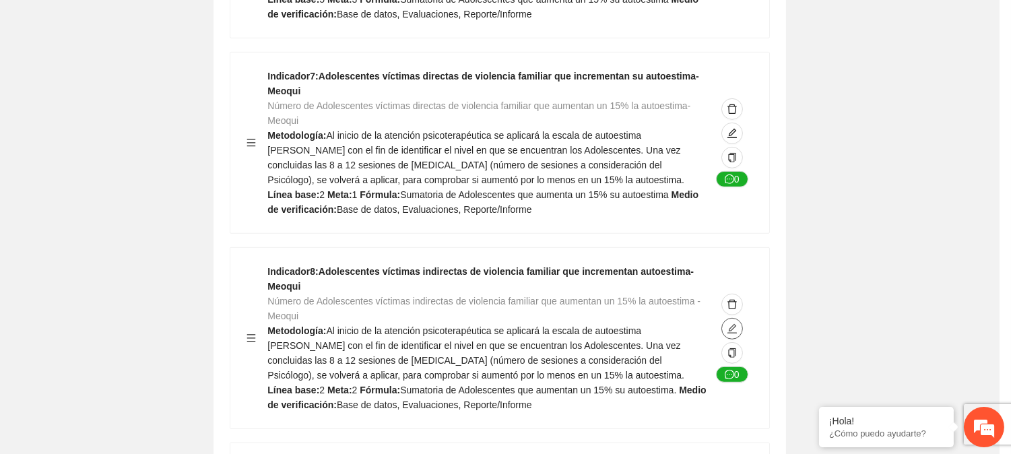
type textarea "*"
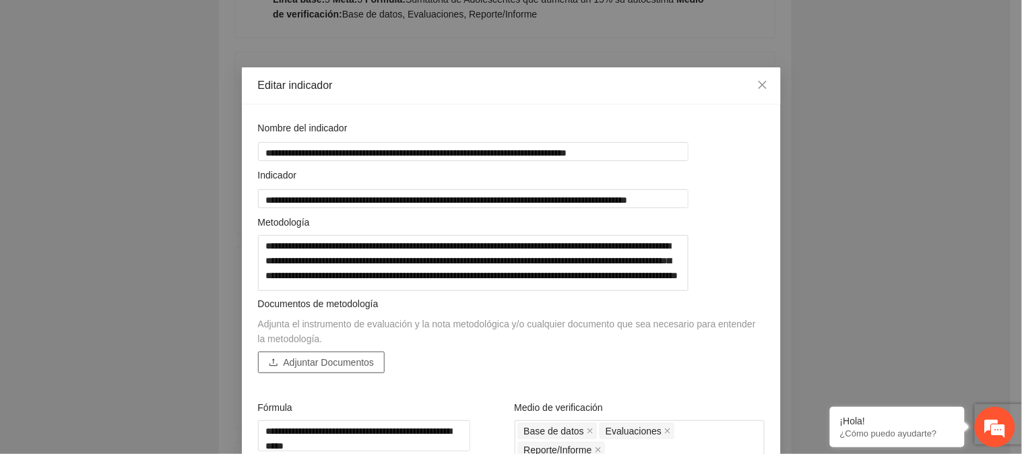
click at [353, 368] on span "Adjuntar Documentos" at bounding box center [329, 362] width 91 height 15
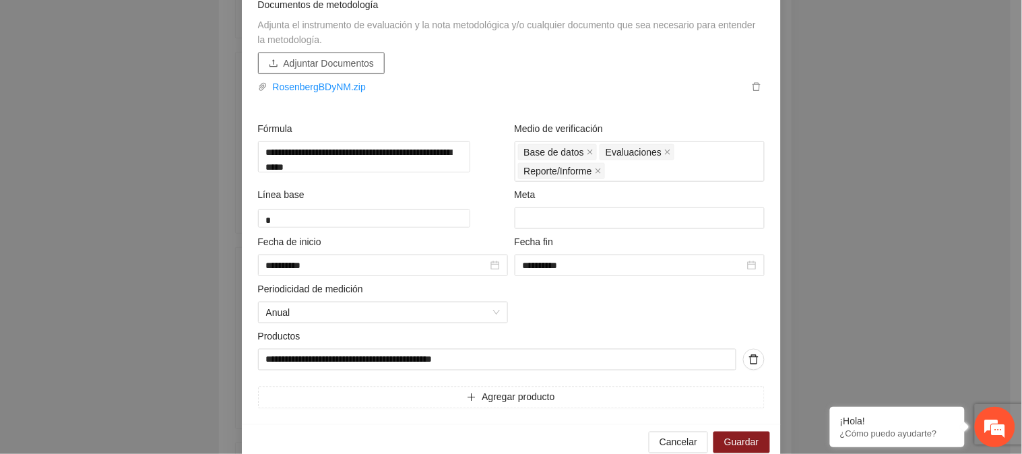
scroll to position [331, 0]
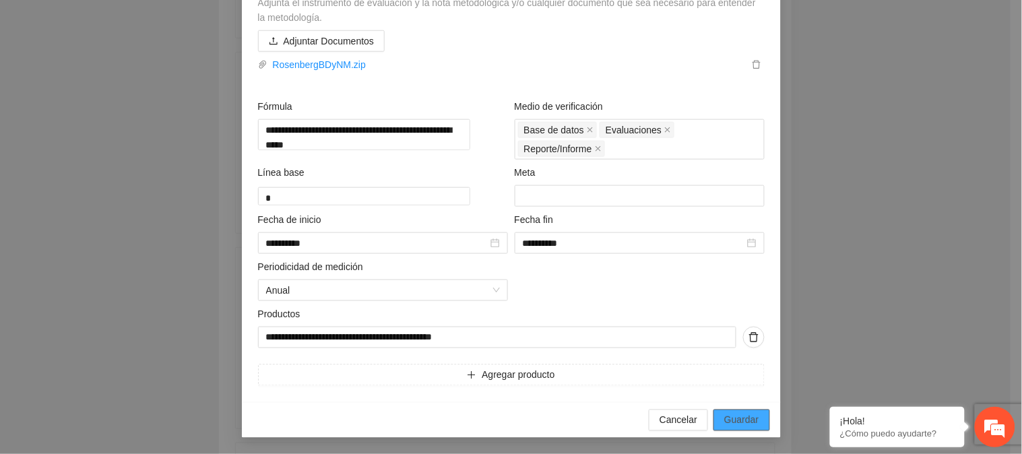
click at [714, 422] on button "Guardar" at bounding box center [741, 420] width 56 height 22
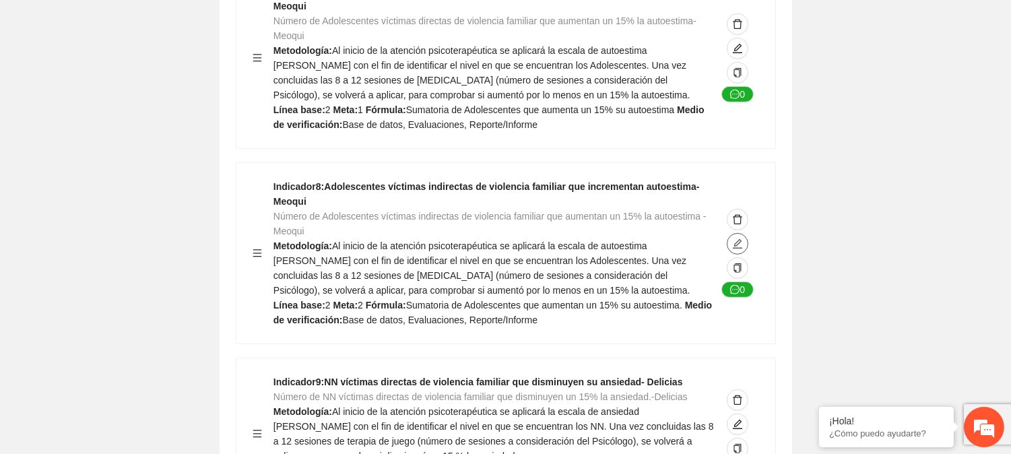
scroll to position [1646, 0]
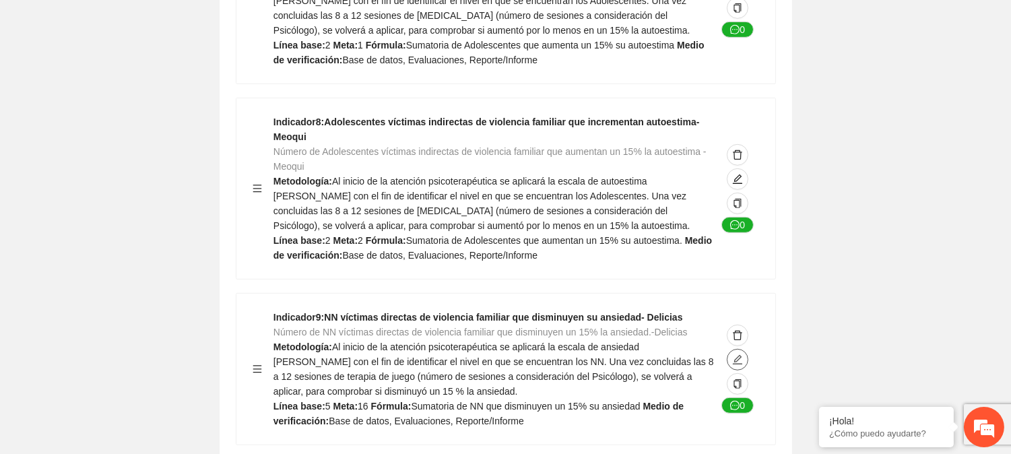
click at [731, 354] on span "edit" at bounding box center [737, 359] width 20 height 11
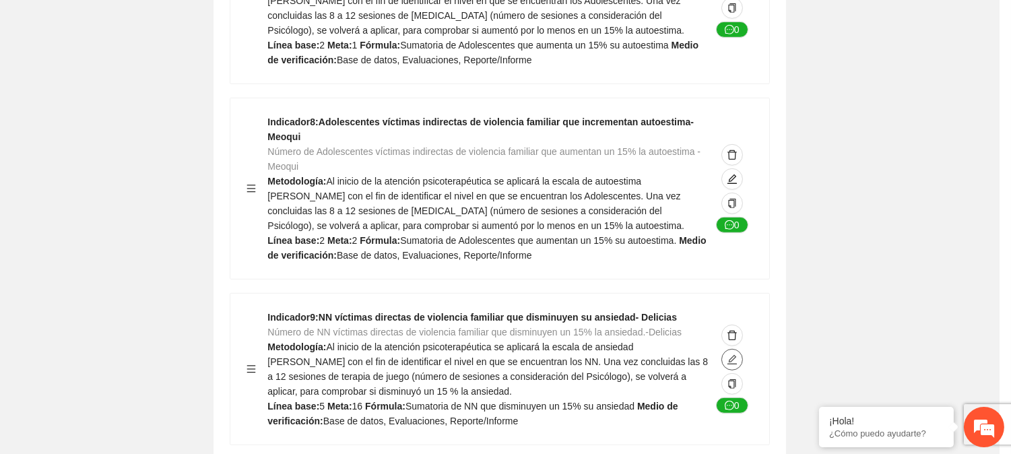
type textarea "*"
type input "**********"
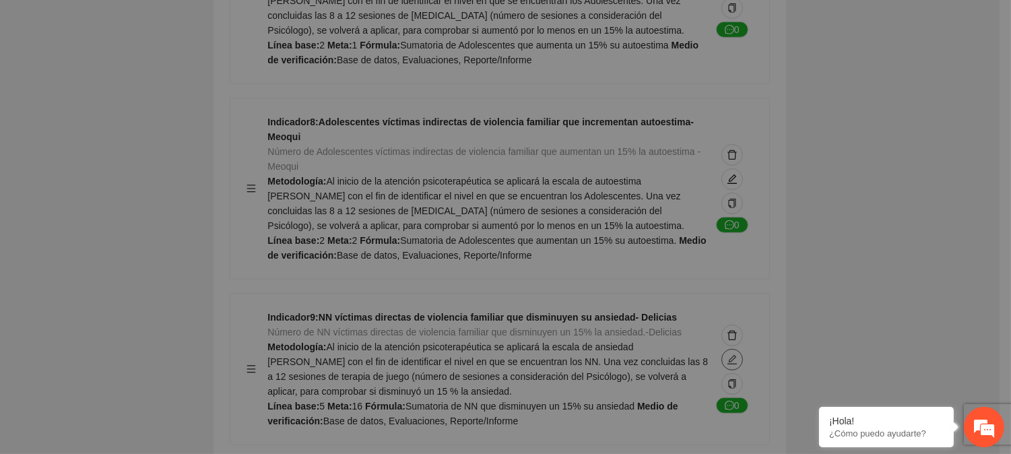
type textarea "*"
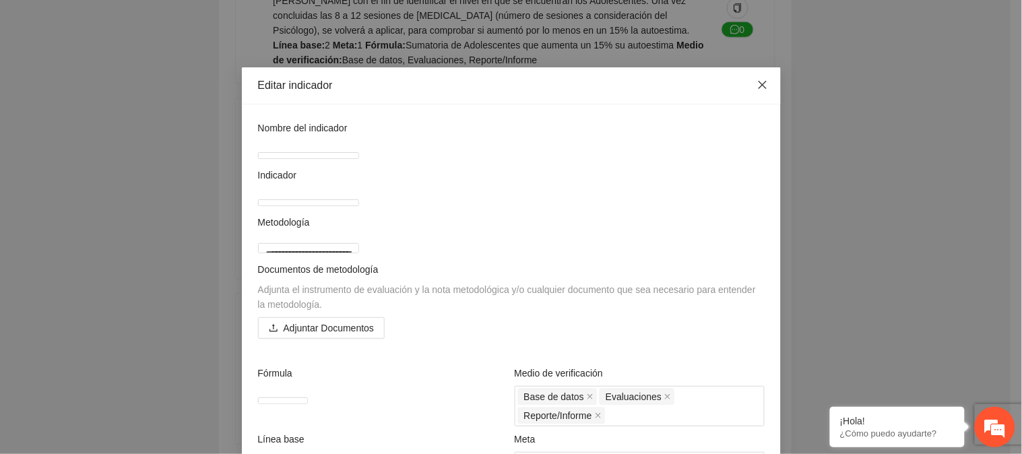
click at [758, 84] on icon "close" at bounding box center [762, 85] width 8 height 8
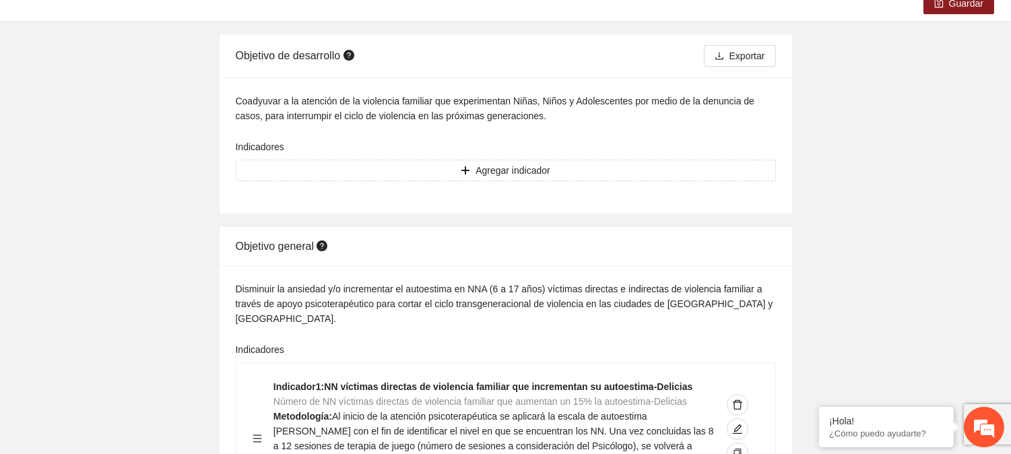
scroll to position [0, 0]
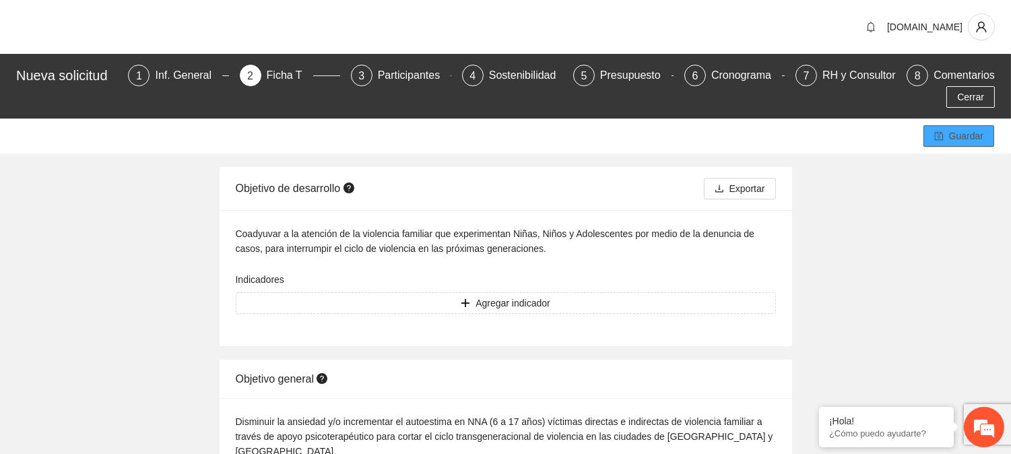
click at [955, 132] on span "Guardar" at bounding box center [966, 136] width 34 height 15
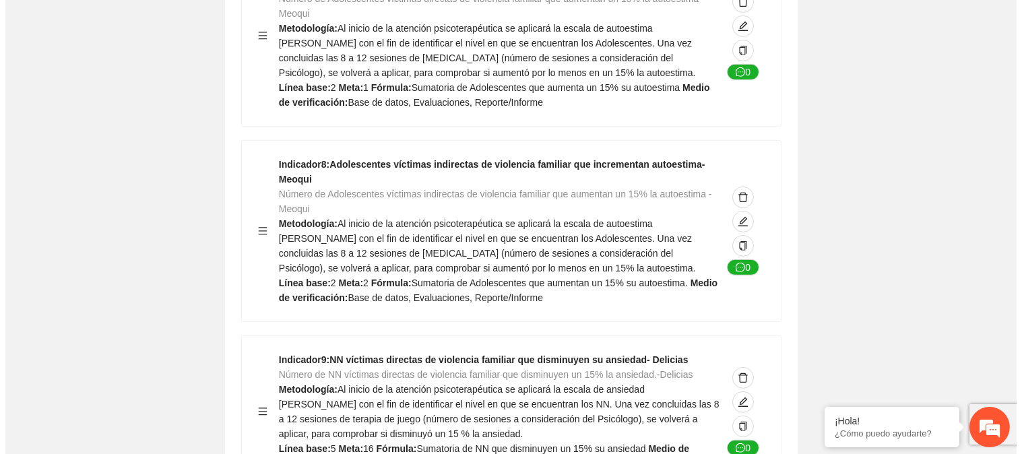
scroll to position [1721, 0]
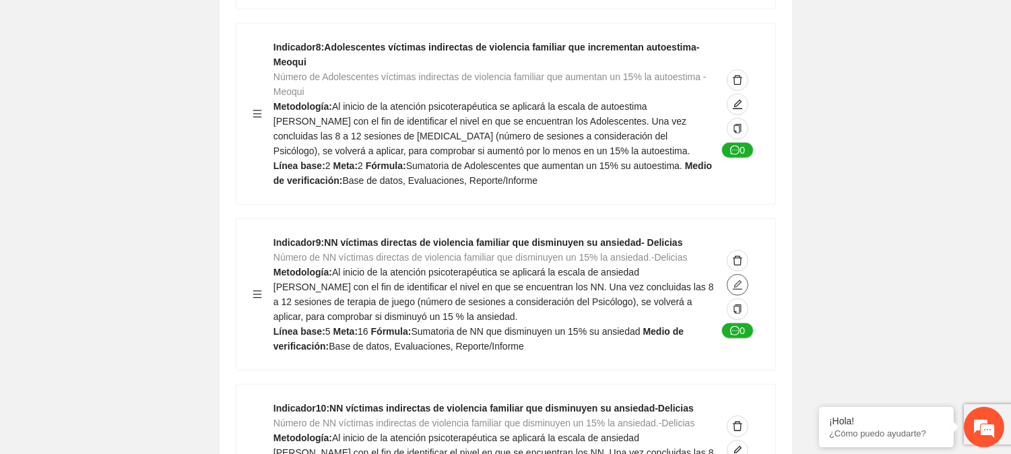
click at [737, 280] on icon "edit" at bounding box center [737, 284] width 9 height 9
type textarea "*"
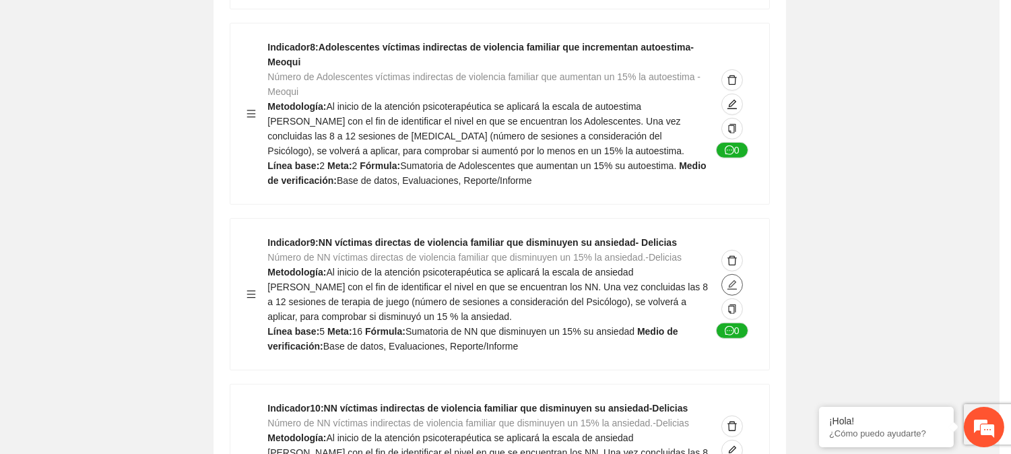
type input "**********"
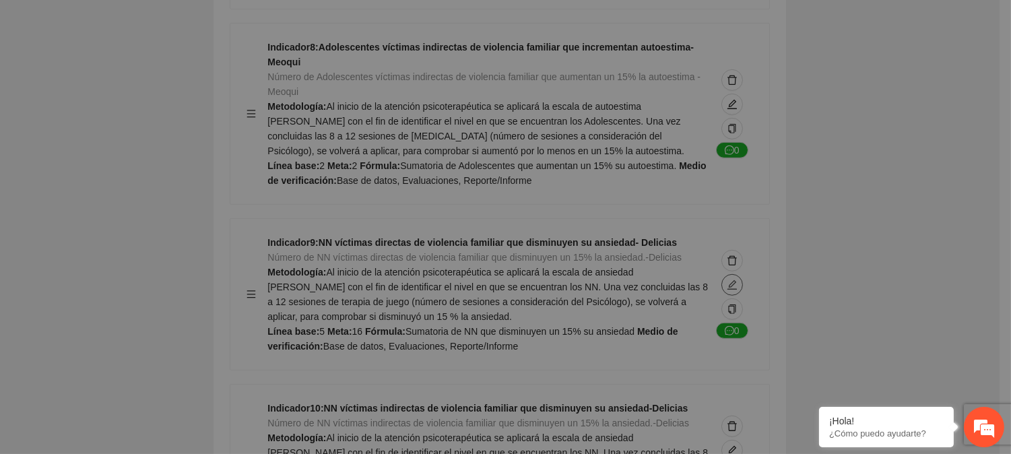
type textarea "*"
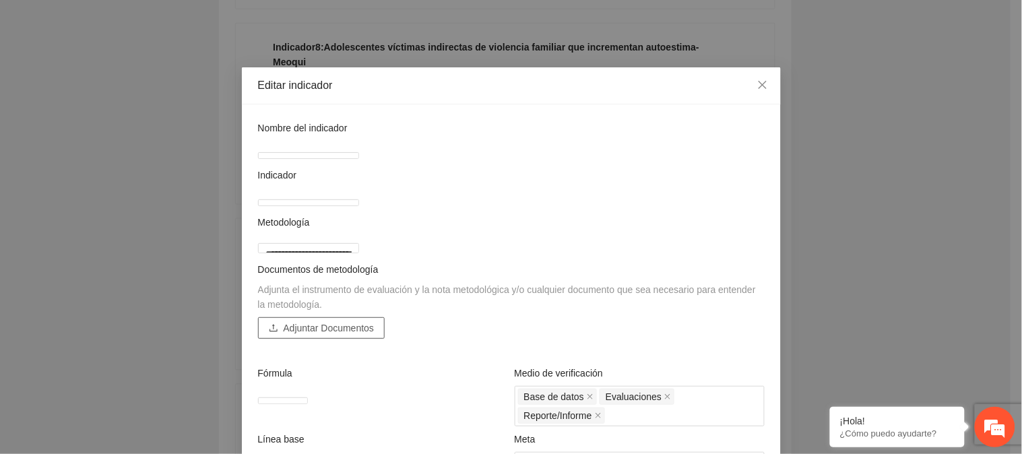
click at [308, 335] on span "Adjuntar Documentos" at bounding box center [329, 328] width 91 height 15
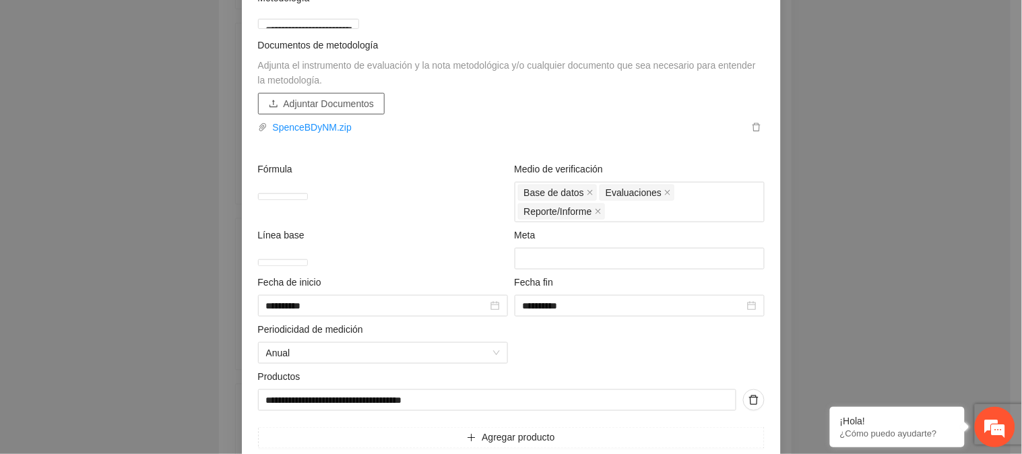
scroll to position [317, 0]
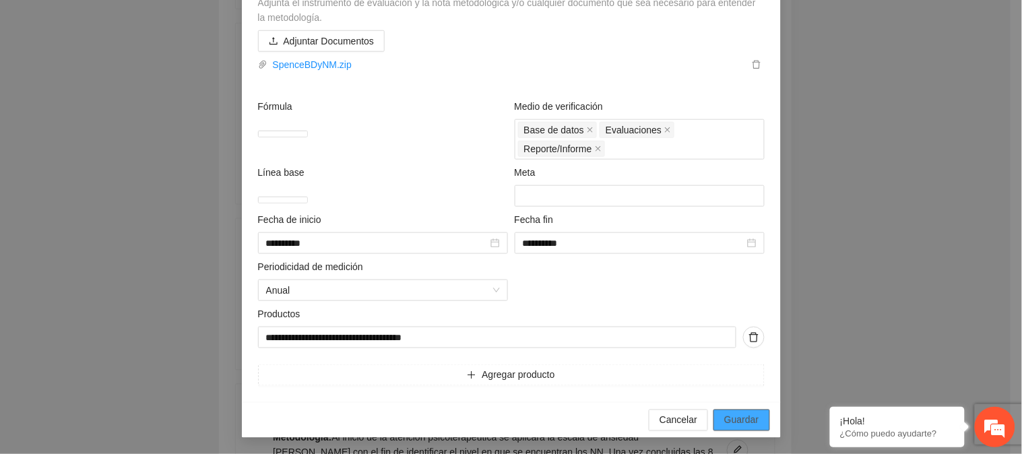
click at [738, 415] on span "Guardar" at bounding box center [741, 420] width 34 height 15
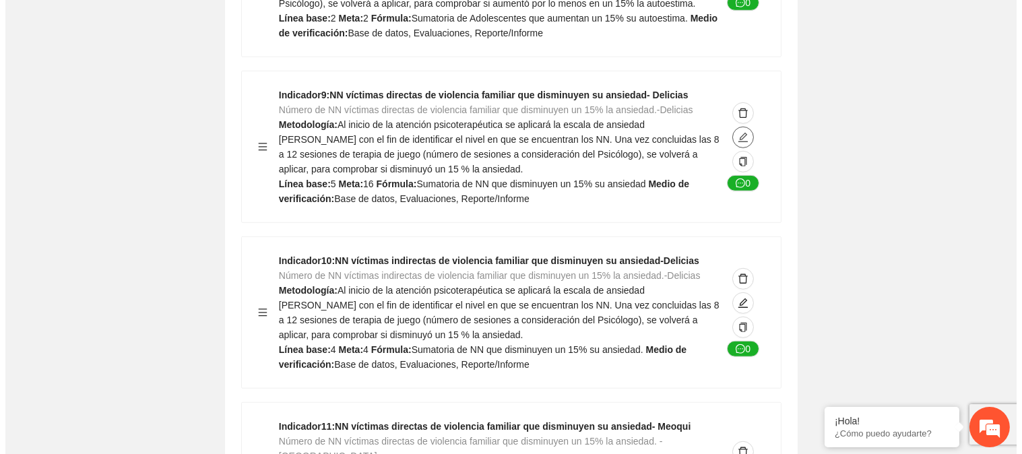
scroll to position [1870, 0]
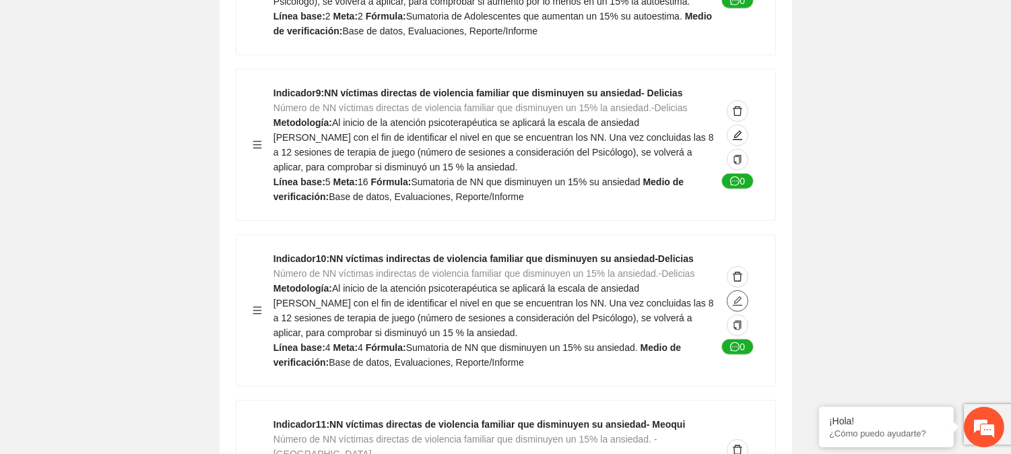
click at [732, 296] on icon "edit" at bounding box center [737, 301] width 11 height 11
type textarea "*"
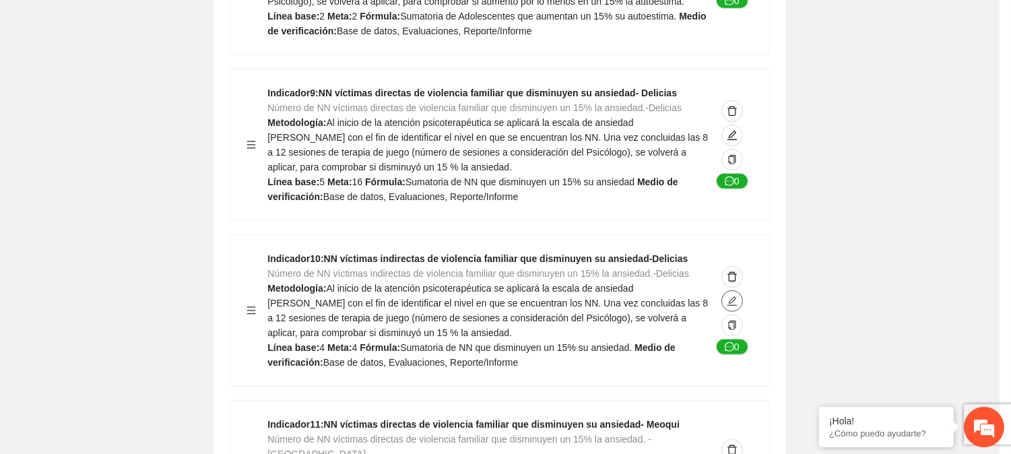
type input "**********"
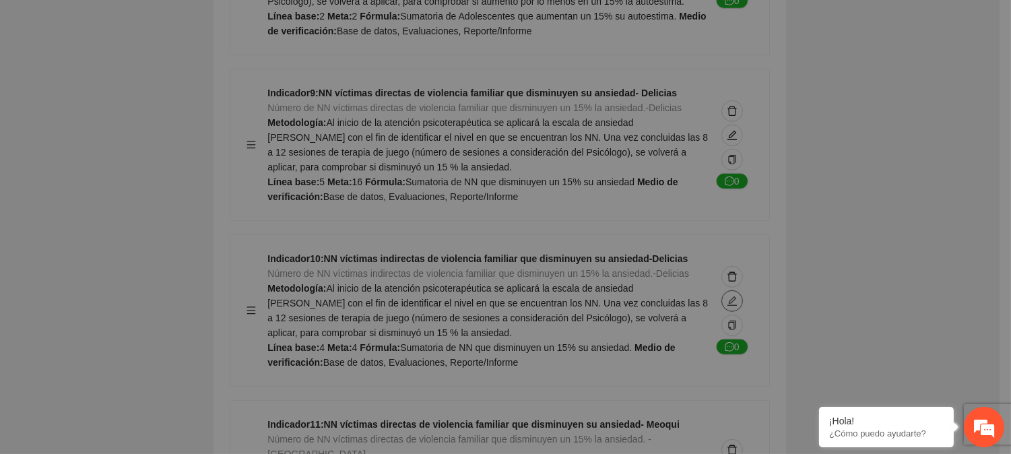
type textarea "*"
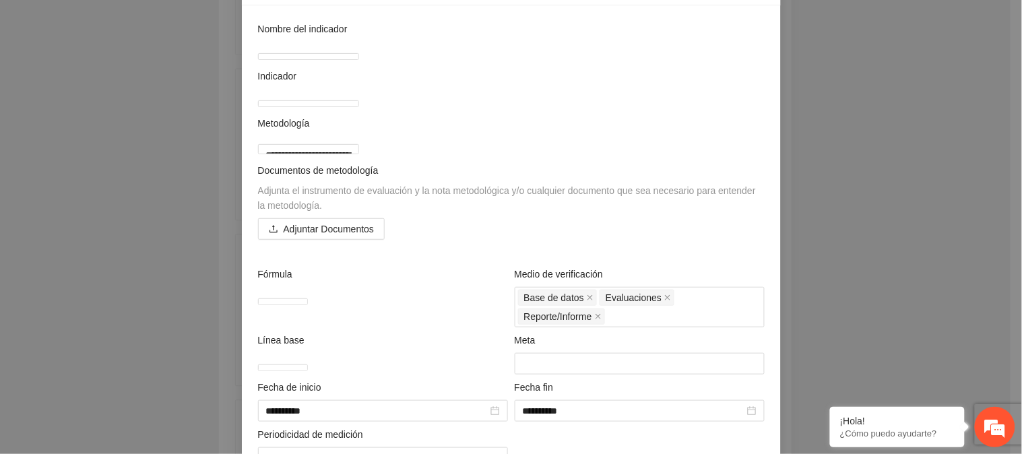
scroll to position [149, 0]
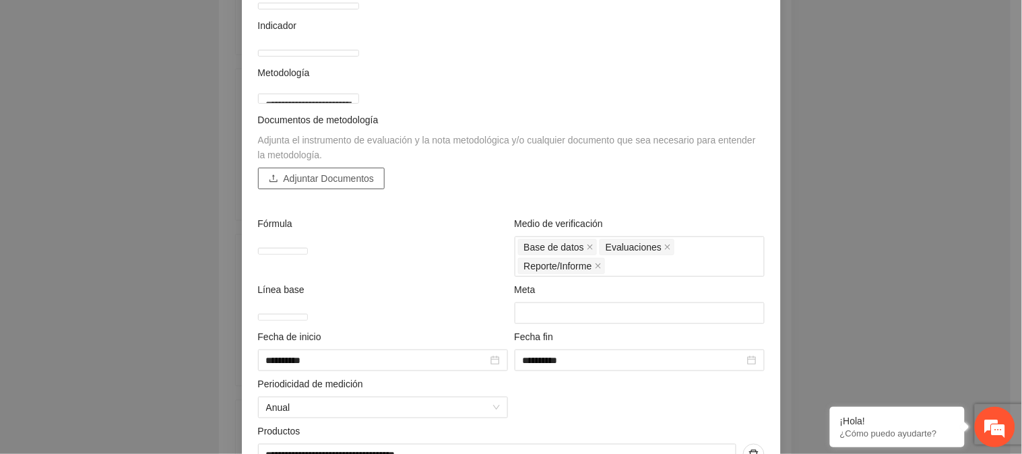
click at [333, 186] on span "Adjuntar Documentos" at bounding box center [329, 178] width 91 height 15
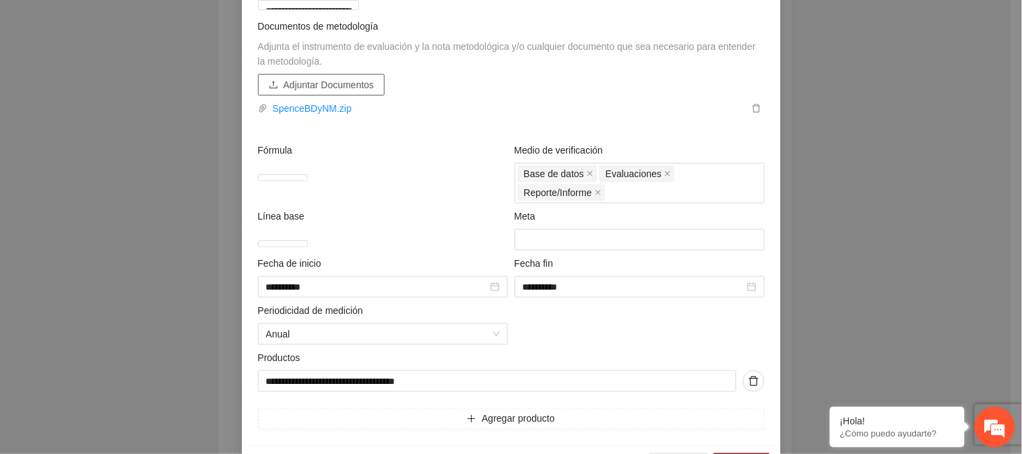
scroll to position [317, 0]
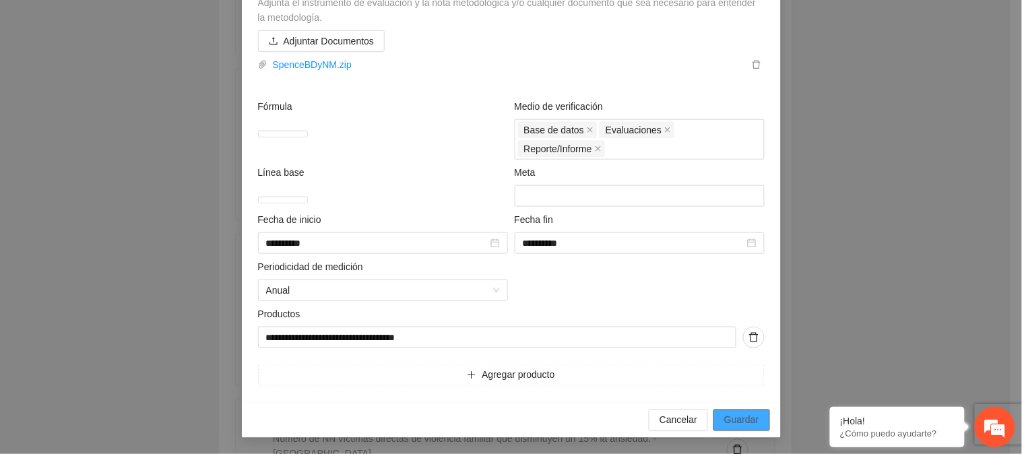
click at [729, 418] on span "Guardar" at bounding box center [741, 420] width 34 height 15
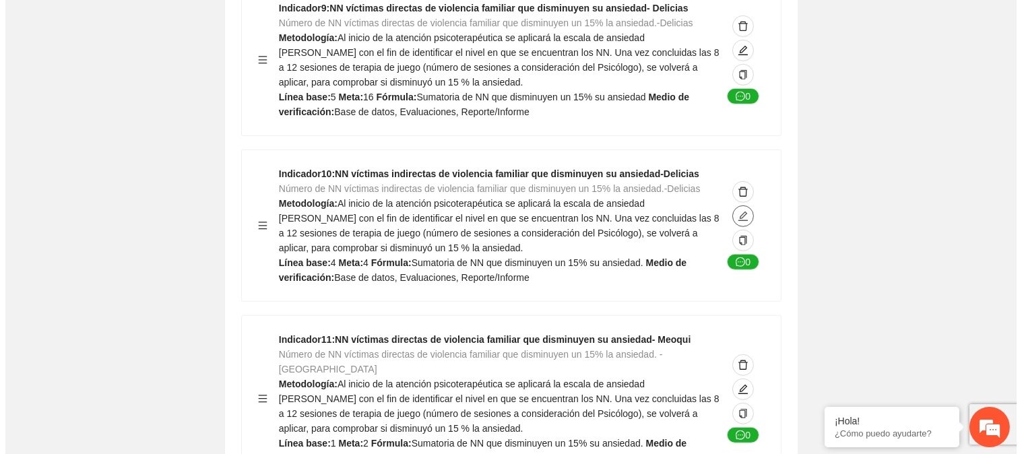
scroll to position [2020, 0]
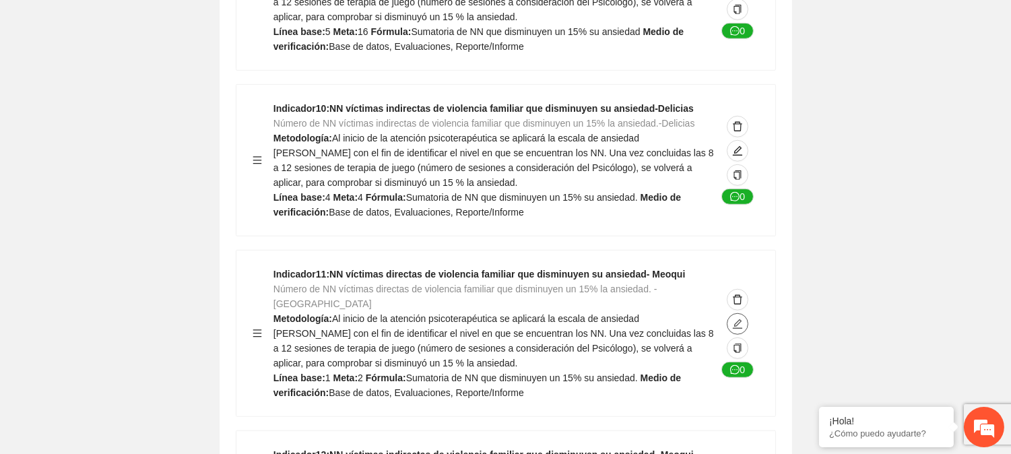
click at [732, 319] on icon "edit" at bounding box center [737, 324] width 11 height 11
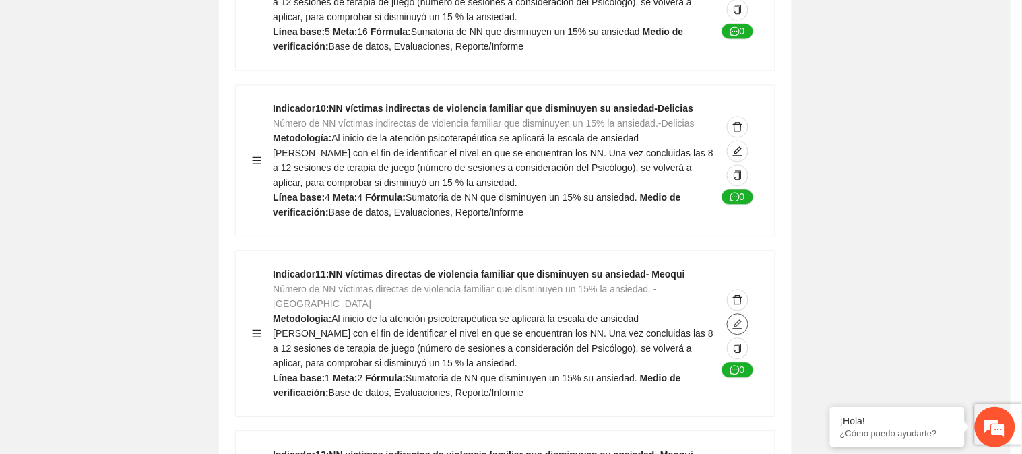
type textarea "*"
type input "**********"
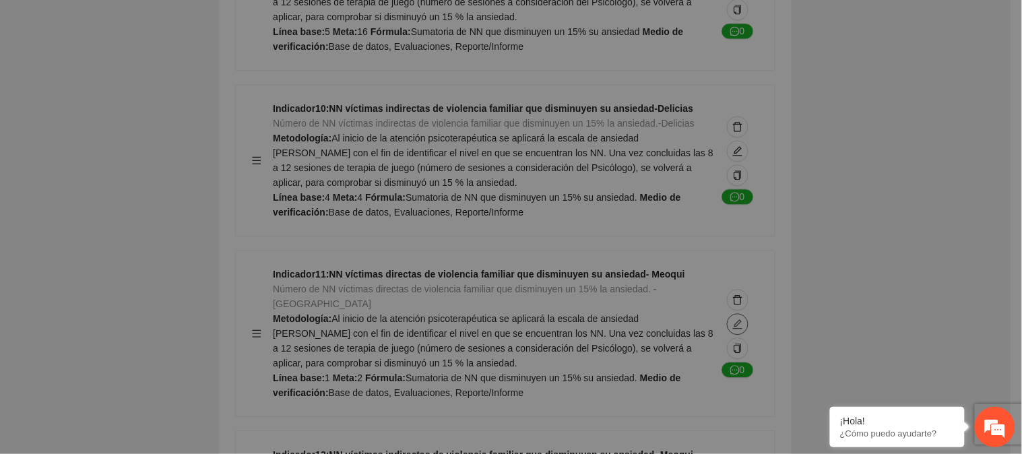
type textarea "*"
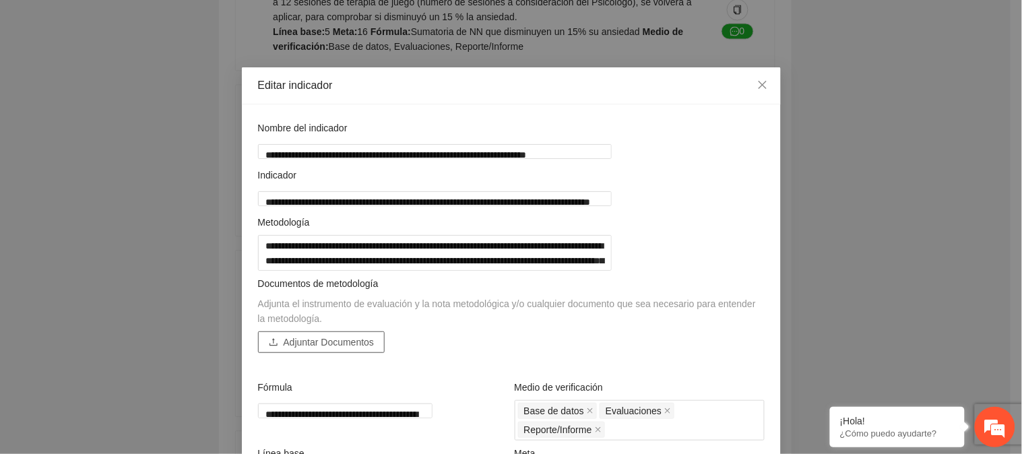
click at [343, 349] on span "Adjuntar Documentos" at bounding box center [329, 342] width 91 height 15
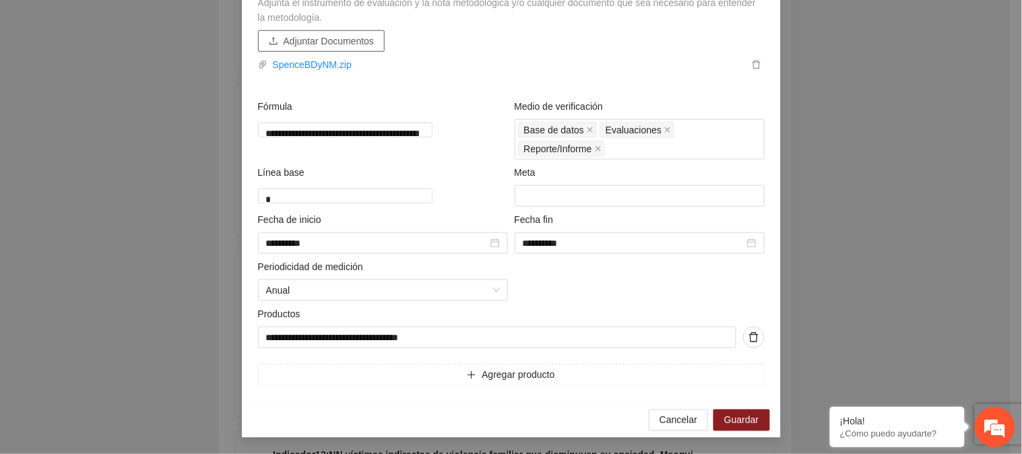
scroll to position [317, 0]
click at [747, 415] on span "Guardar" at bounding box center [741, 420] width 34 height 15
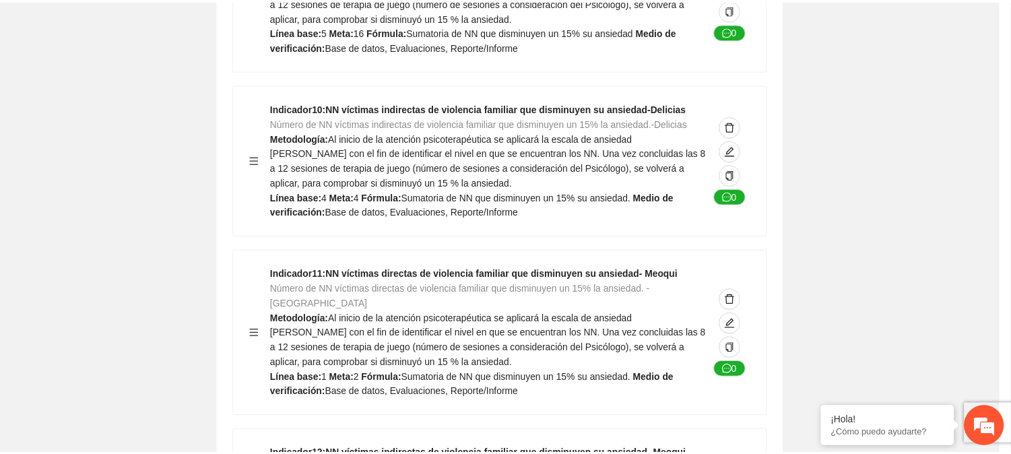
scroll to position [143, 0]
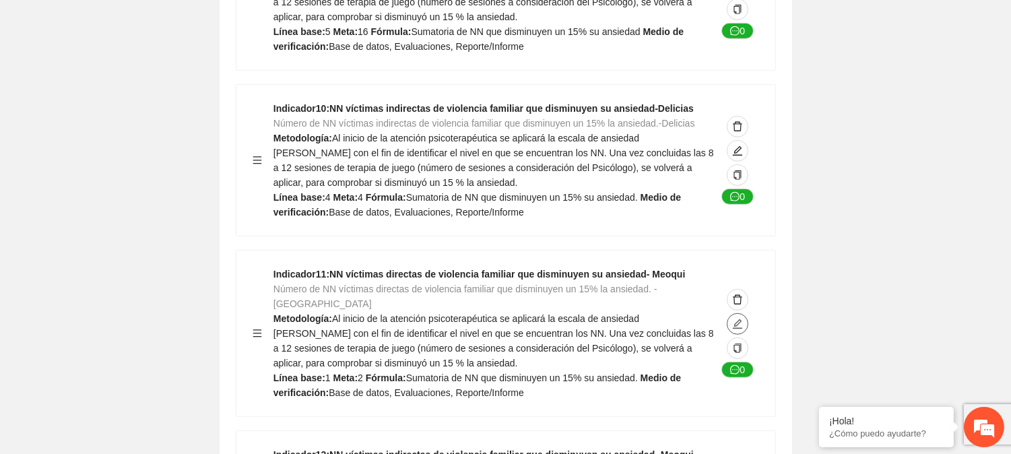
click at [737, 319] on icon "edit" at bounding box center [737, 323] width 9 height 9
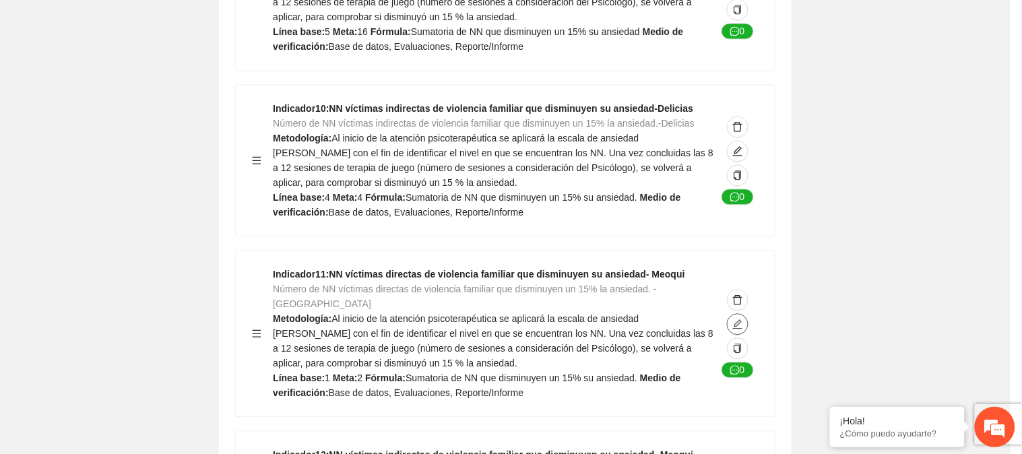
type textarea "*"
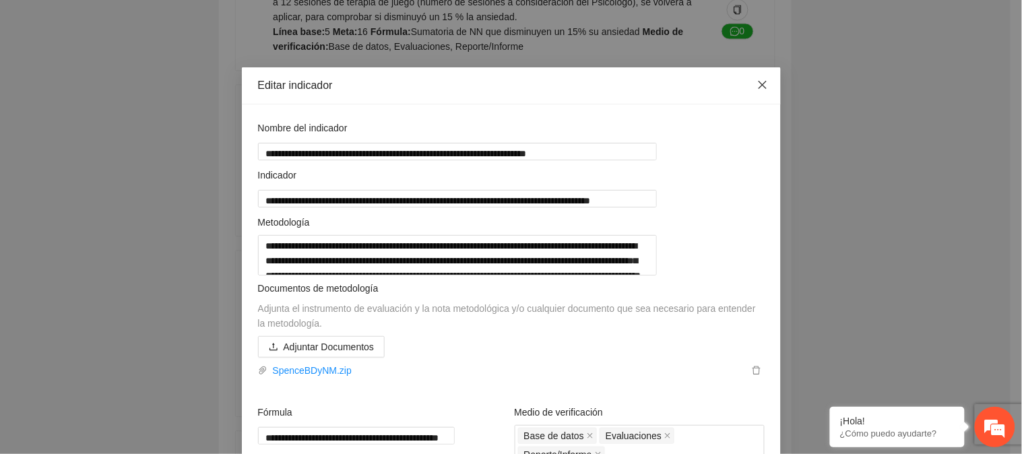
click at [757, 85] on icon "close" at bounding box center [762, 84] width 11 height 11
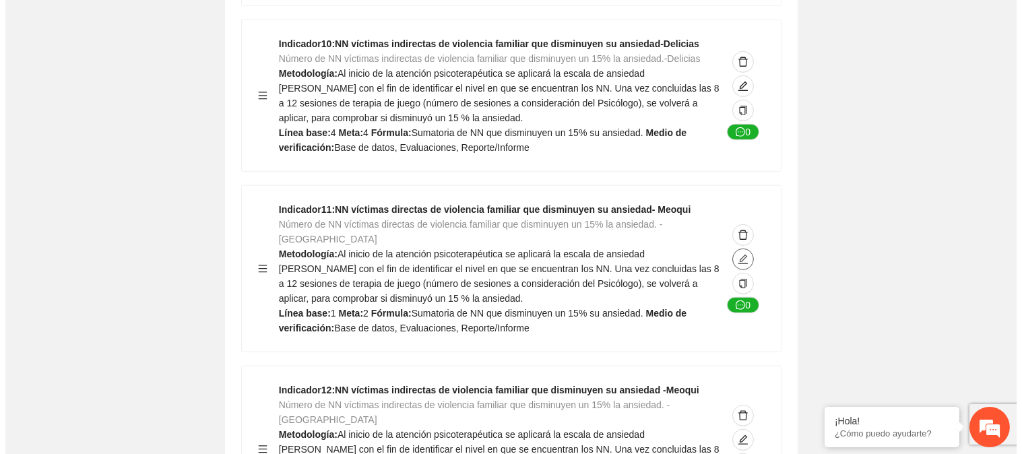
scroll to position [2170, 0]
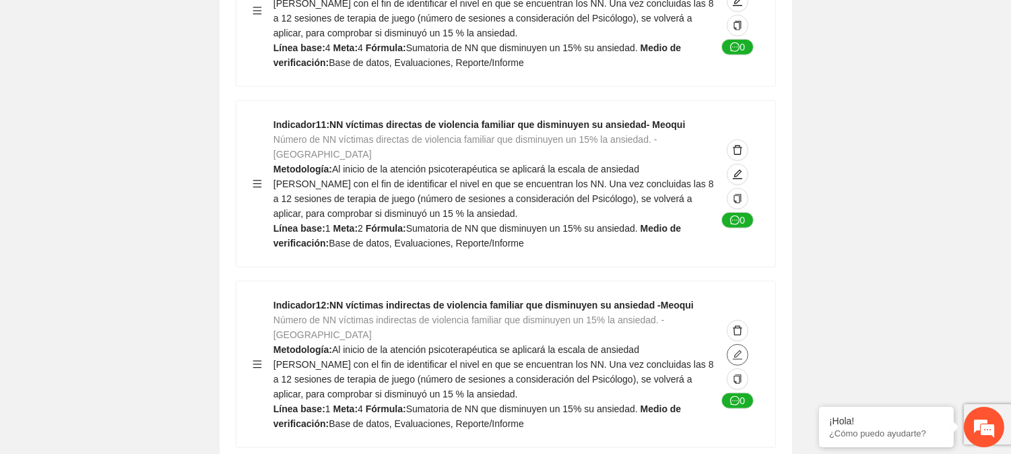
click at [732, 349] on icon "edit" at bounding box center [737, 354] width 11 height 11
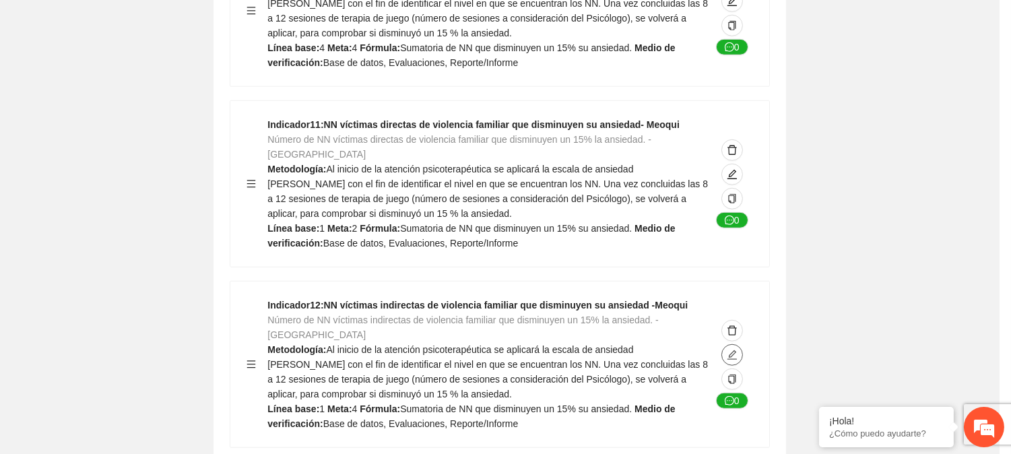
type textarea "*"
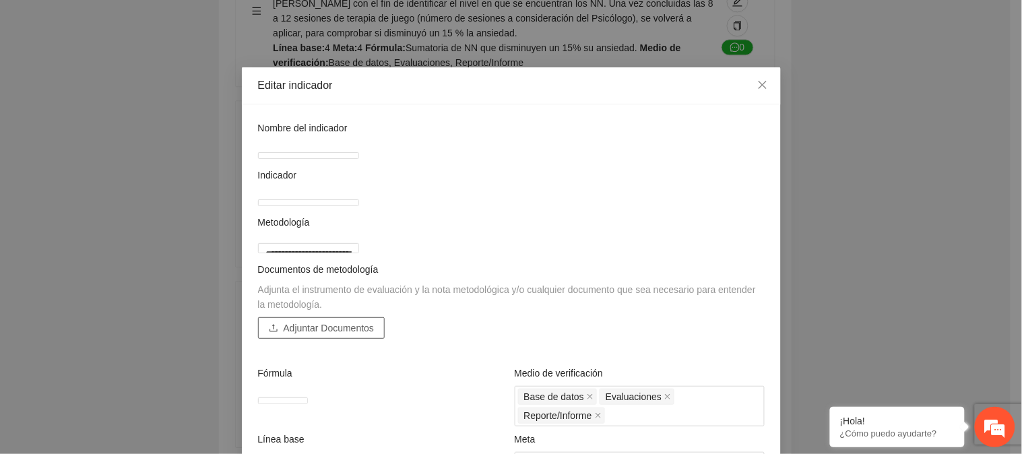
click at [352, 335] on span "Adjuntar Documentos" at bounding box center [329, 328] width 91 height 15
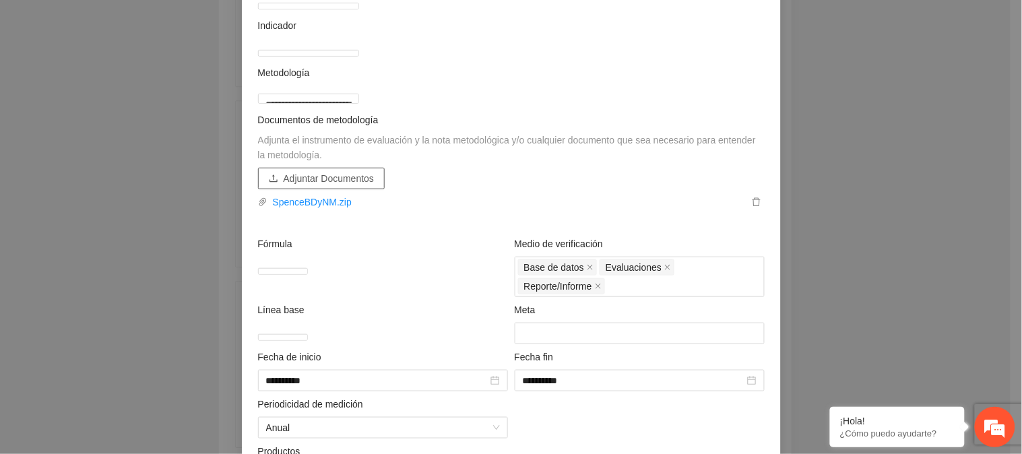
scroll to position [299, 0]
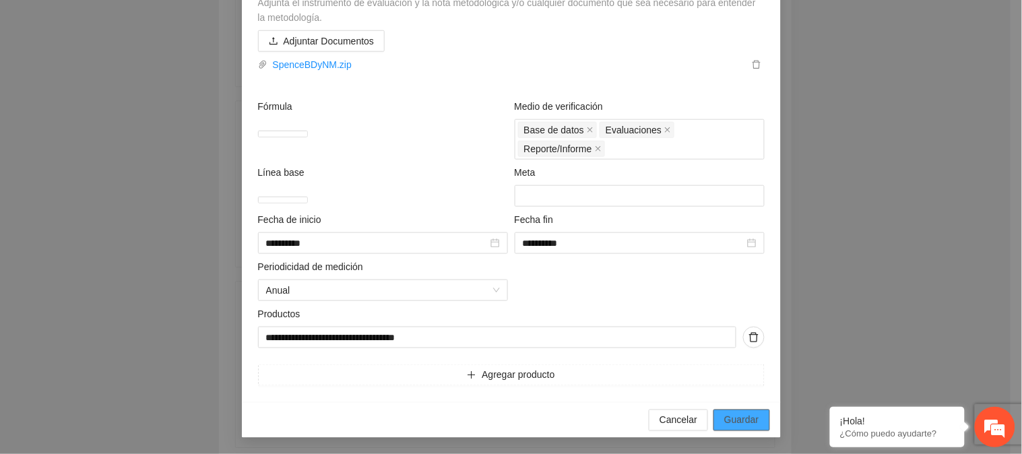
click at [732, 428] on span "Guardar" at bounding box center [741, 420] width 34 height 15
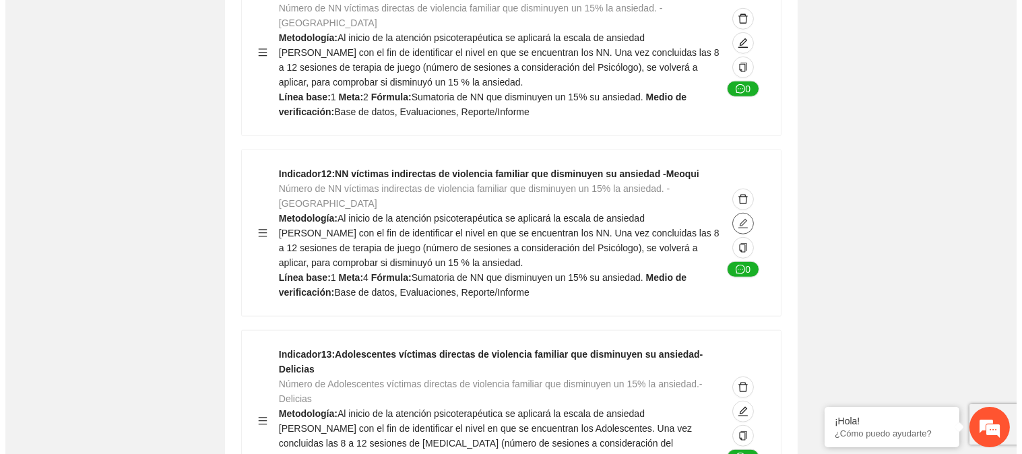
scroll to position [2319, 0]
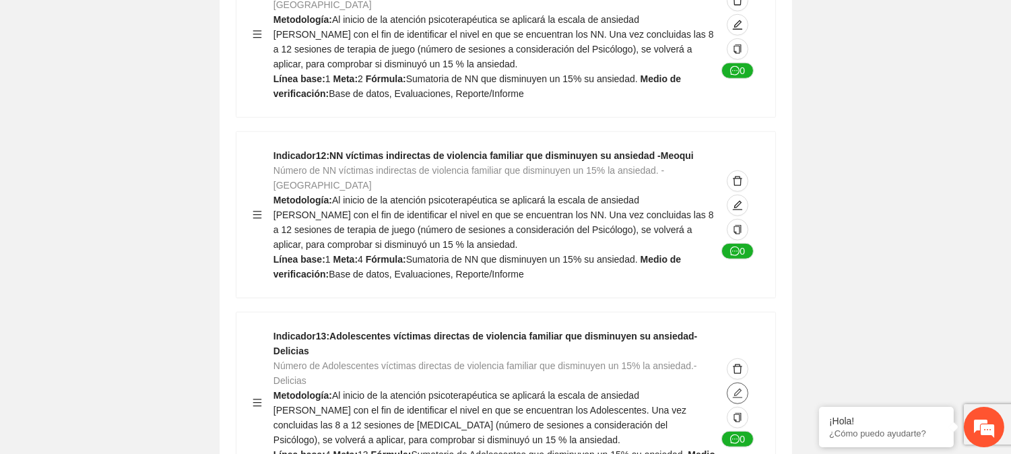
click at [733, 388] on icon "edit" at bounding box center [737, 393] width 11 height 11
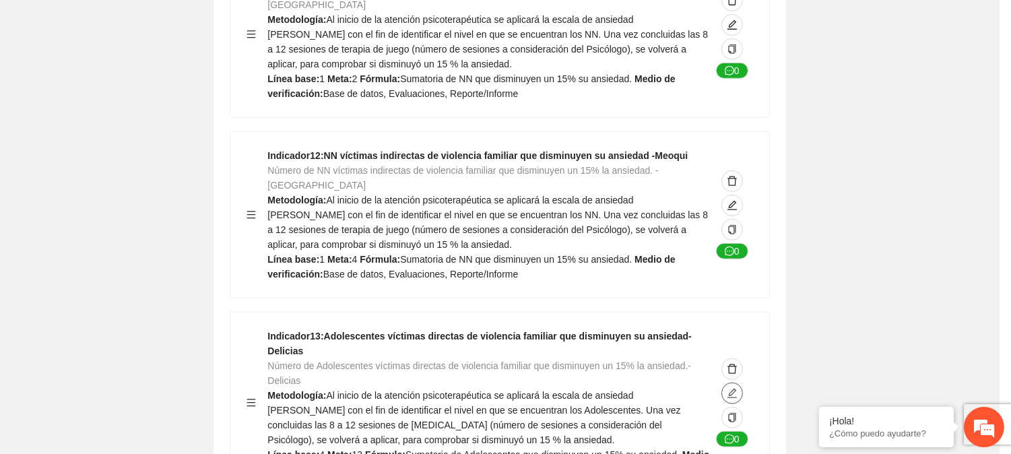
type textarea "*"
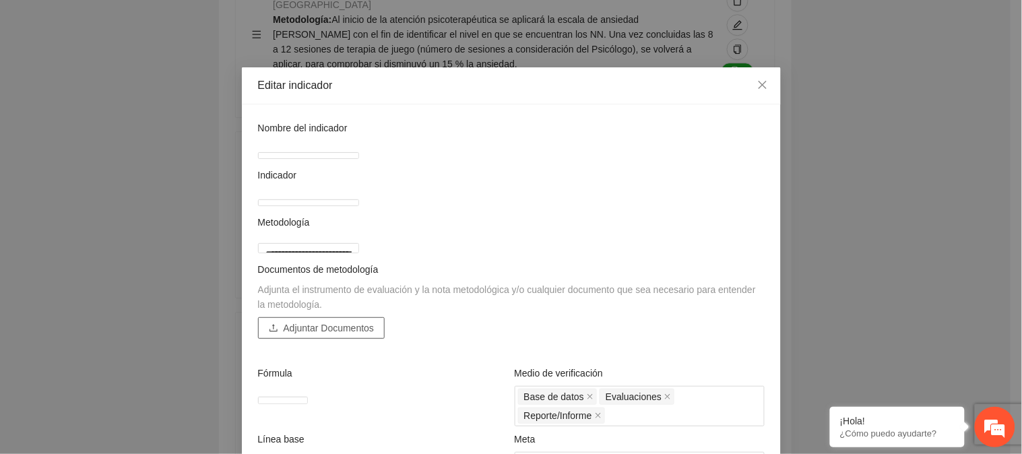
click at [312, 335] on span "Adjuntar Documentos" at bounding box center [329, 328] width 91 height 15
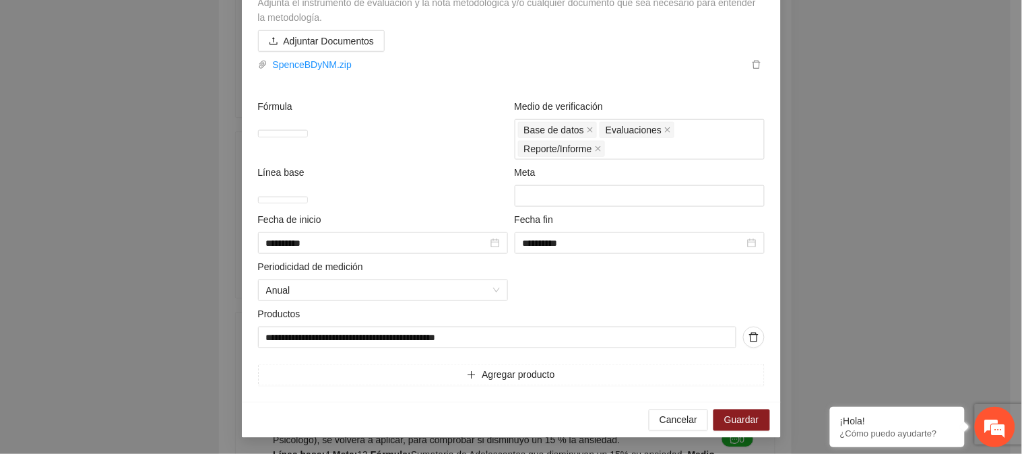
scroll to position [317, 0]
click at [743, 422] on span "Guardar" at bounding box center [741, 420] width 34 height 15
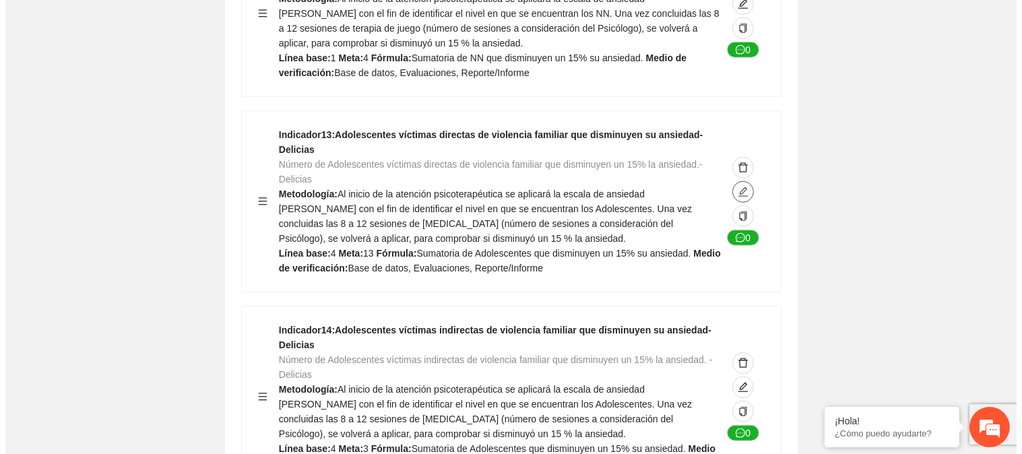
scroll to position [2543, 0]
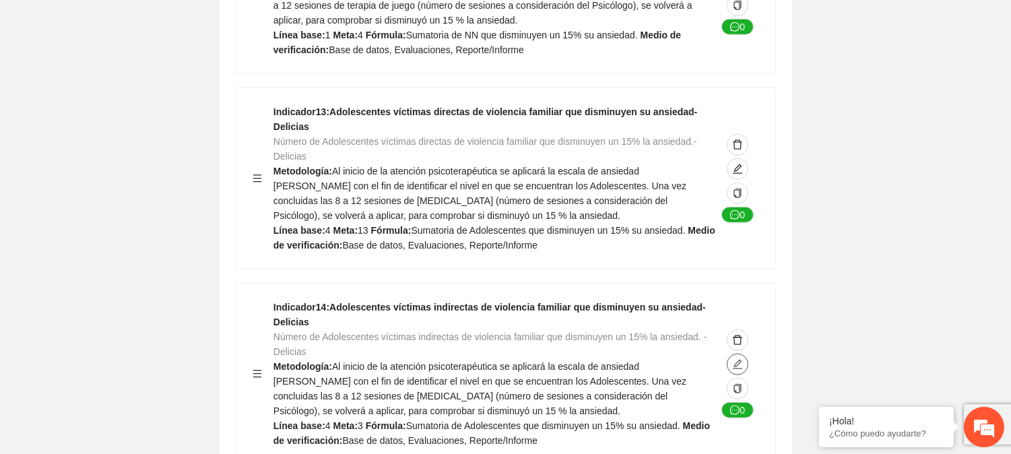
click at [739, 360] on icon "edit" at bounding box center [737, 364] width 9 height 9
type textarea "*"
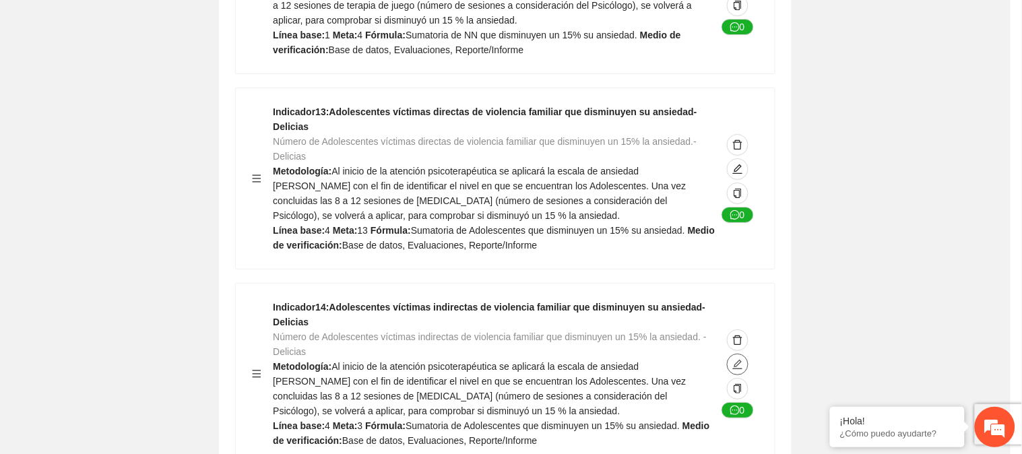
type input "**********"
type textarea "*"
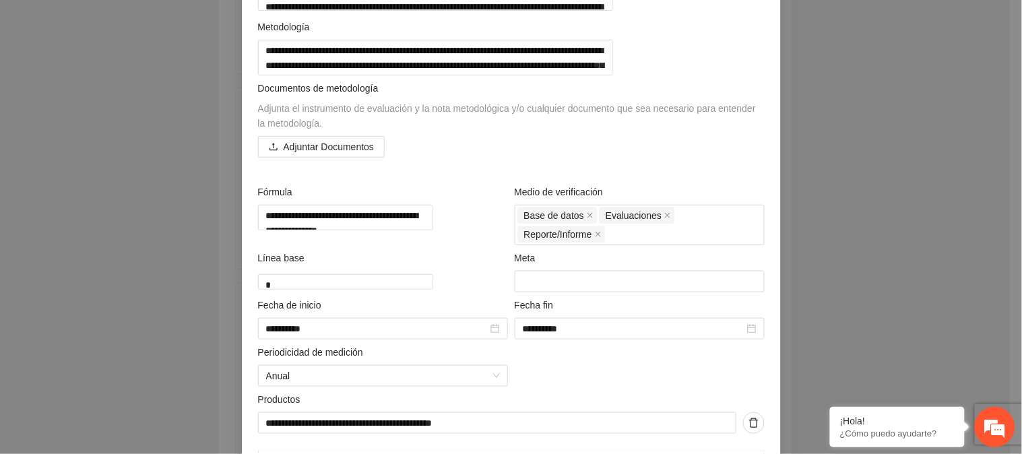
scroll to position [72, 0]
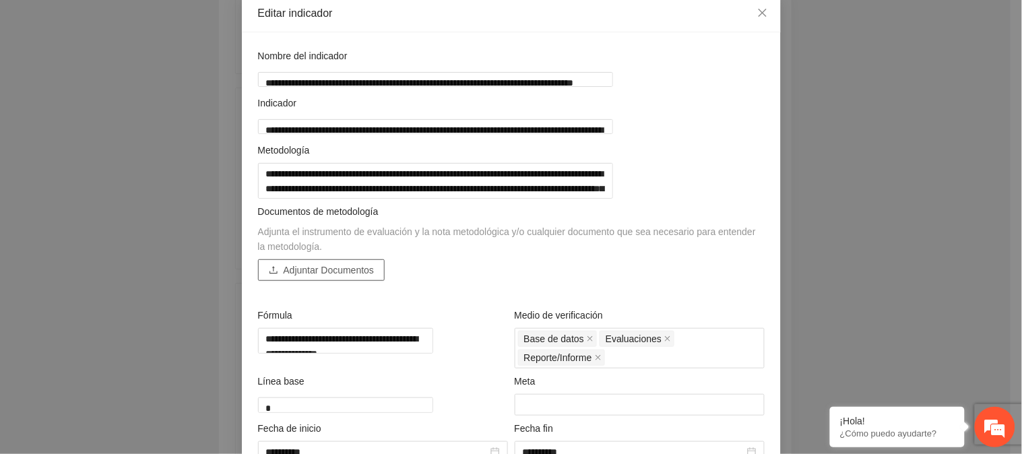
click at [300, 277] on span "Adjuntar Documentos" at bounding box center [329, 270] width 91 height 15
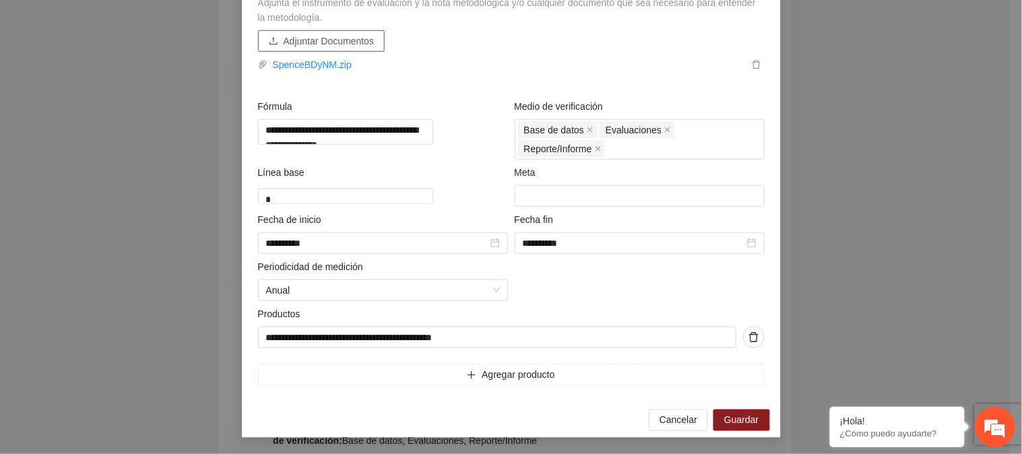
scroll to position [317, 0]
click at [745, 421] on span "Guardar" at bounding box center [741, 420] width 34 height 15
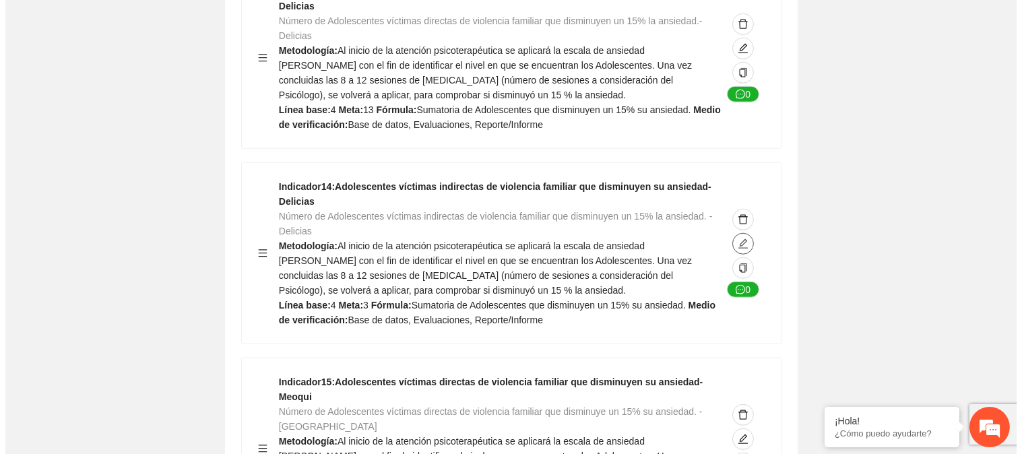
scroll to position [2694, 0]
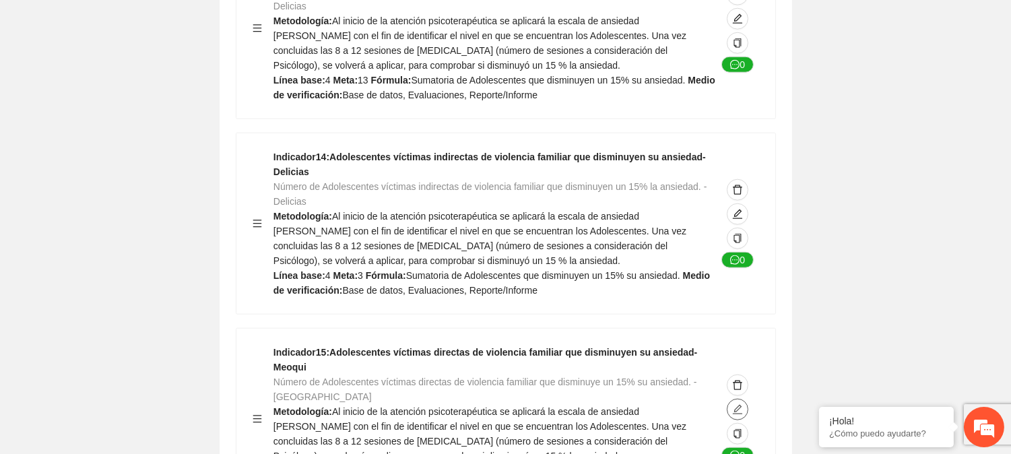
click at [737, 404] on icon "edit" at bounding box center [737, 409] width 11 height 11
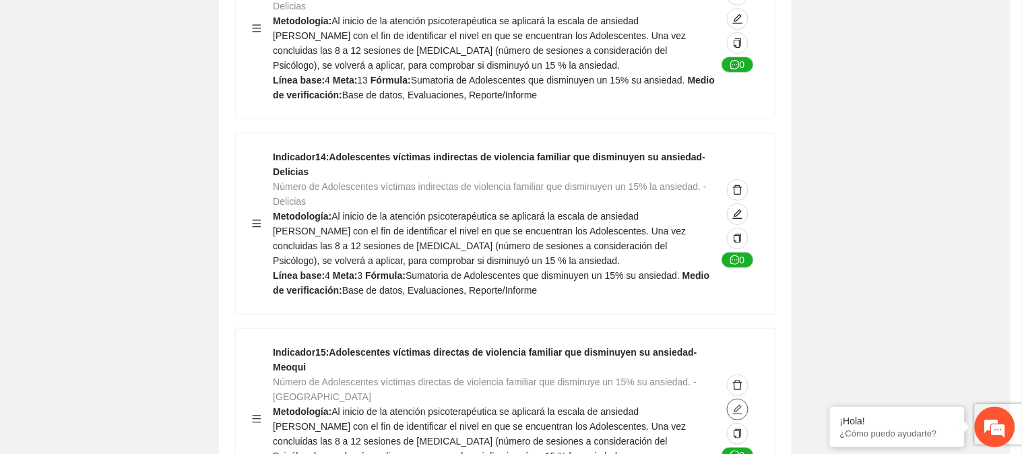
type textarea "*"
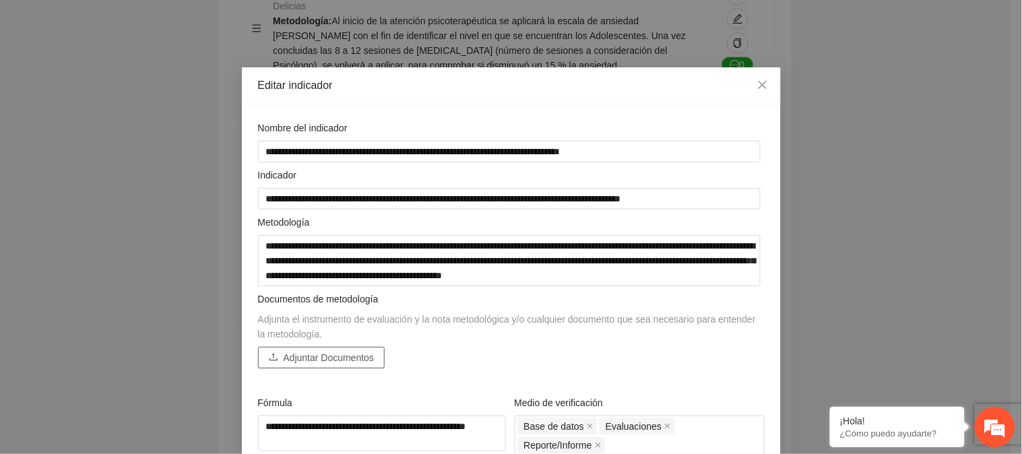
click at [333, 356] on span "Adjuntar Documentos" at bounding box center [329, 357] width 91 height 15
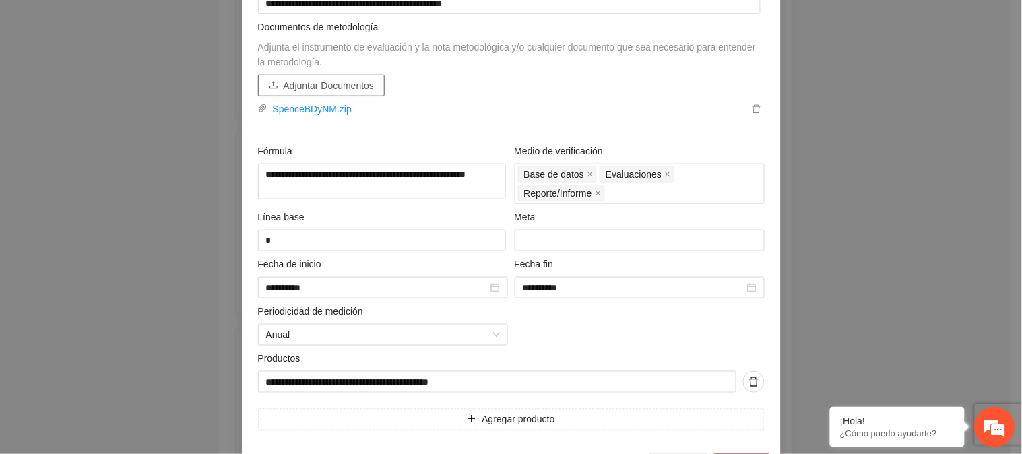
scroll to position [317, 0]
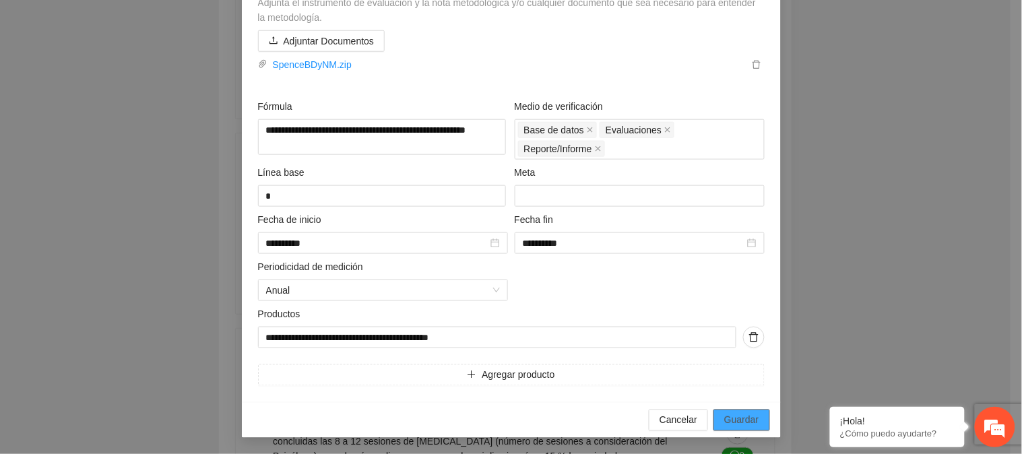
click at [741, 420] on span "Guardar" at bounding box center [741, 420] width 34 height 15
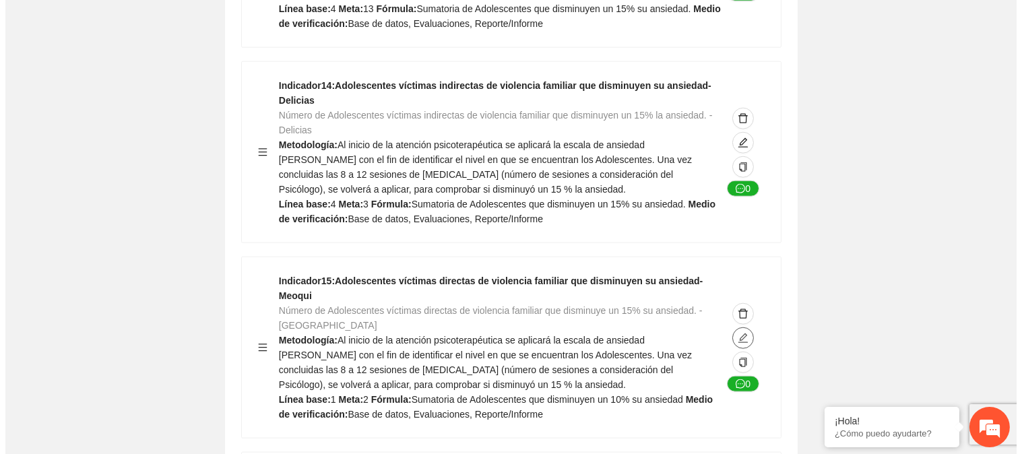
scroll to position [2843, 0]
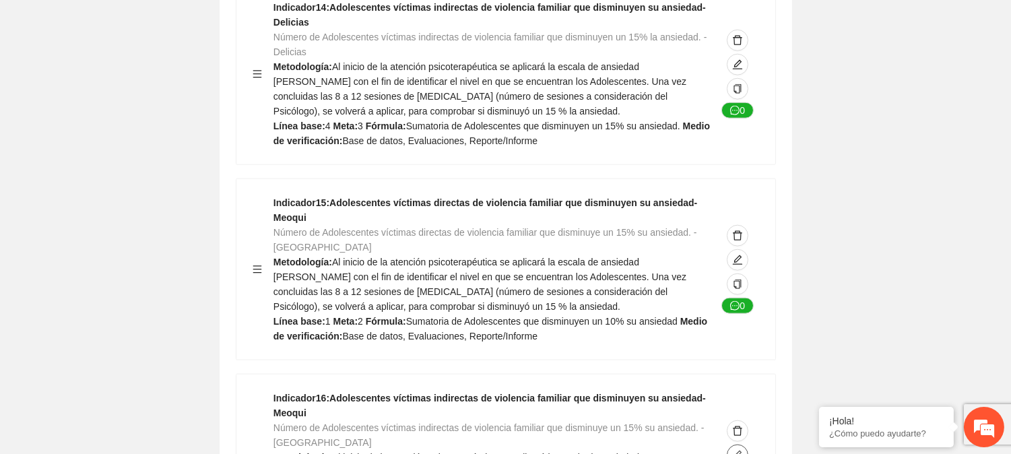
click at [741, 451] on icon "edit" at bounding box center [737, 455] width 9 height 9
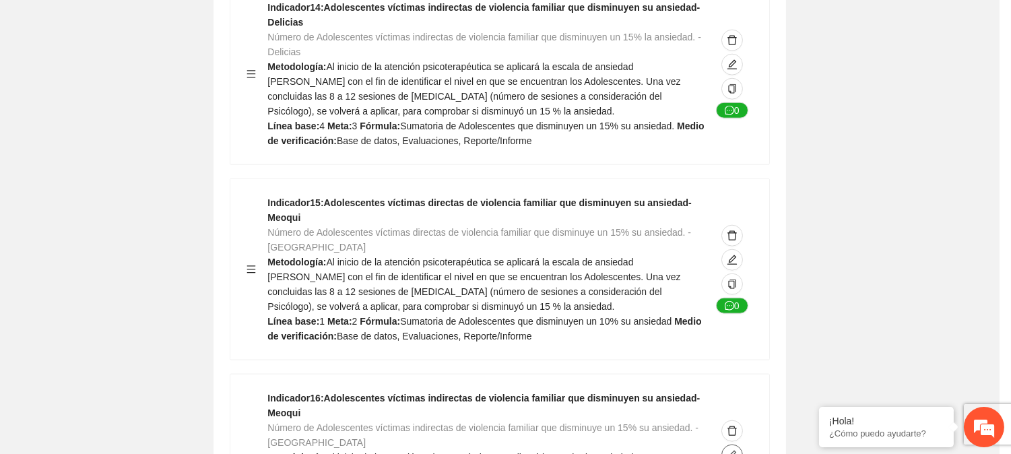
type textarea "*"
type input "**********"
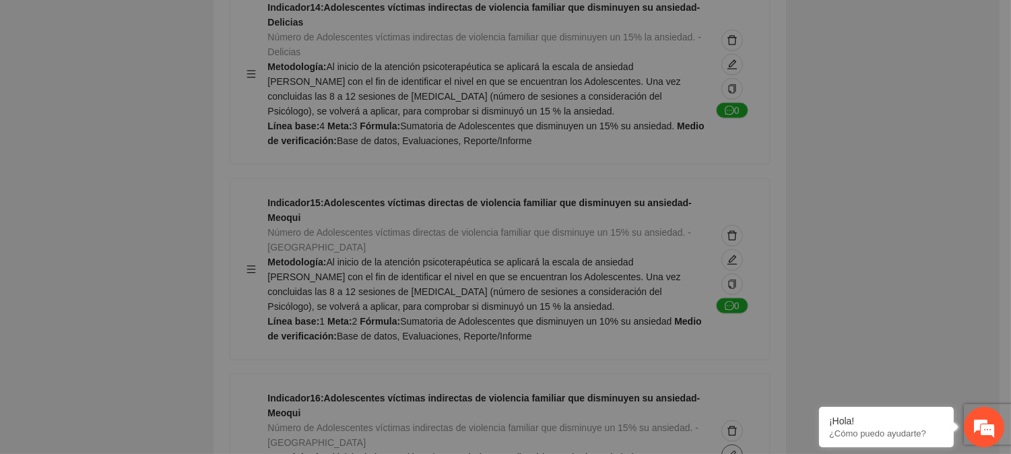
type textarea "*"
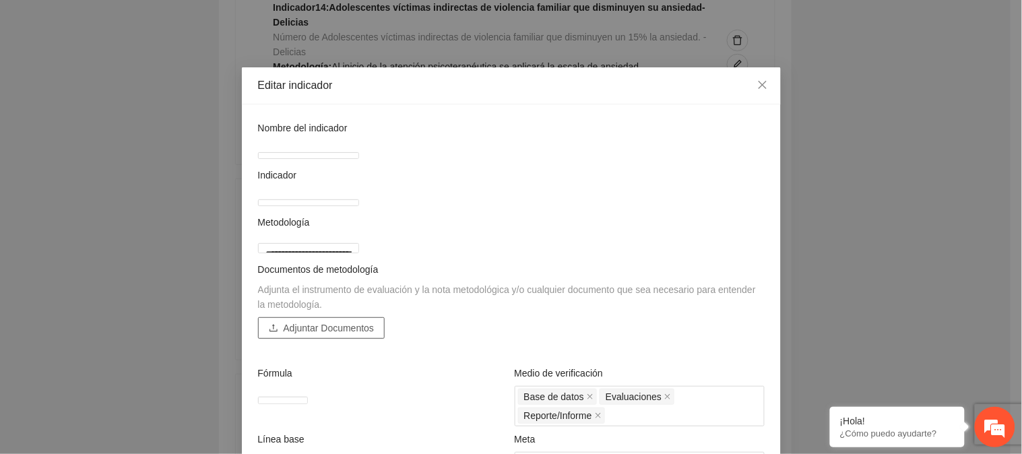
click at [354, 335] on span "Adjuntar Documentos" at bounding box center [329, 328] width 91 height 15
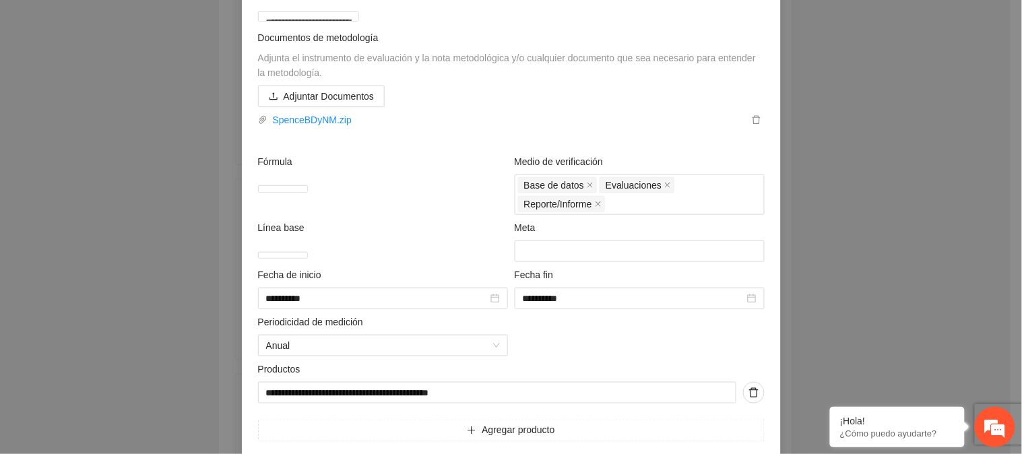
scroll to position [317, 0]
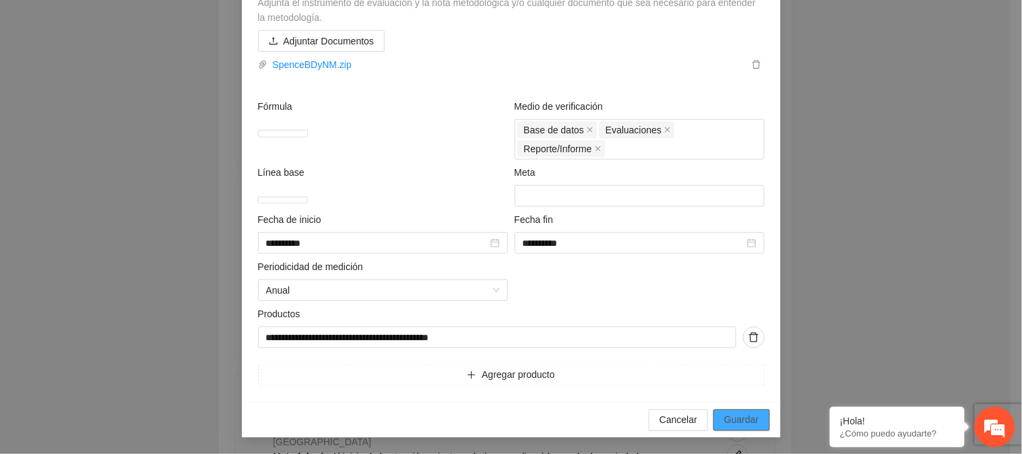
click at [732, 420] on span "Guardar" at bounding box center [741, 420] width 34 height 15
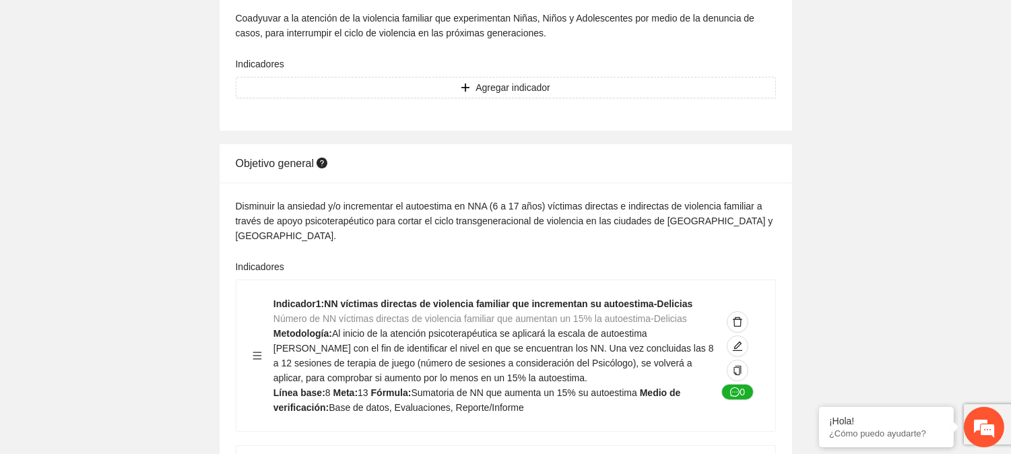
scroll to position [0, 0]
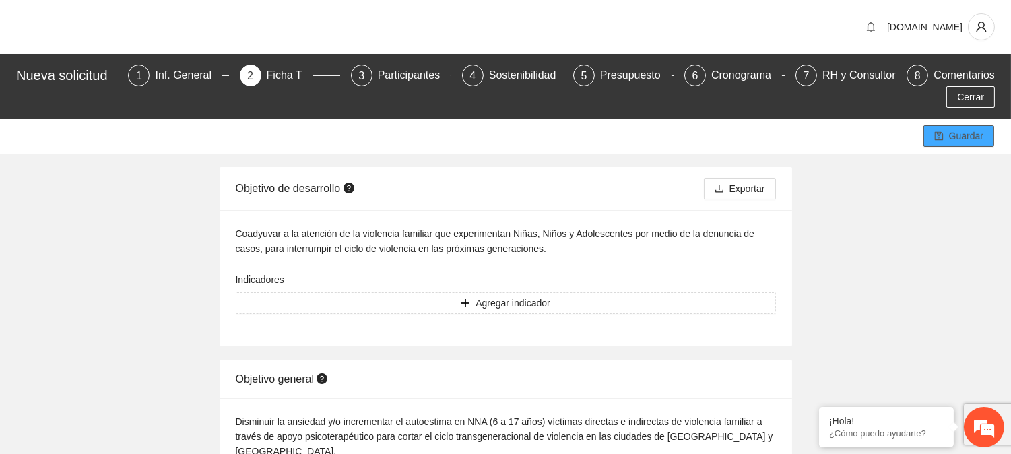
click at [943, 135] on icon "save" at bounding box center [938, 135] width 9 height 9
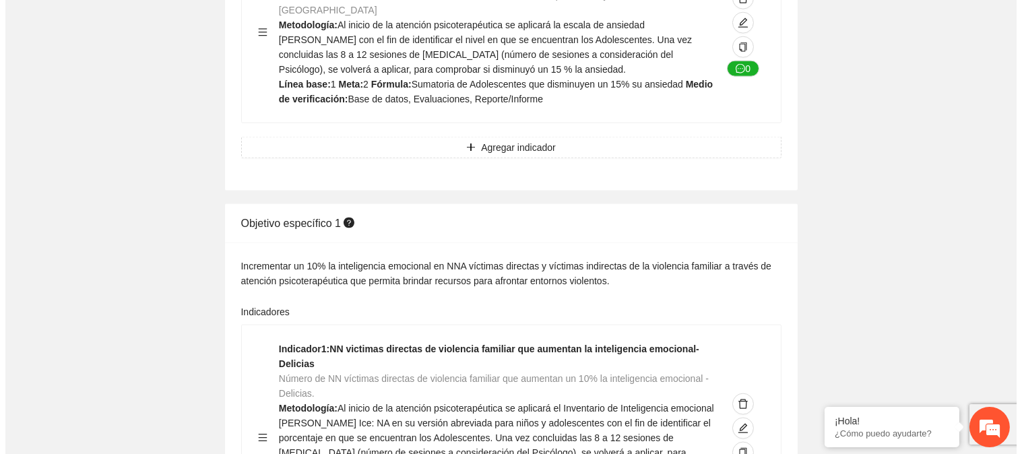
scroll to position [3292, 0]
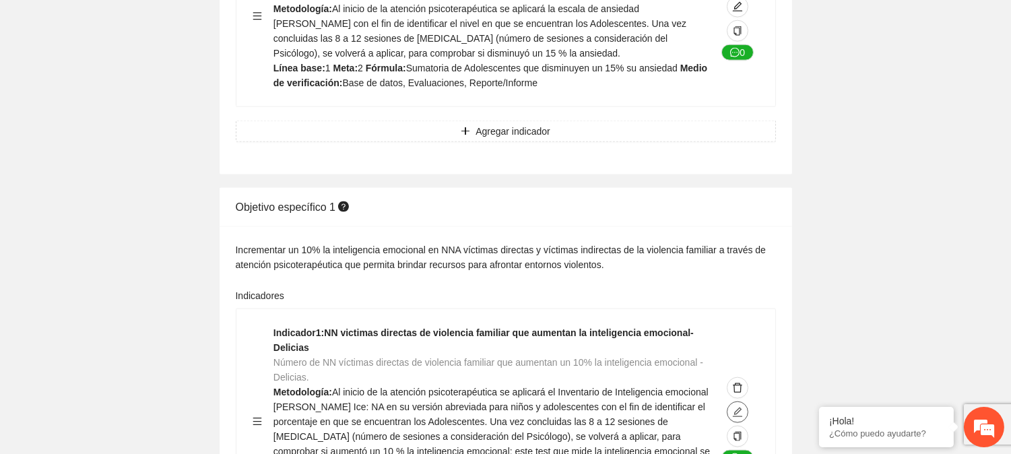
click at [737, 407] on icon "edit" at bounding box center [737, 412] width 11 height 11
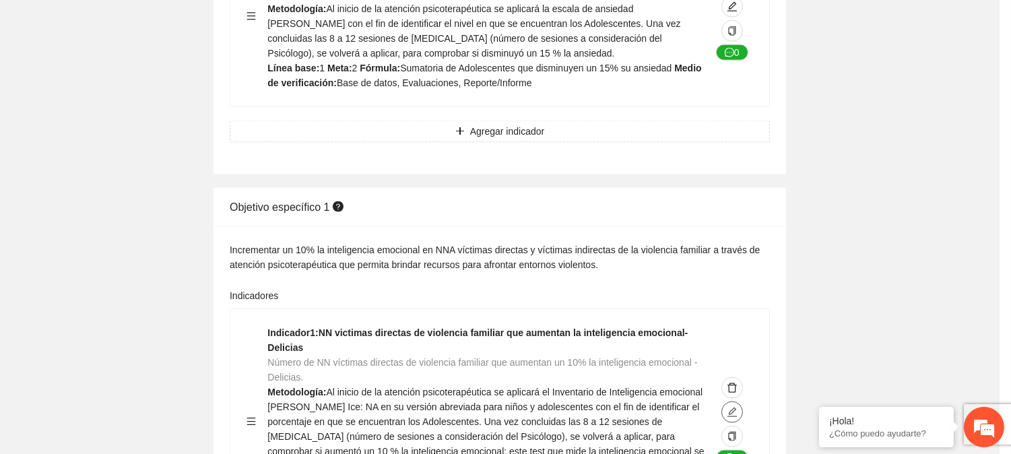
type textarea "**"
type input "**********"
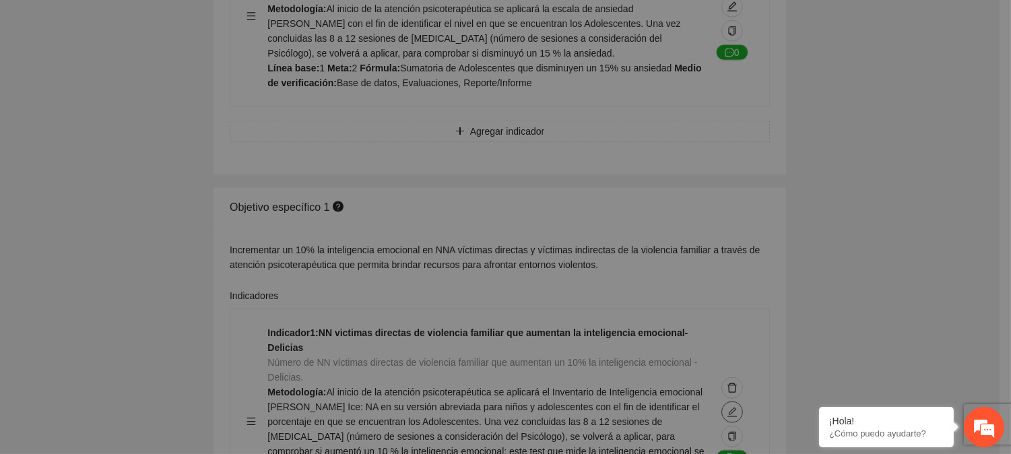
type textarea "**"
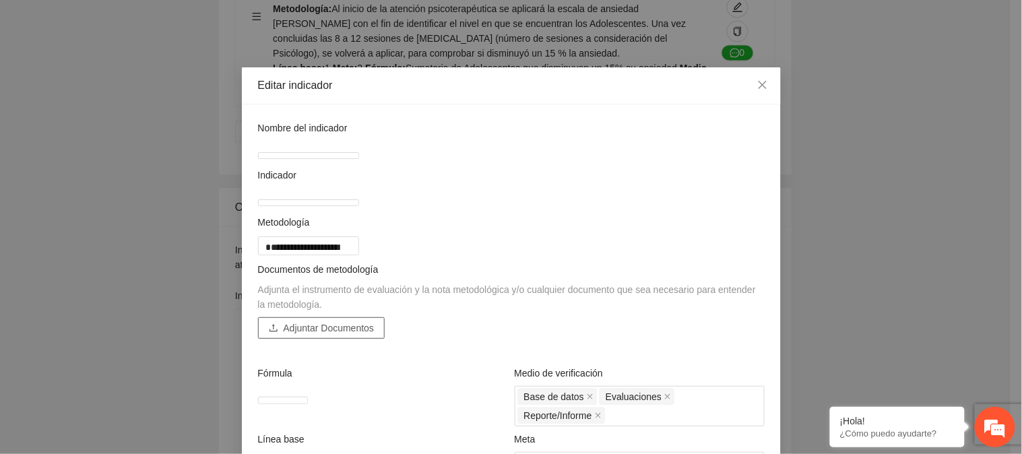
click at [308, 335] on span "Adjuntar Documentos" at bounding box center [329, 328] width 91 height 15
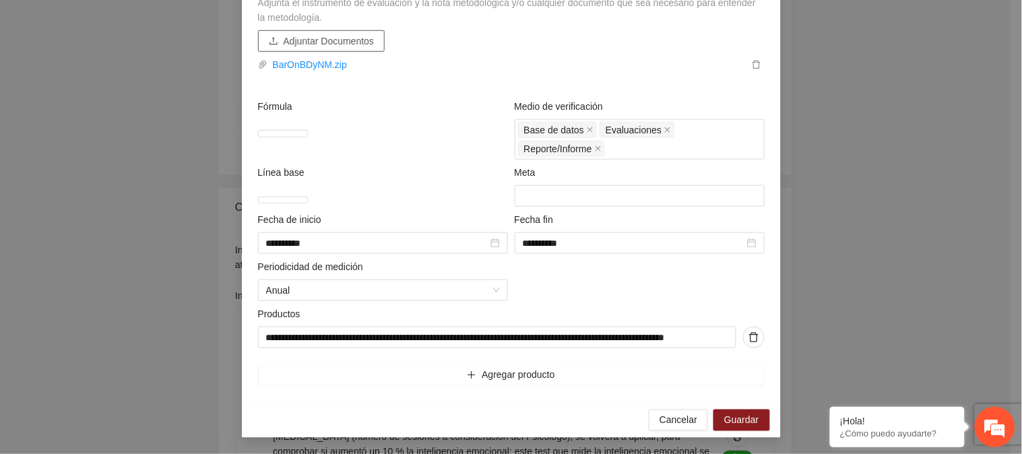
scroll to position [361, 0]
click at [747, 418] on span "Guardar" at bounding box center [741, 420] width 34 height 15
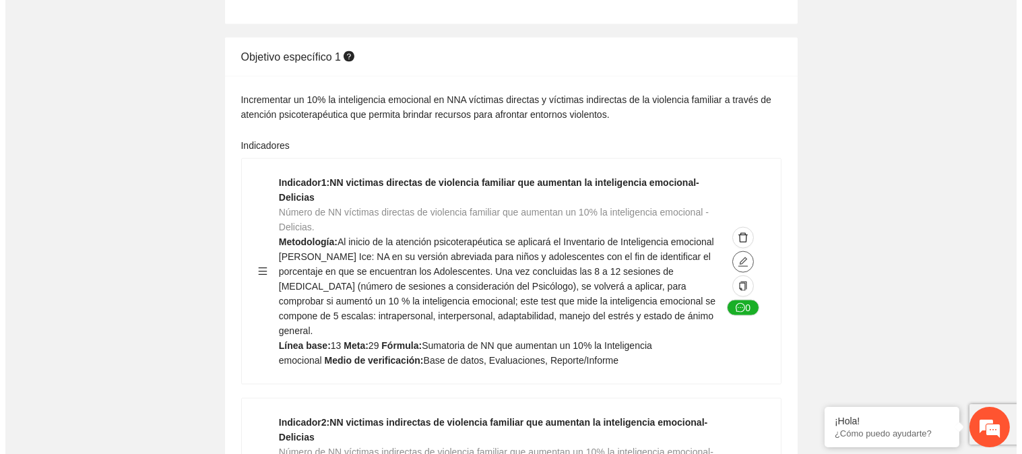
scroll to position [3516, 0]
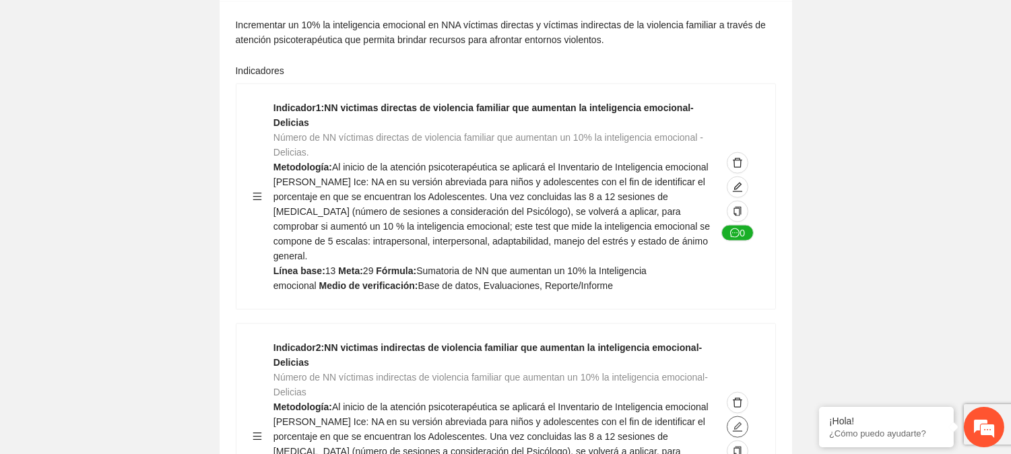
click at [736, 422] on icon "edit" at bounding box center [737, 426] width 9 height 9
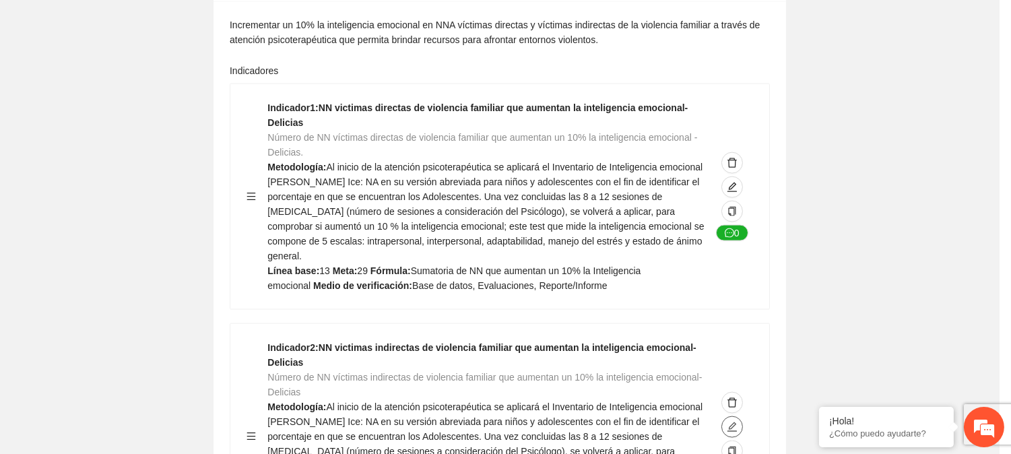
type textarea "**"
type input "**********"
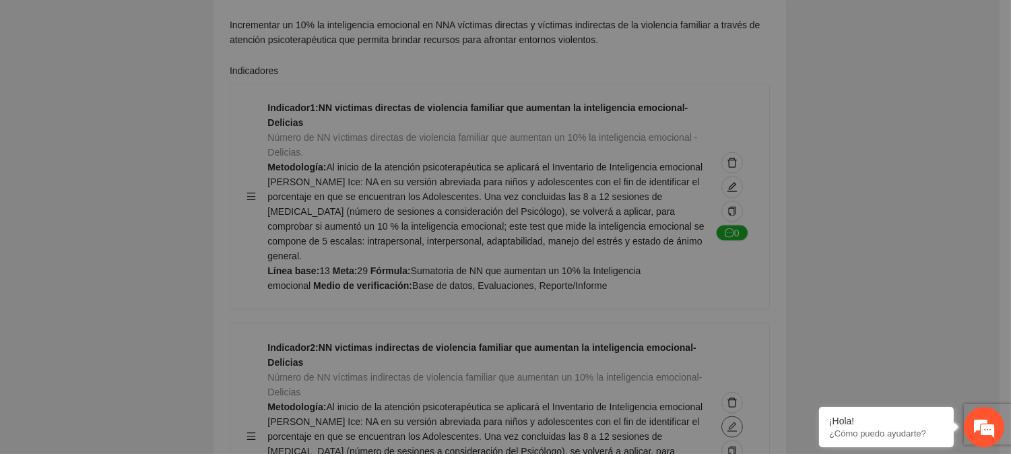
type textarea "**"
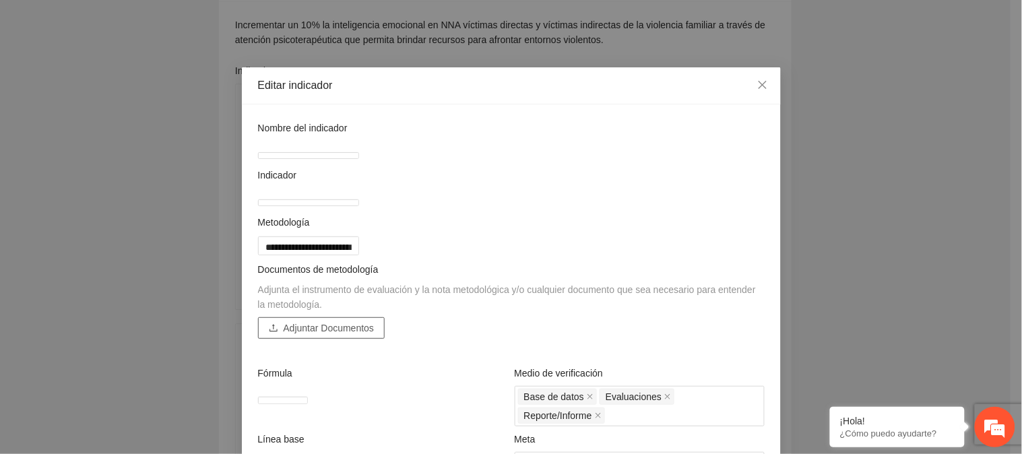
click at [332, 335] on span "Adjuntar Documentos" at bounding box center [329, 328] width 91 height 15
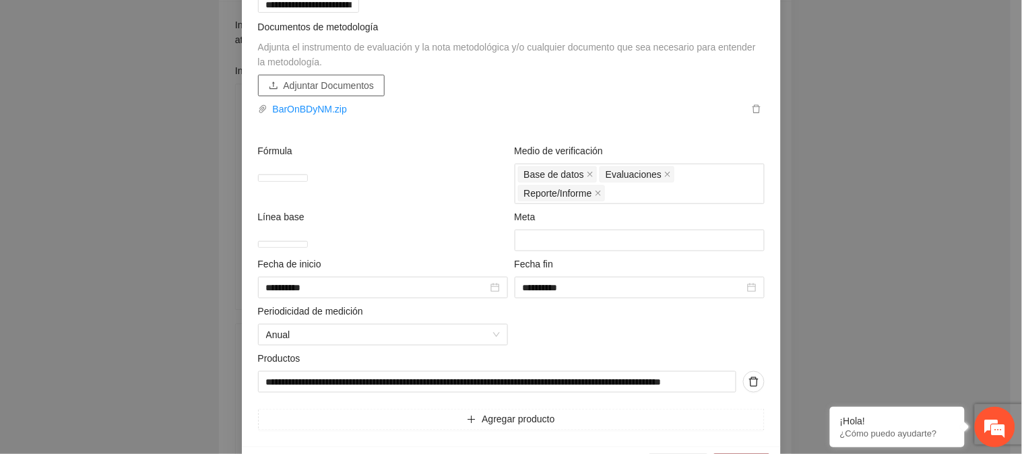
scroll to position [361, 0]
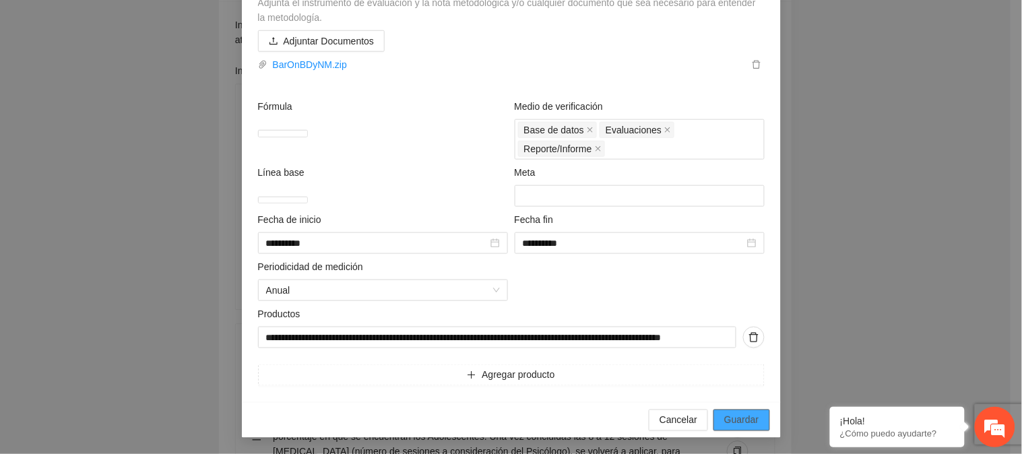
click at [736, 412] on button "Guardar" at bounding box center [741, 420] width 56 height 22
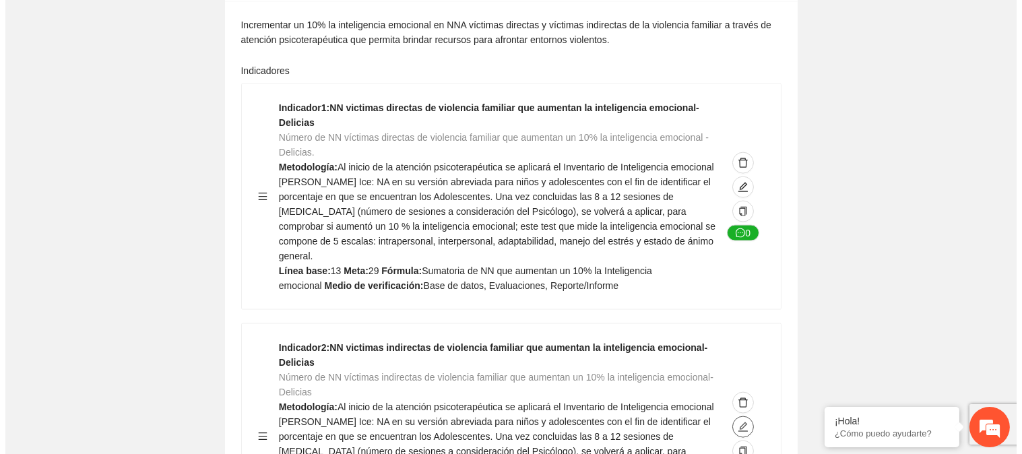
scroll to position [3741, 0]
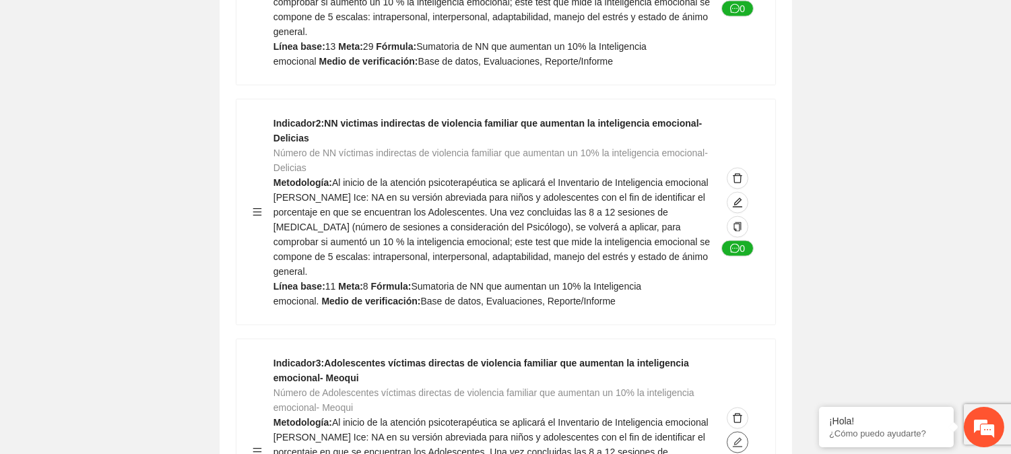
click at [738, 437] on icon "edit" at bounding box center [737, 442] width 11 height 11
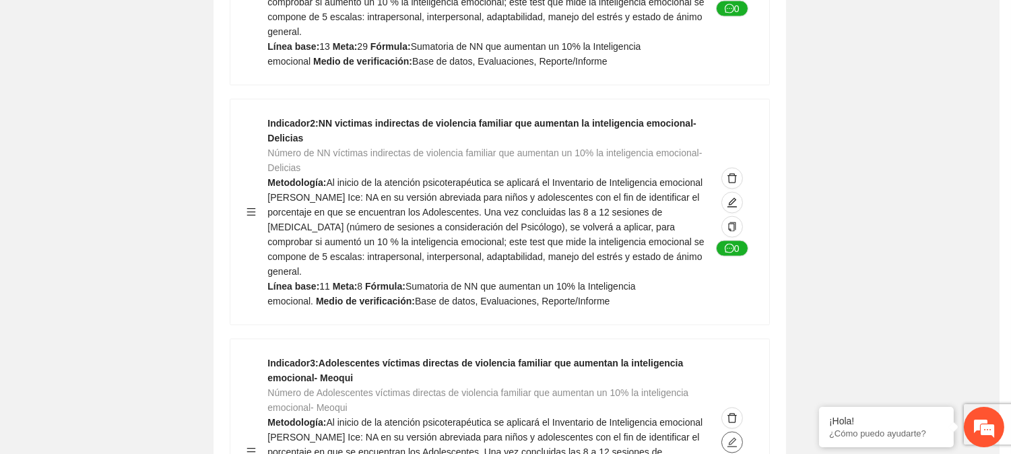
type textarea "*"
type input "**********"
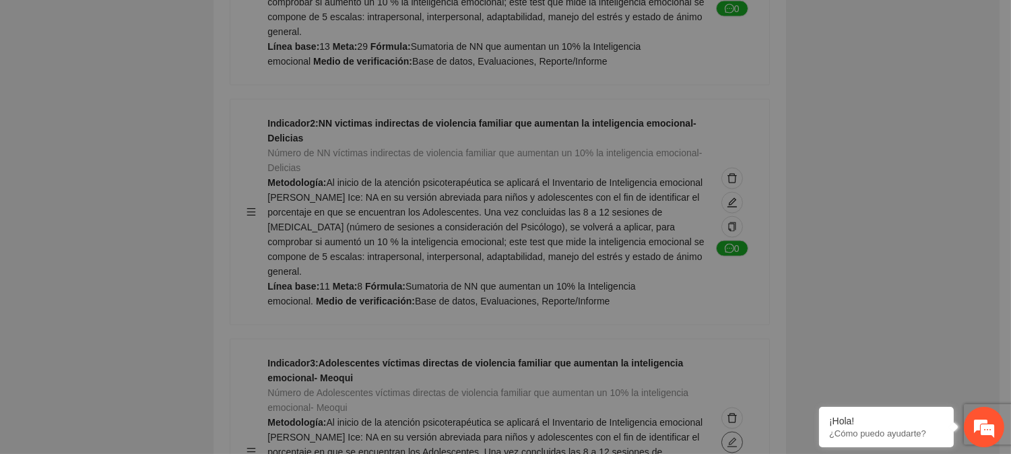
type textarea "*"
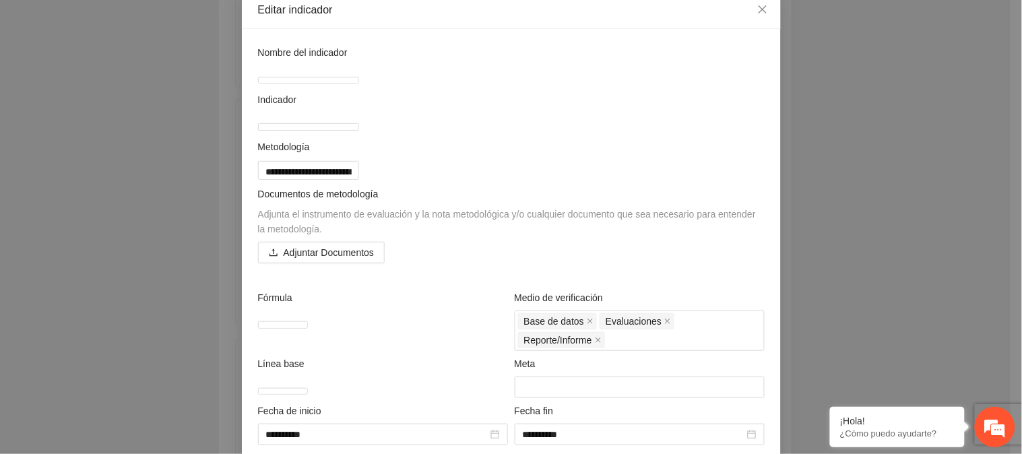
scroll to position [75, 0]
click at [335, 261] on span "Adjuntar Documentos" at bounding box center [329, 253] width 91 height 15
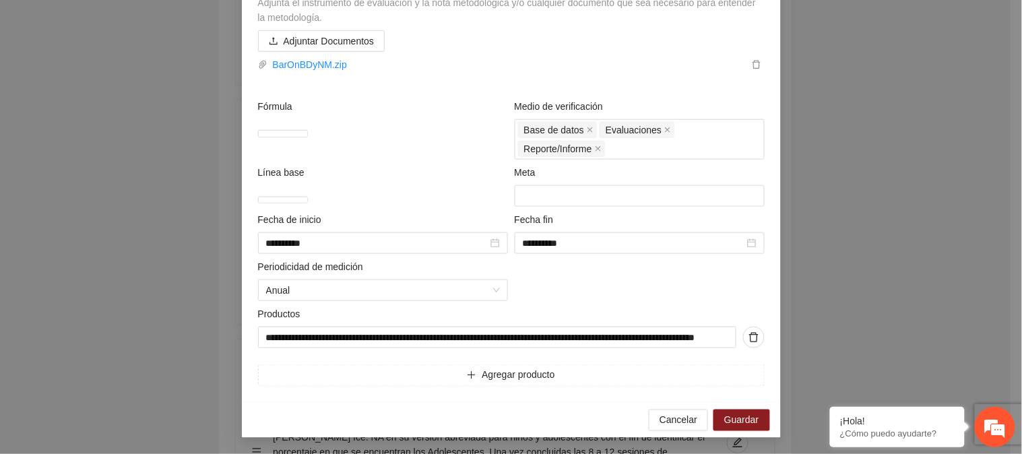
scroll to position [376, 0]
click at [744, 414] on span "Guardar" at bounding box center [741, 420] width 34 height 15
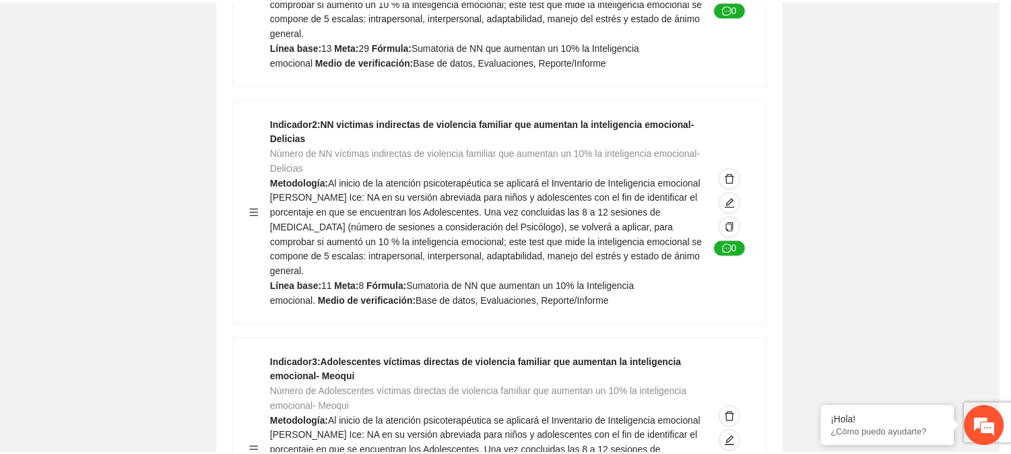
scroll to position [143, 0]
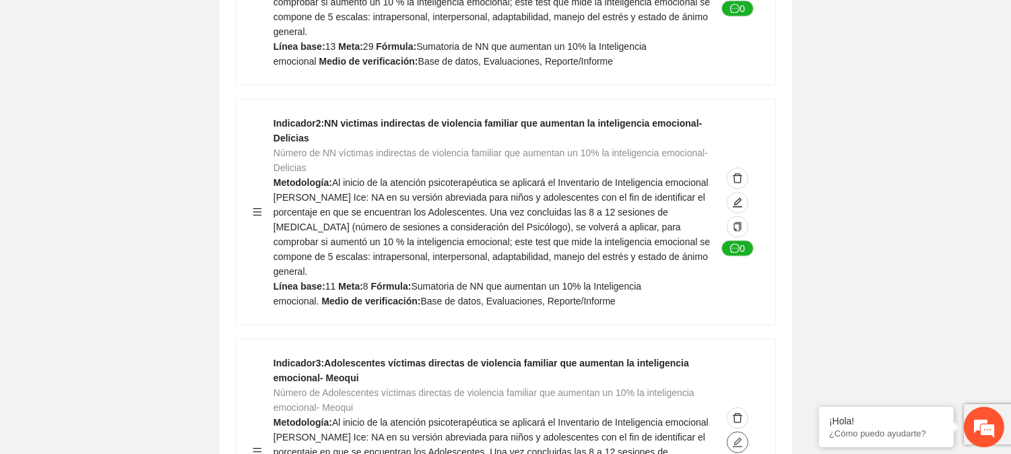
click at [731, 437] on span "edit" at bounding box center [737, 442] width 20 height 11
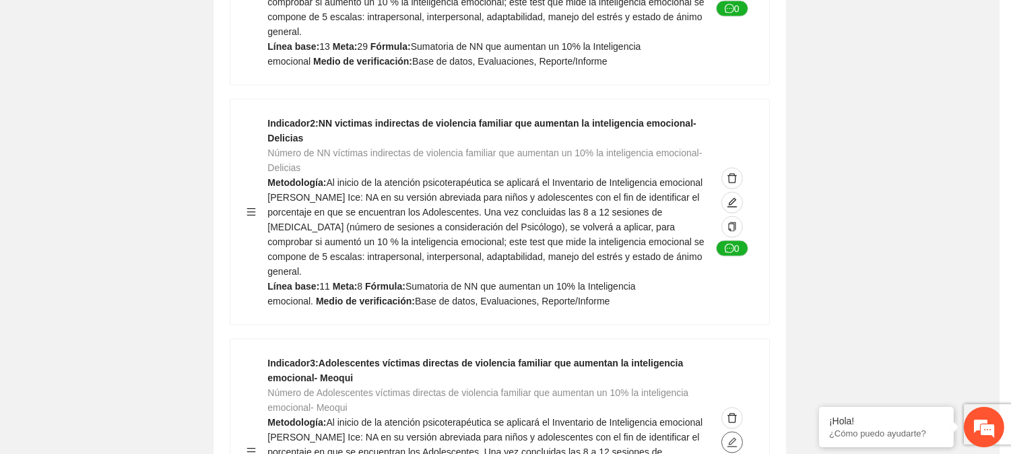
type textarea "*"
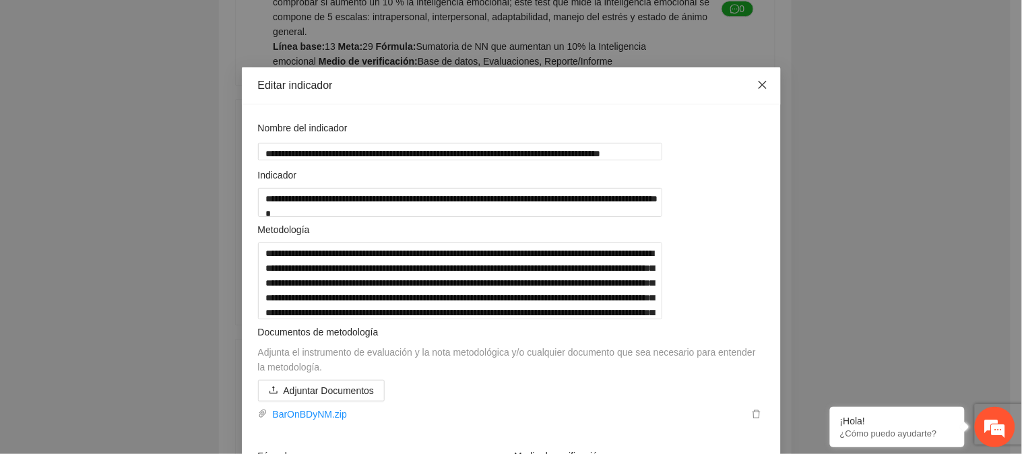
click at [757, 86] on icon "close" at bounding box center [762, 84] width 11 height 11
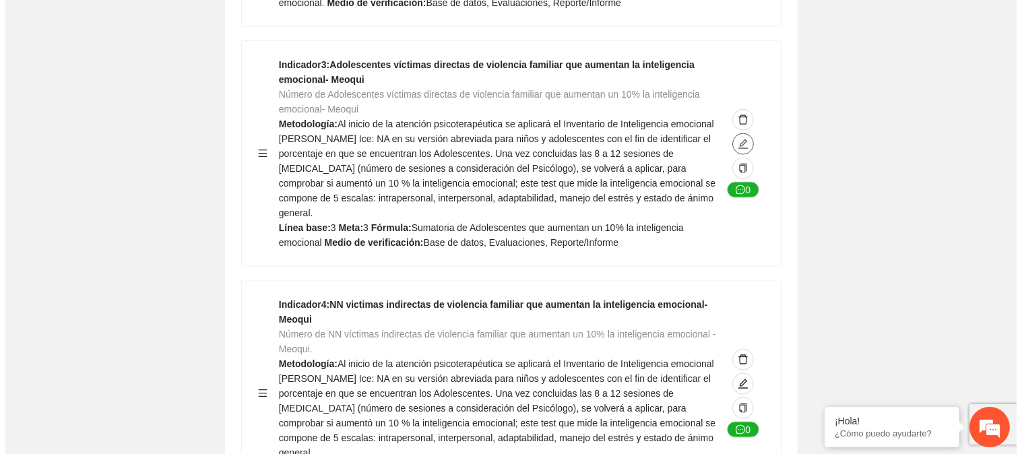
scroll to position [4040, 0]
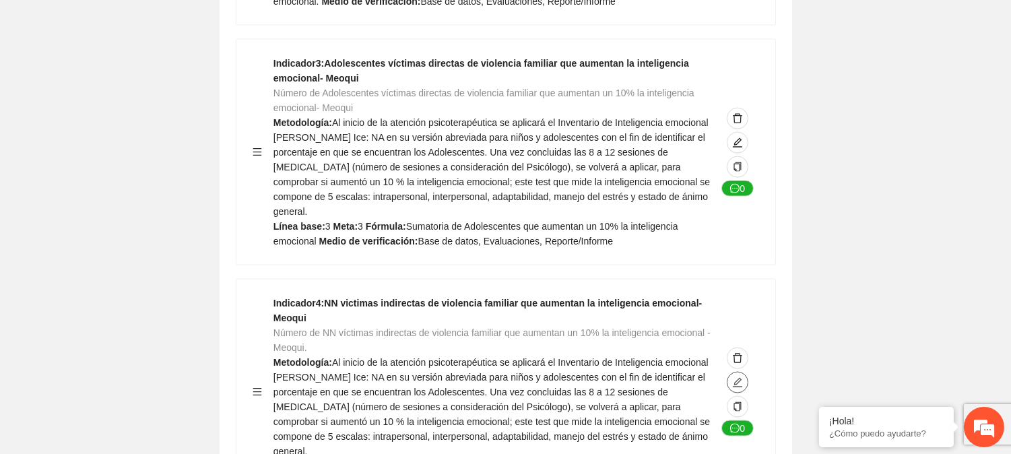
click at [735, 378] on icon "edit" at bounding box center [737, 382] width 9 height 9
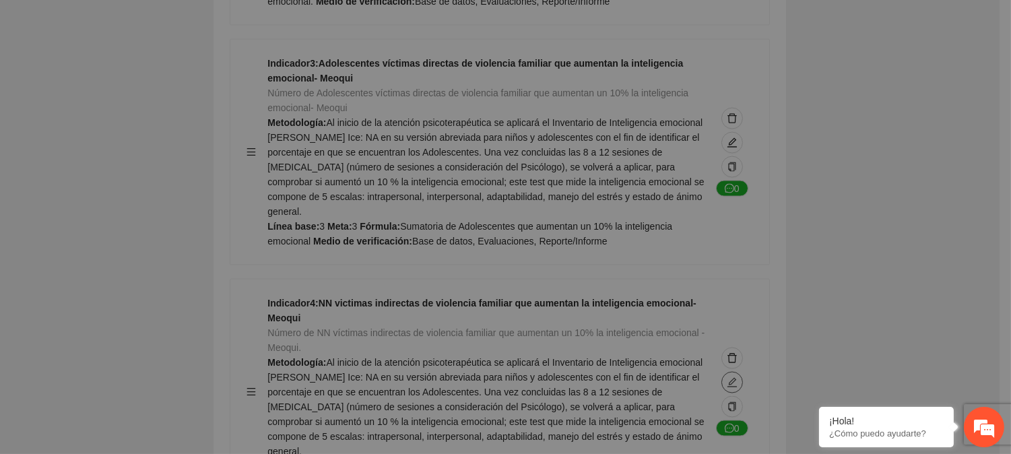
type textarea "*"
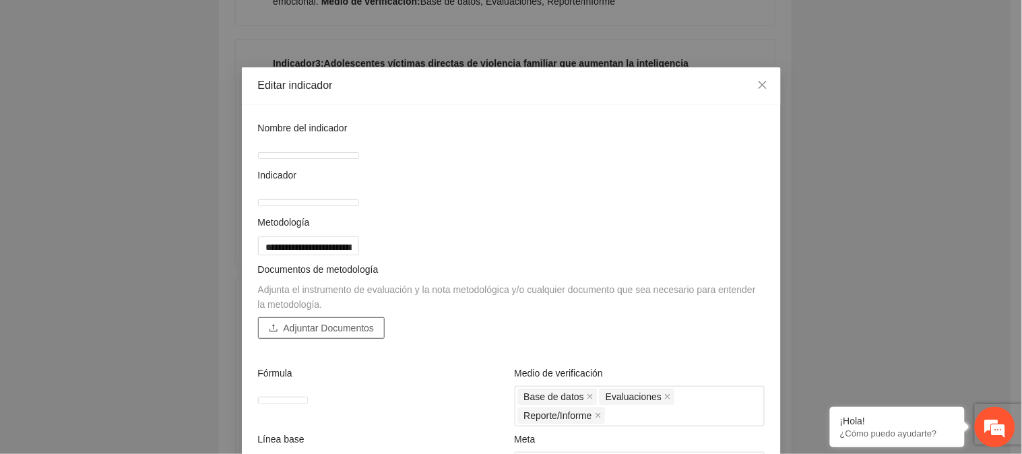
click at [359, 335] on span "Adjuntar Documentos" at bounding box center [329, 328] width 91 height 15
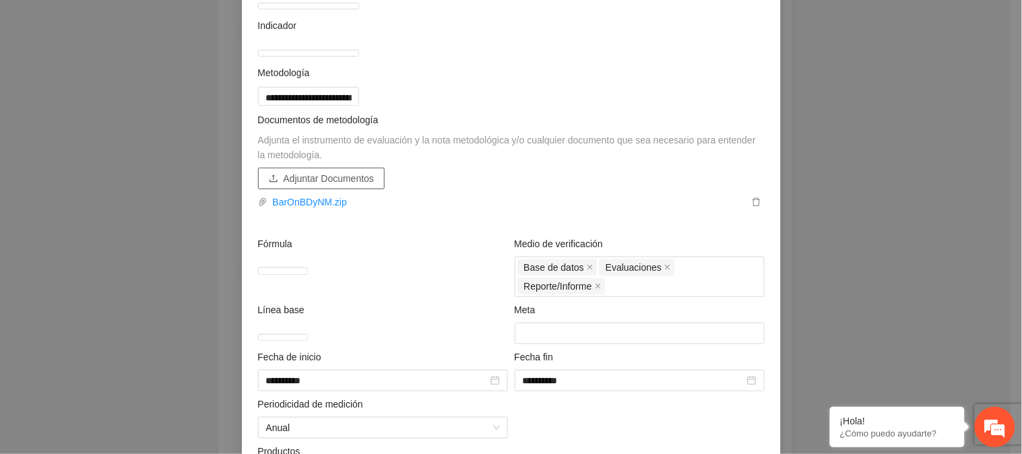
scroll to position [361, 0]
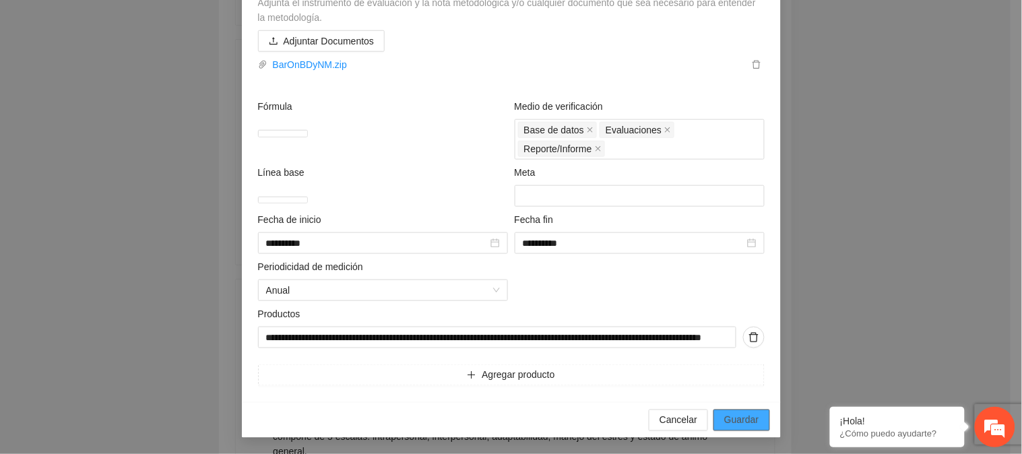
click at [737, 420] on span "Guardar" at bounding box center [741, 420] width 34 height 15
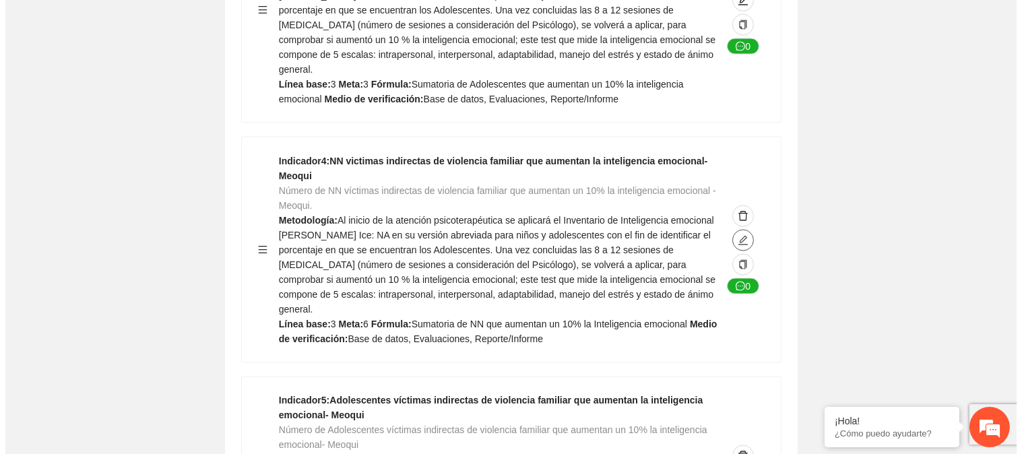
scroll to position [4190, 0]
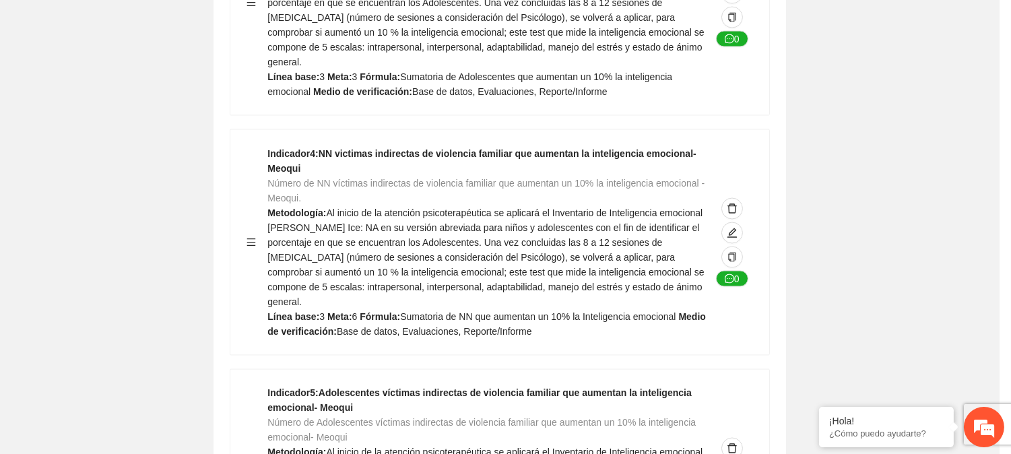
type textarea "*"
type input "**********"
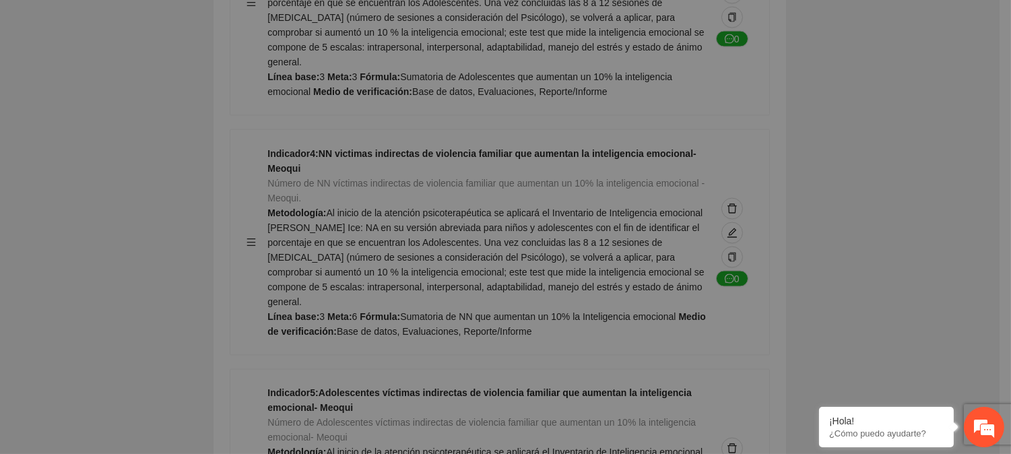
type textarea "*"
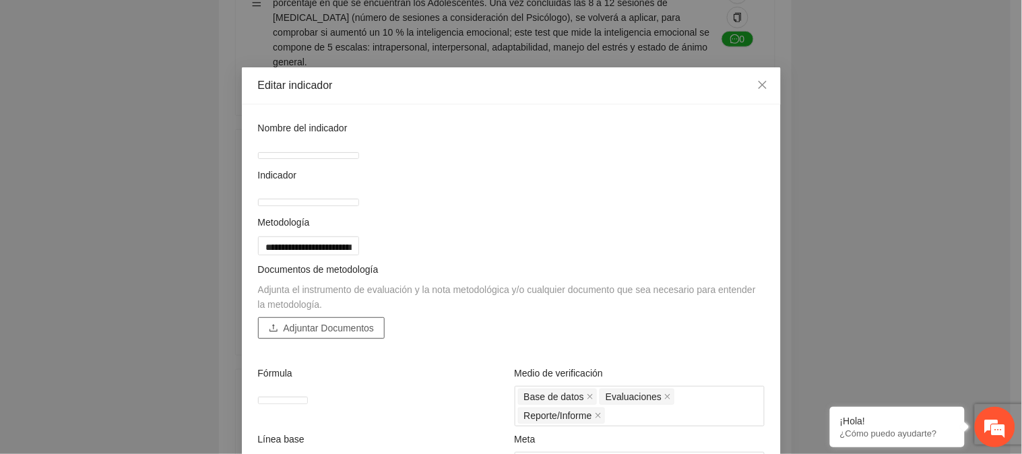
click at [286, 335] on span "Adjuntar Documentos" at bounding box center [329, 328] width 91 height 15
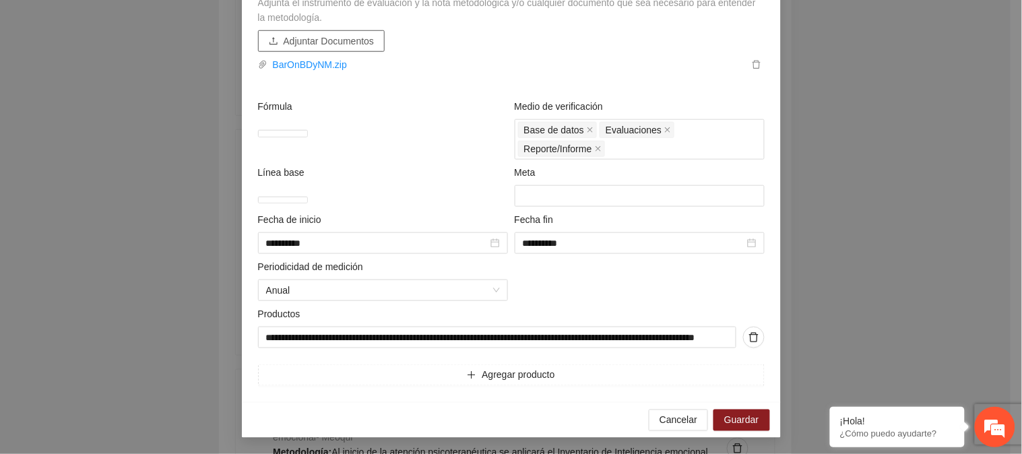
scroll to position [374, 0]
click at [744, 424] on span "Guardar" at bounding box center [741, 420] width 34 height 15
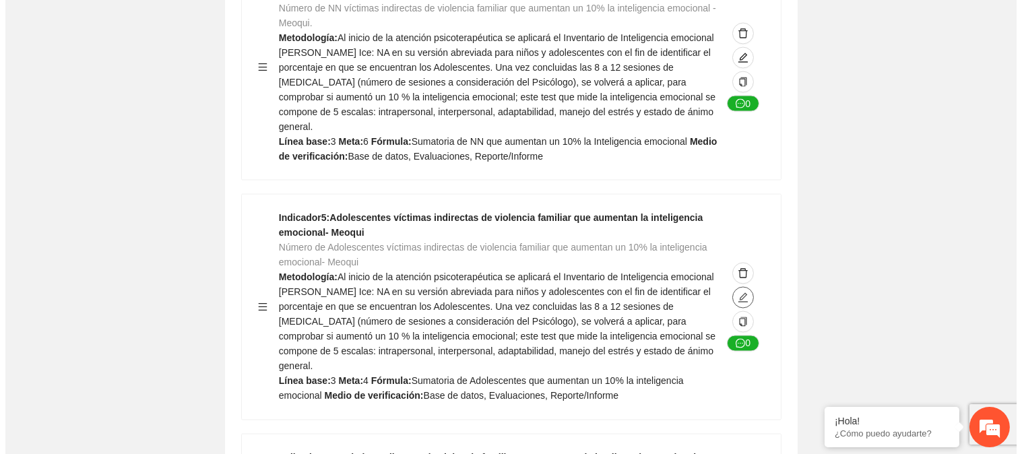
scroll to position [4339, 0]
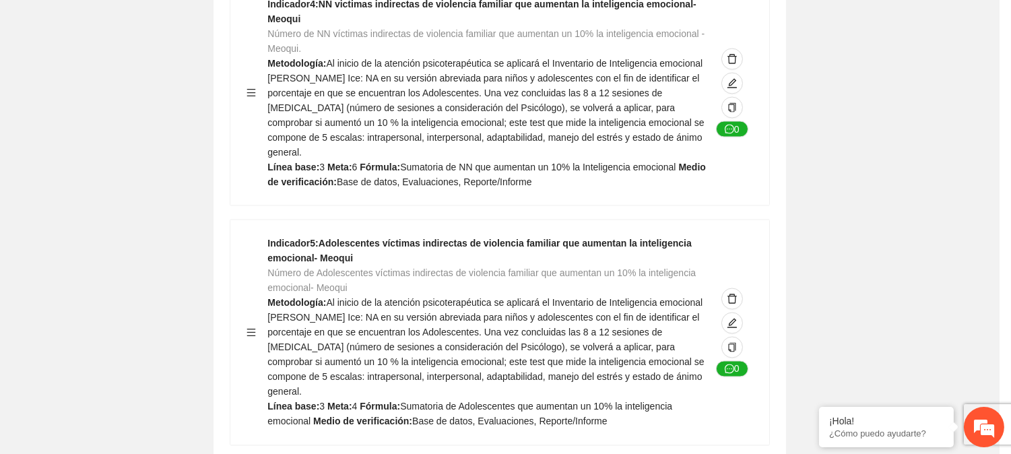
type textarea "*"
type input "**********"
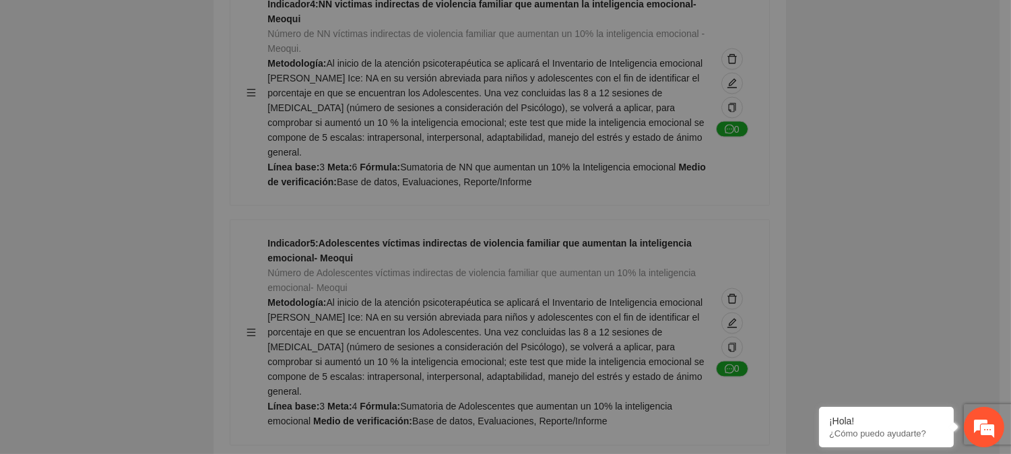
type textarea "*"
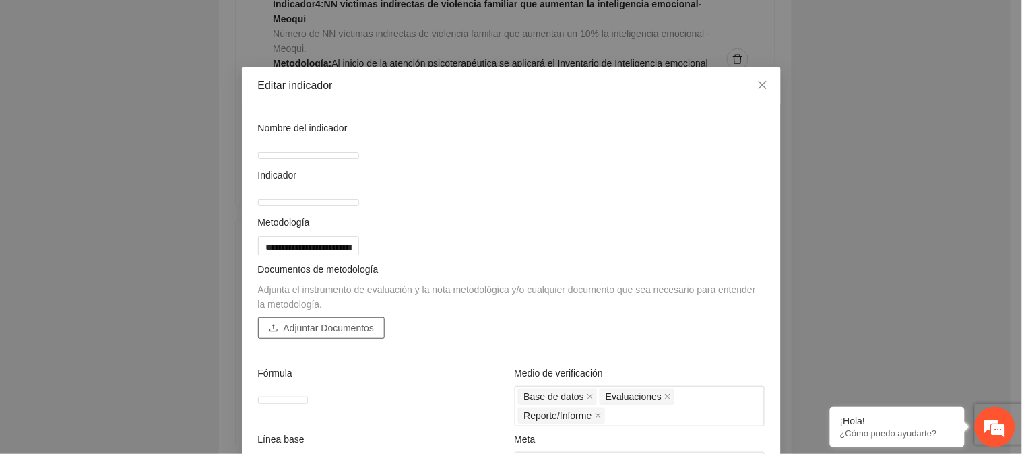
click at [272, 333] on icon "upload" at bounding box center [273, 327] width 9 height 9
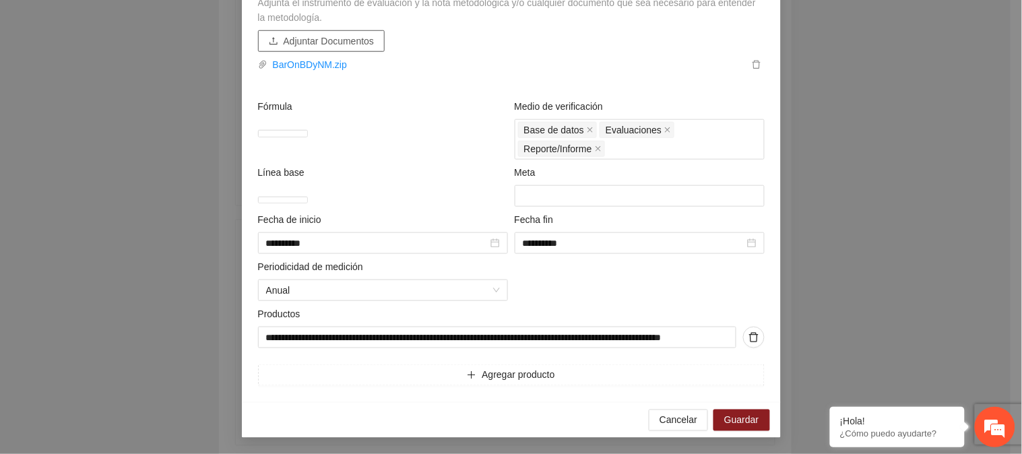
scroll to position [361, 0]
click at [745, 426] on span "Guardar" at bounding box center [741, 420] width 34 height 15
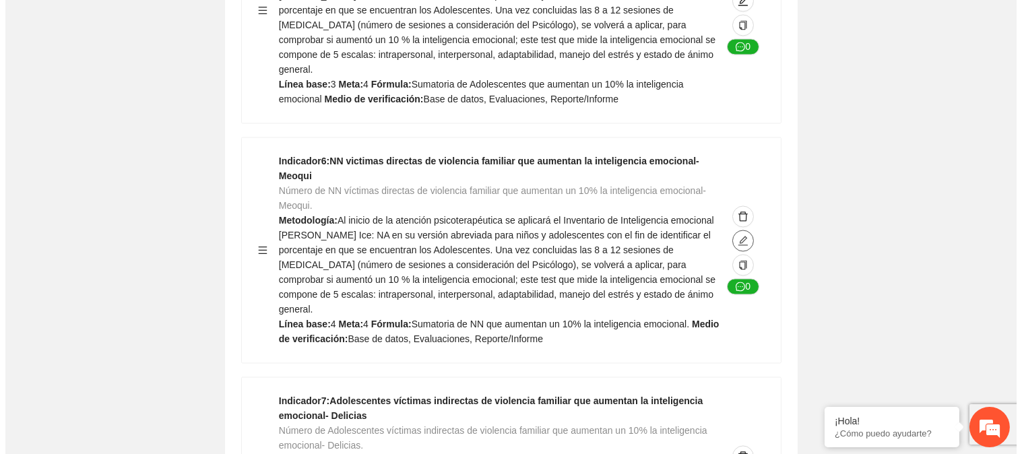
scroll to position [4638, 0]
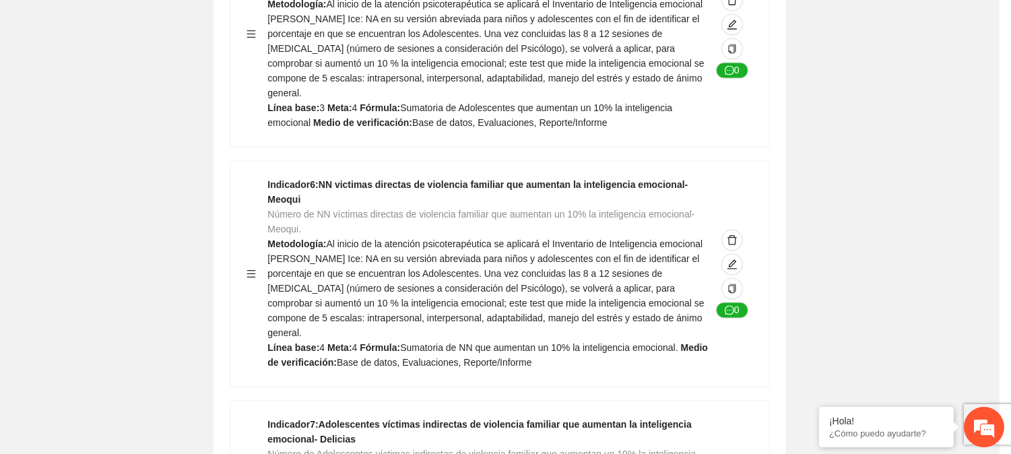
type textarea "*"
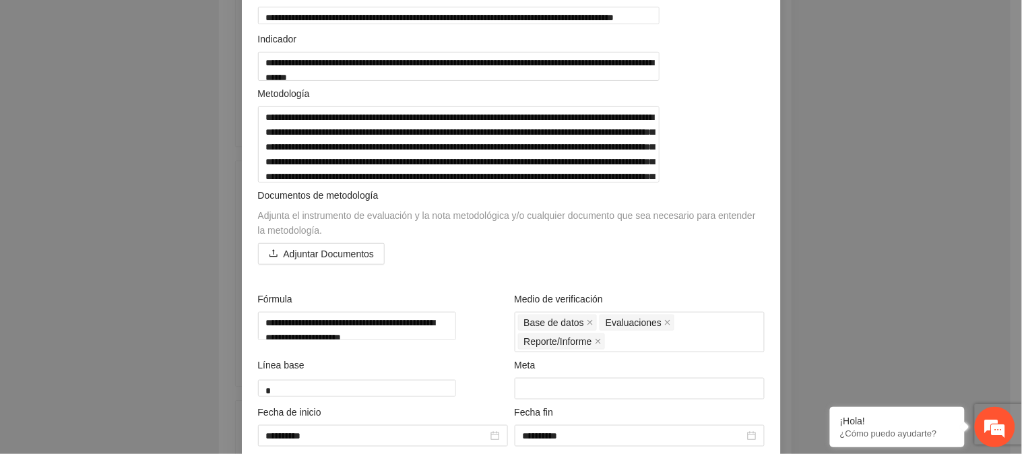
scroll to position [131, 0]
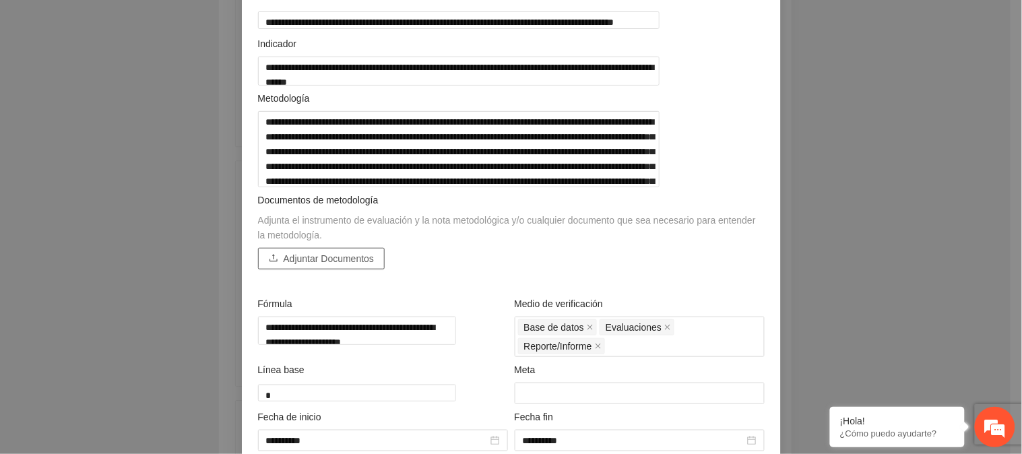
click at [345, 266] on span "Adjuntar Documentos" at bounding box center [329, 258] width 91 height 15
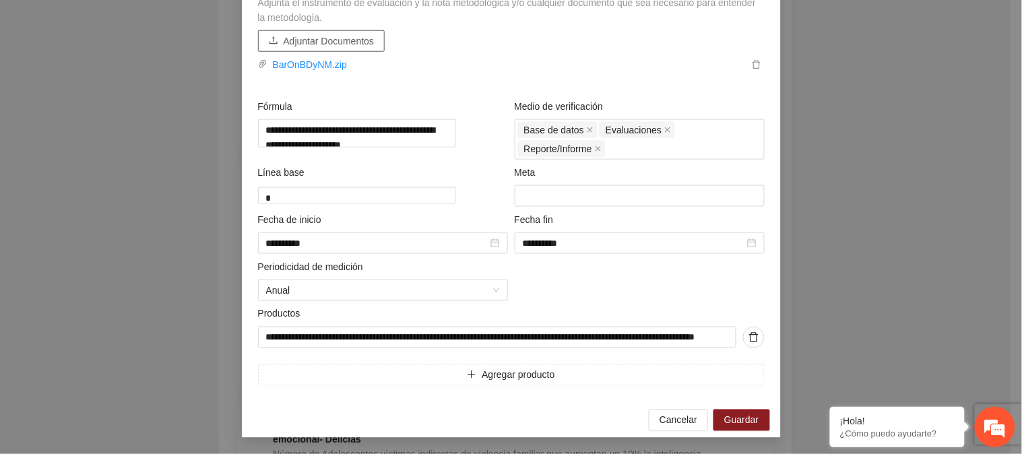
scroll to position [376, 0]
click at [748, 424] on span "Guardar" at bounding box center [741, 420] width 34 height 15
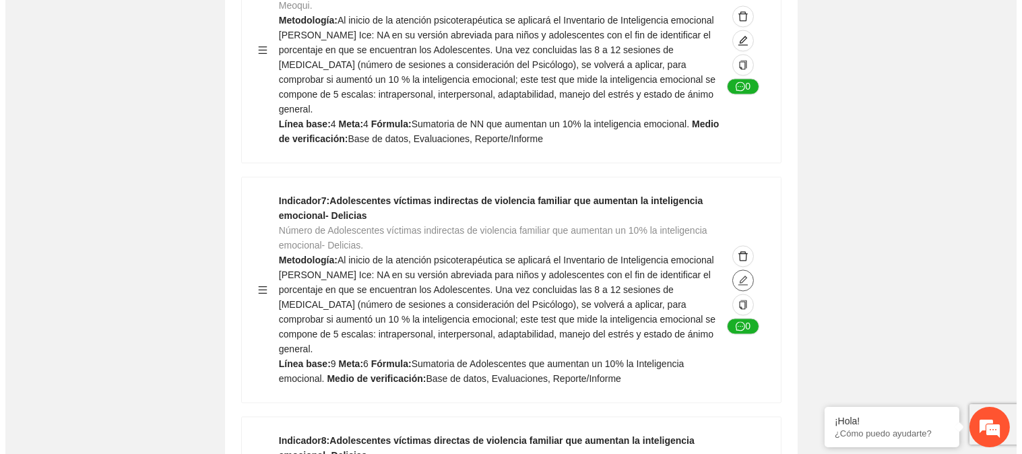
scroll to position [4863, 0]
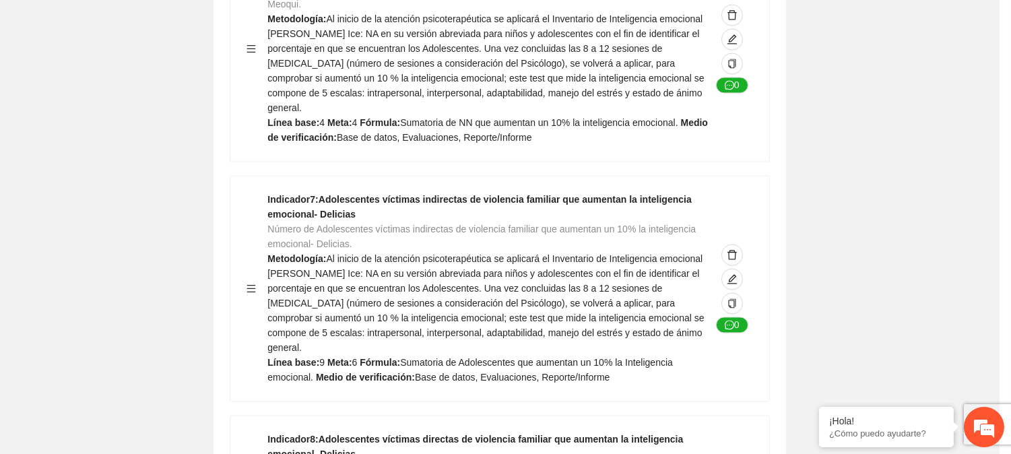
type textarea "**"
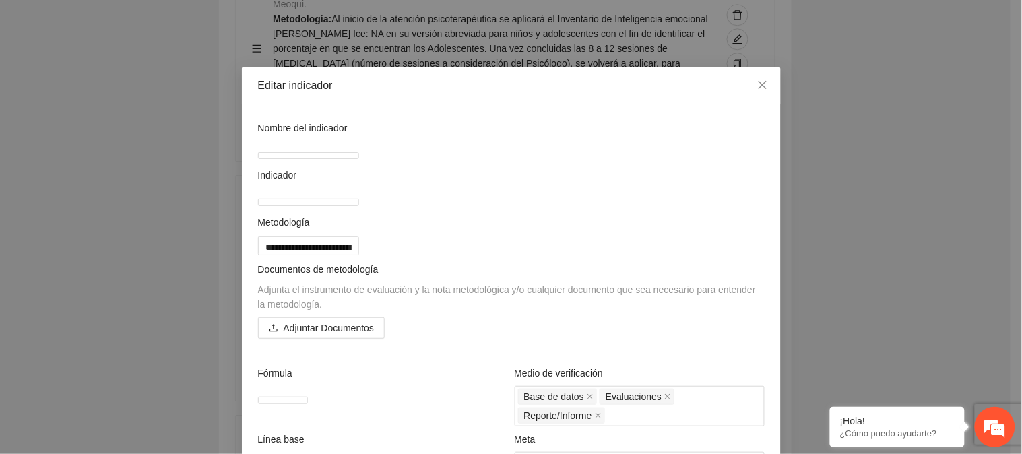
scroll to position [149, 0]
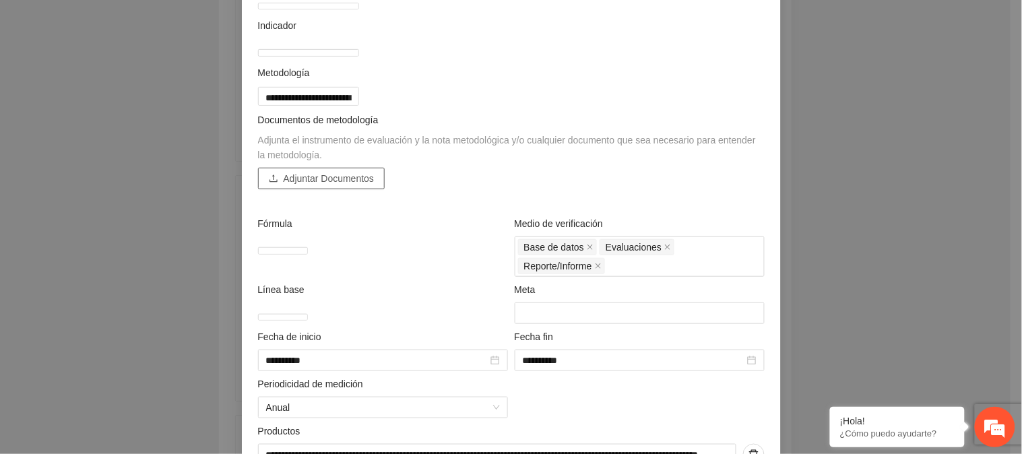
click at [347, 186] on span "Adjuntar Documentos" at bounding box center [329, 178] width 91 height 15
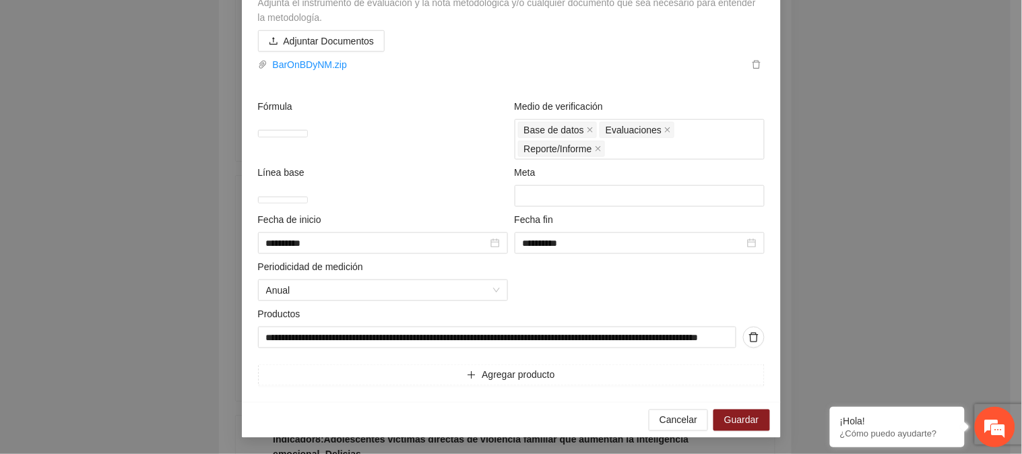
scroll to position [376, 0]
click at [724, 416] on span "Guardar" at bounding box center [741, 420] width 34 height 15
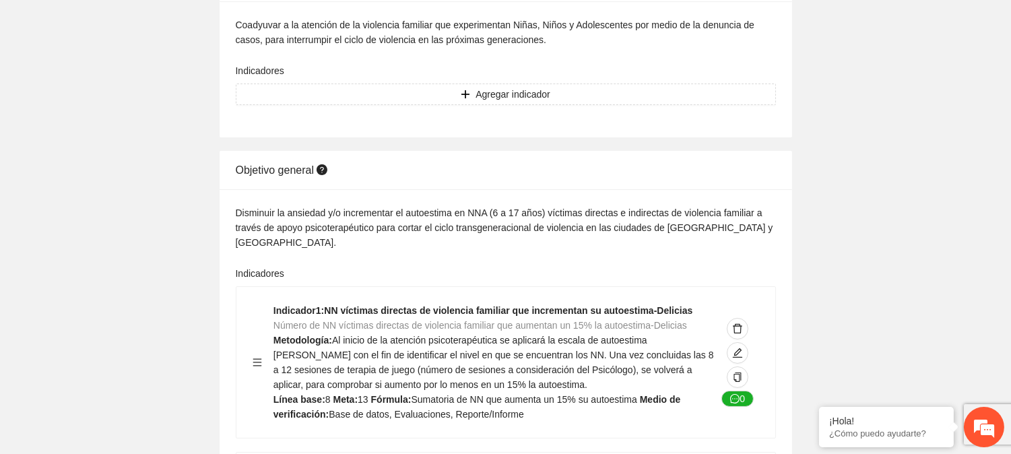
scroll to position [0, 0]
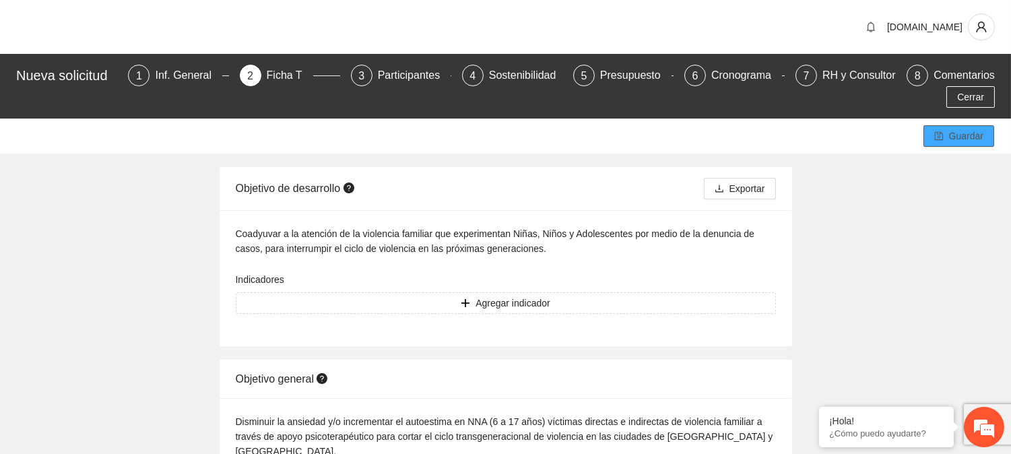
click at [958, 132] on span "Guardar" at bounding box center [966, 136] width 34 height 15
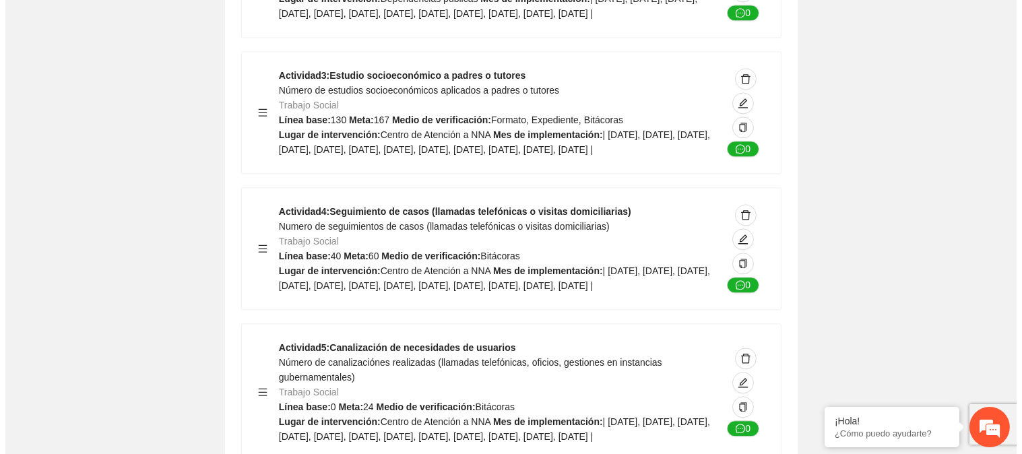
scroll to position [5836, 0]
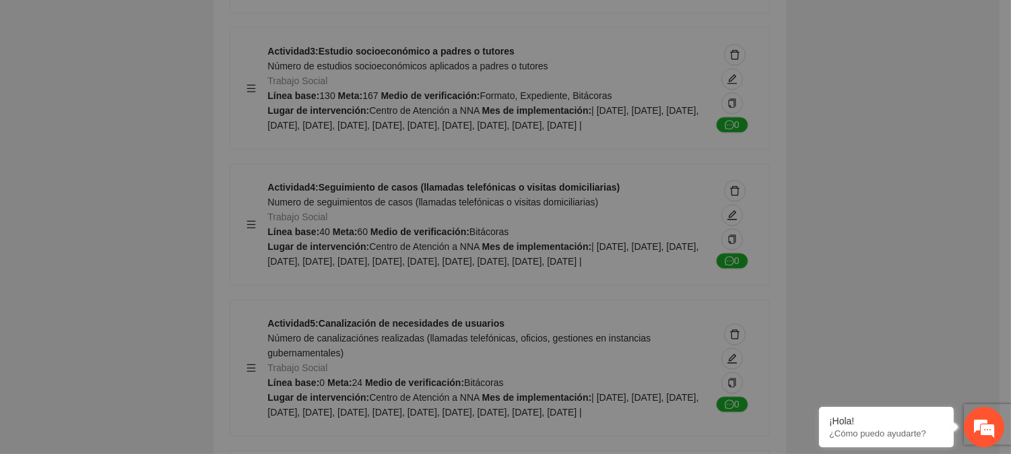
type textarea "**********"
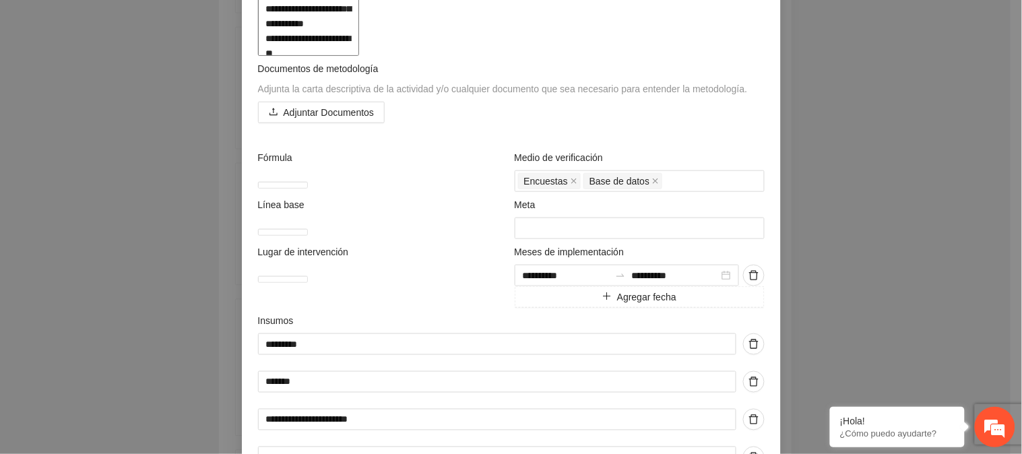
scroll to position [448, 0]
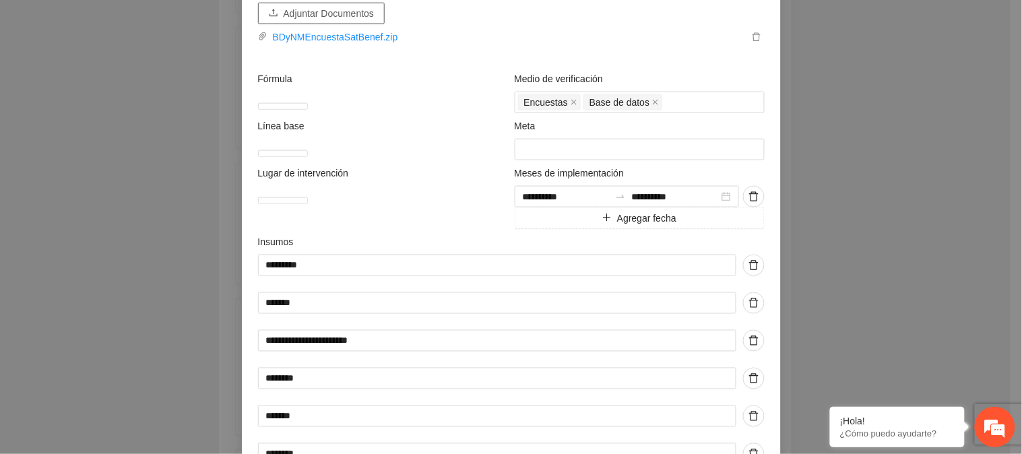
scroll to position [374, 0]
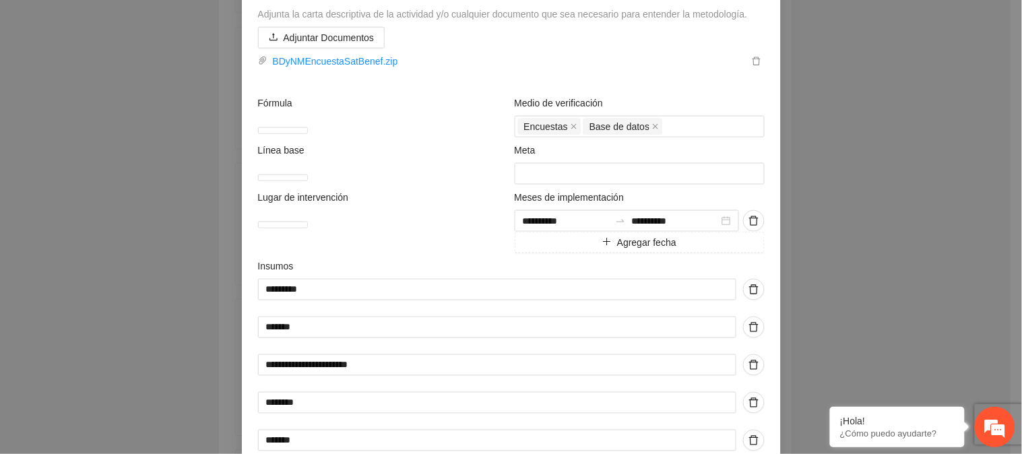
type textarea "**********"
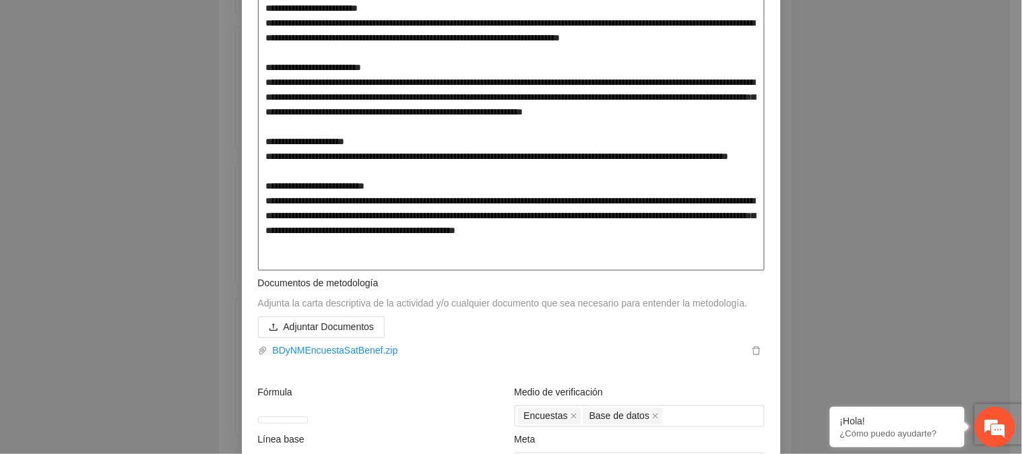
type textarea "**********"
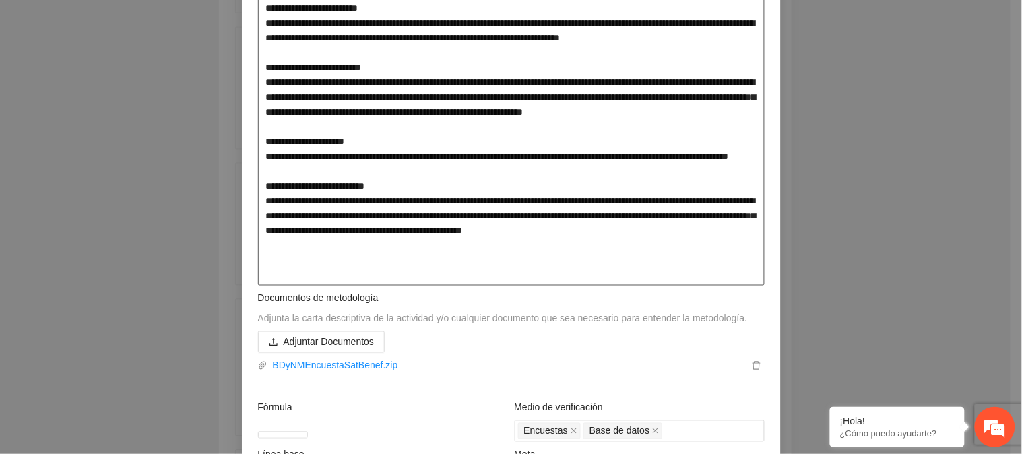
type textarea "**********"
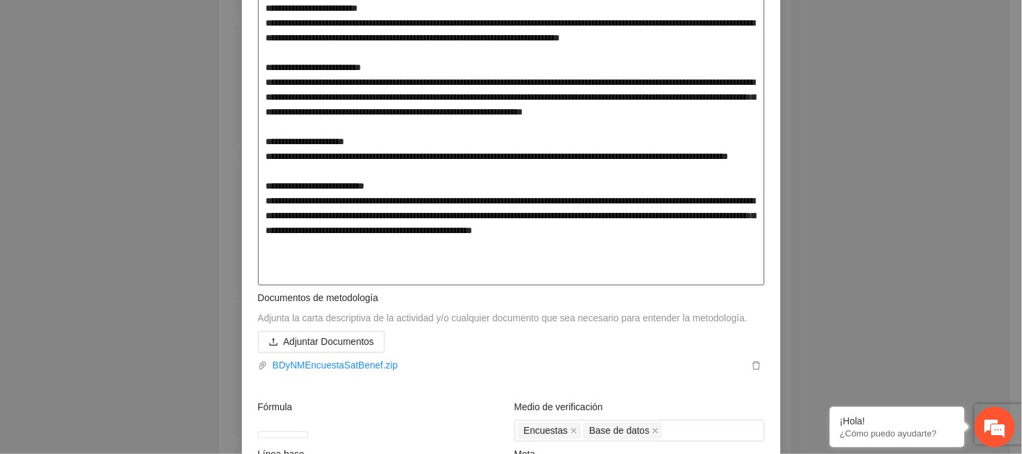
type textarea "**********"
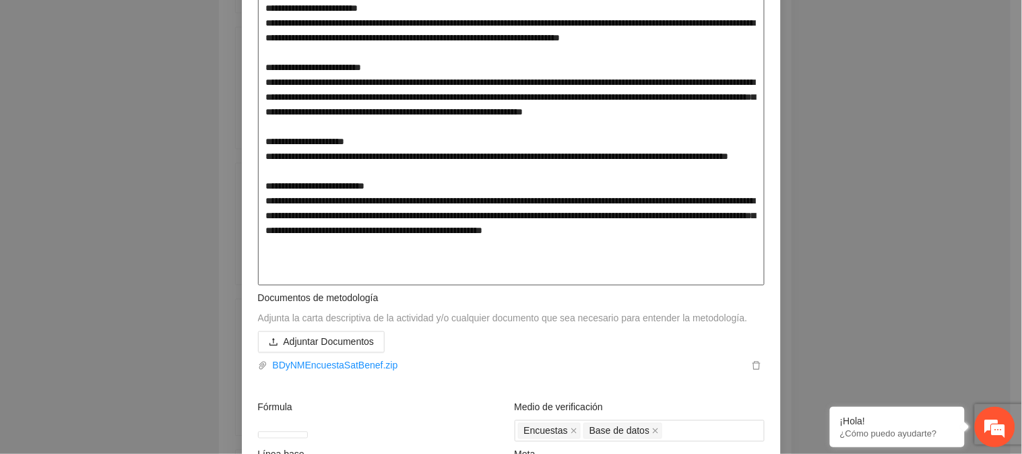
type textarea "**********"
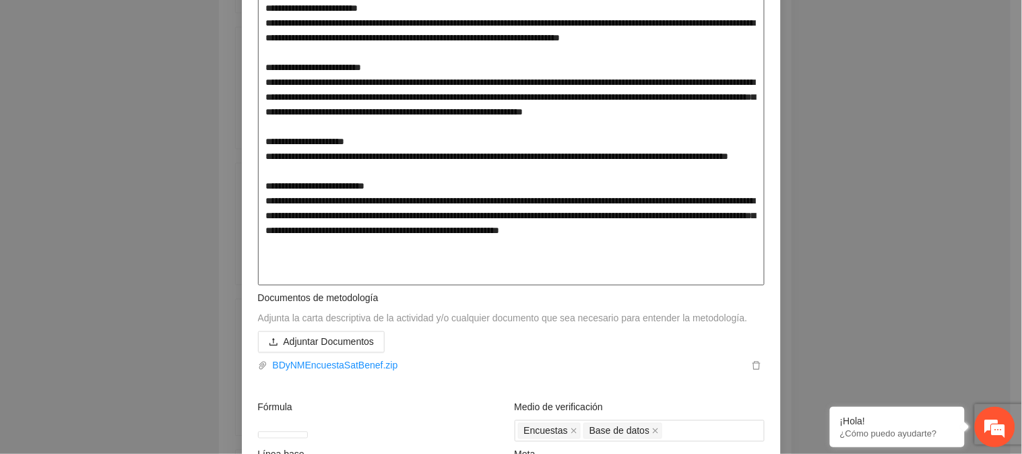
type textarea "**********"
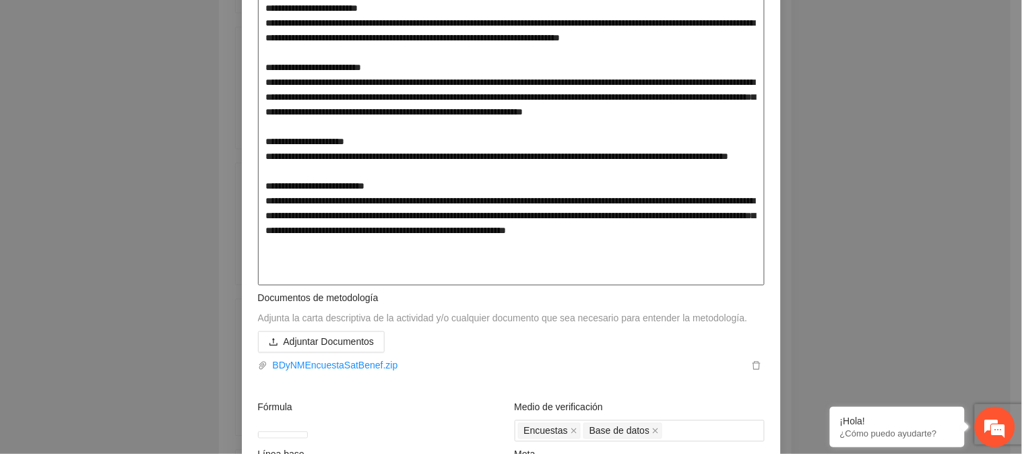
type textarea "**********"
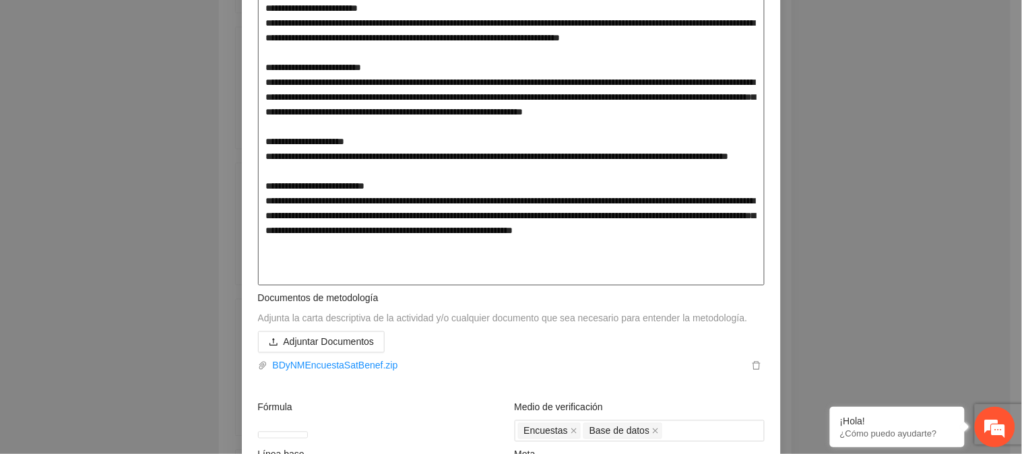
type textarea "**********"
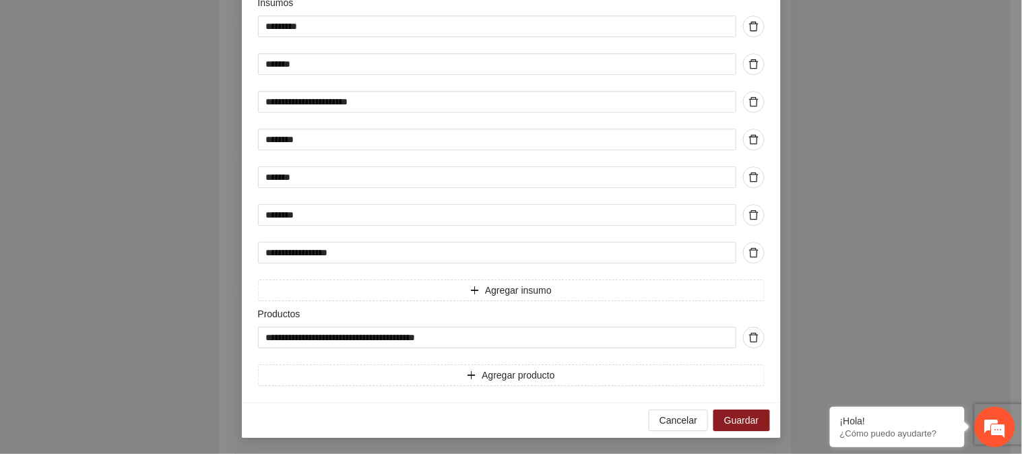
scroll to position [943, 0]
click at [753, 415] on button "Guardar" at bounding box center [741, 420] width 56 height 22
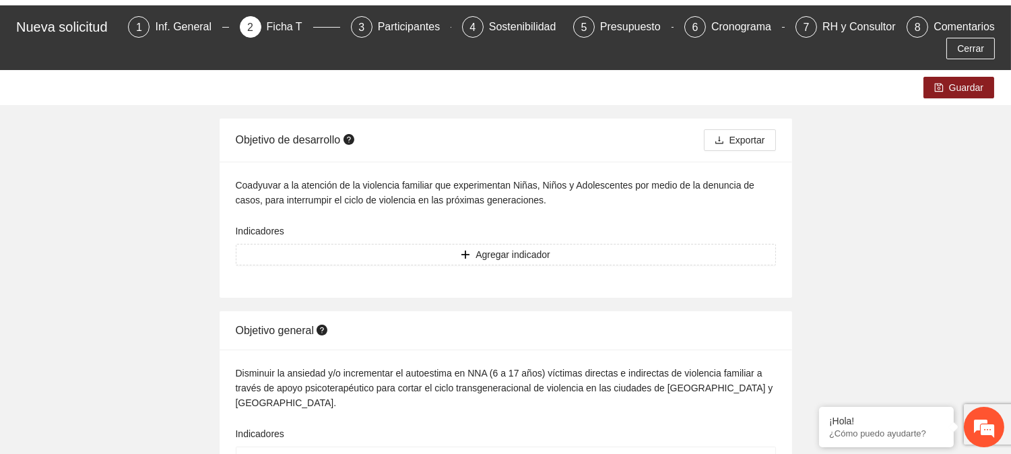
scroll to position [0, 0]
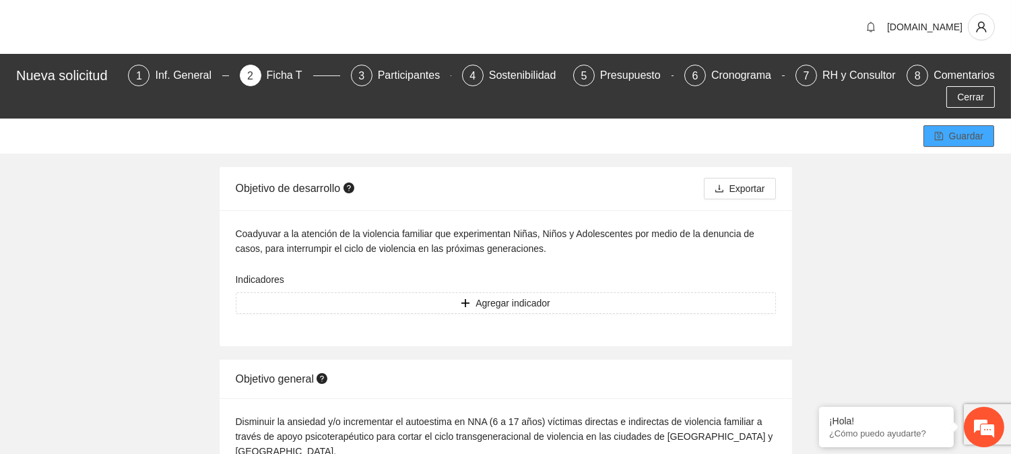
click at [936, 131] on icon "save" at bounding box center [938, 135] width 9 height 9
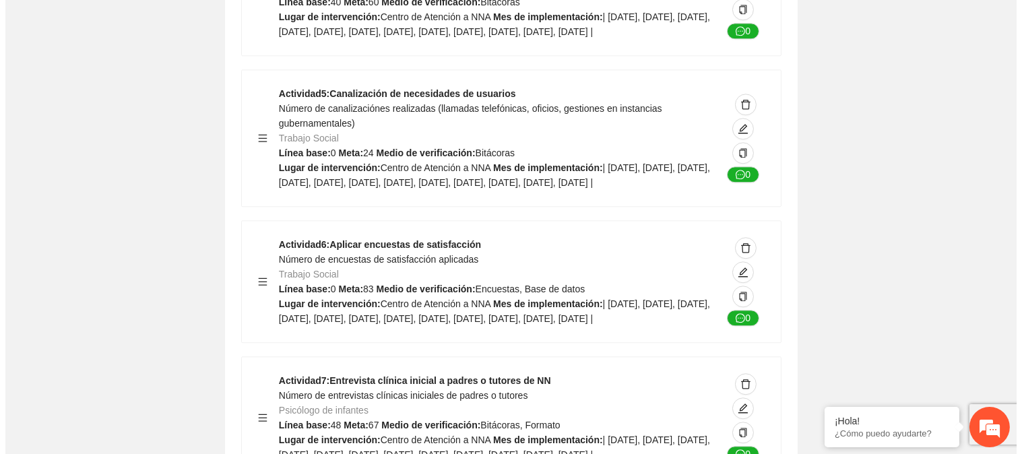
scroll to position [6135, 0]
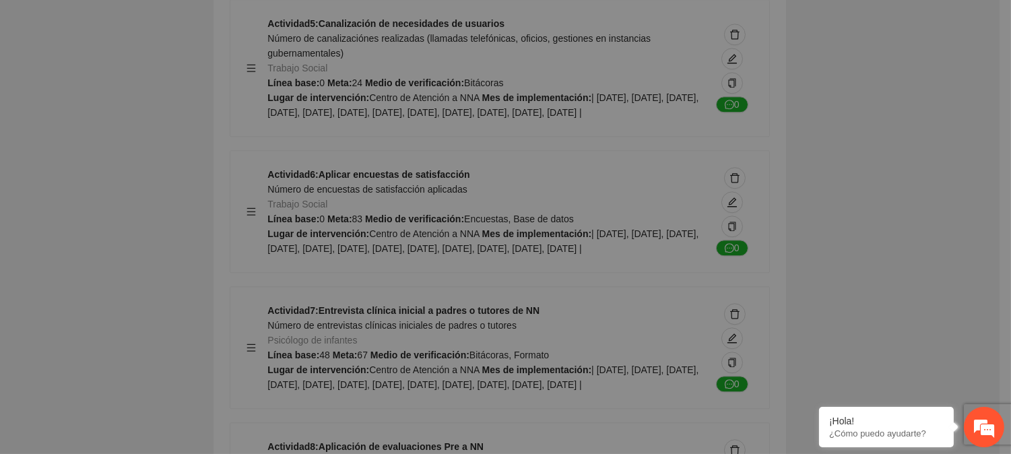
type textarea "**********"
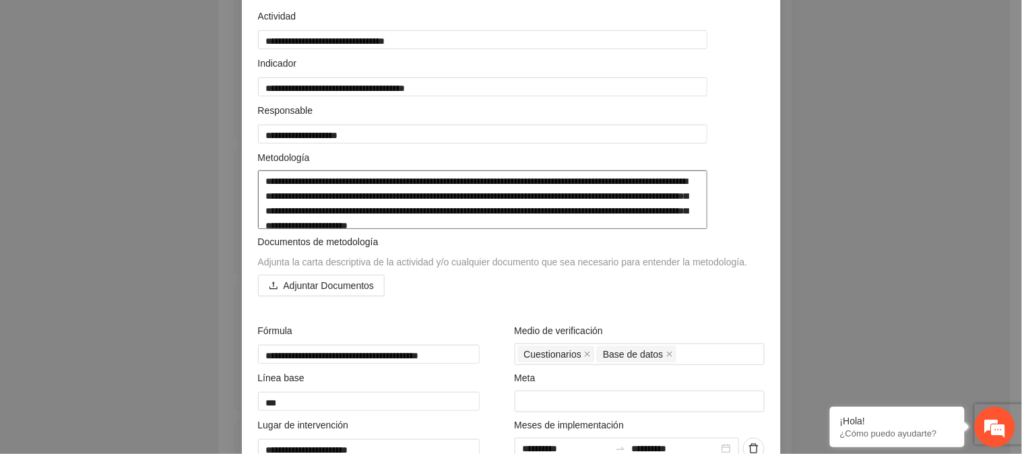
scroll to position [224, 0]
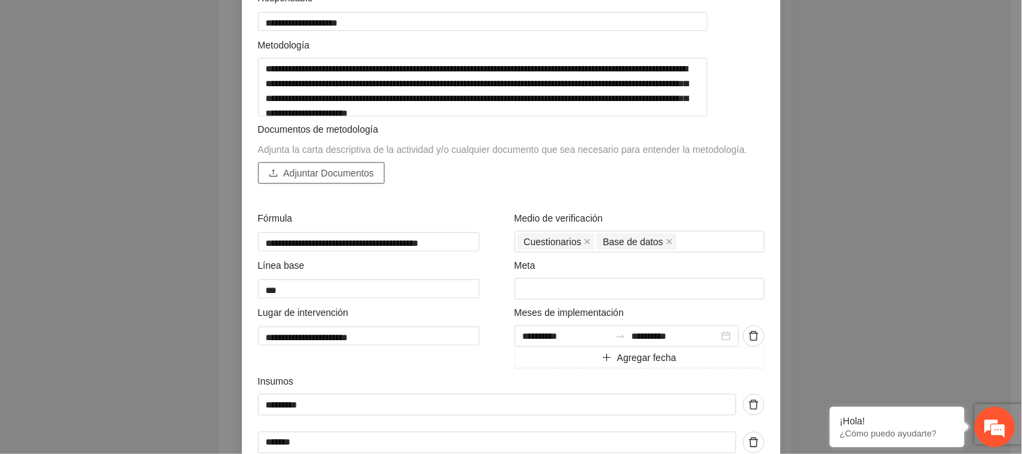
click at [331, 180] on span "Adjuntar Documentos" at bounding box center [329, 173] width 91 height 15
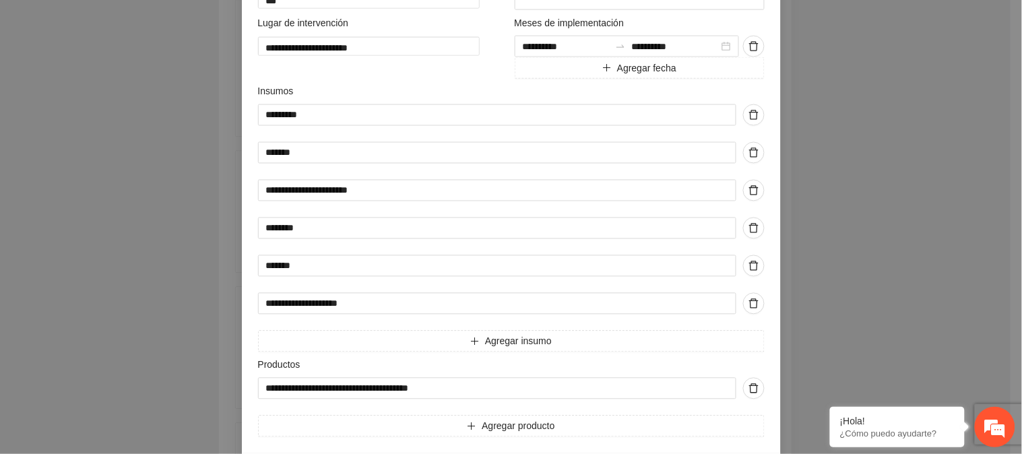
scroll to position [634, 0]
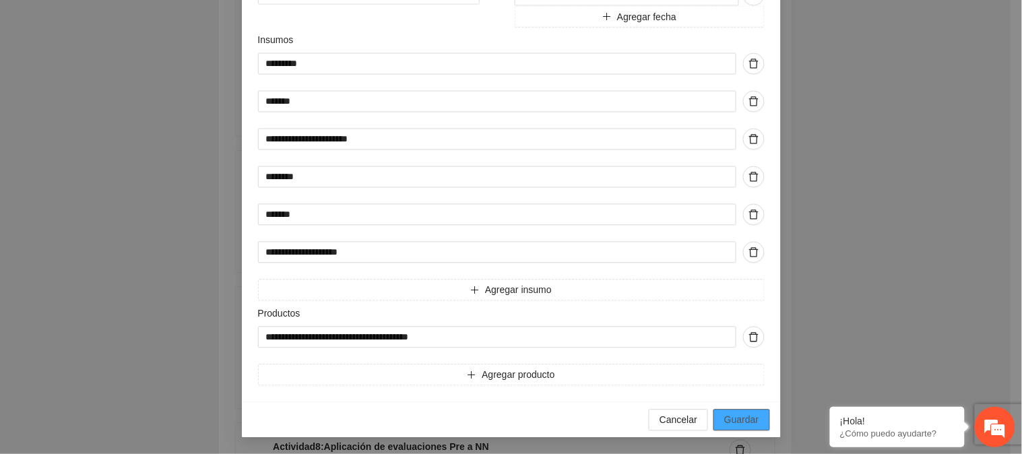
click at [744, 413] on span "Guardar" at bounding box center [741, 420] width 34 height 15
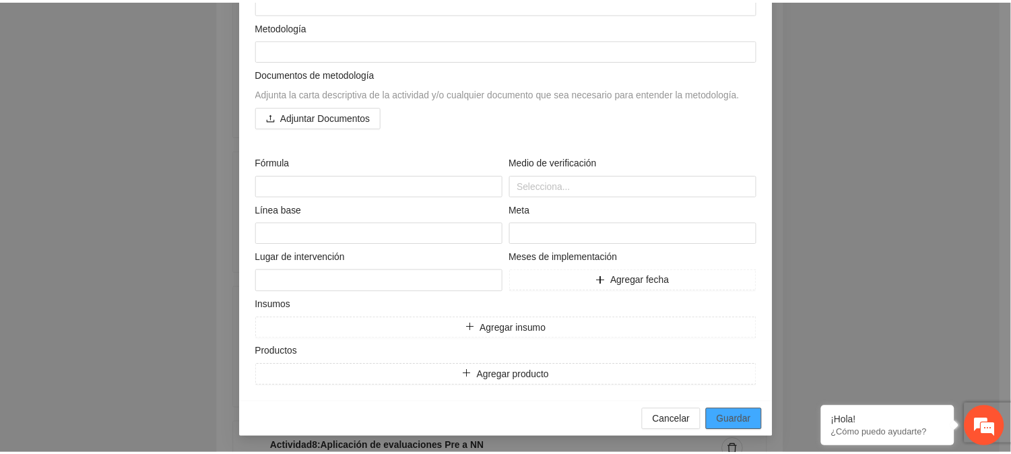
scroll to position [243, 0]
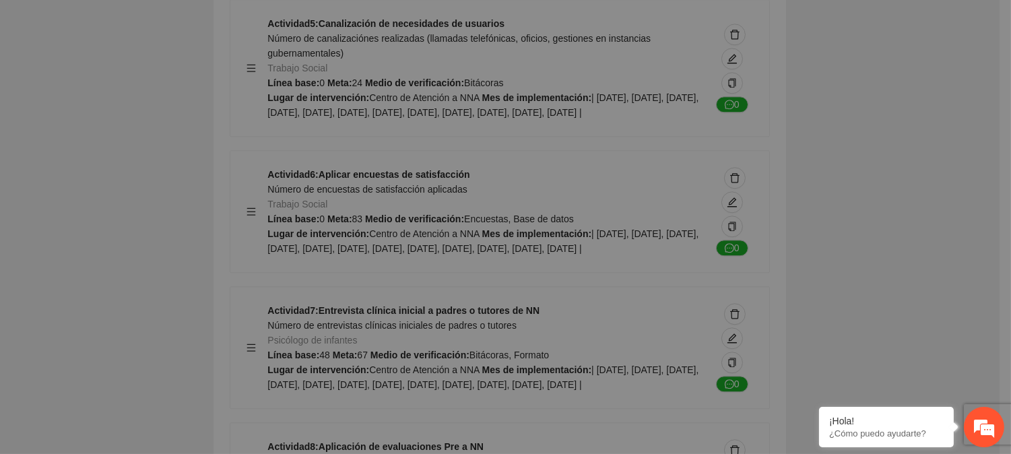
type textarea "**********"
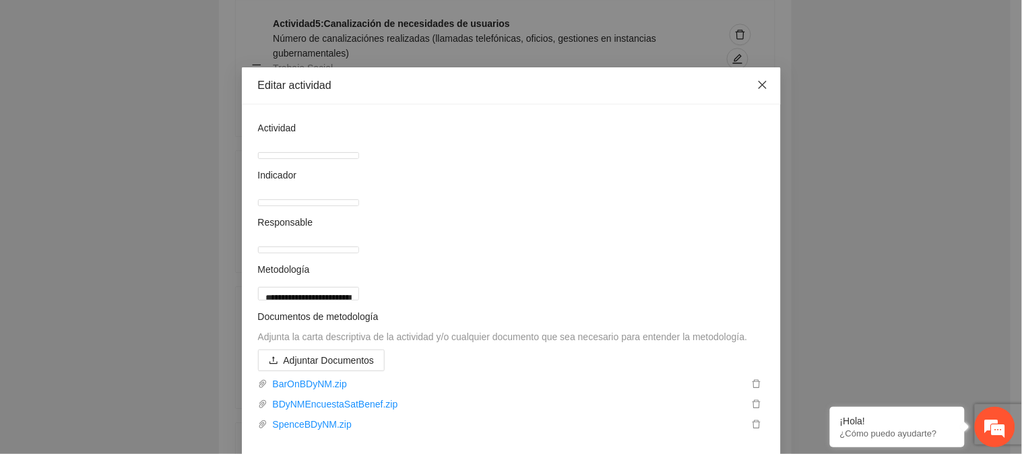
click at [757, 81] on icon "close" at bounding box center [762, 84] width 11 height 11
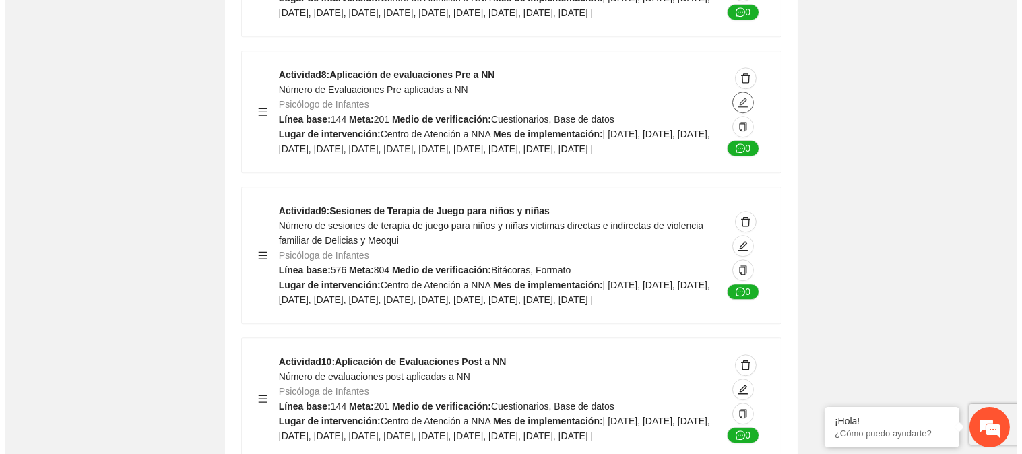
scroll to position [6509, 0]
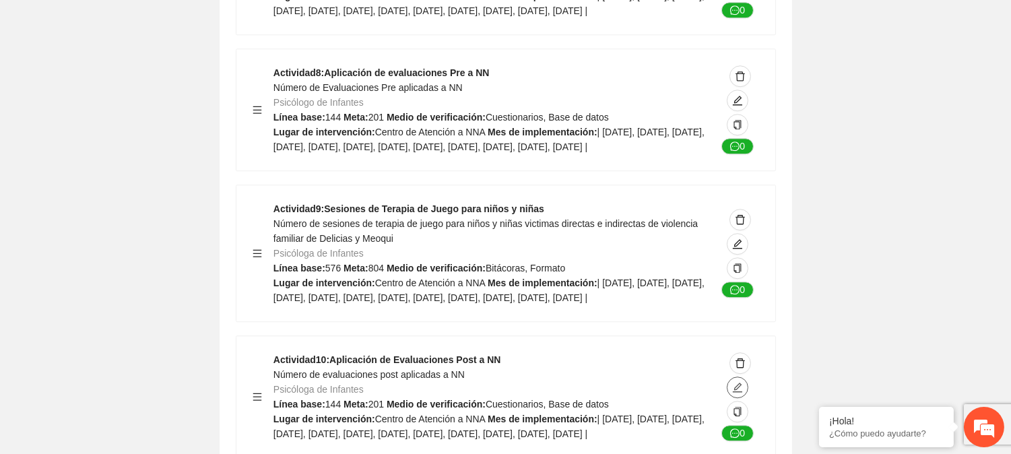
click at [733, 382] on icon "edit" at bounding box center [737, 387] width 11 height 11
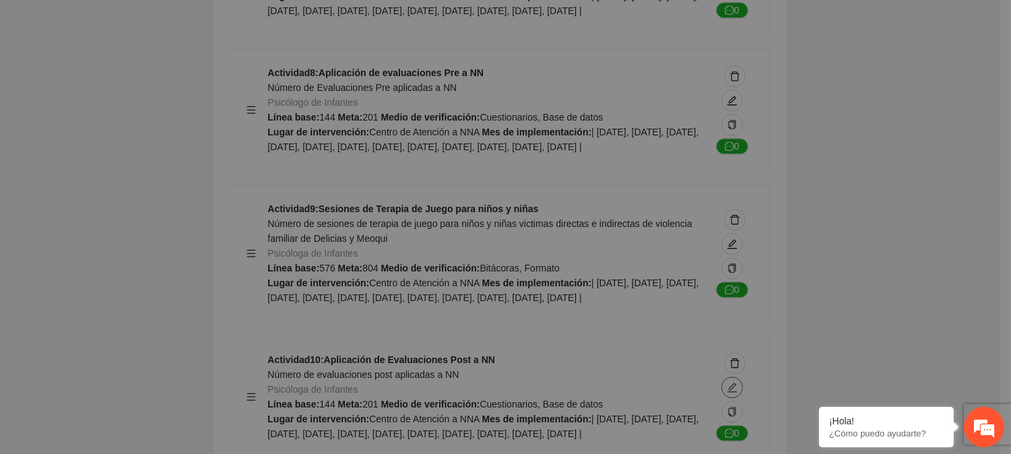
type textarea "**********"
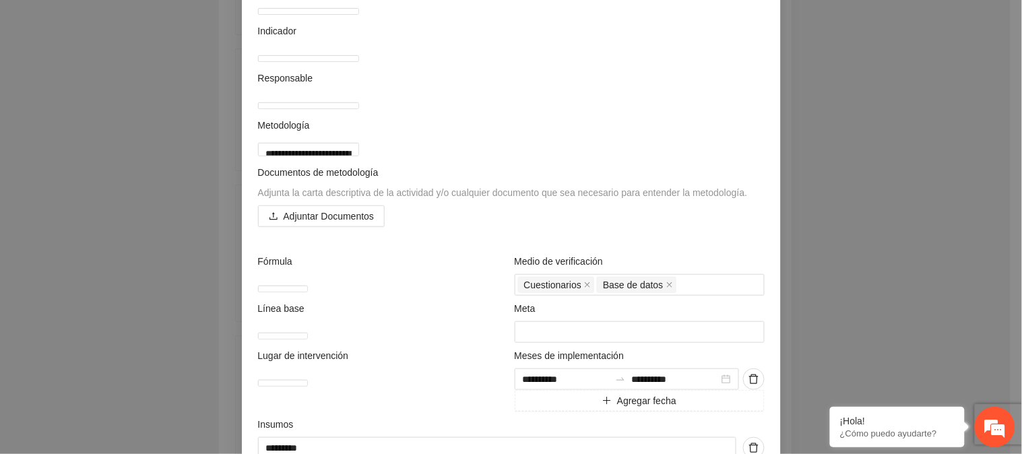
scroll to position [149, 0]
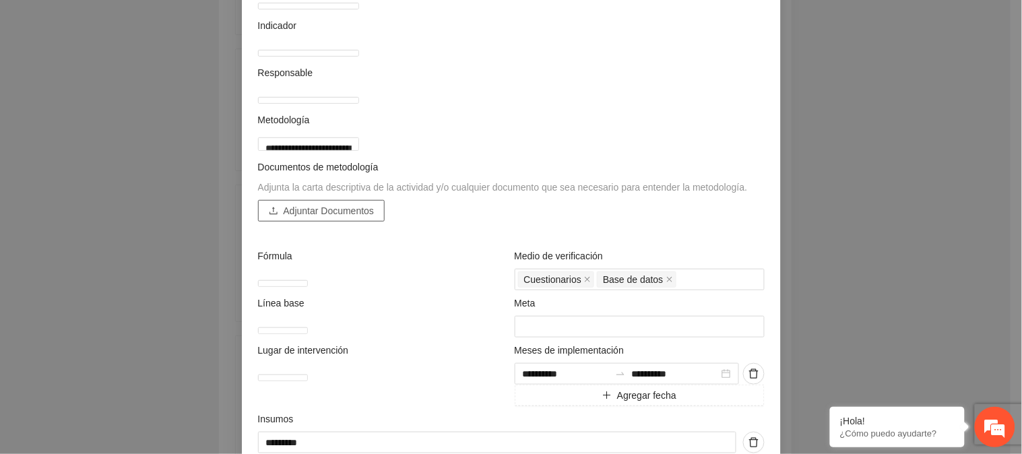
click at [362, 218] on span "Adjuntar Documentos" at bounding box center [329, 210] width 91 height 15
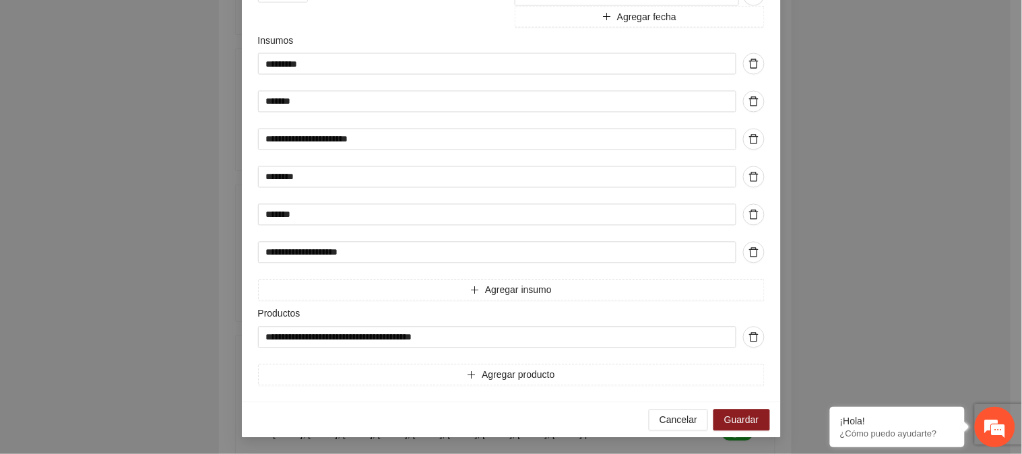
scroll to position [634, 0]
click at [745, 416] on span "Guardar" at bounding box center [741, 420] width 34 height 15
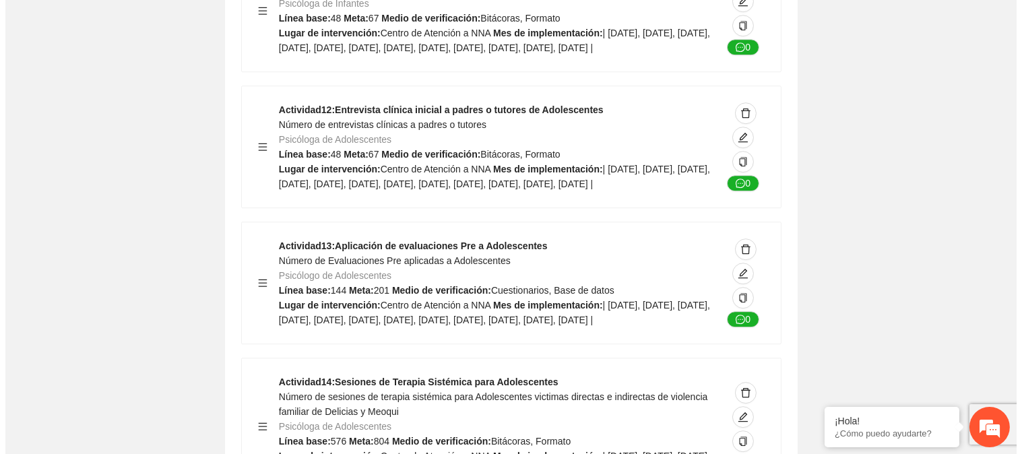
scroll to position [7033, 0]
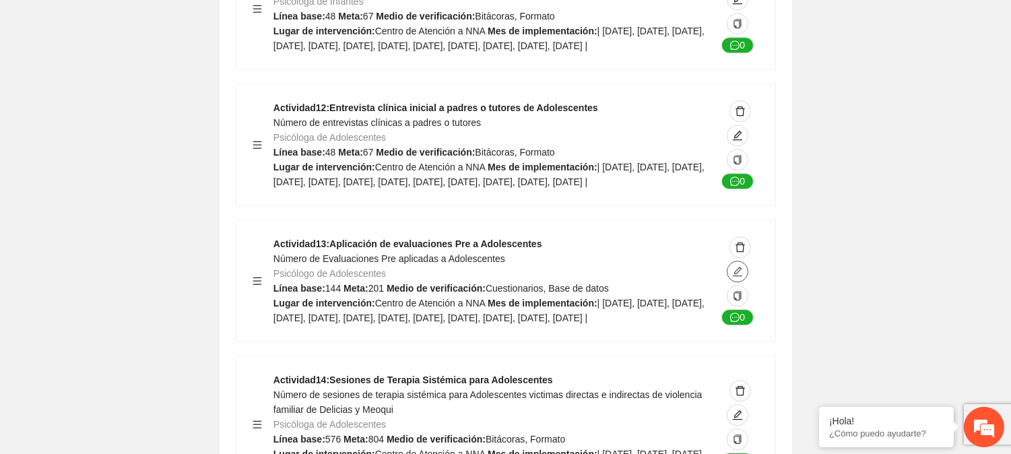
click at [735, 266] on icon "edit" at bounding box center [737, 271] width 11 height 11
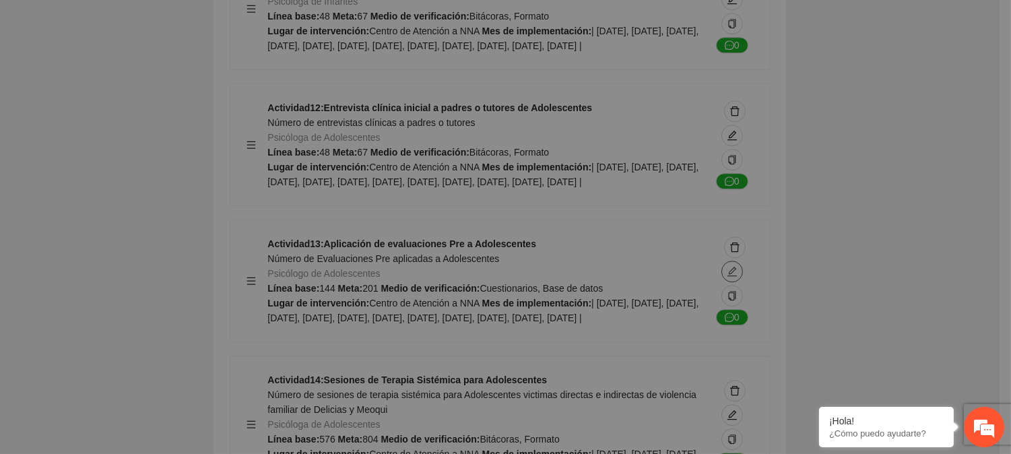
type textarea "**********"
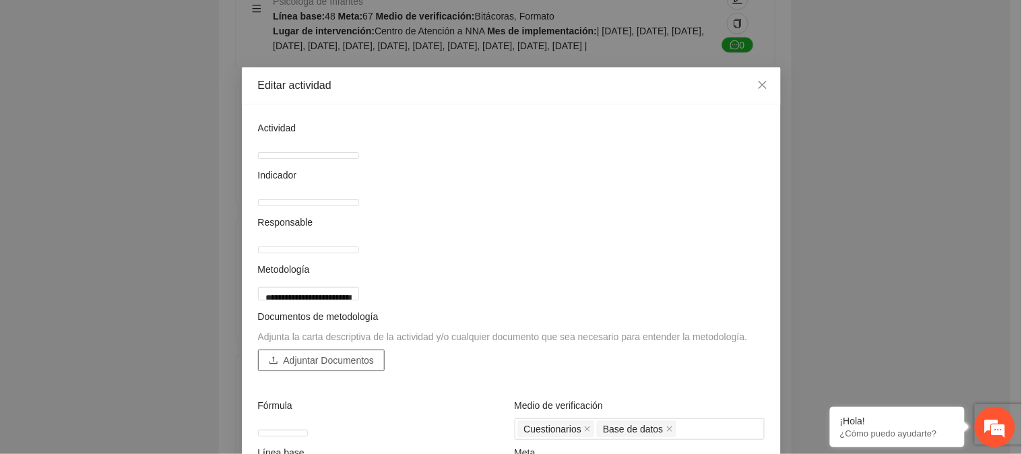
click at [354, 368] on span "Adjuntar Documentos" at bounding box center [329, 360] width 91 height 15
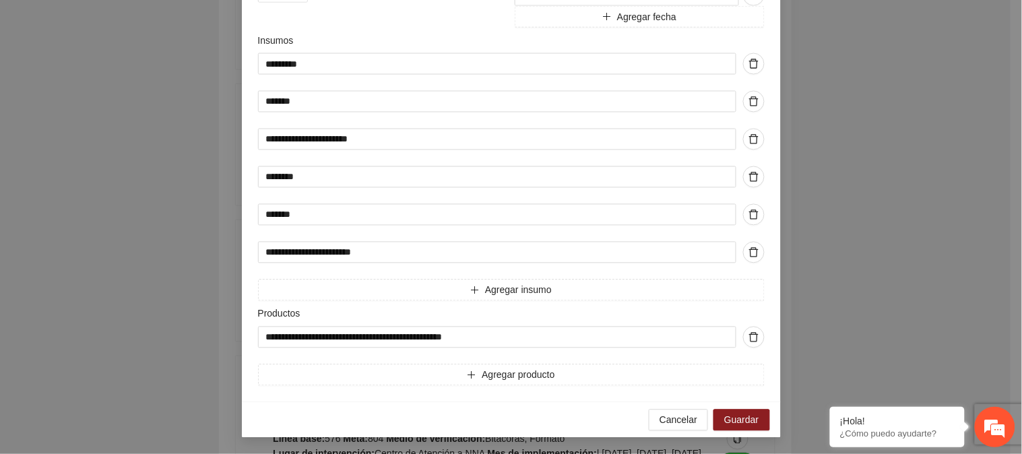
scroll to position [634, 0]
click at [729, 420] on span "Guardar" at bounding box center [741, 420] width 34 height 15
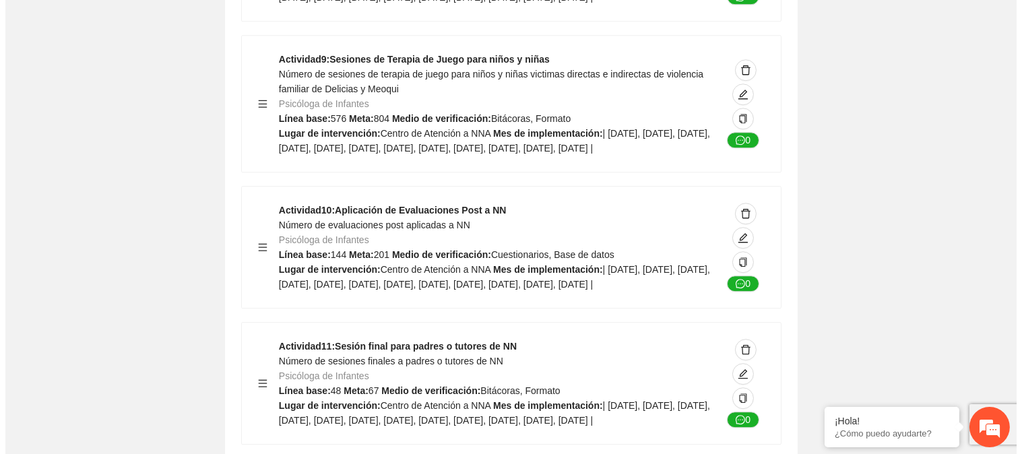
scroll to position [6584, 0]
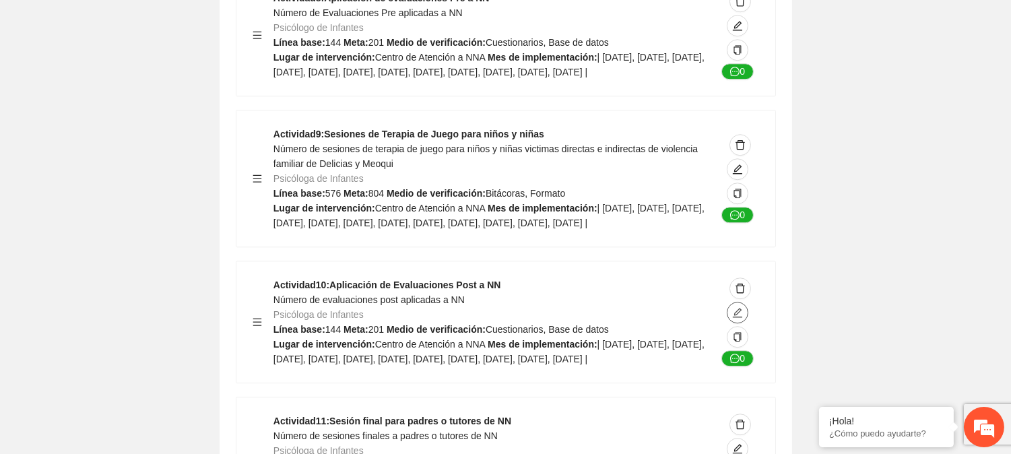
click at [738, 307] on icon "edit" at bounding box center [737, 312] width 11 height 11
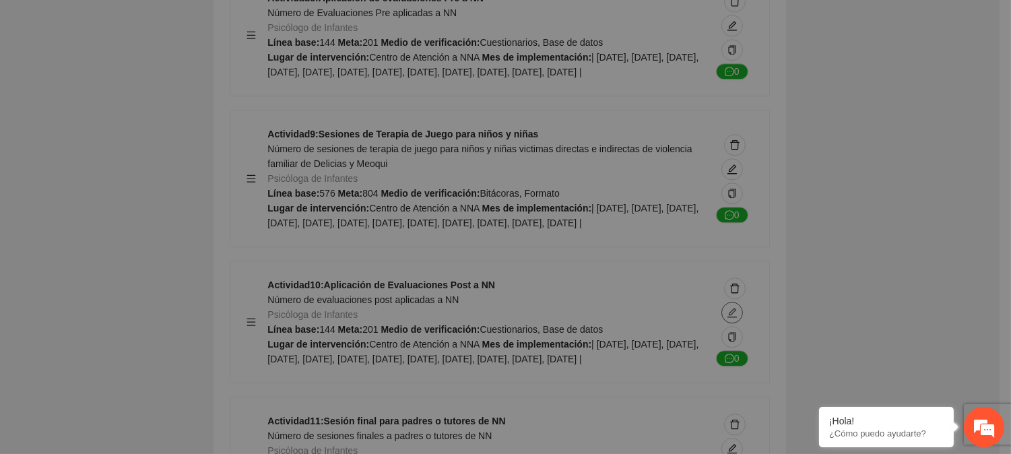
type textarea "**********"
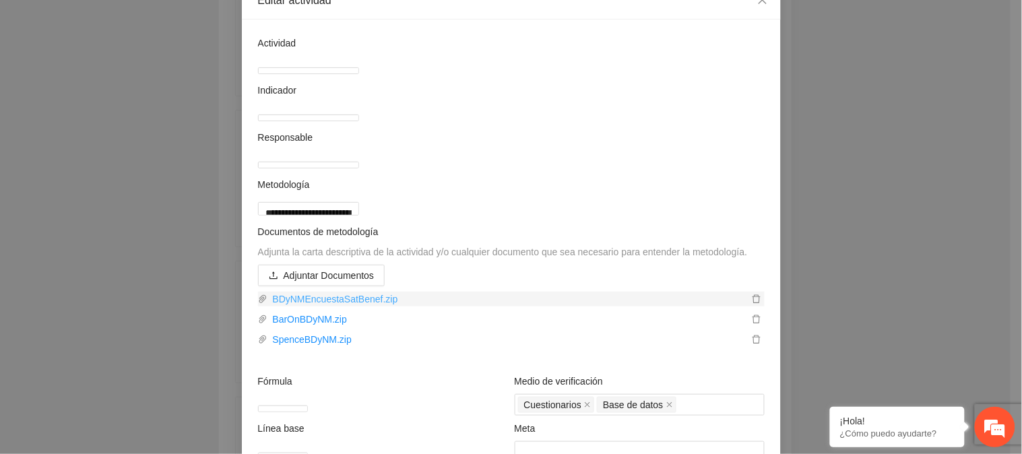
scroll to position [149, 0]
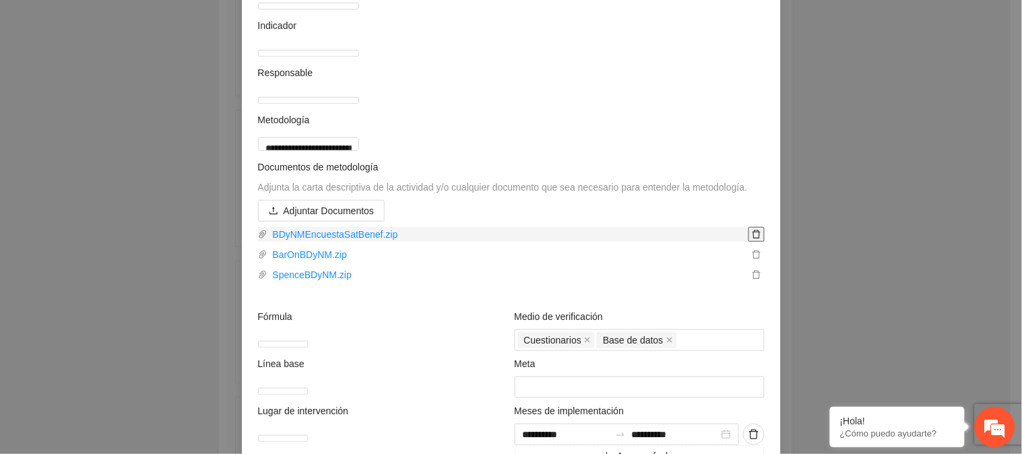
click at [752, 239] on icon "delete" at bounding box center [756, 234] width 8 height 9
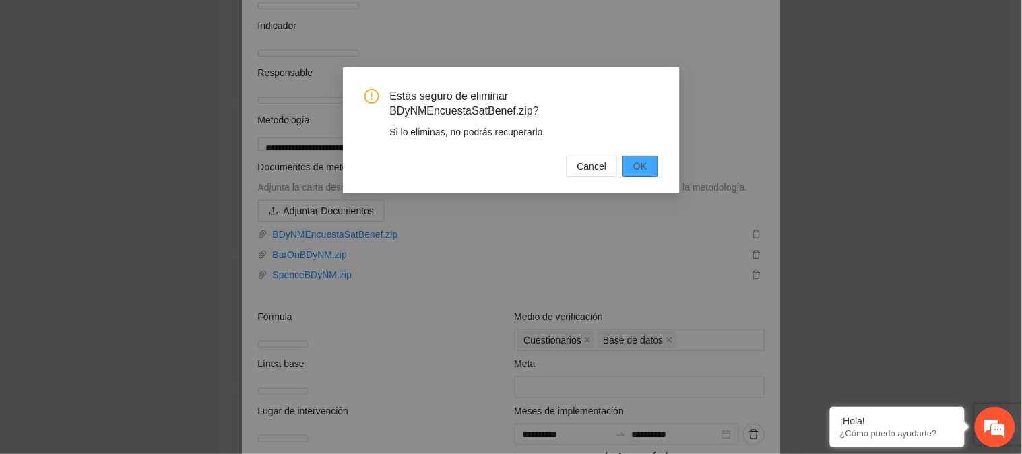
click at [640, 159] on span "OK" at bounding box center [639, 166] width 13 height 15
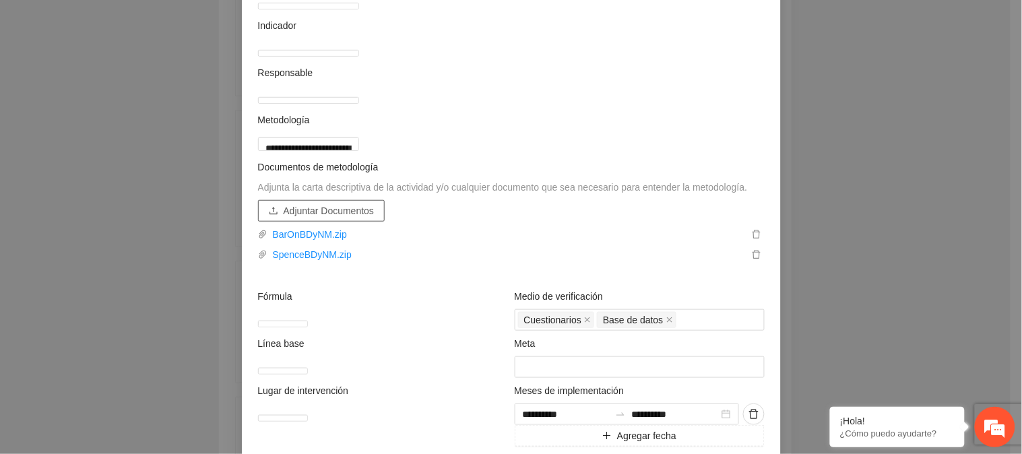
click at [314, 218] on span "Adjuntar Documentos" at bounding box center [329, 210] width 91 height 15
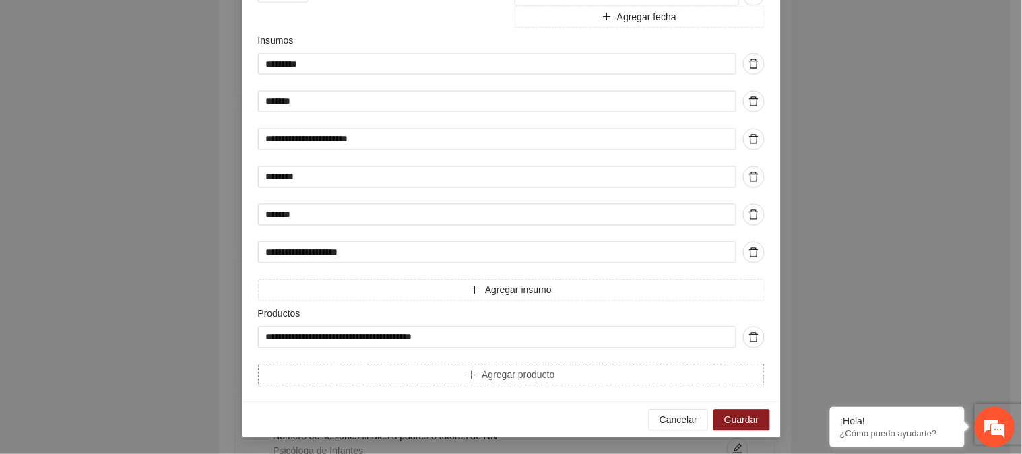
scroll to position [634, 0]
click at [735, 415] on span "Guardar" at bounding box center [741, 420] width 34 height 15
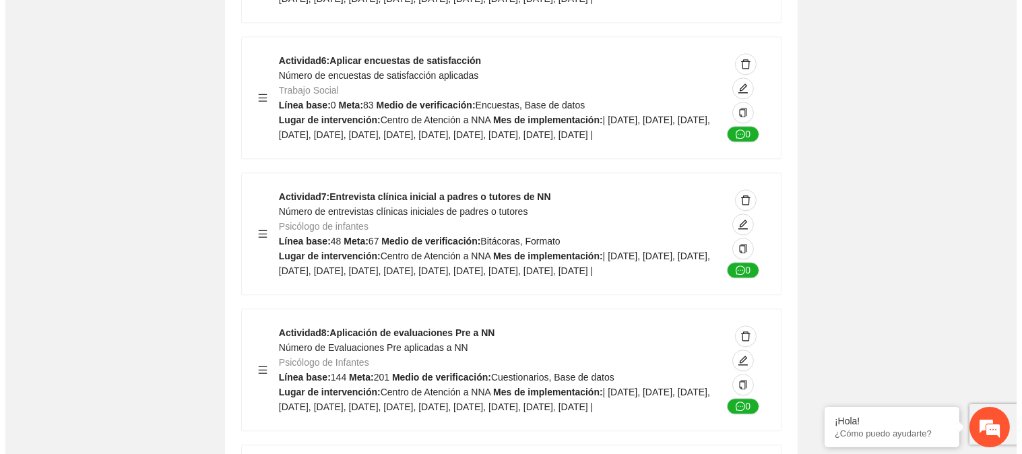
scroll to position [6210, 0]
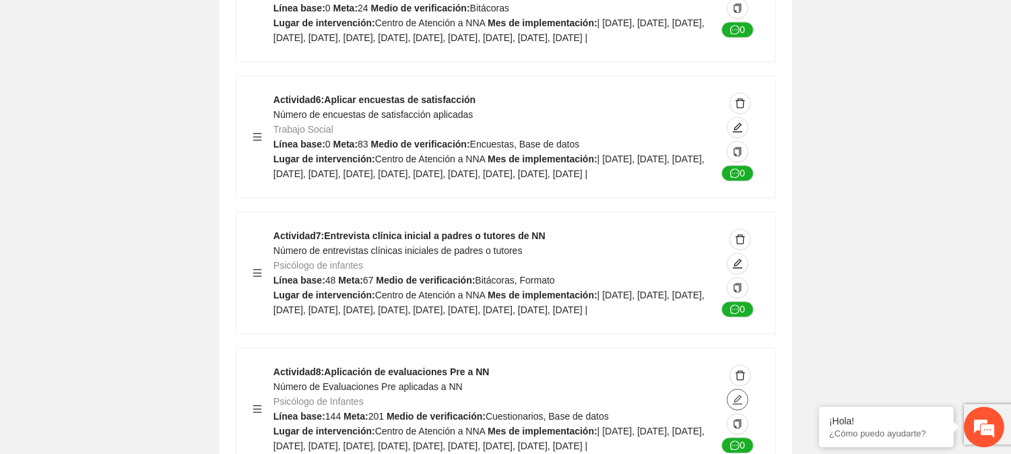
click at [731, 394] on span "edit" at bounding box center [737, 399] width 20 height 11
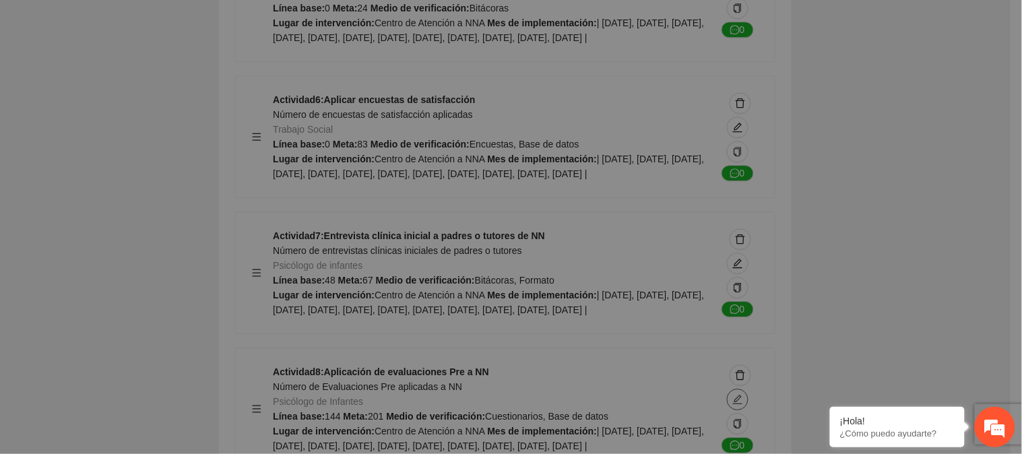
type textarea "**********"
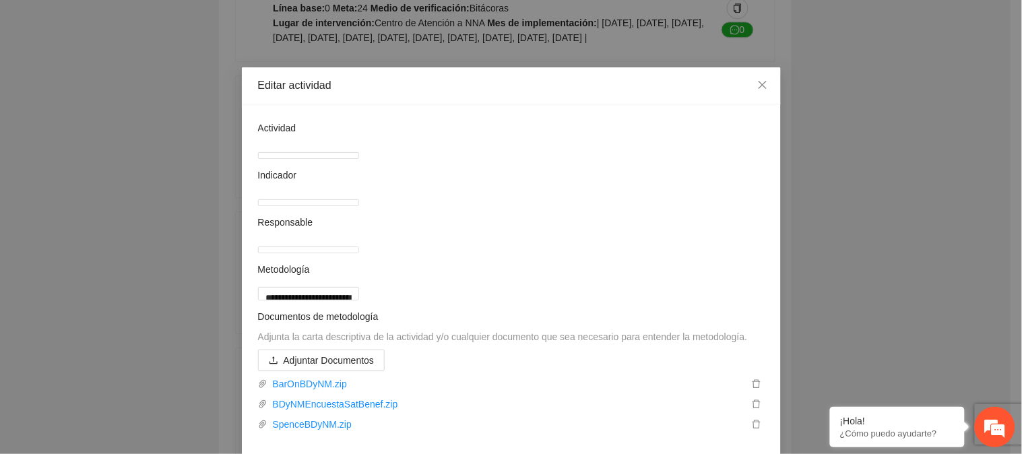
scroll to position [224, 0]
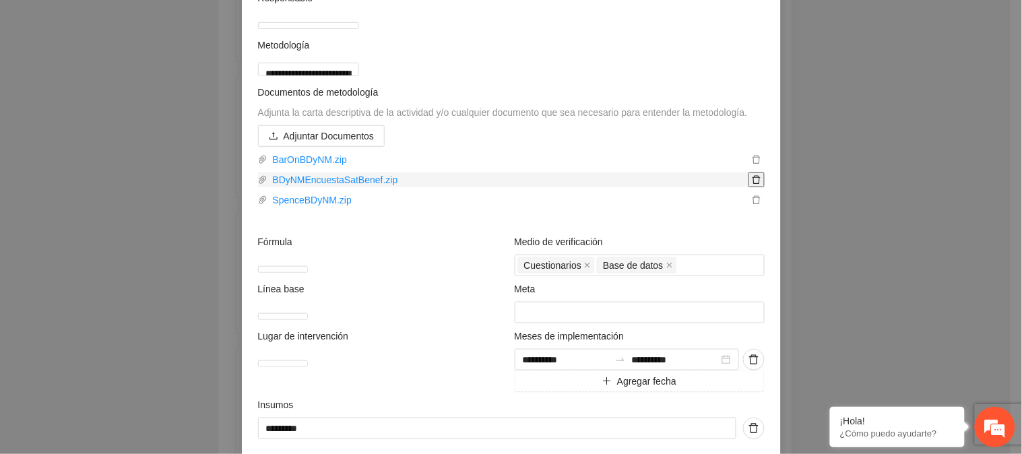
click at [752, 185] on icon "delete" at bounding box center [756, 179] width 9 height 9
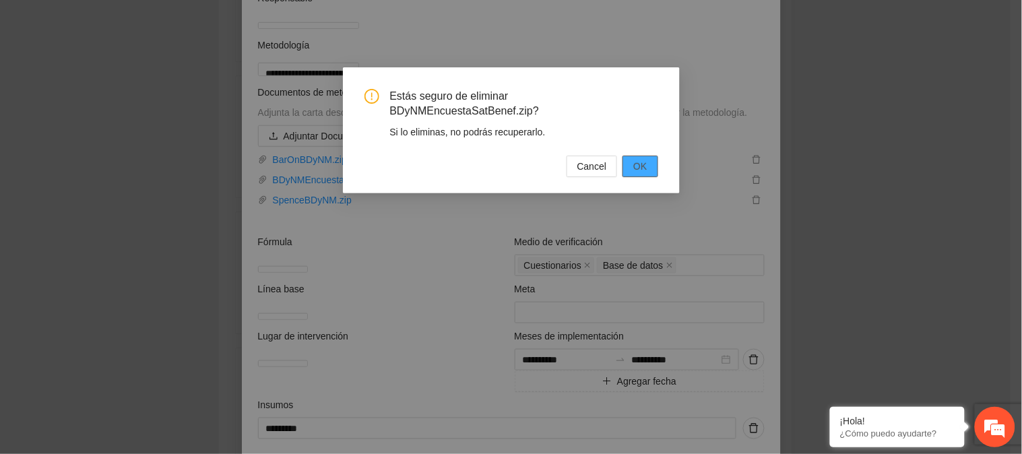
click at [645, 159] on span "OK" at bounding box center [639, 166] width 13 height 15
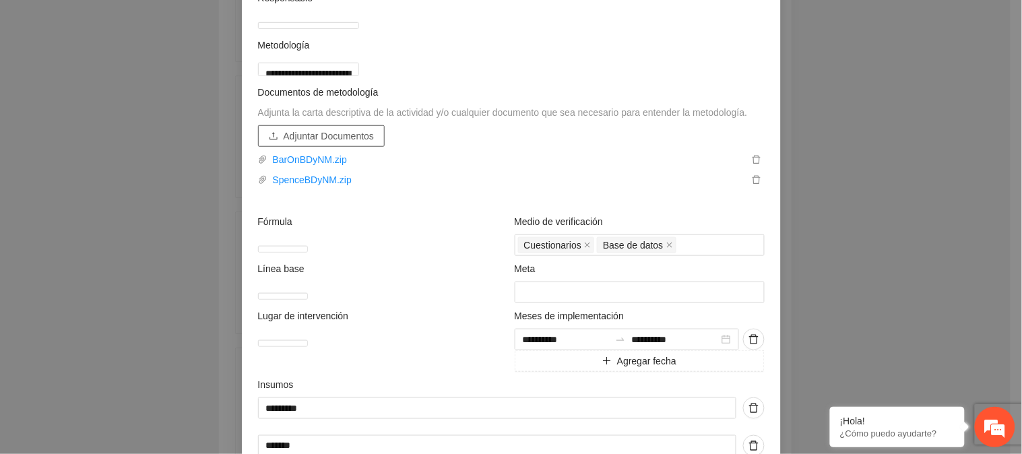
click at [318, 143] on span "Adjuntar Documentos" at bounding box center [329, 136] width 91 height 15
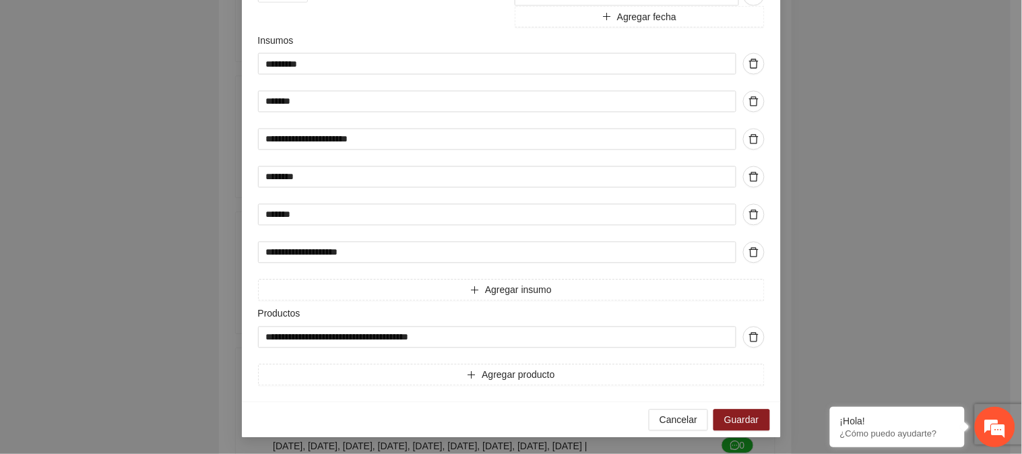
scroll to position [634, 0]
click at [758, 411] on button "Guardar" at bounding box center [741, 420] width 56 height 22
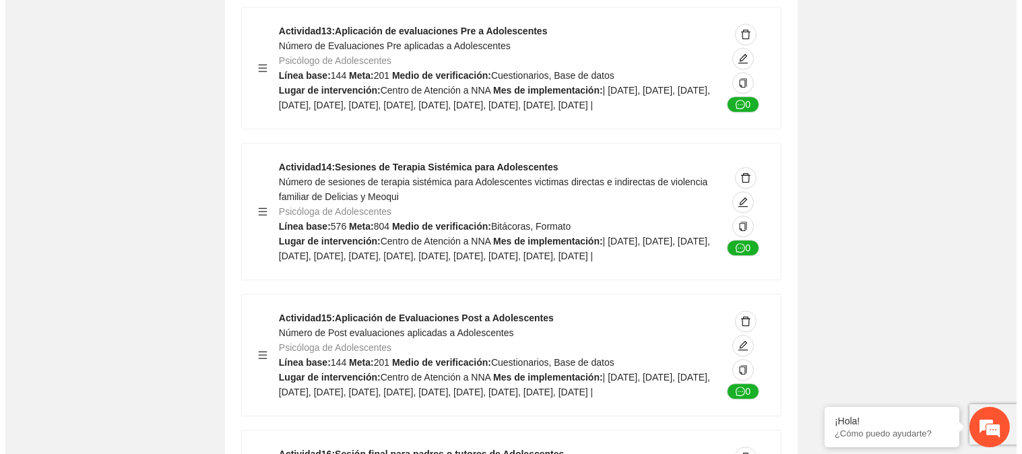
scroll to position [7257, 0]
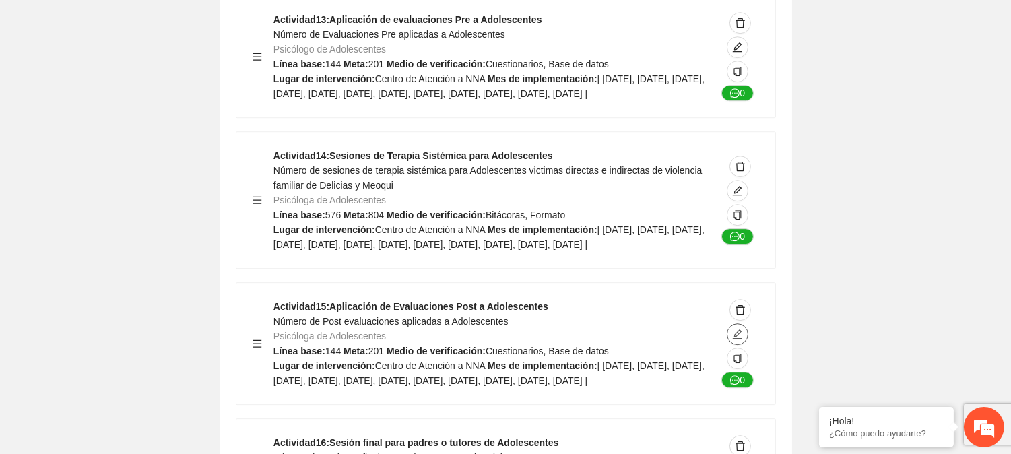
click at [743, 329] on span "edit" at bounding box center [737, 334] width 20 height 11
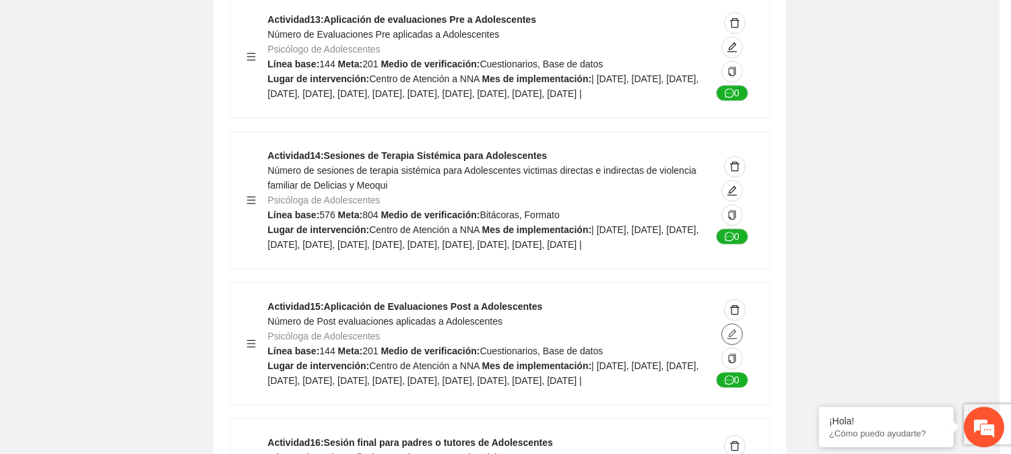
type textarea "**********"
type input "**********"
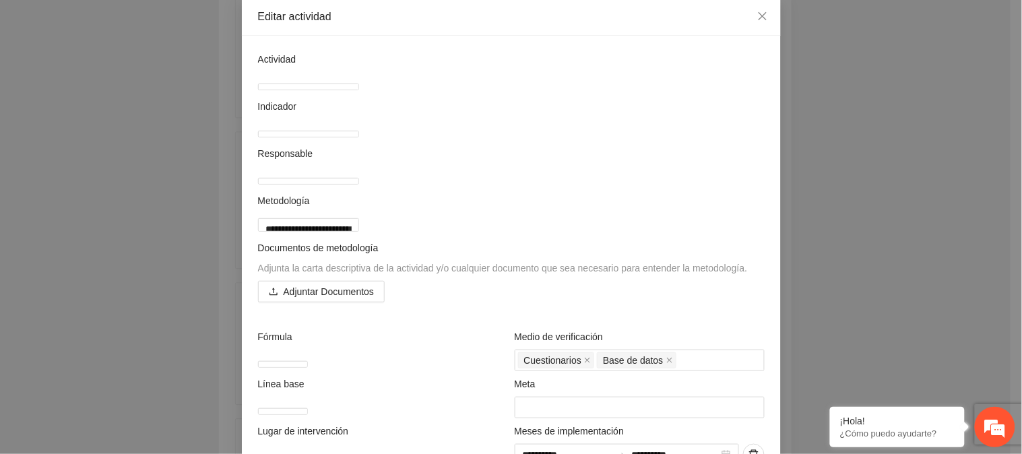
scroll to position [75, 0]
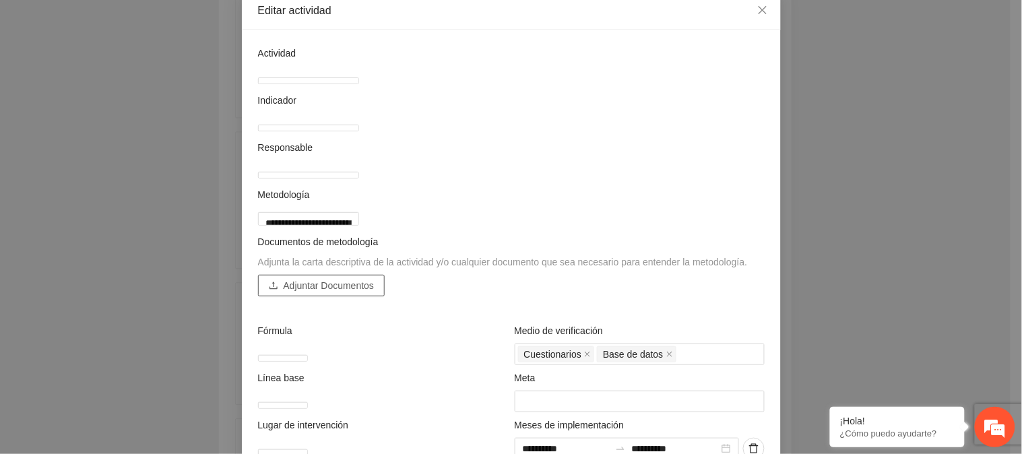
click at [325, 293] on span "Adjuntar Documentos" at bounding box center [329, 285] width 91 height 15
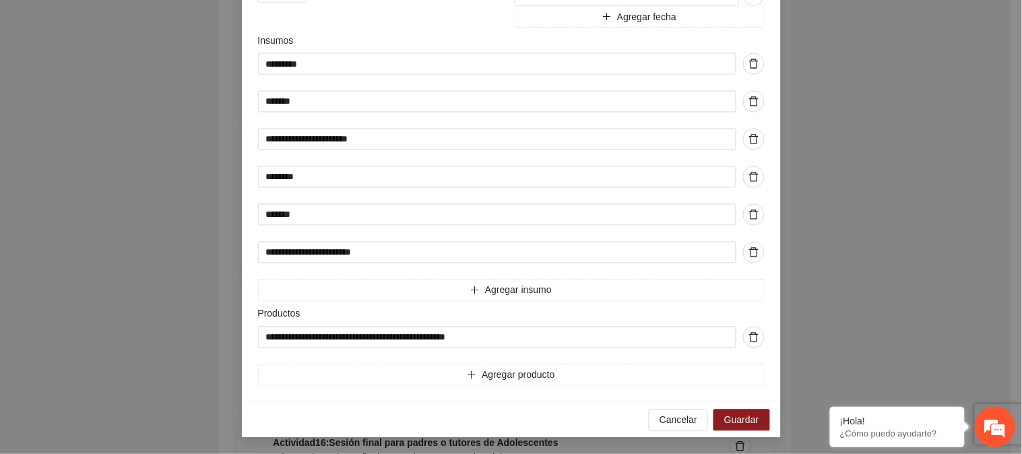
scroll to position [634, 0]
click at [741, 419] on span "Guardar" at bounding box center [741, 420] width 34 height 15
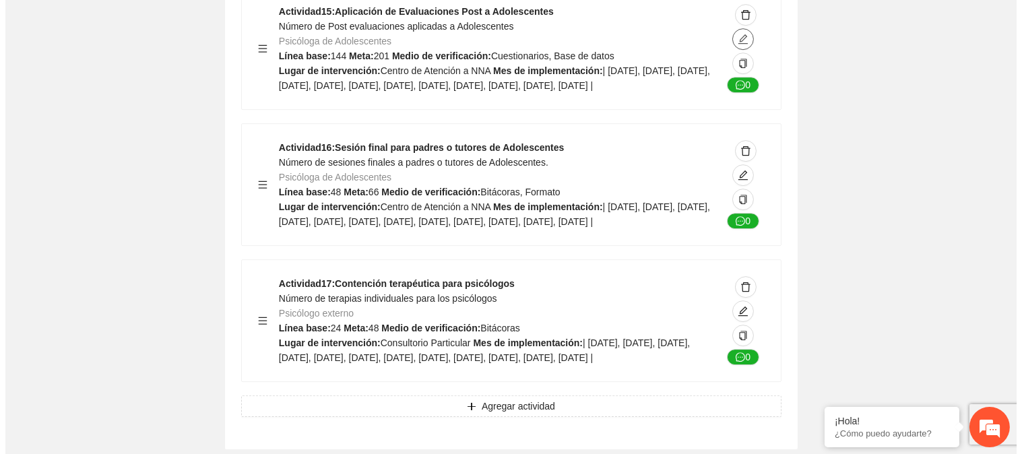
scroll to position [7557, 0]
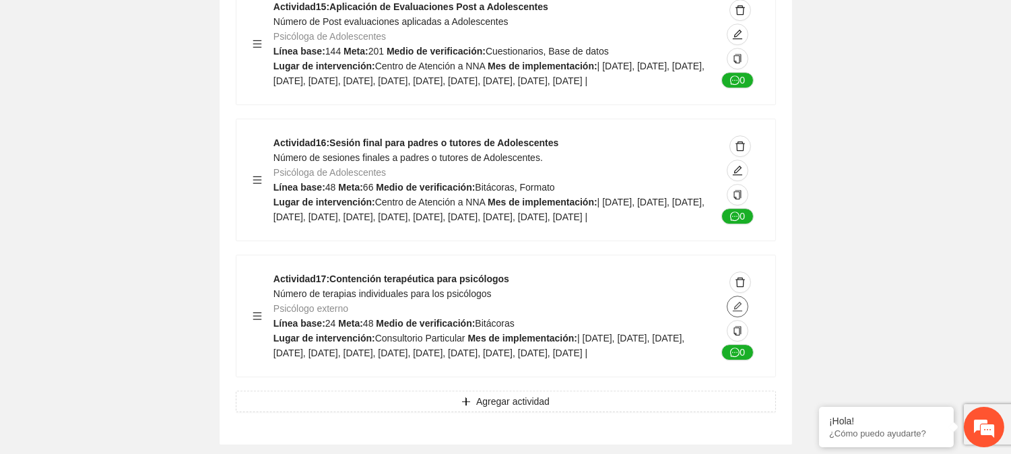
click at [741, 301] on icon "edit" at bounding box center [737, 306] width 11 height 11
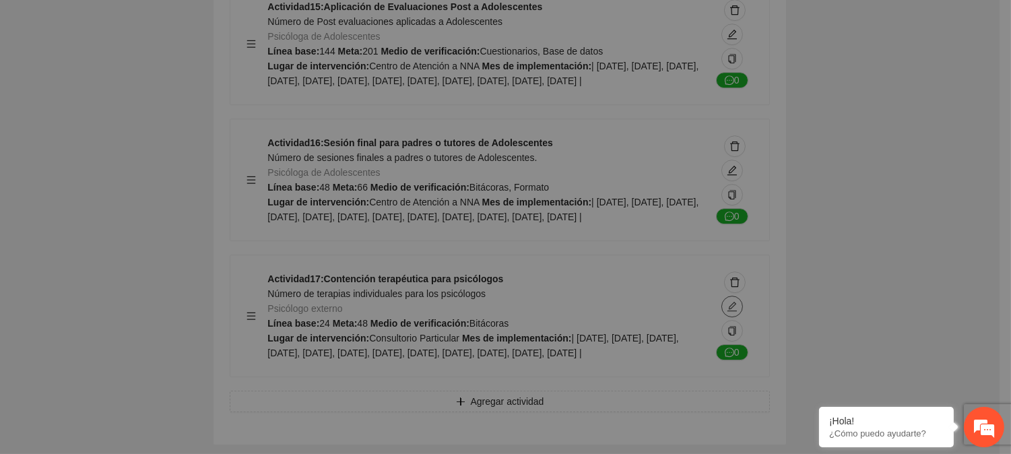
type textarea "**********"
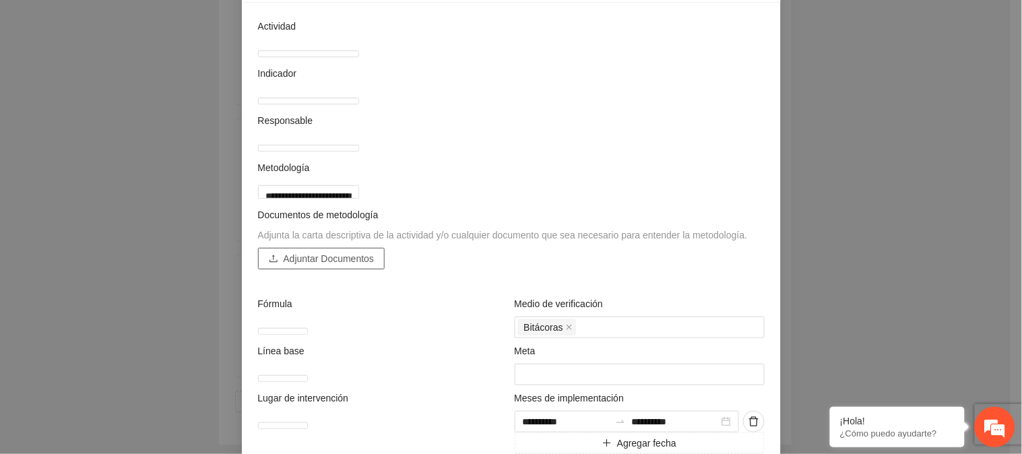
scroll to position [149, 0]
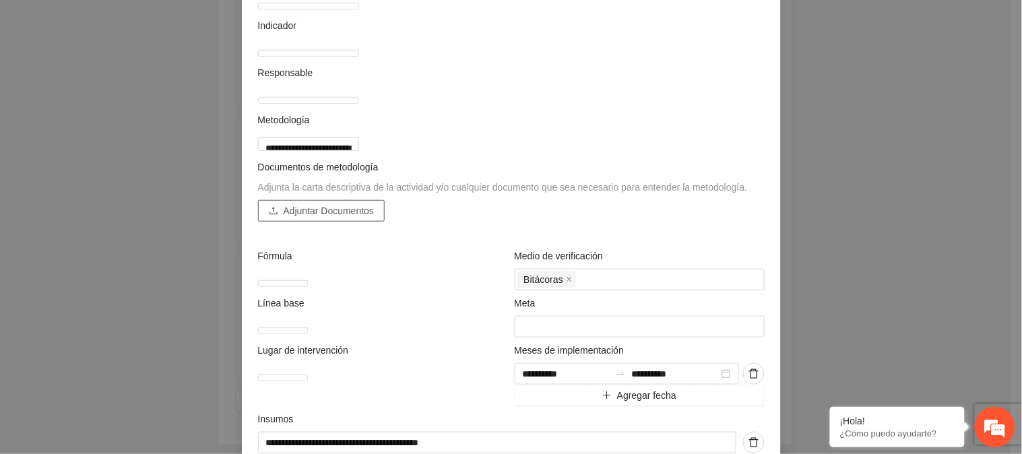
click at [318, 218] on span "Adjuntar Documentos" at bounding box center [329, 210] width 91 height 15
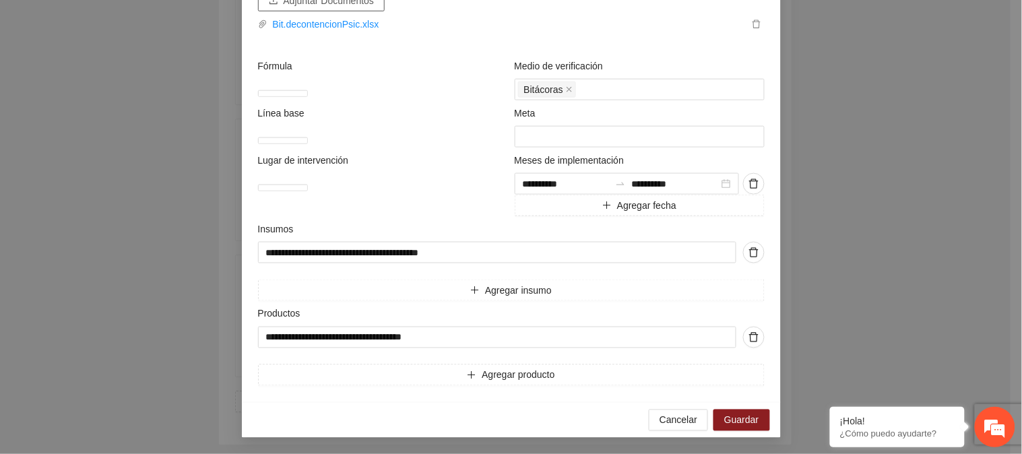
scroll to position [405, 0]
click at [735, 415] on span "Guardar" at bounding box center [741, 420] width 34 height 15
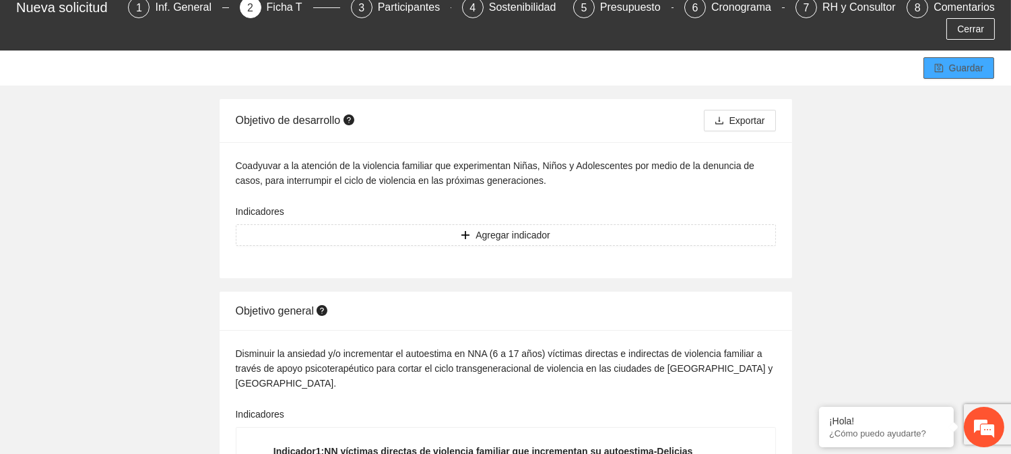
scroll to position [0, 0]
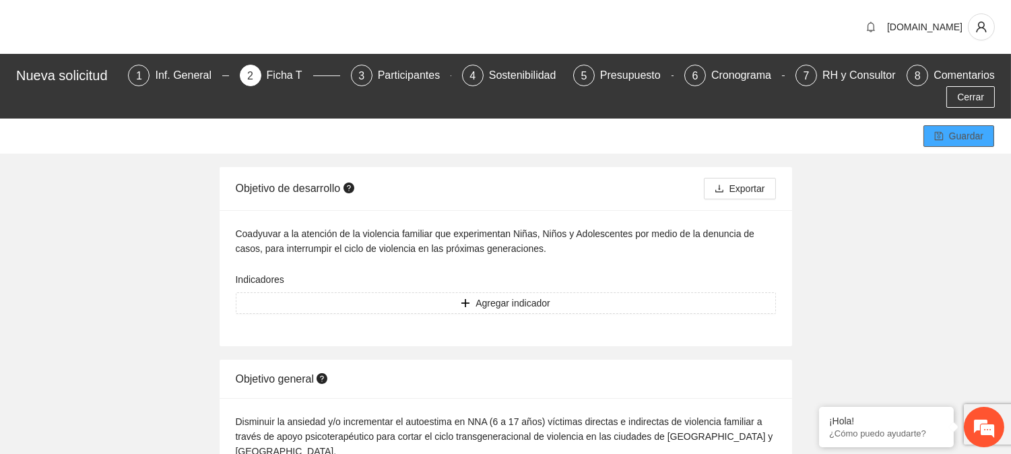
click at [951, 140] on span "Guardar" at bounding box center [966, 136] width 34 height 15
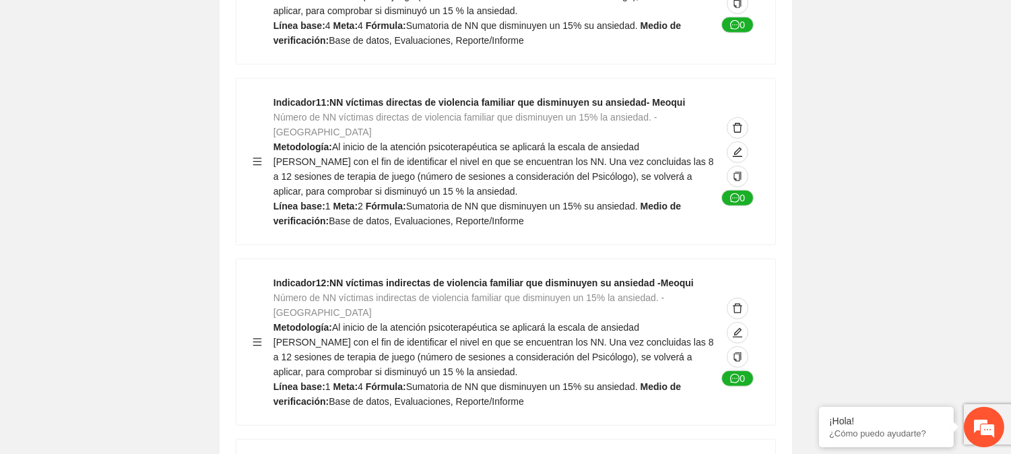
scroll to position [2095, 0]
